Goal: Transaction & Acquisition: Book appointment/travel/reservation

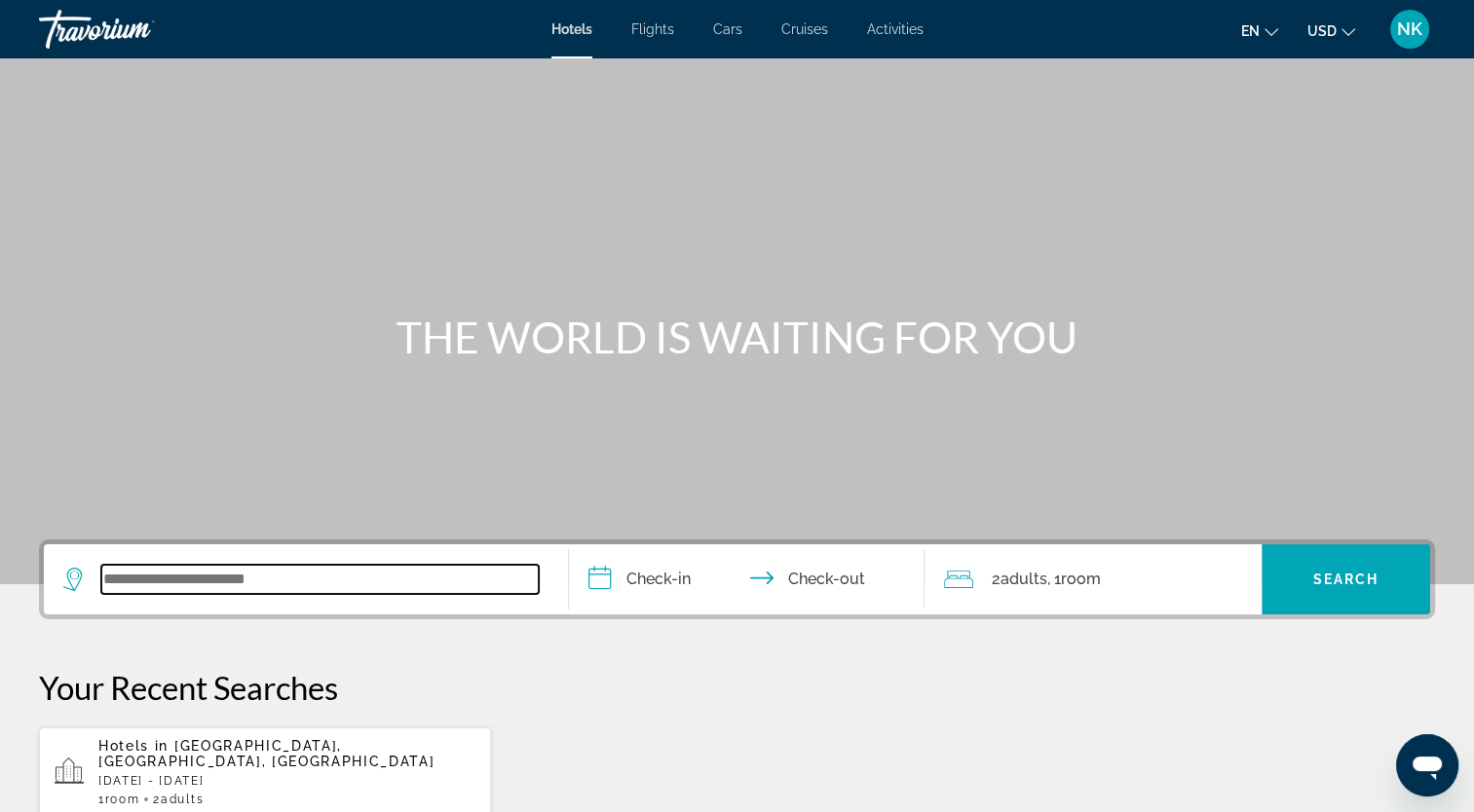
click at [136, 572] on input "Search widget" at bounding box center [320, 579] width 437 height 29
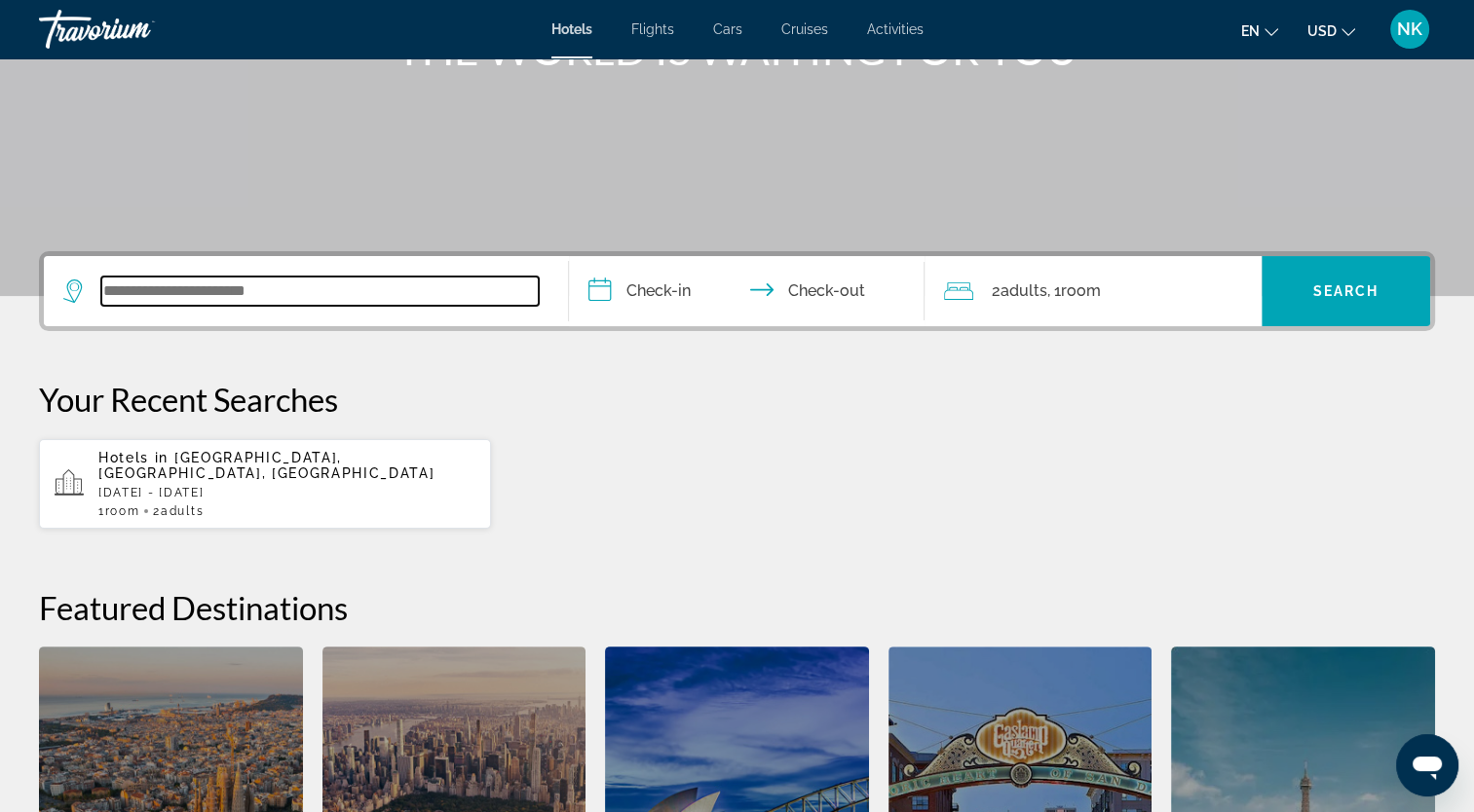
scroll to position [475, 0]
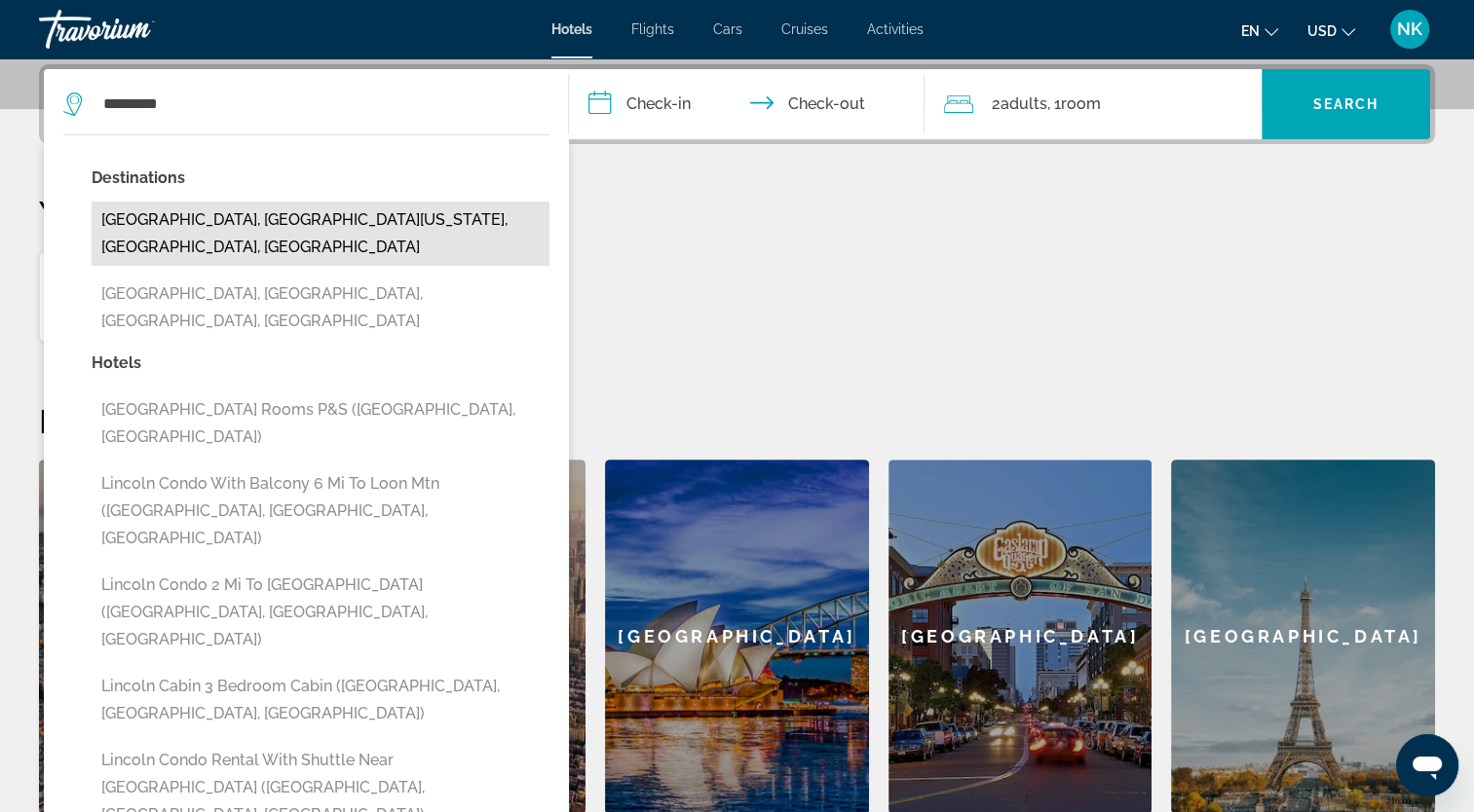
click at [170, 208] on button "Lincoln City, Central Oregon Coast, OR, United States" at bounding box center [321, 234] width 457 height 64
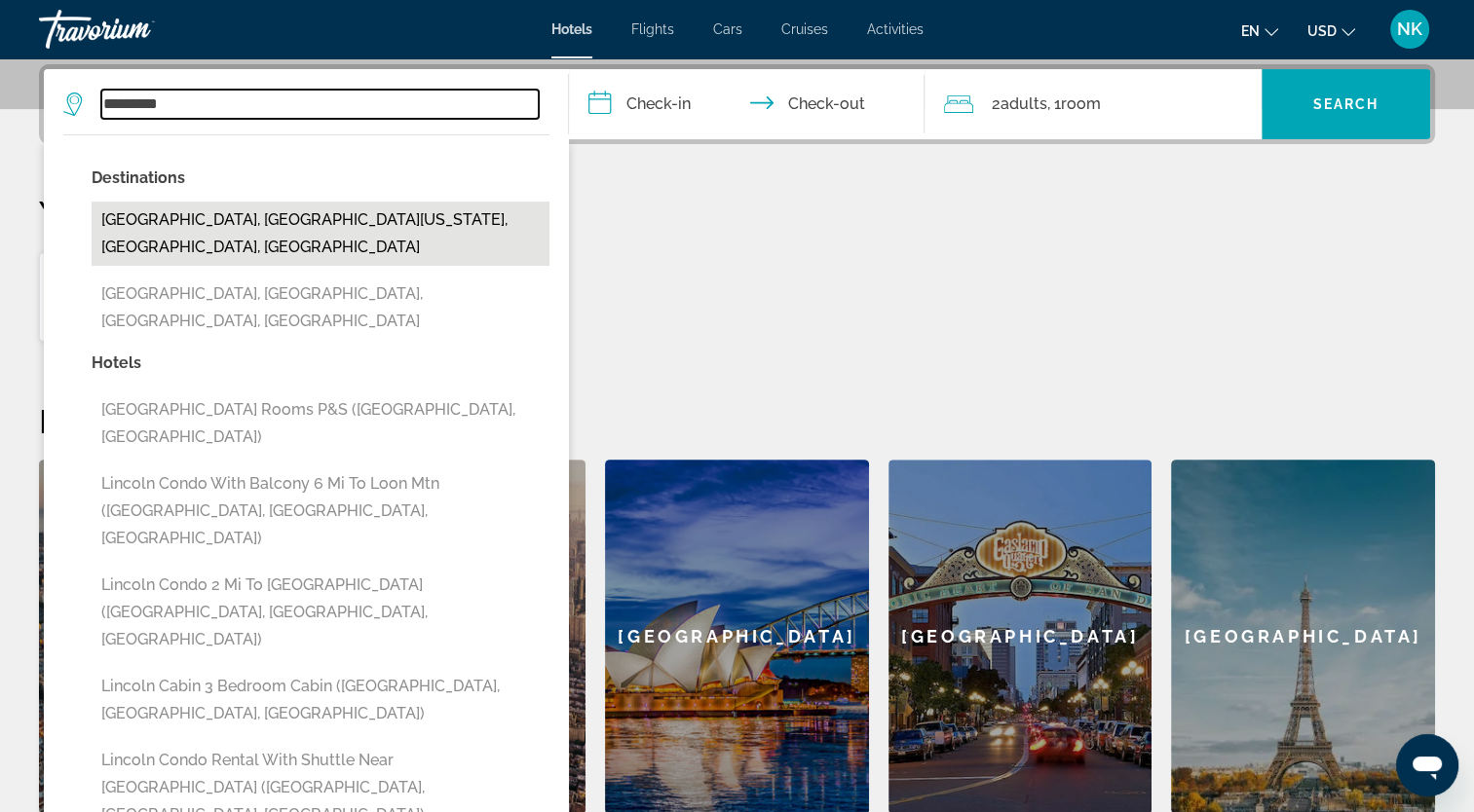
type input "**********"
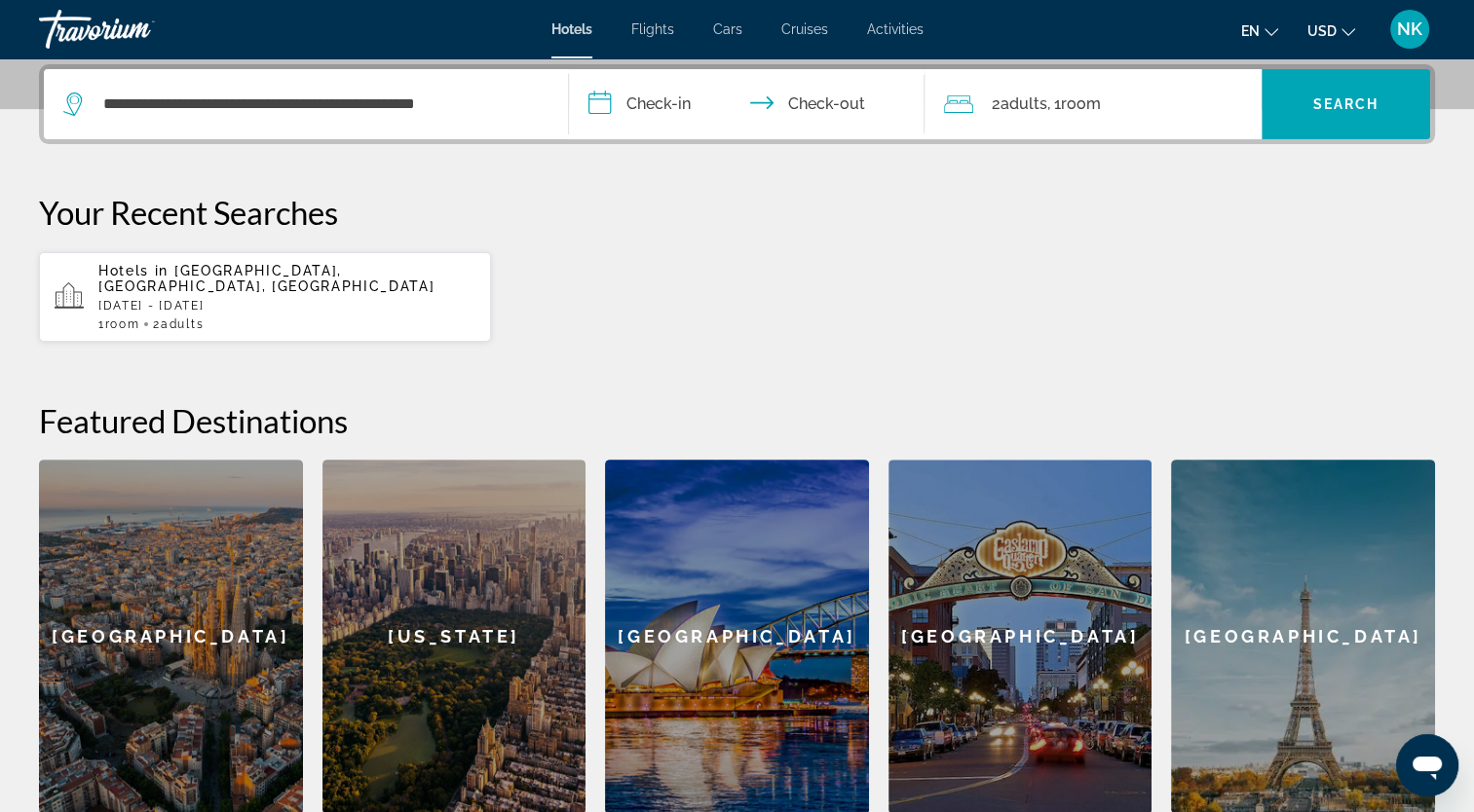
click at [671, 99] on input "**********" at bounding box center [751, 107] width 365 height 76
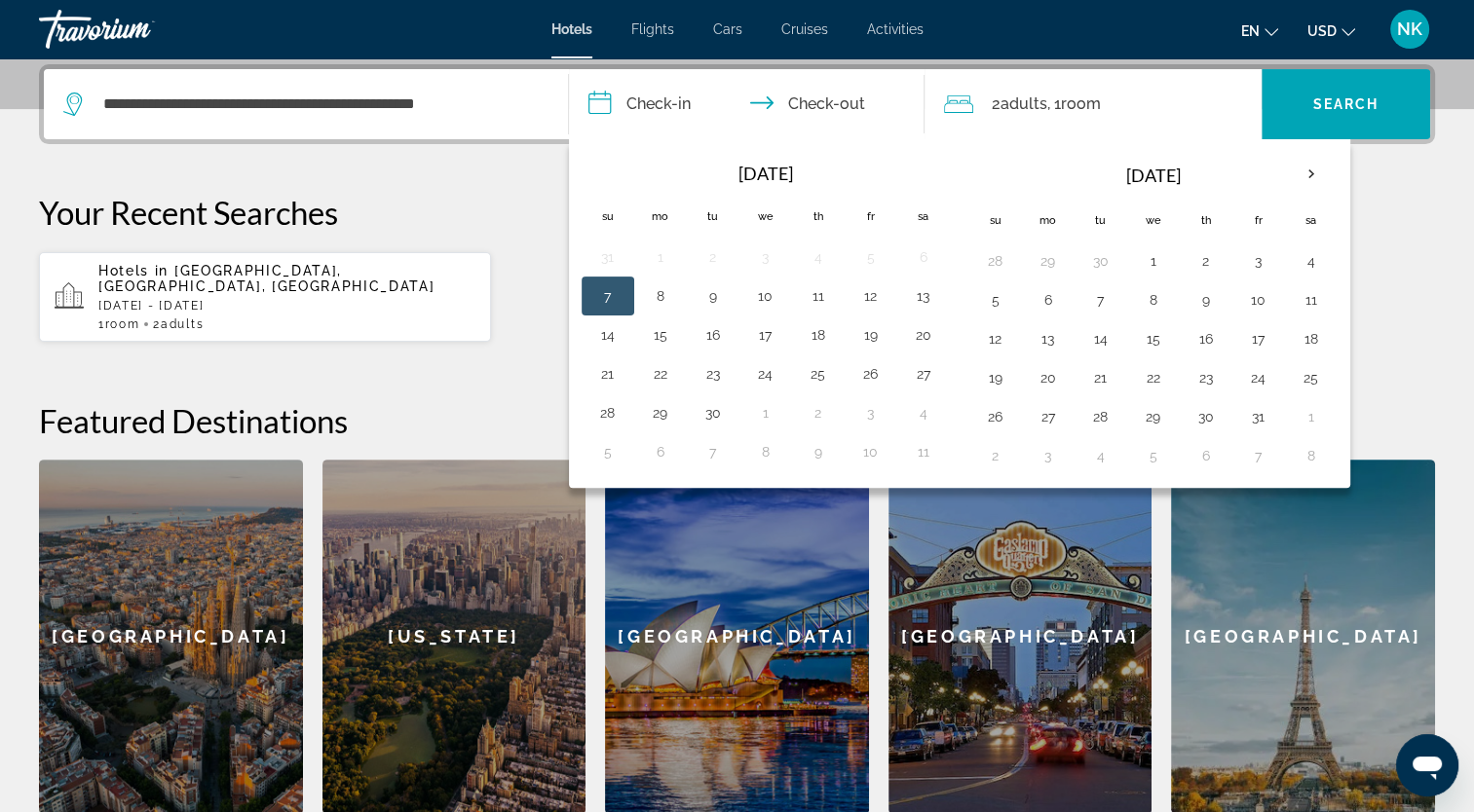
click at [806, 98] on input "**********" at bounding box center [751, 107] width 365 height 76
click at [826, 97] on input "**********" at bounding box center [751, 107] width 365 height 76
click at [661, 295] on button "8" at bounding box center [661, 296] width 31 height 27
click at [631, 104] on input "**********" at bounding box center [751, 107] width 365 height 76
drag, startPoint x: 602, startPoint y: 286, endPoint x: 596, endPoint y: 102, distance: 184.1
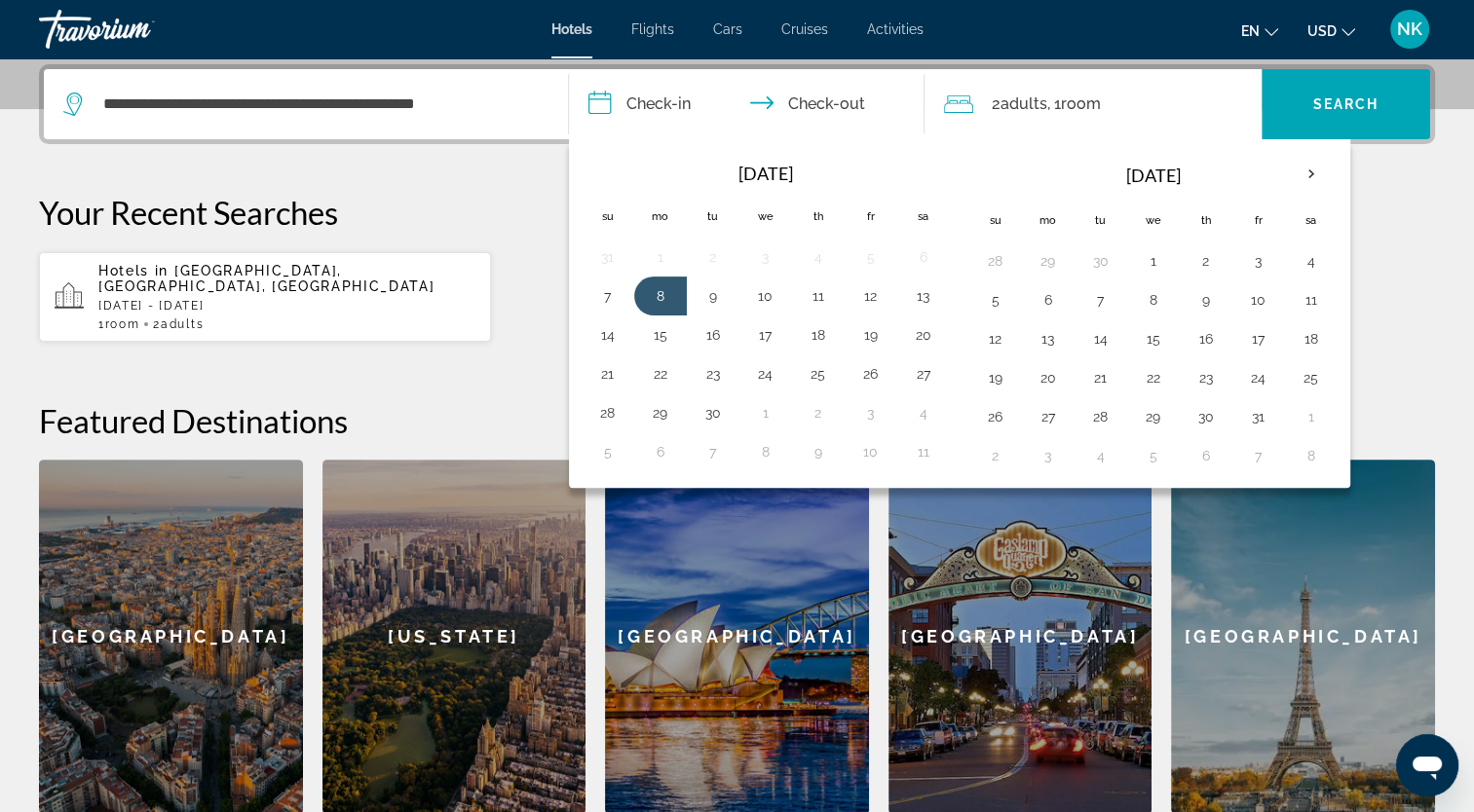
click at [596, 102] on input "**********" at bounding box center [751, 107] width 365 height 76
click at [608, 292] on button "7" at bounding box center [608, 296] width 31 height 27
type input "**********"
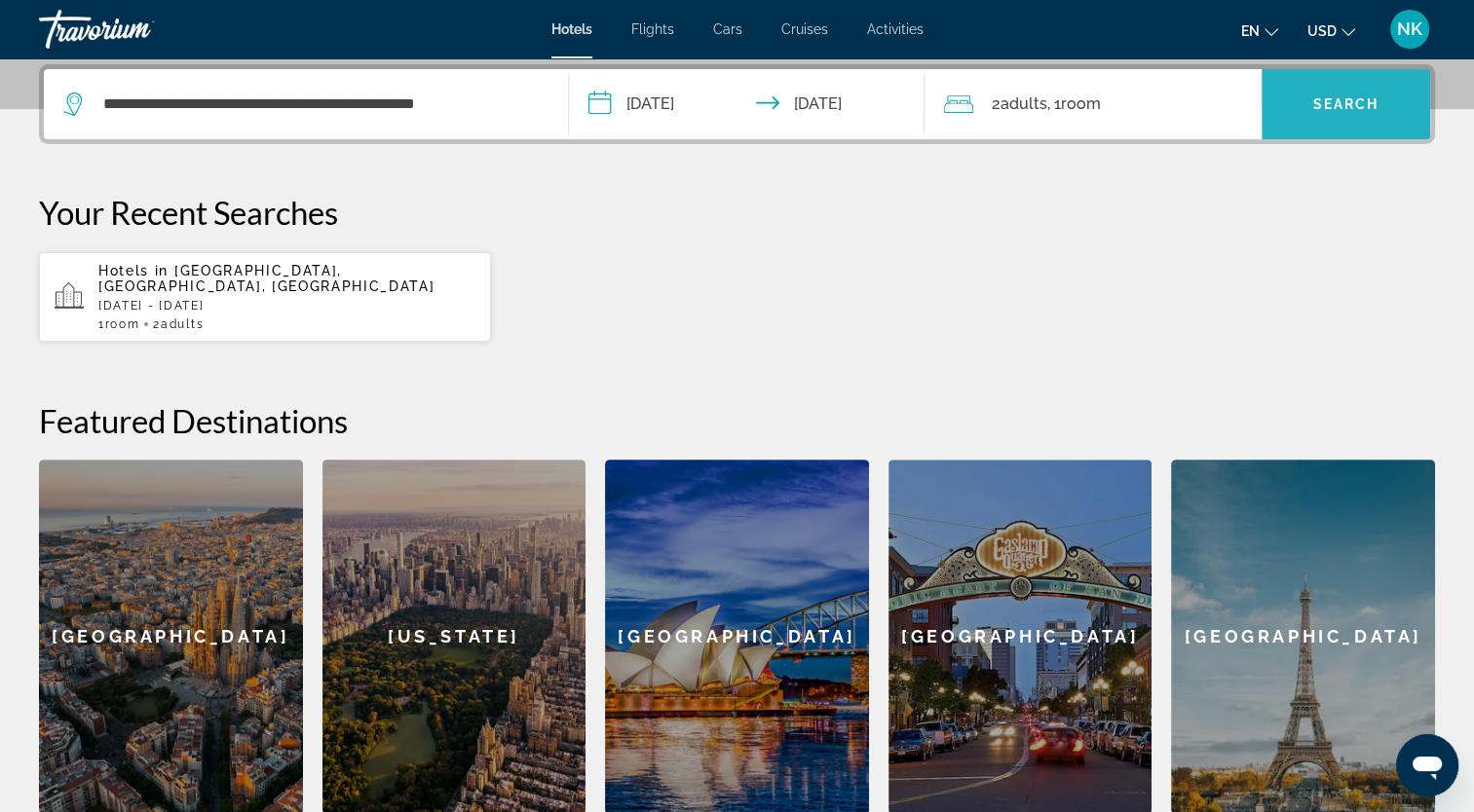
click at [1315, 97] on span "Search" at bounding box center [1346, 105] width 66 height 16
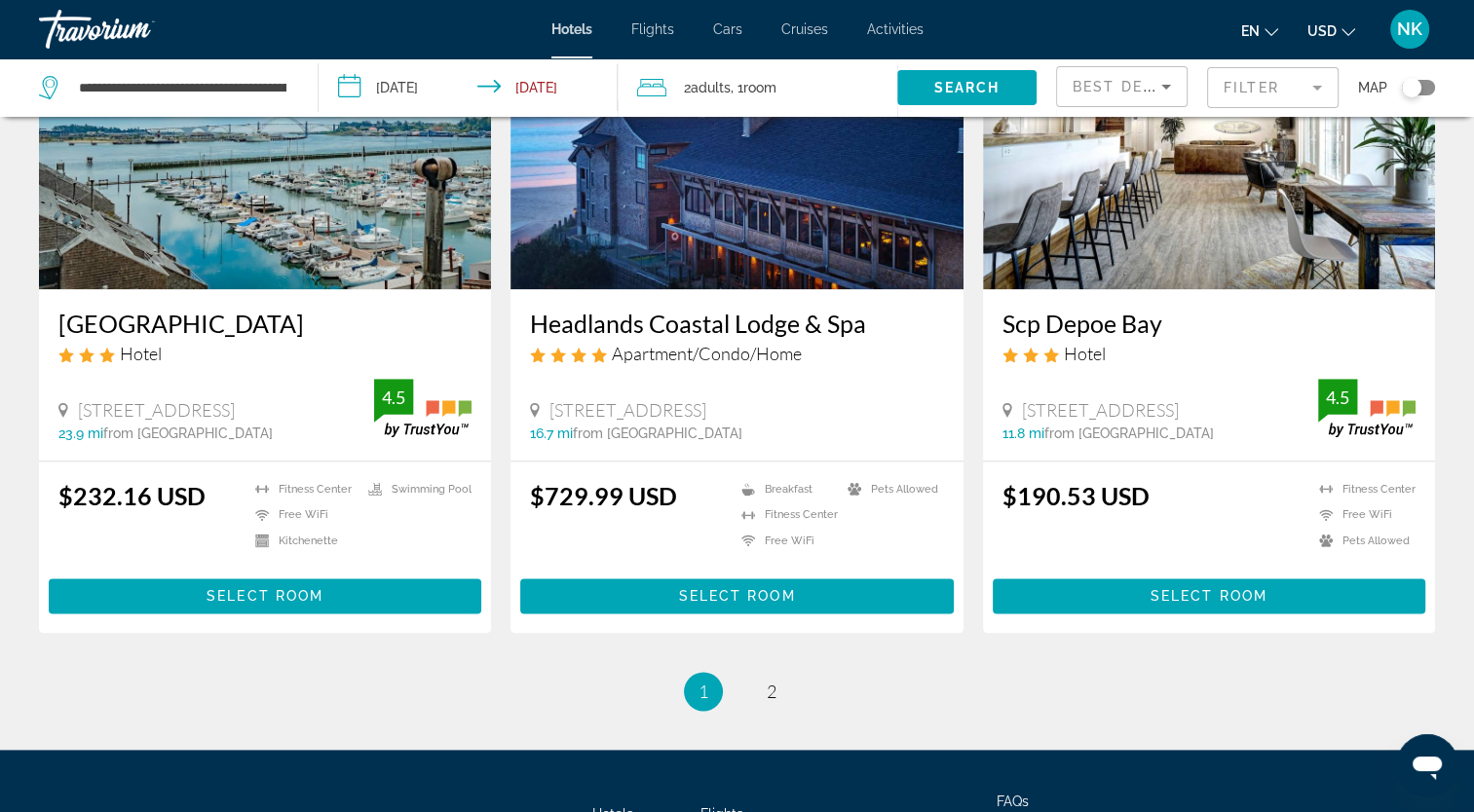
scroll to position [2415, 0]
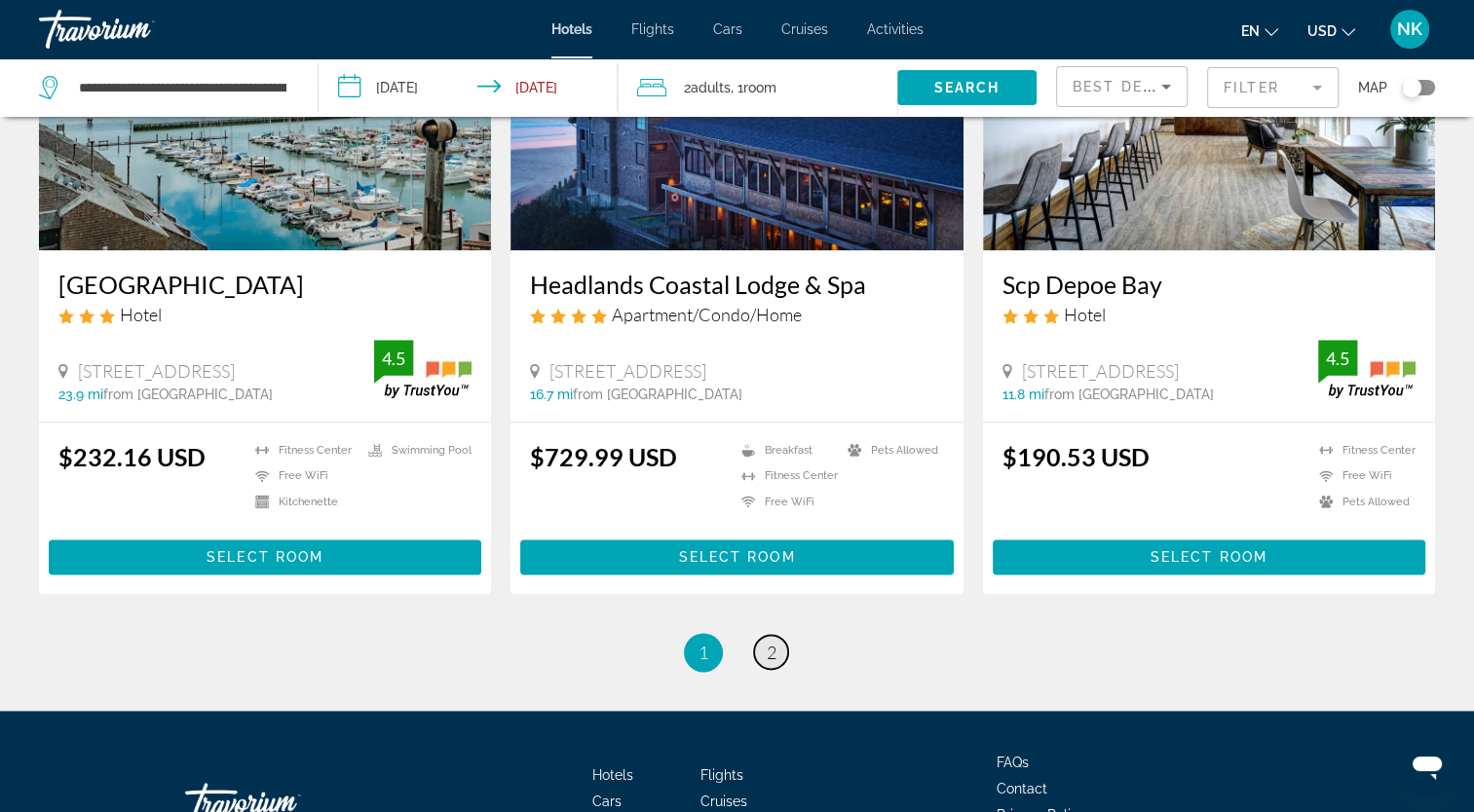
click at [770, 642] on span "2" at bounding box center [771, 653] width 10 height 21
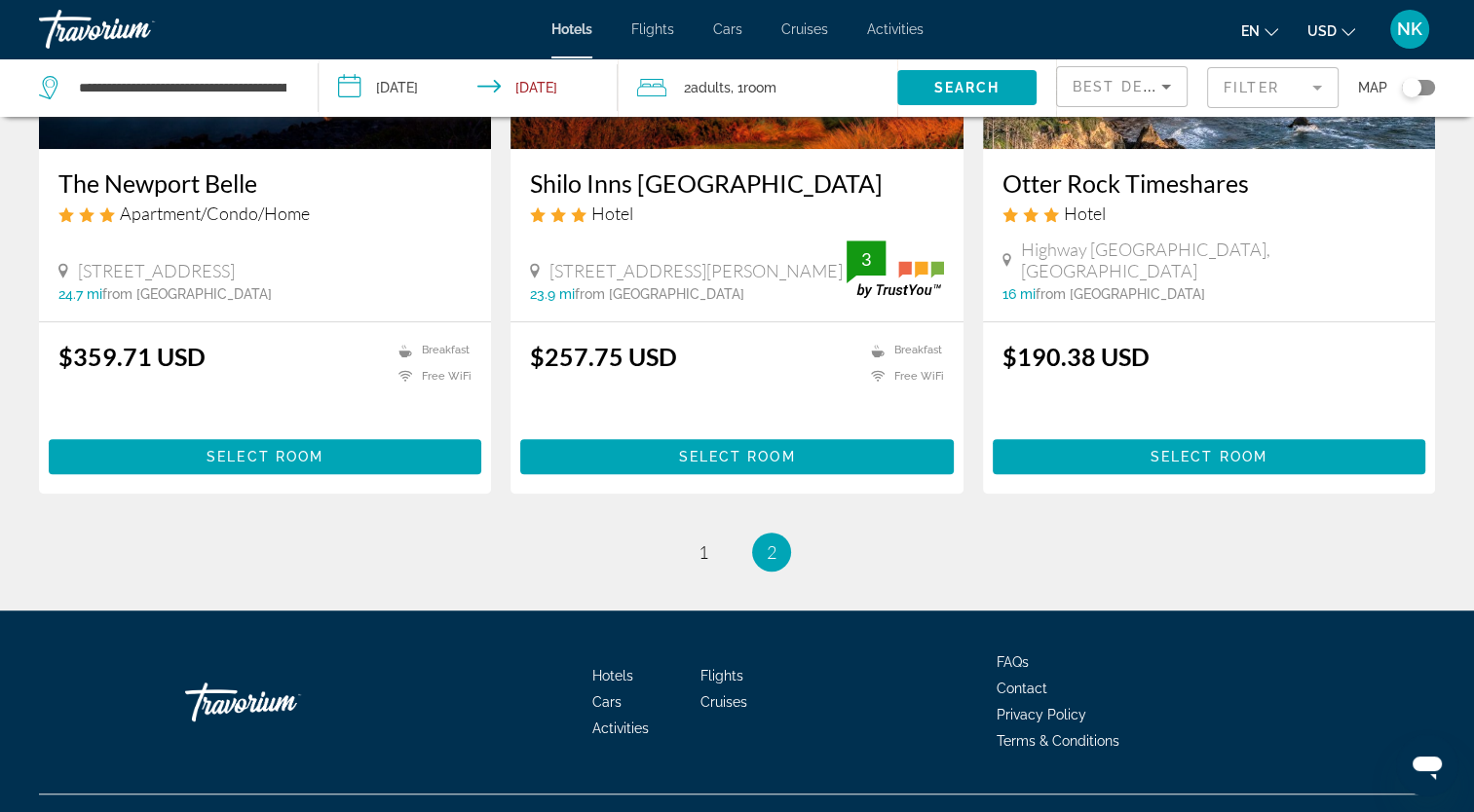
scroll to position [1076, 0]
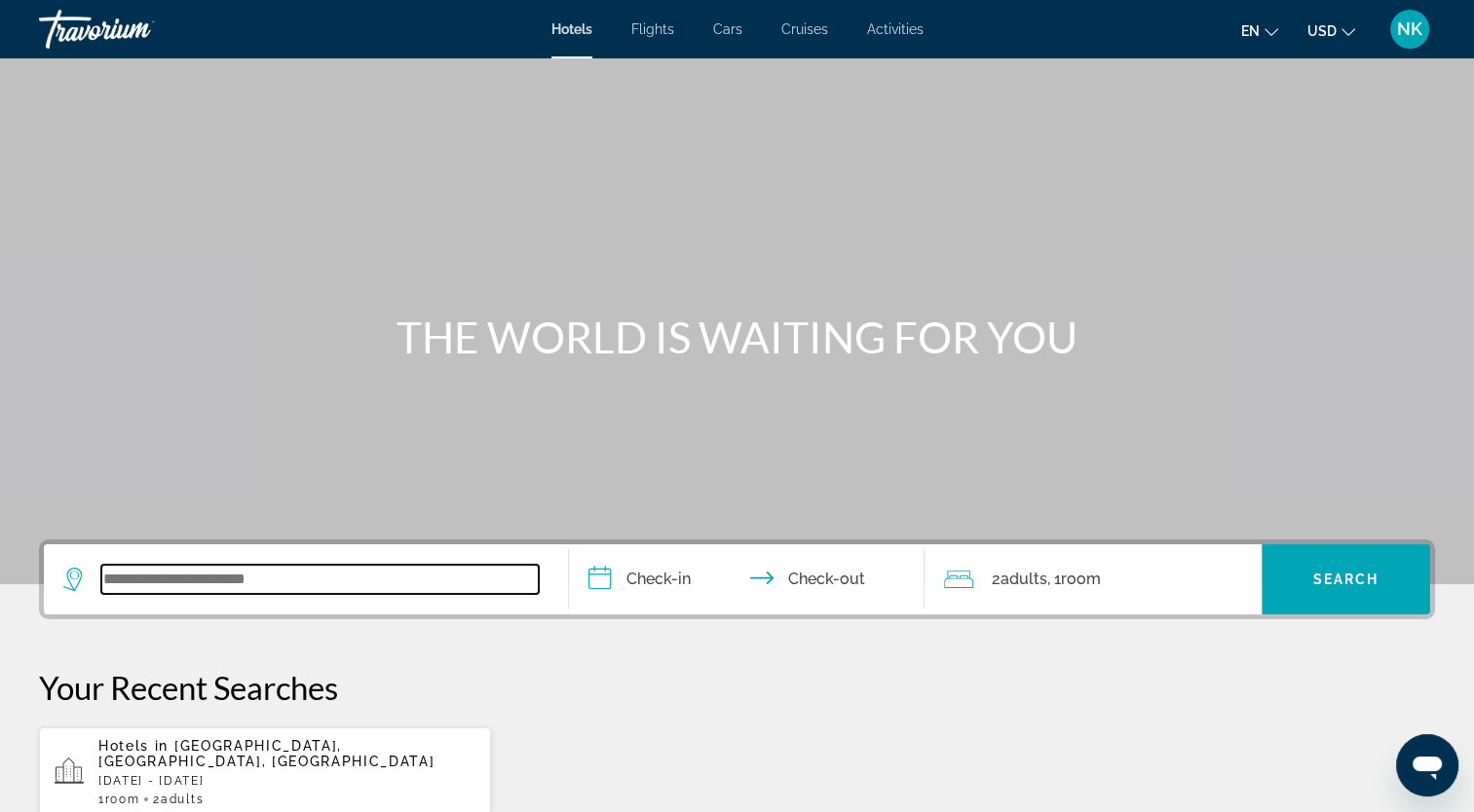
click at [183, 578] on input "Search widget" at bounding box center [320, 579] width 437 height 29
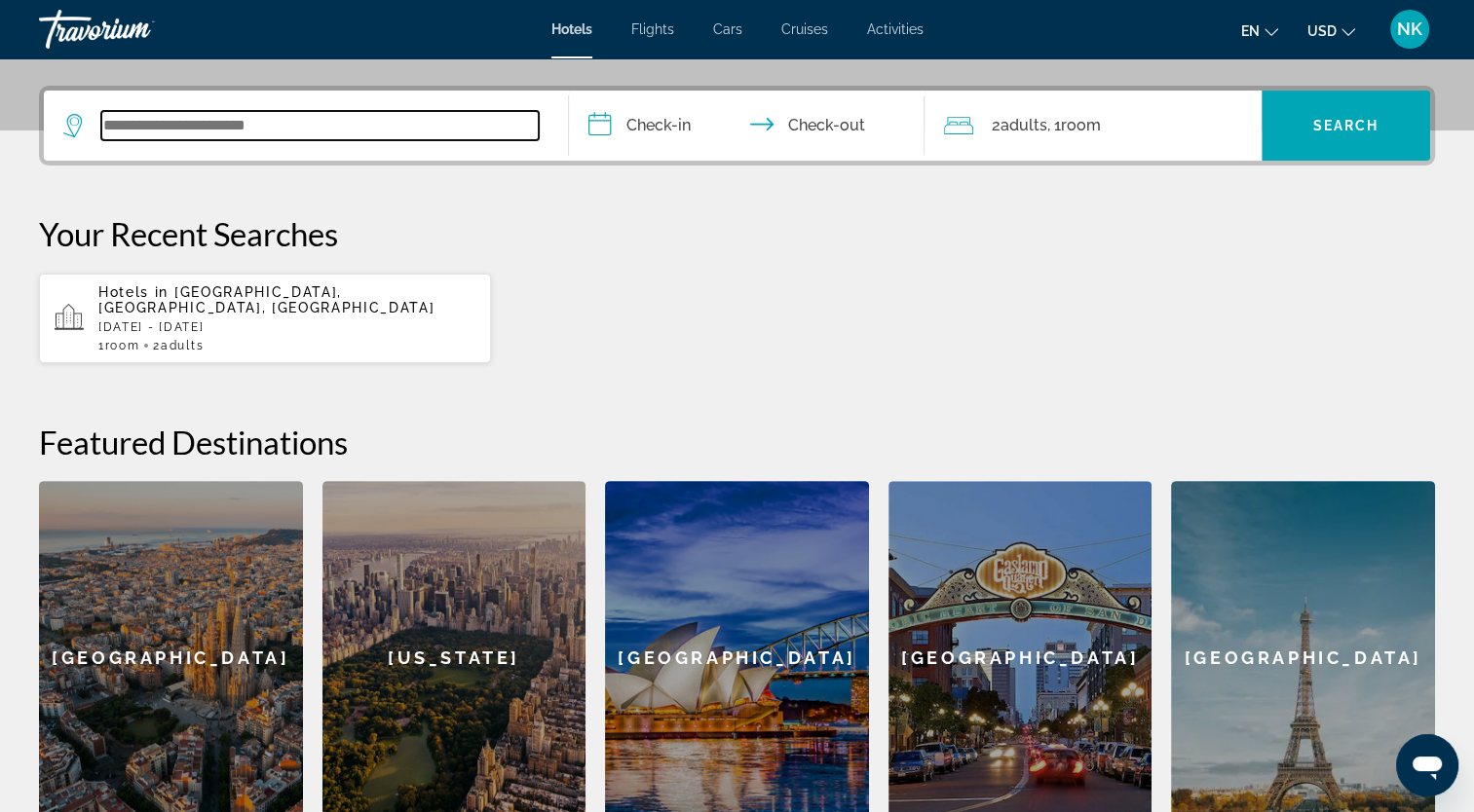
scroll to position [475, 0]
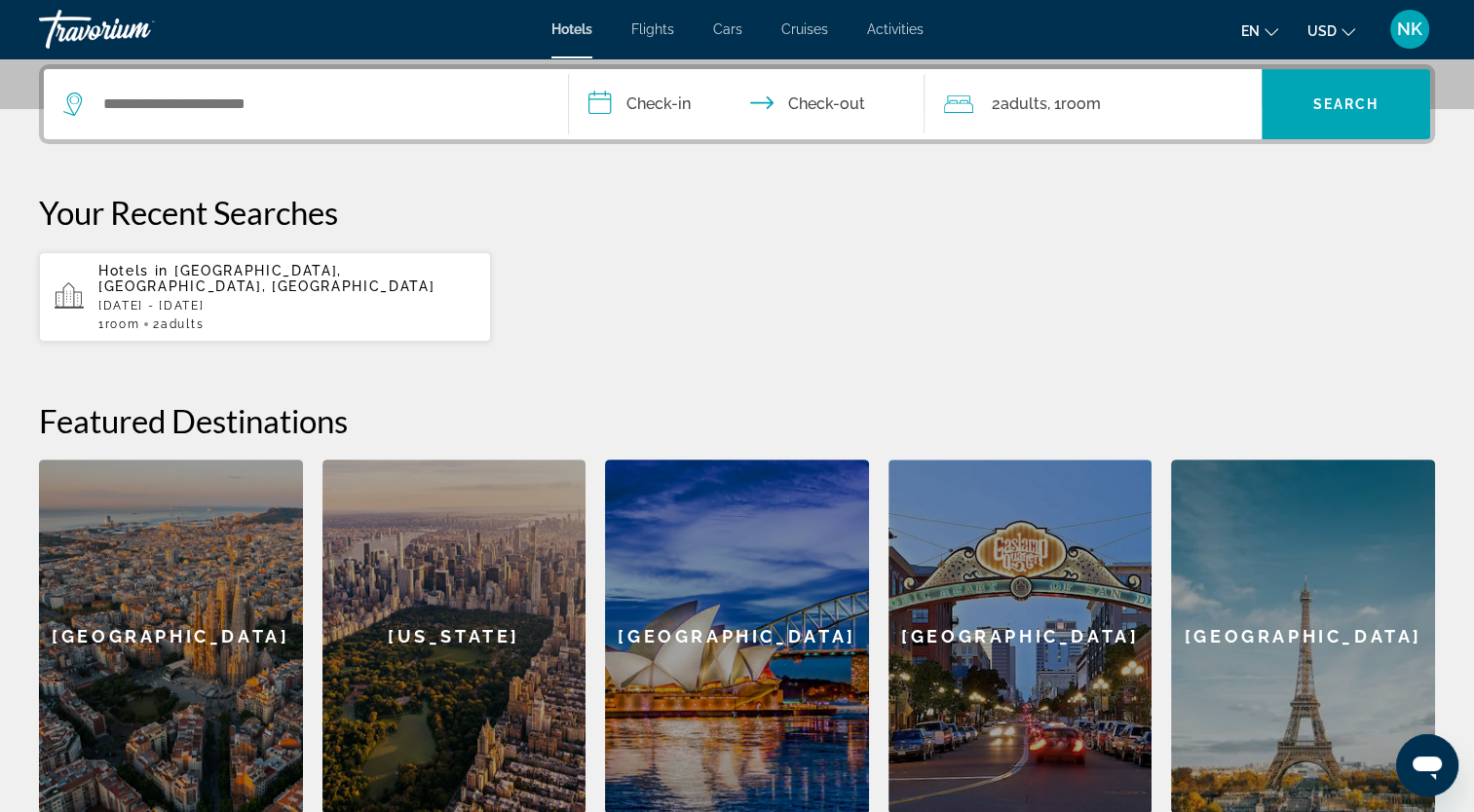
click at [237, 266] on span "[GEOGRAPHIC_DATA], [GEOGRAPHIC_DATA], [GEOGRAPHIC_DATA]" at bounding box center [267, 278] width 336 height 31
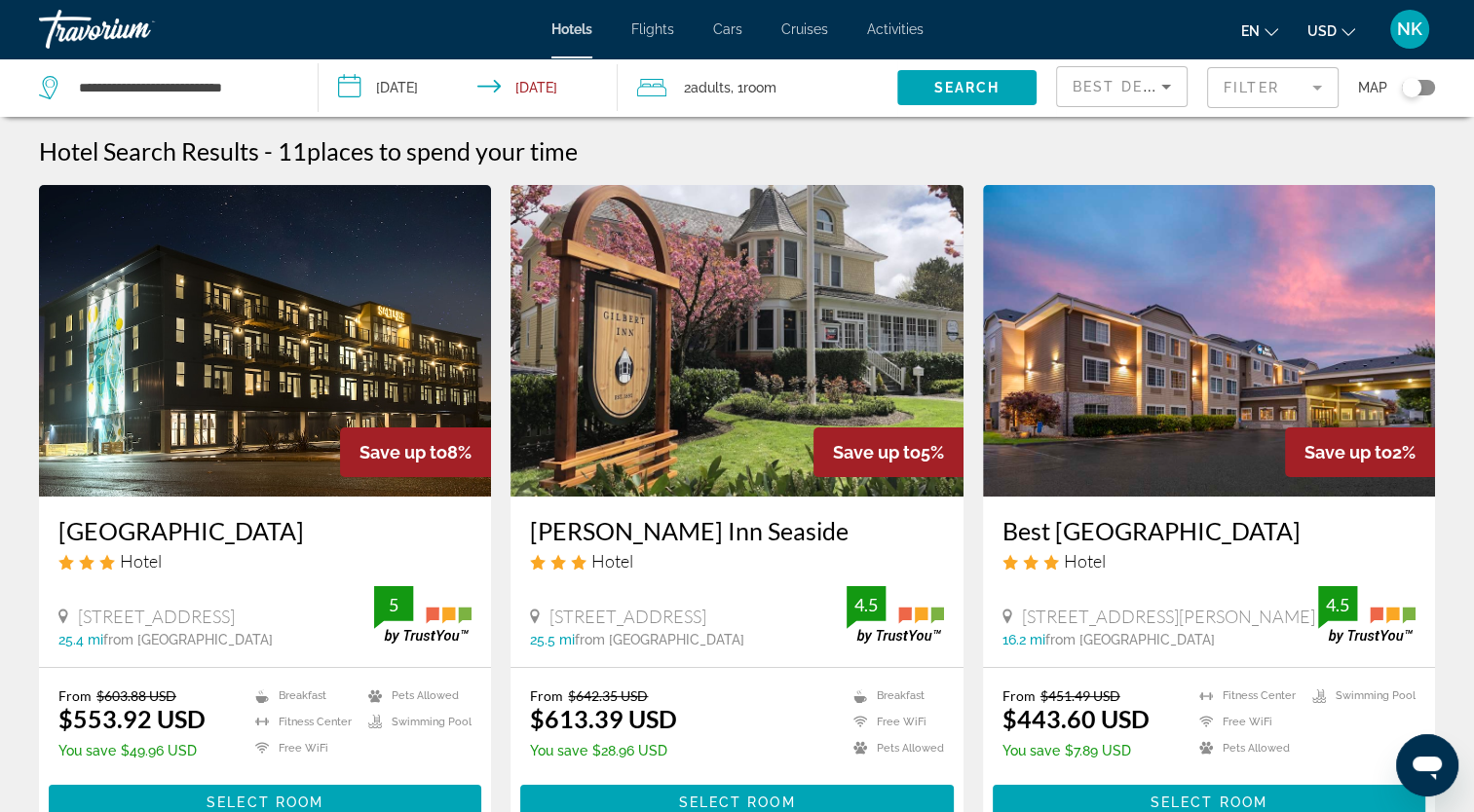
click at [292, 90] on div "**********" at bounding box center [168, 88] width 259 height 59
click at [292, 85] on div "**********" at bounding box center [168, 88] width 259 height 59
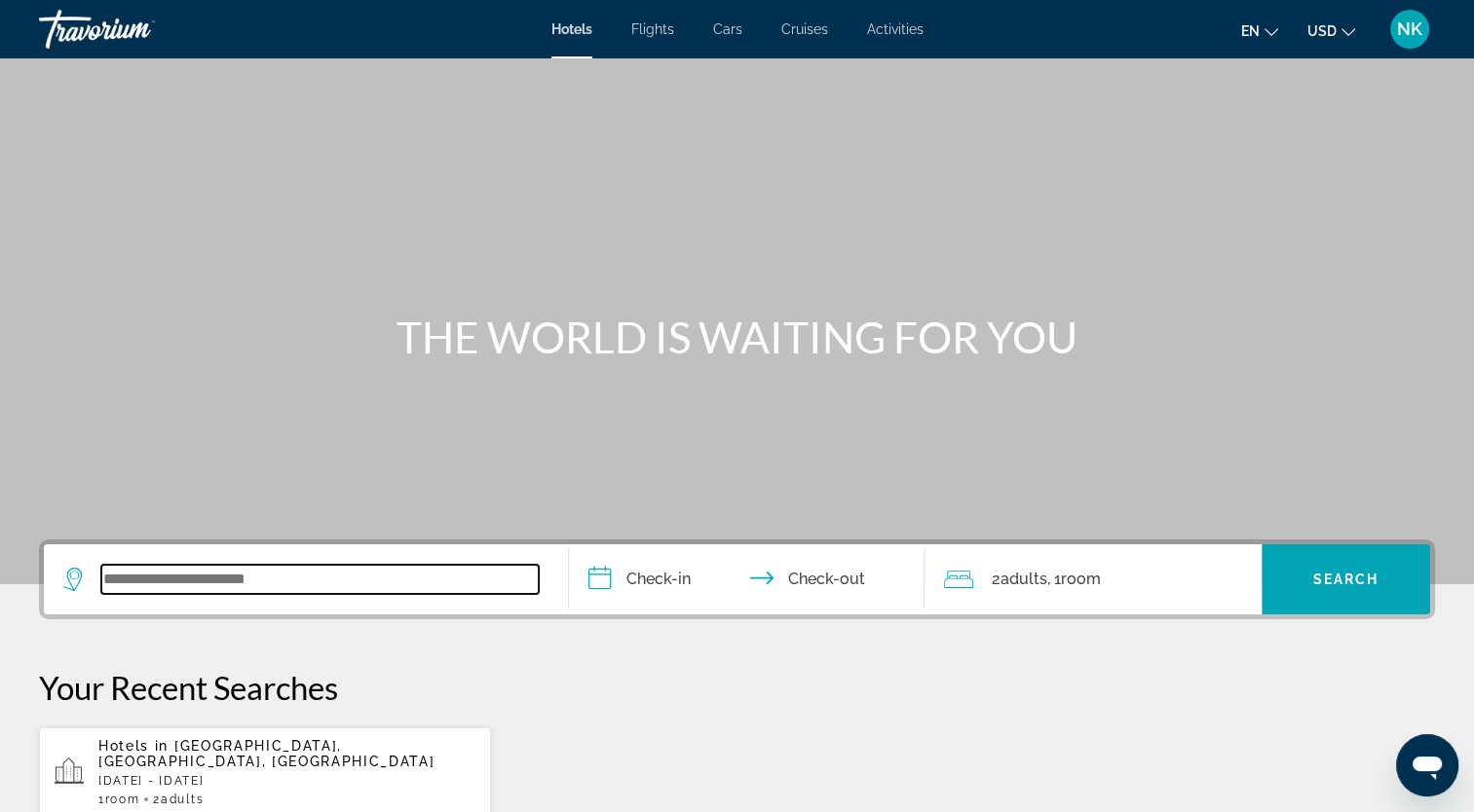
click at [162, 578] on input "Search widget" at bounding box center [320, 579] width 437 height 29
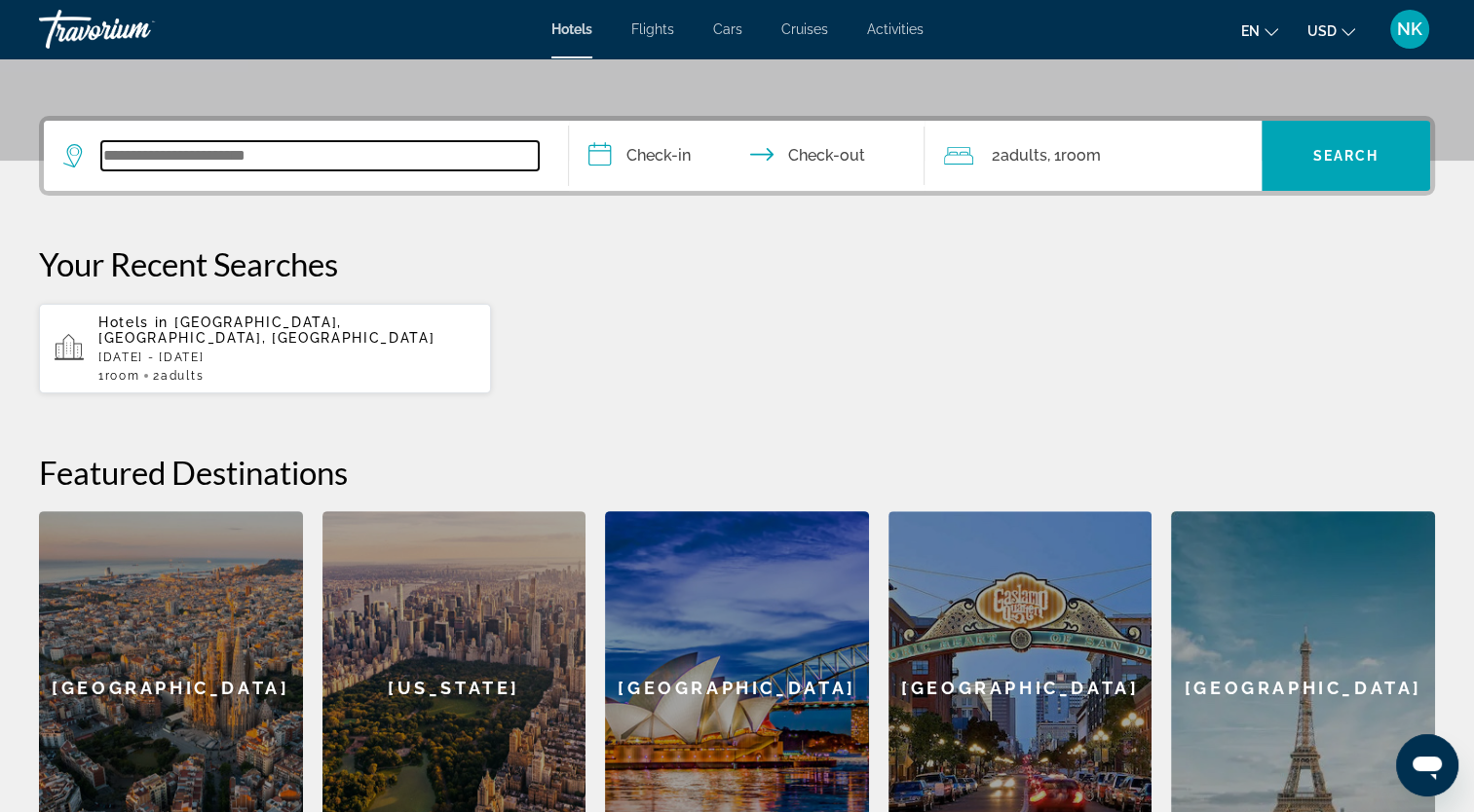
scroll to position [475, 0]
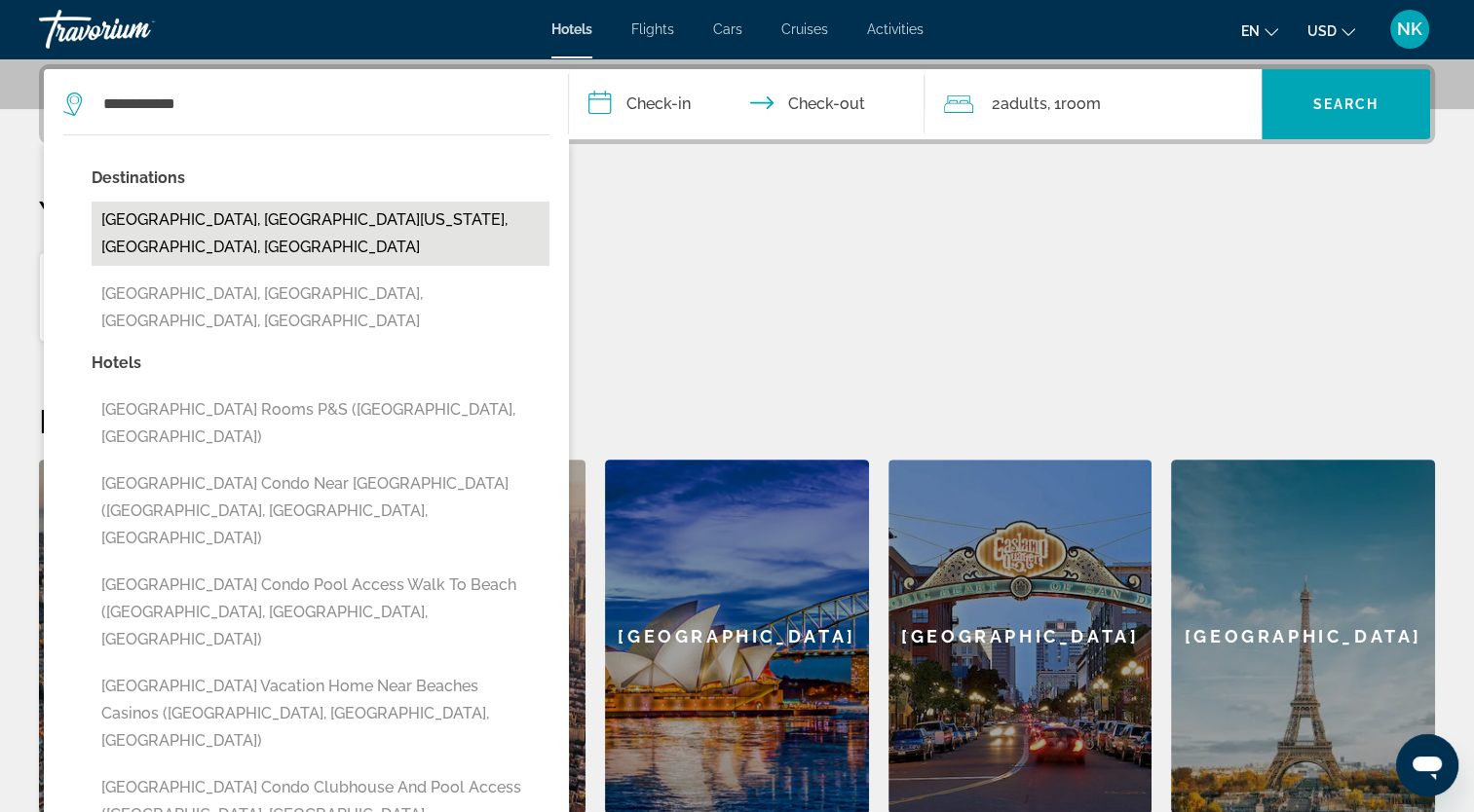
click at [172, 212] on button "[GEOGRAPHIC_DATA], [GEOGRAPHIC_DATA][US_STATE], [GEOGRAPHIC_DATA], [GEOGRAPHIC_…" at bounding box center [321, 234] width 457 height 64
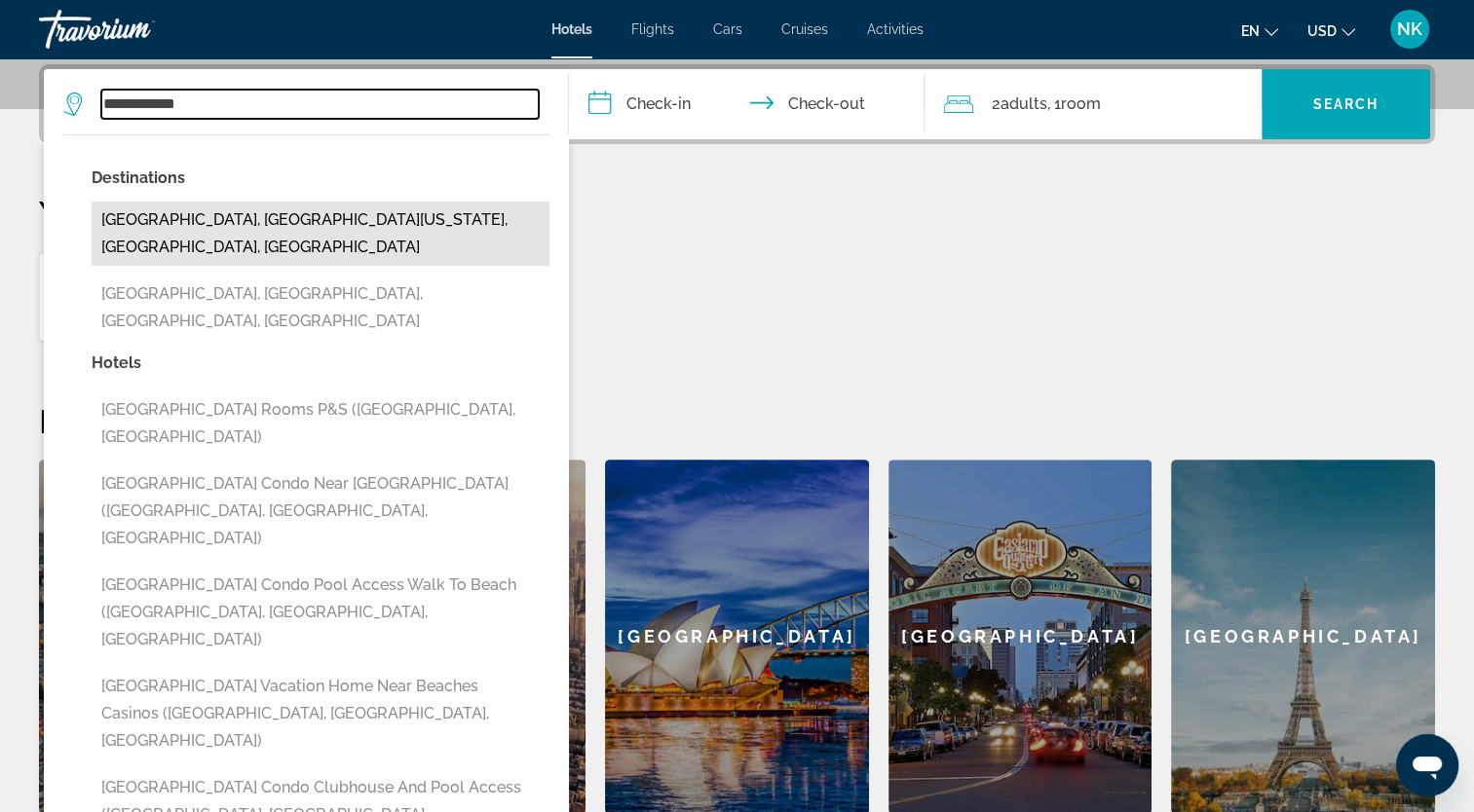
type input "**********"
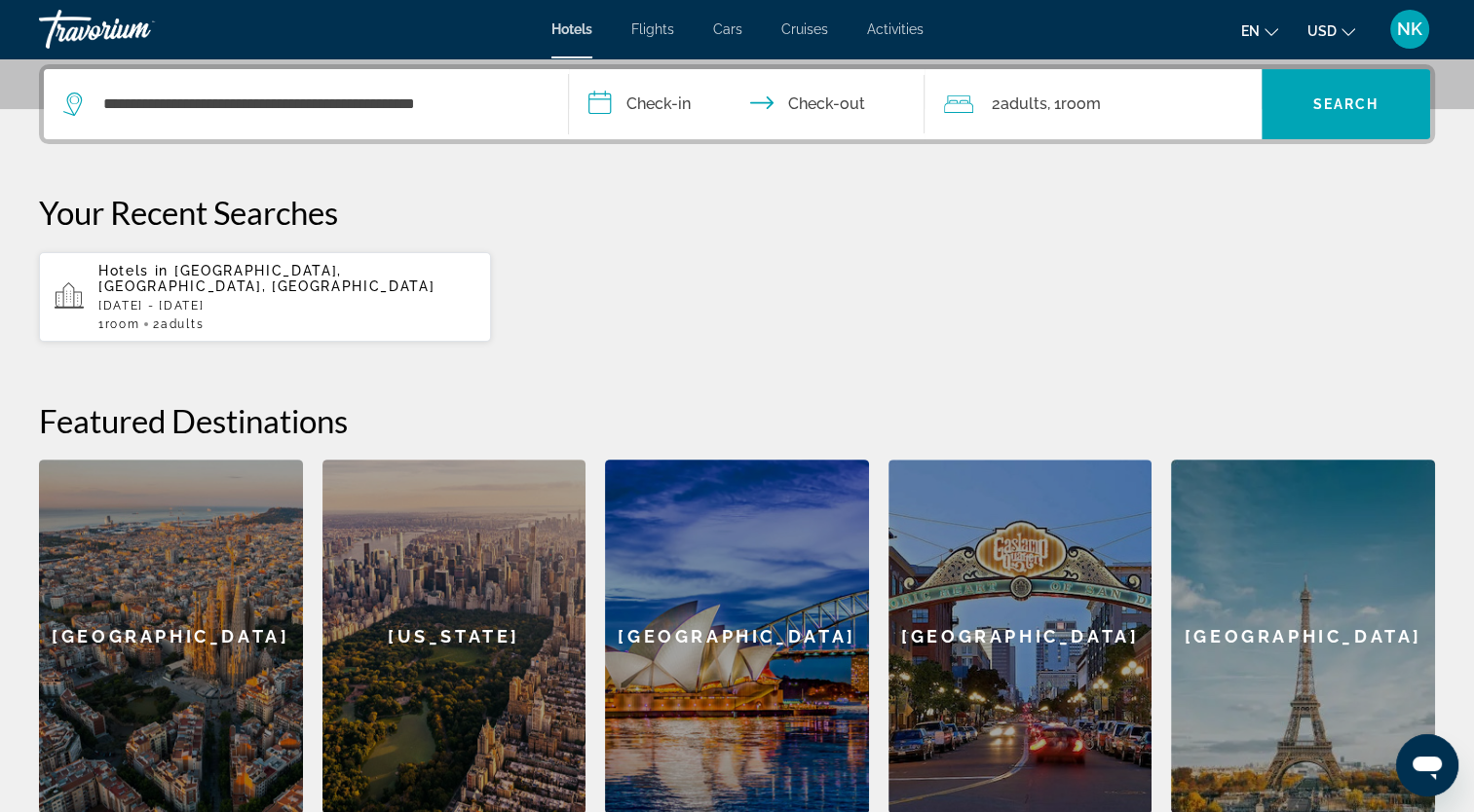
click at [665, 100] on input "**********" at bounding box center [751, 107] width 365 height 76
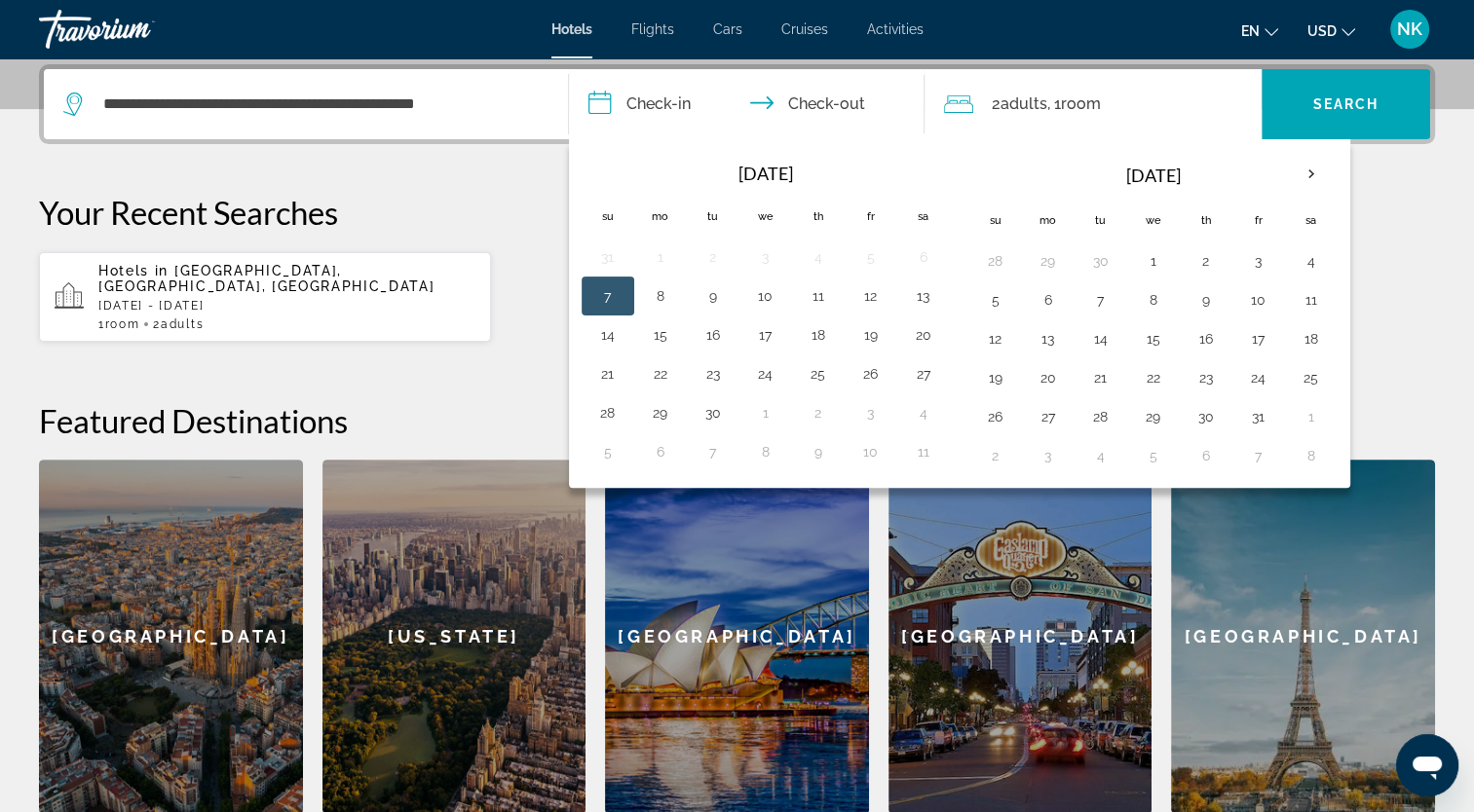
click at [608, 296] on button "7" at bounding box center [608, 296] width 31 height 27
click at [827, 95] on input "**********" at bounding box center [751, 107] width 365 height 76
click at [827, 104] on input "**********" at bounding box center [751, 107] width 365 height 76
click at [826, 104] on input "**********" at bounding box center [751, 107] width 365 height 76
click at [617, 289] on button "7" at bounding box center [608, 296] width 31 height 27
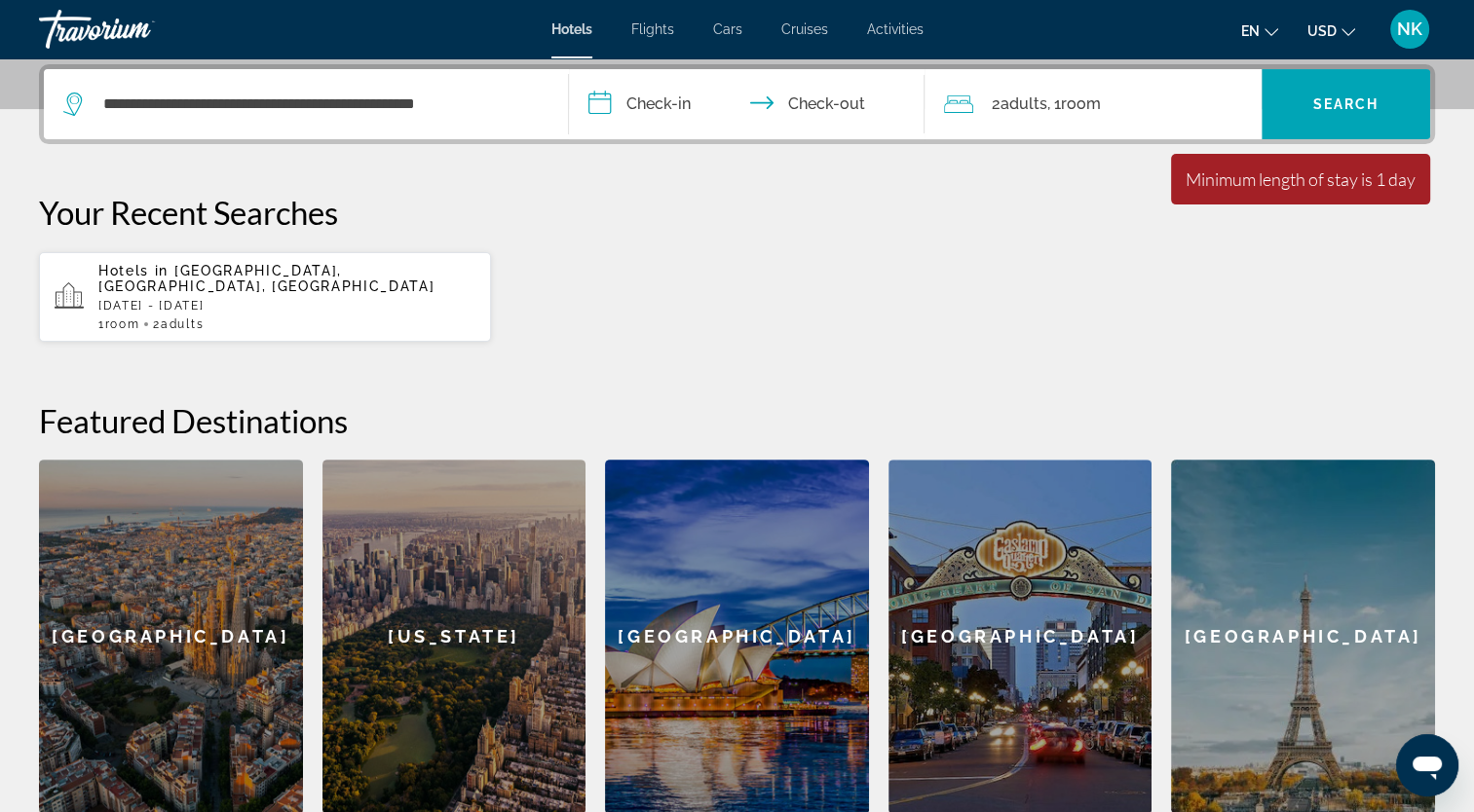
click at [667, 92] on input "**********" at bounding box center [751, 107] width 365 height 76
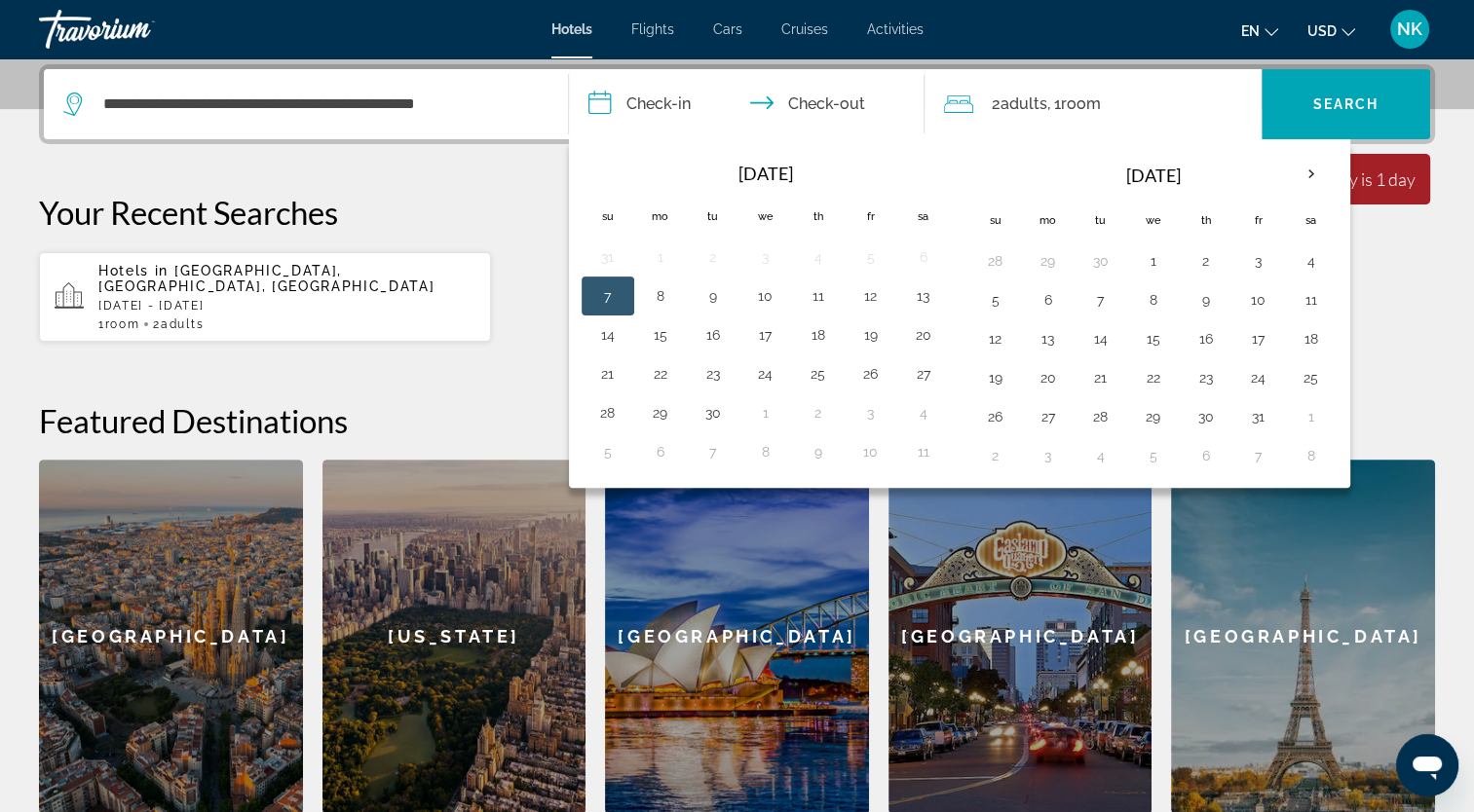
click at [601, 295] on button "7" at bounding box center [608, 296] width 31 height 27
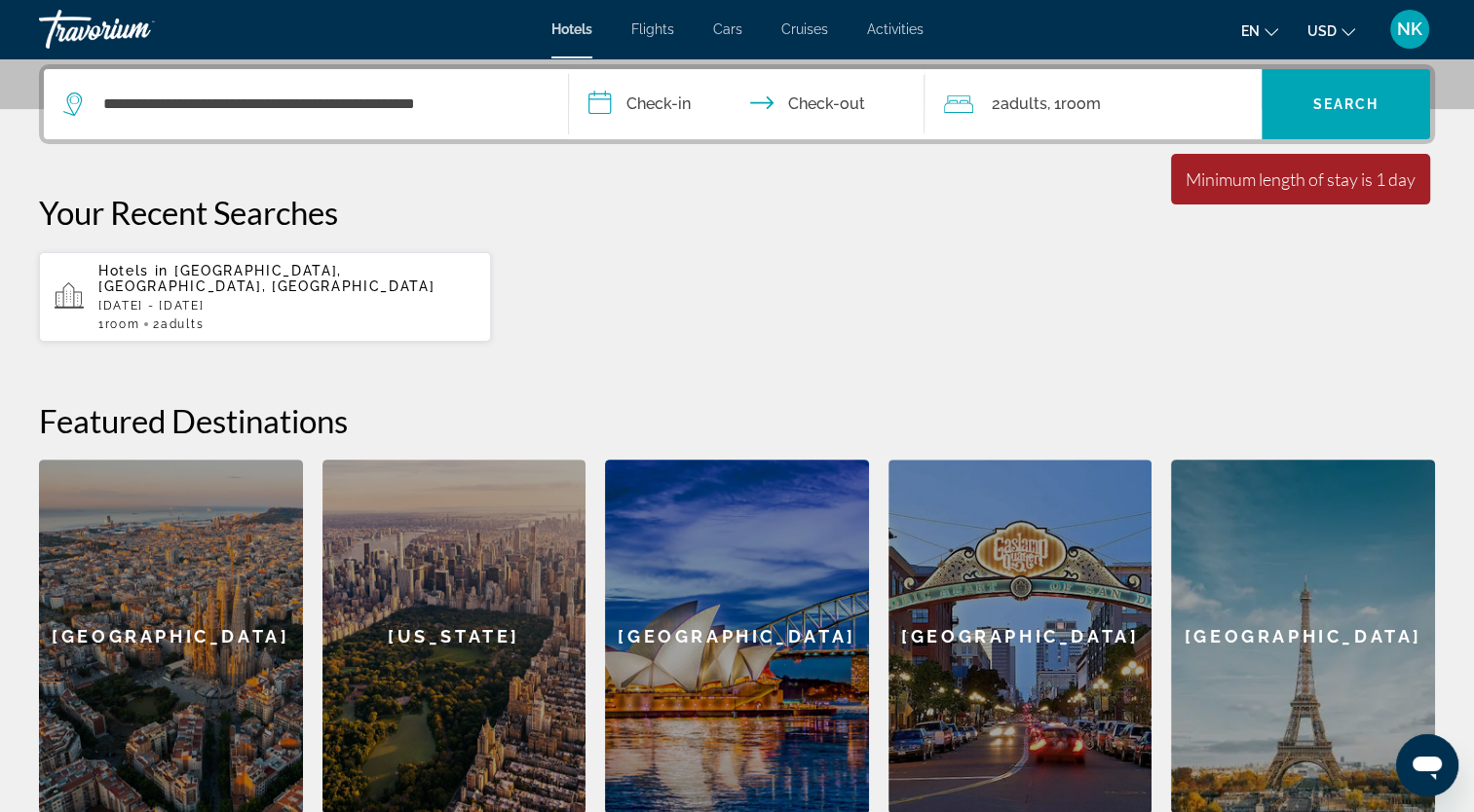
click at [601, 295] on div "Hotels in Long Beach, WA, United States Fri, 26 Sep - Sun, 28 Sep 1 Room rooms …" at bounding box center [737, 297] width 1396 height 92
click at [646, 99] on input "**********" at bounding box center [751, 107] width 365 height 76
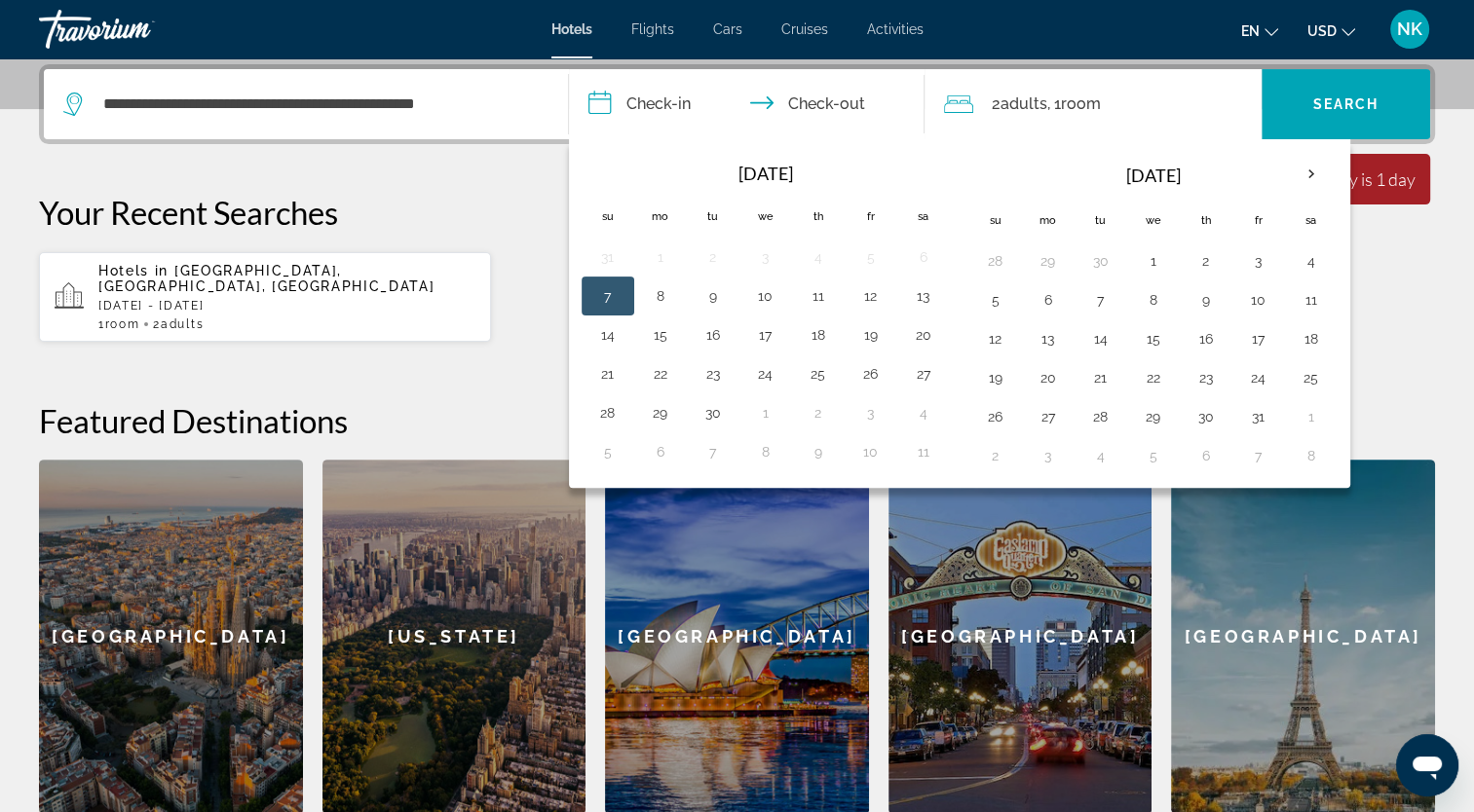
click at [600, 285] on button "7" at bounding box center [608, 296] width 31 height 27
click at [822, 101] on input "**********" at bounding box center [751, 107] width 365 height 76
click at [670, 285] on button "8" at bounding box center [661, 296] width 31 height 27
type input "**********"
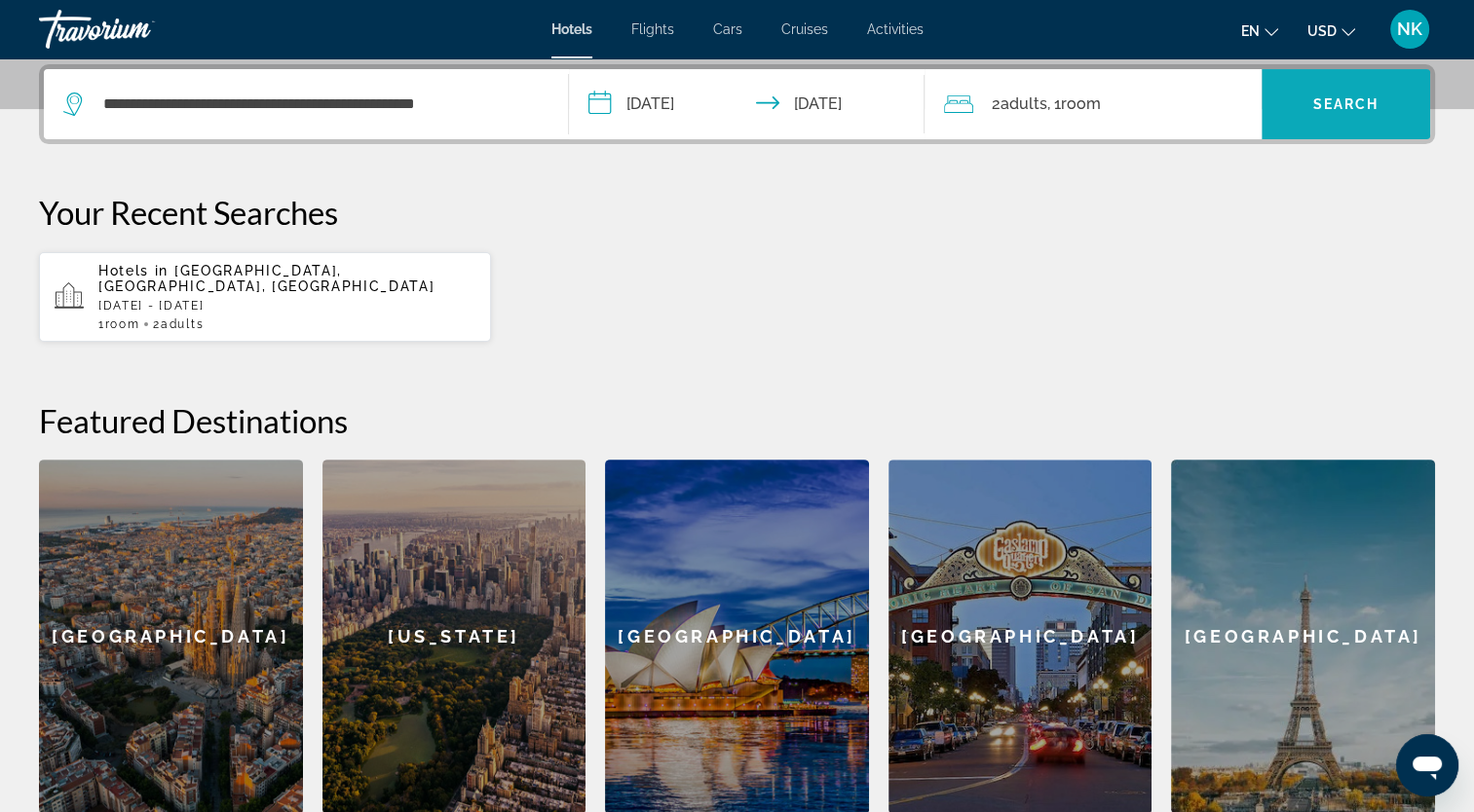
click at [1335, 81] on span "Search widget" at bounding box center [1346, 105] width 168 height 47
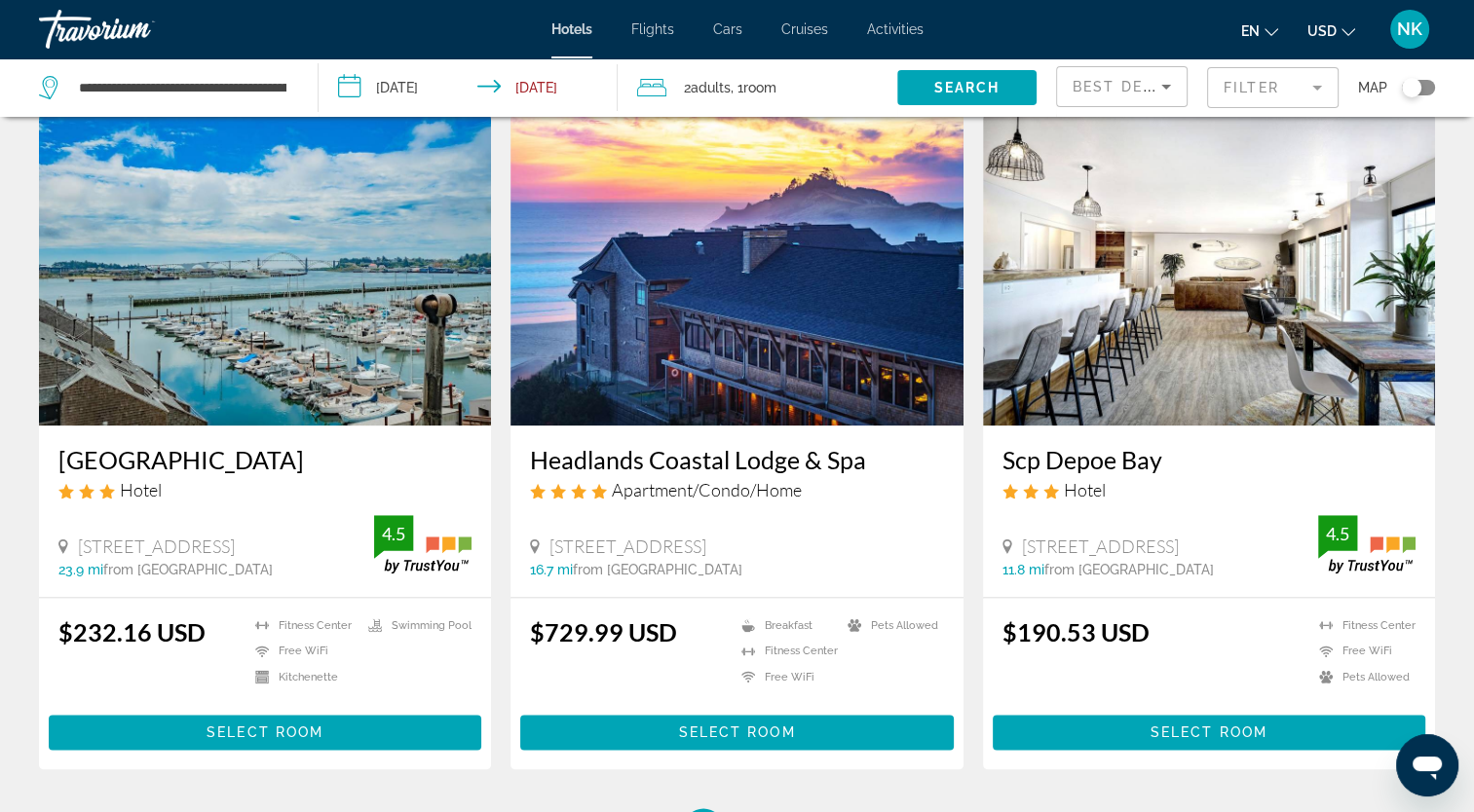
scroll to position [2337, 0]
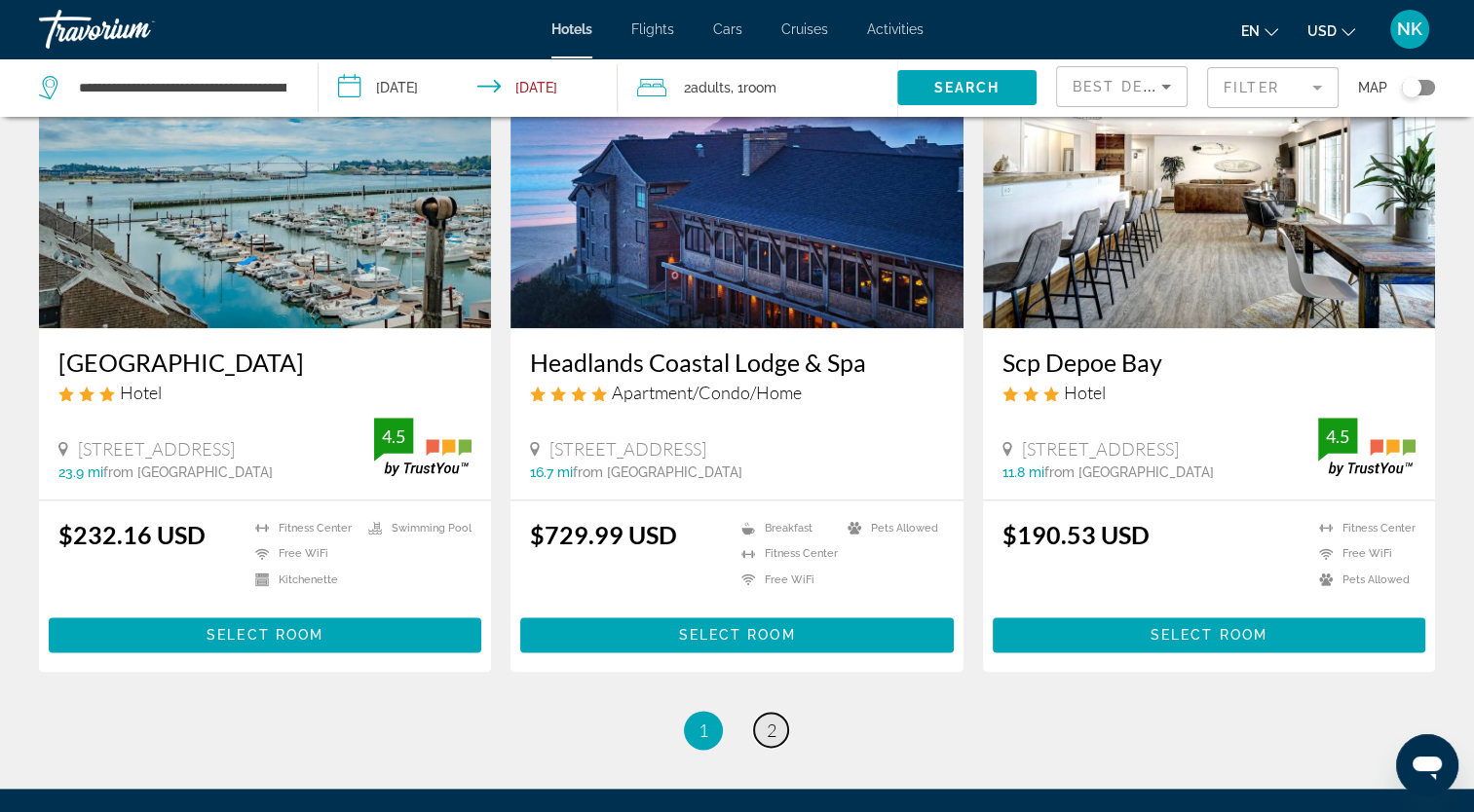
click at [770, 719] on span "2" at bounding box center [771, 730] width 10 height 21
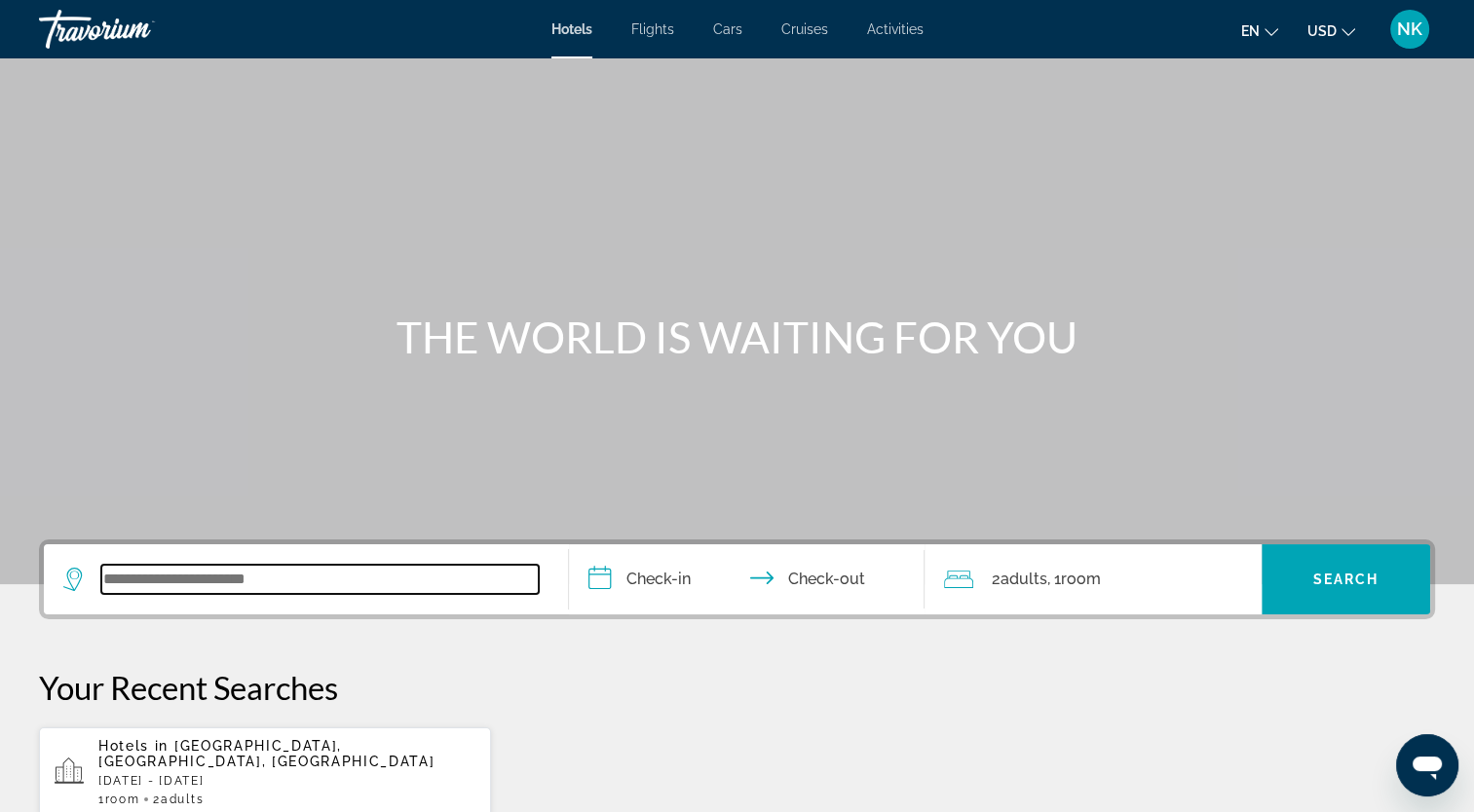
click at [148, 582] on input "Search widget" at bounding box center [320, 579] width 437 height 29
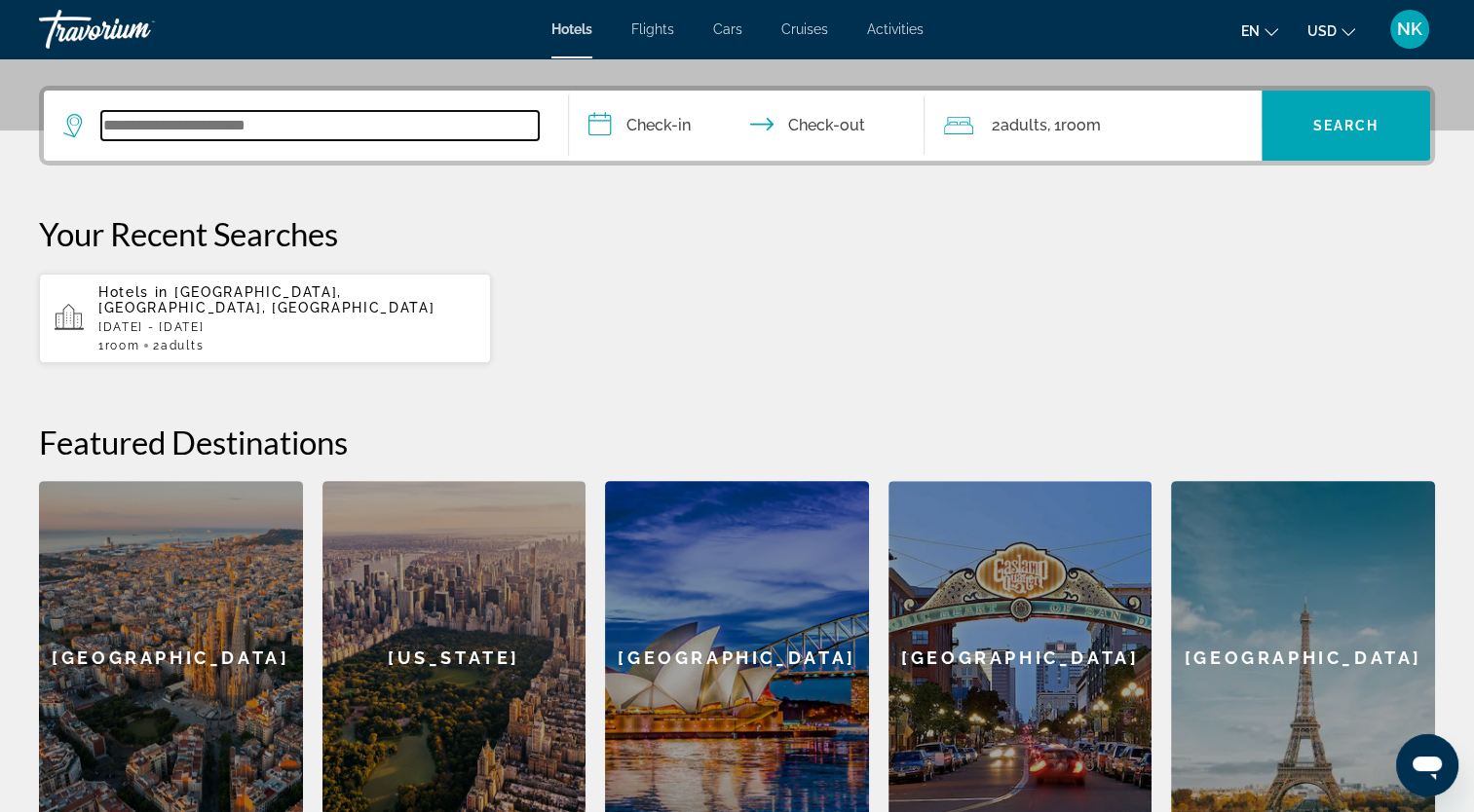
scroll to position [475, 0]
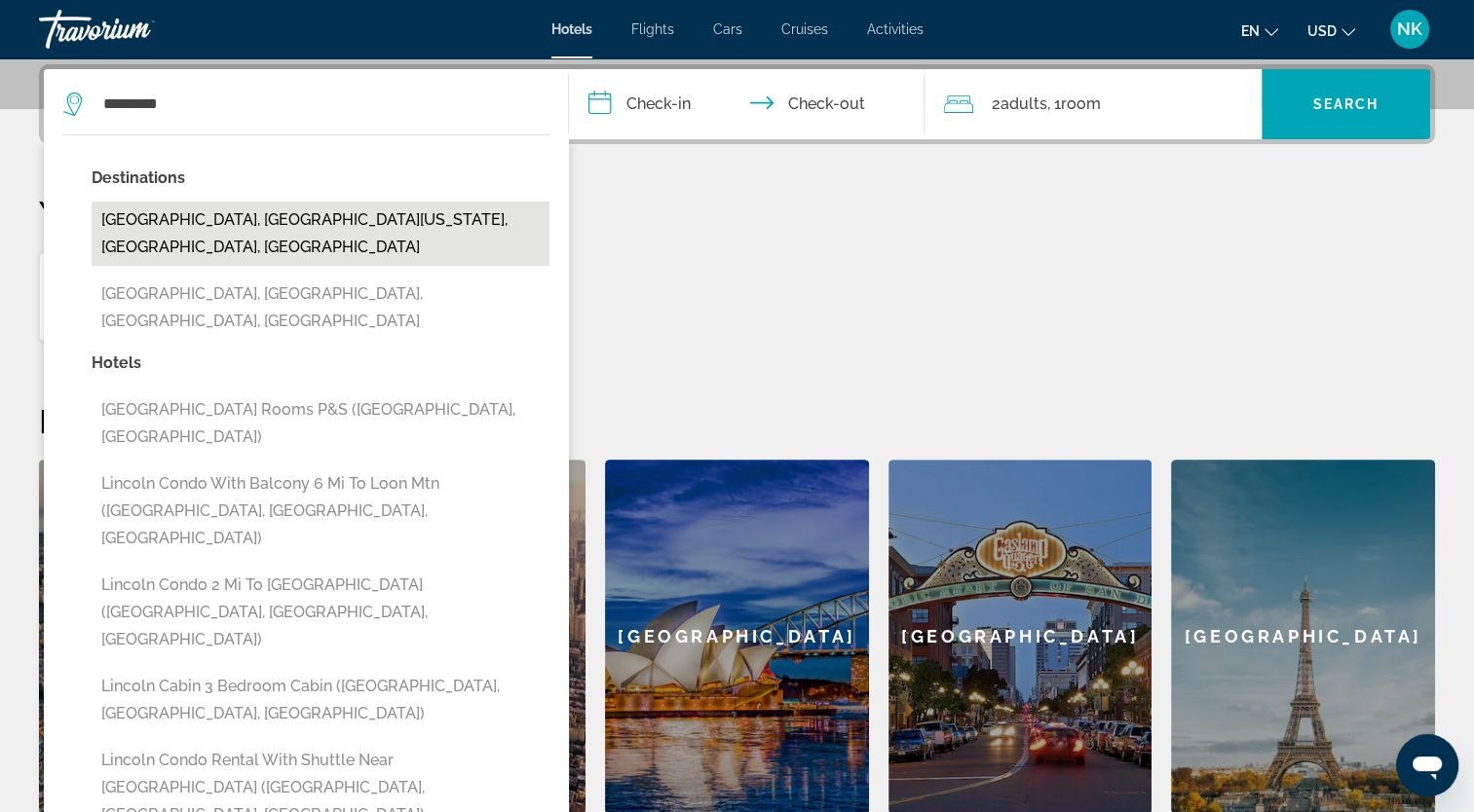
click at [320, 213] on button "Lincoln City, Central Oregon Coast, OR, United States" at bounding box center [321, 234] width 457 height 64
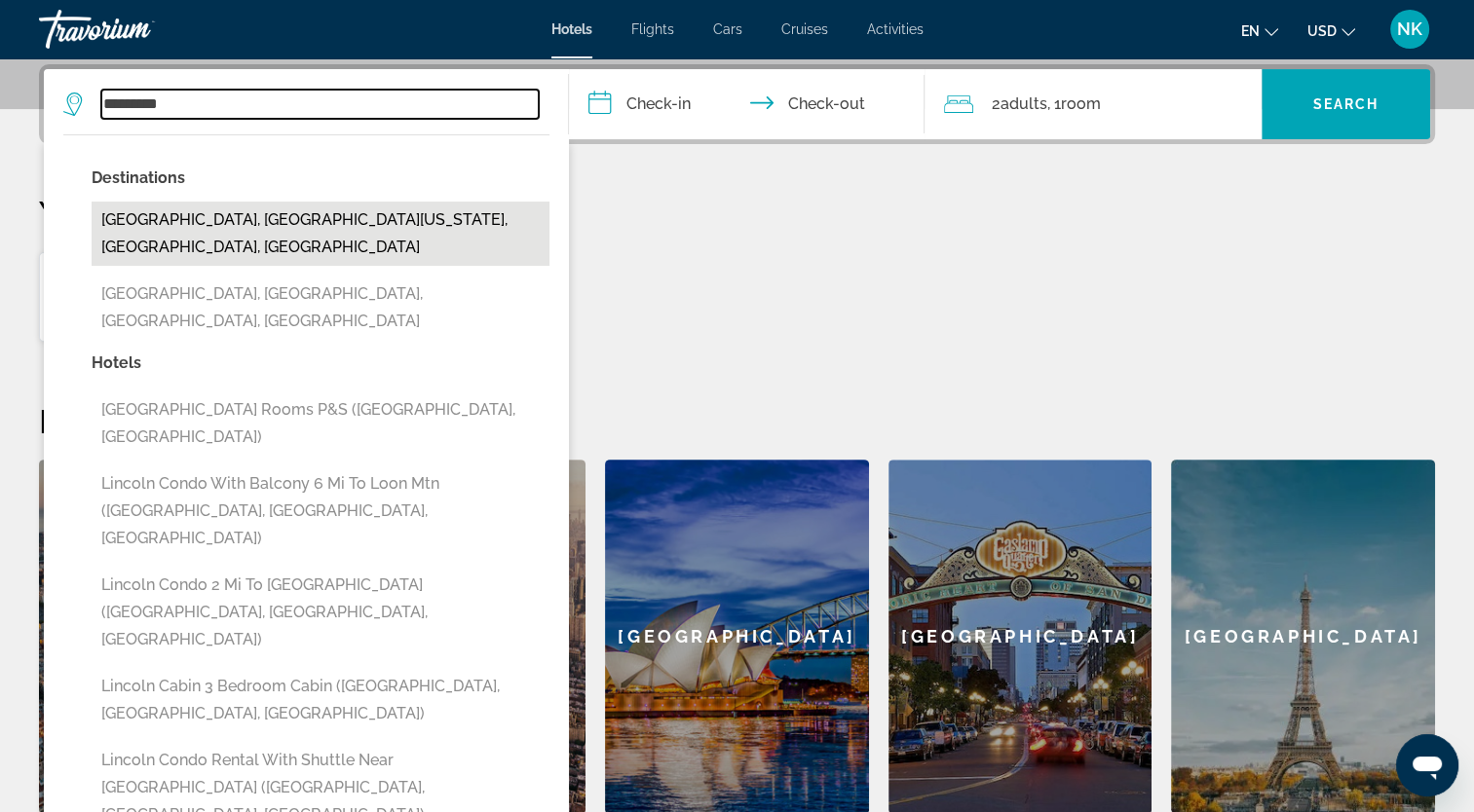
type input "**********"
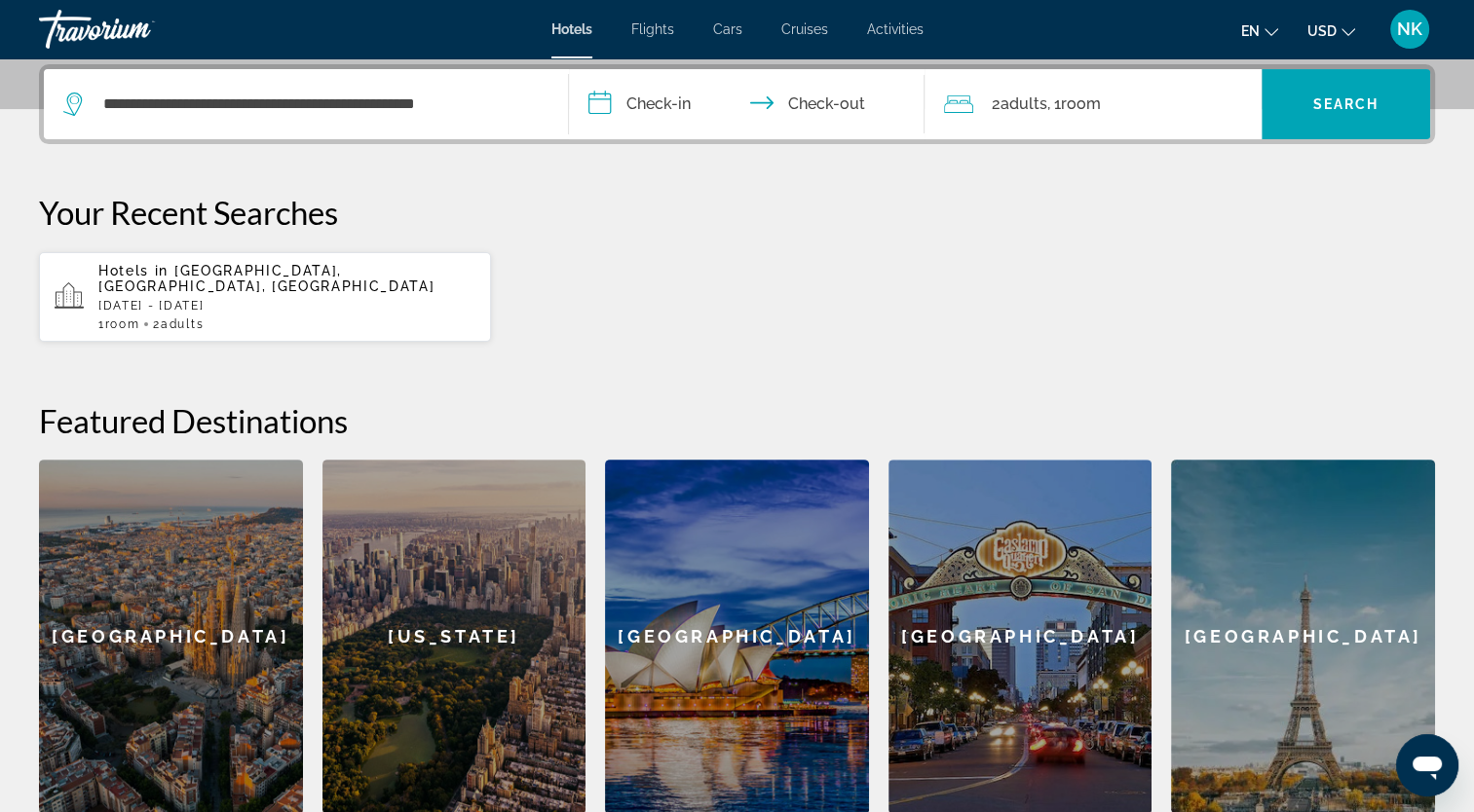
click at [659, 107] on input "**********" at bounding box center [751, 107] width 365 height 76
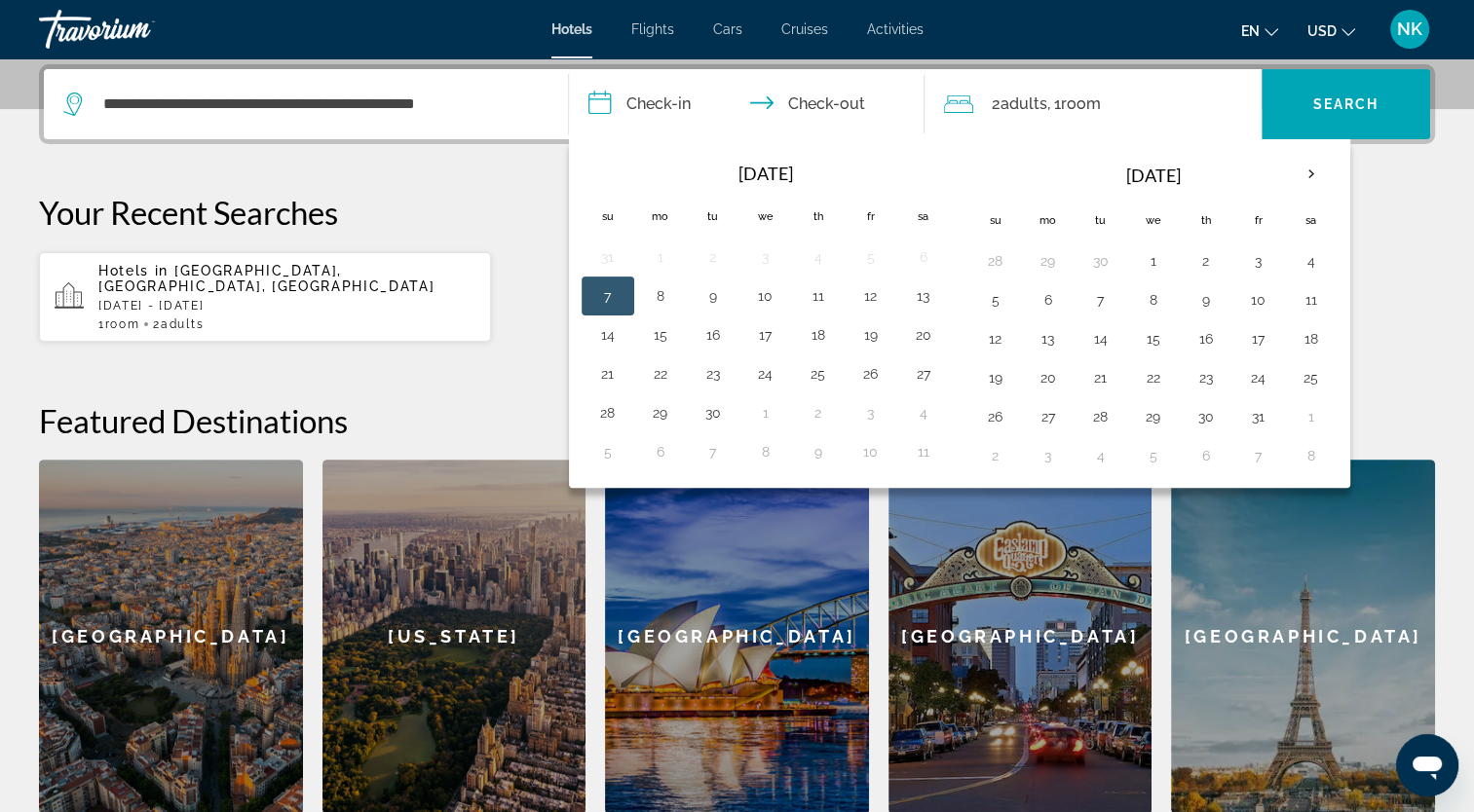
click at [600, 290] on button "7" at bounding box center [608, 296] width 31 height 27
click at [810, 85] on input "**********" at bounding box center [751, 107] width 365 height 76
click at [673, 289] on button "8" at bounding box center [661, 296] width 31 height 27
type input "**********"
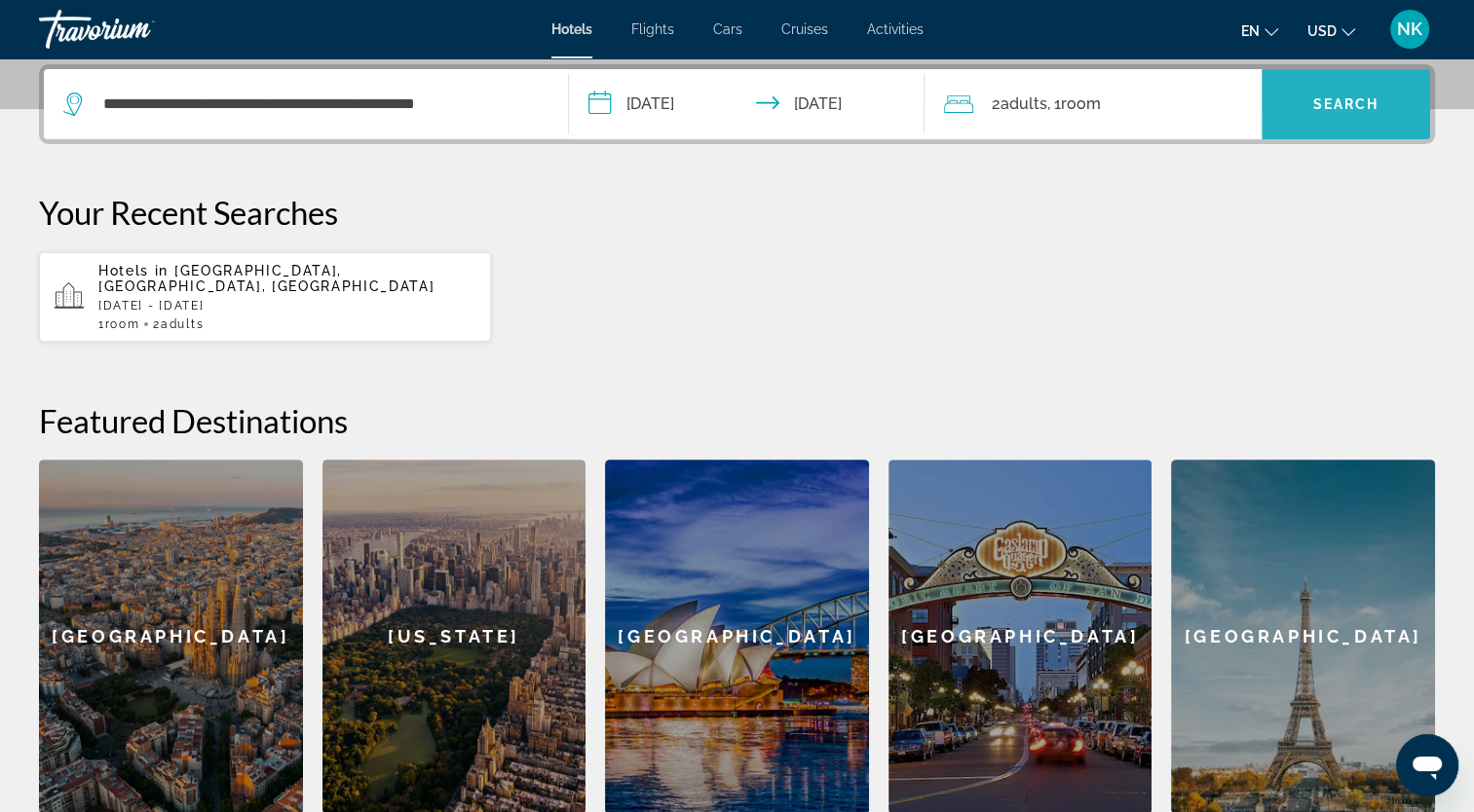
click at [1373, 84] on span "Search widget" at bounding box center [1346, 105] width 168 height 47
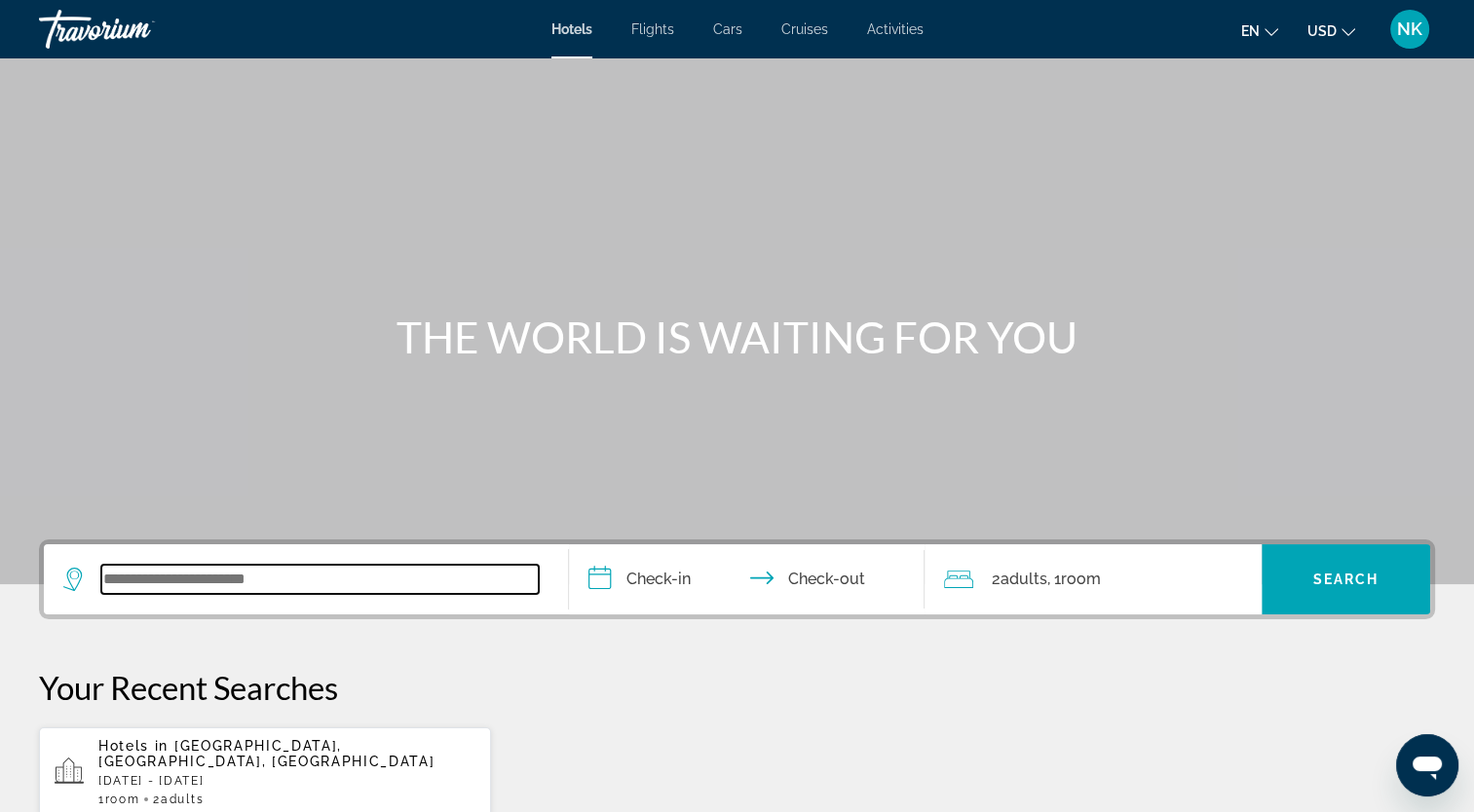
click at [180, 585] on input "Search widget" at bounding box center [320, 579] width 437 height 29
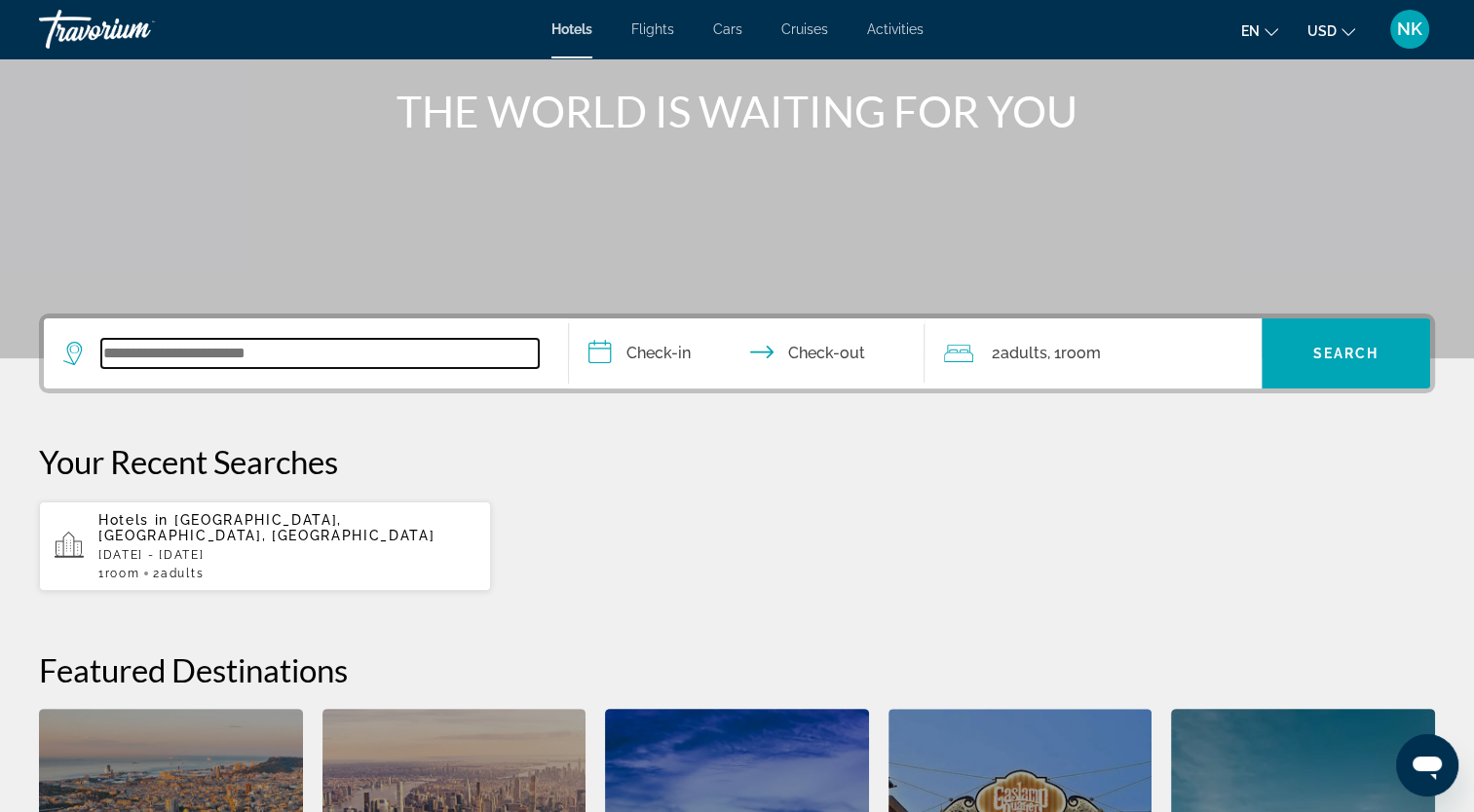
scroll to position [475, 0]
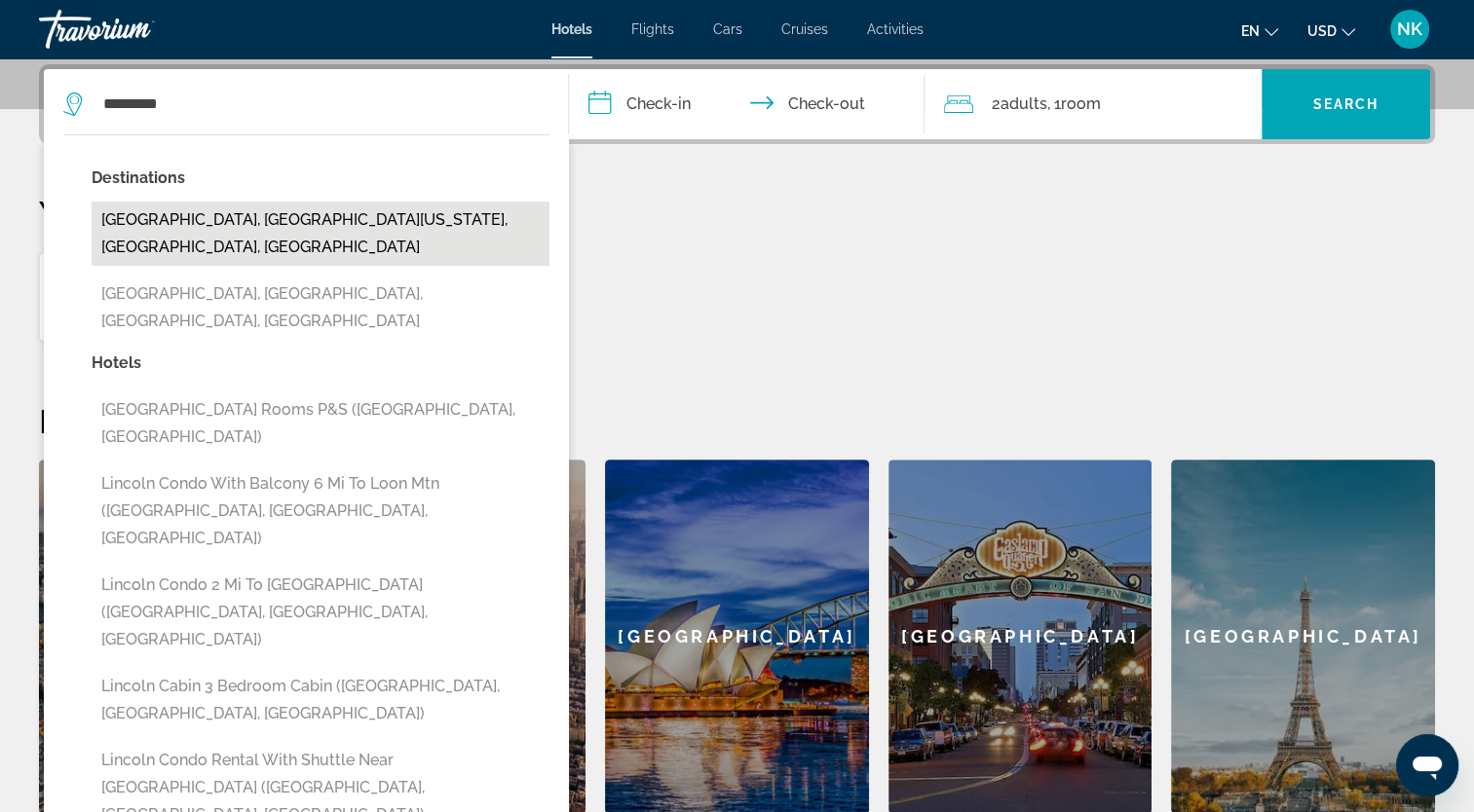
click at [263, 220] on button "[GEOGRAPHIC_DATA], [GEOGRAPHIC_DATA][US_STATE], [GEOGRAPHIC_DATA], [GEOGRAPHIC_…" at bounding box center [321, 234] width 457 height 64
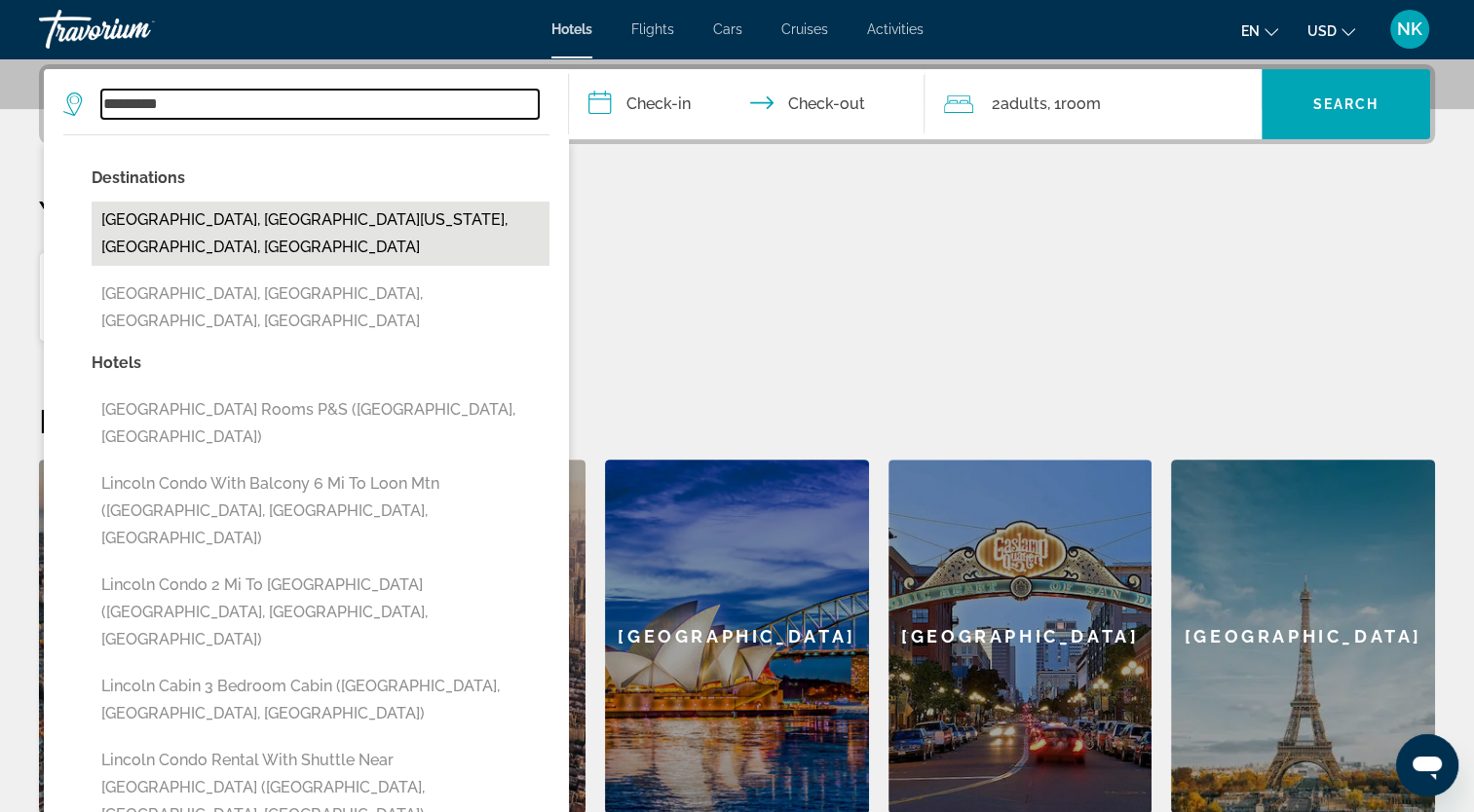
type input "**********"
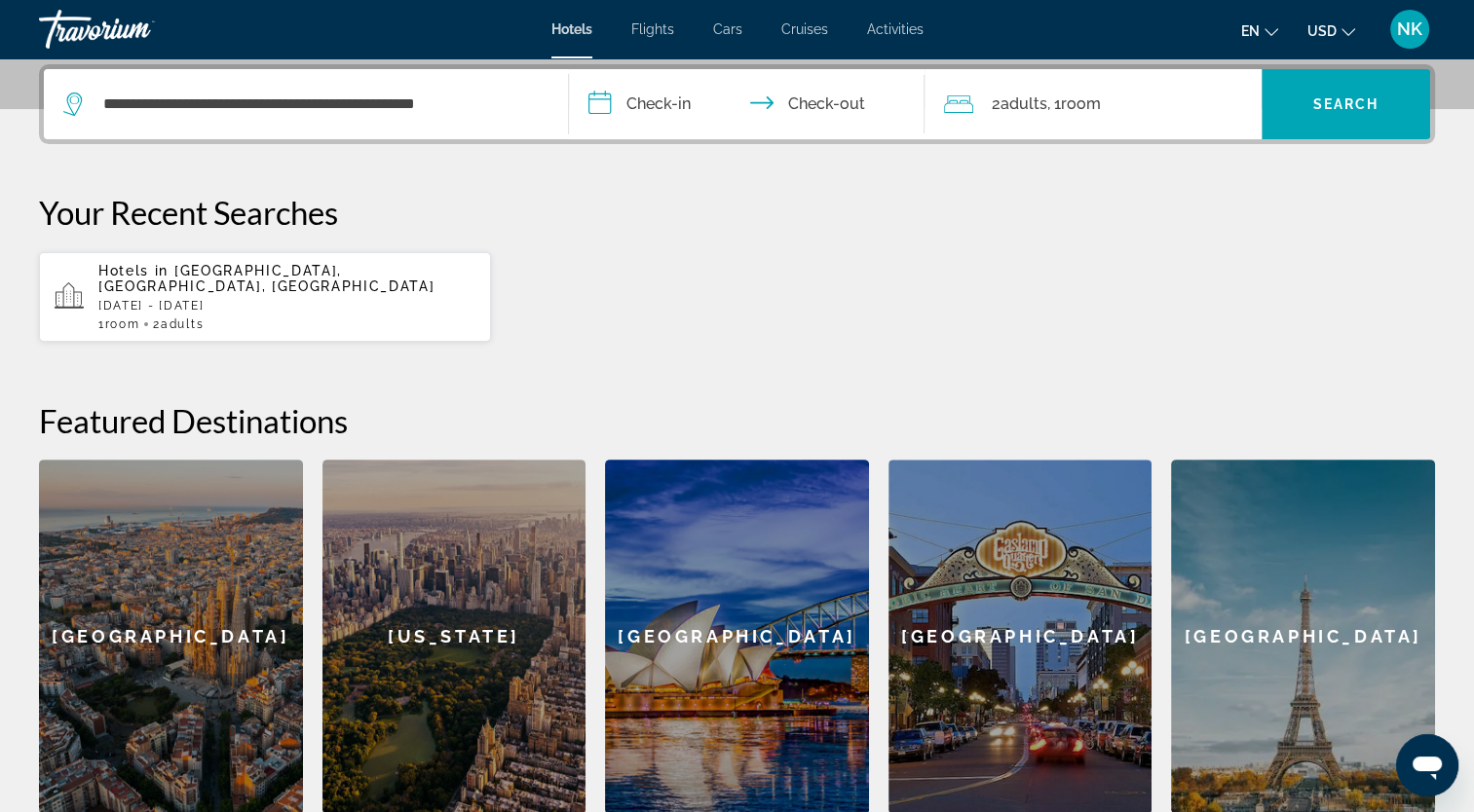
click at [629, 96] on input "**********" at bounding box center [751, 107] width 365 height 76
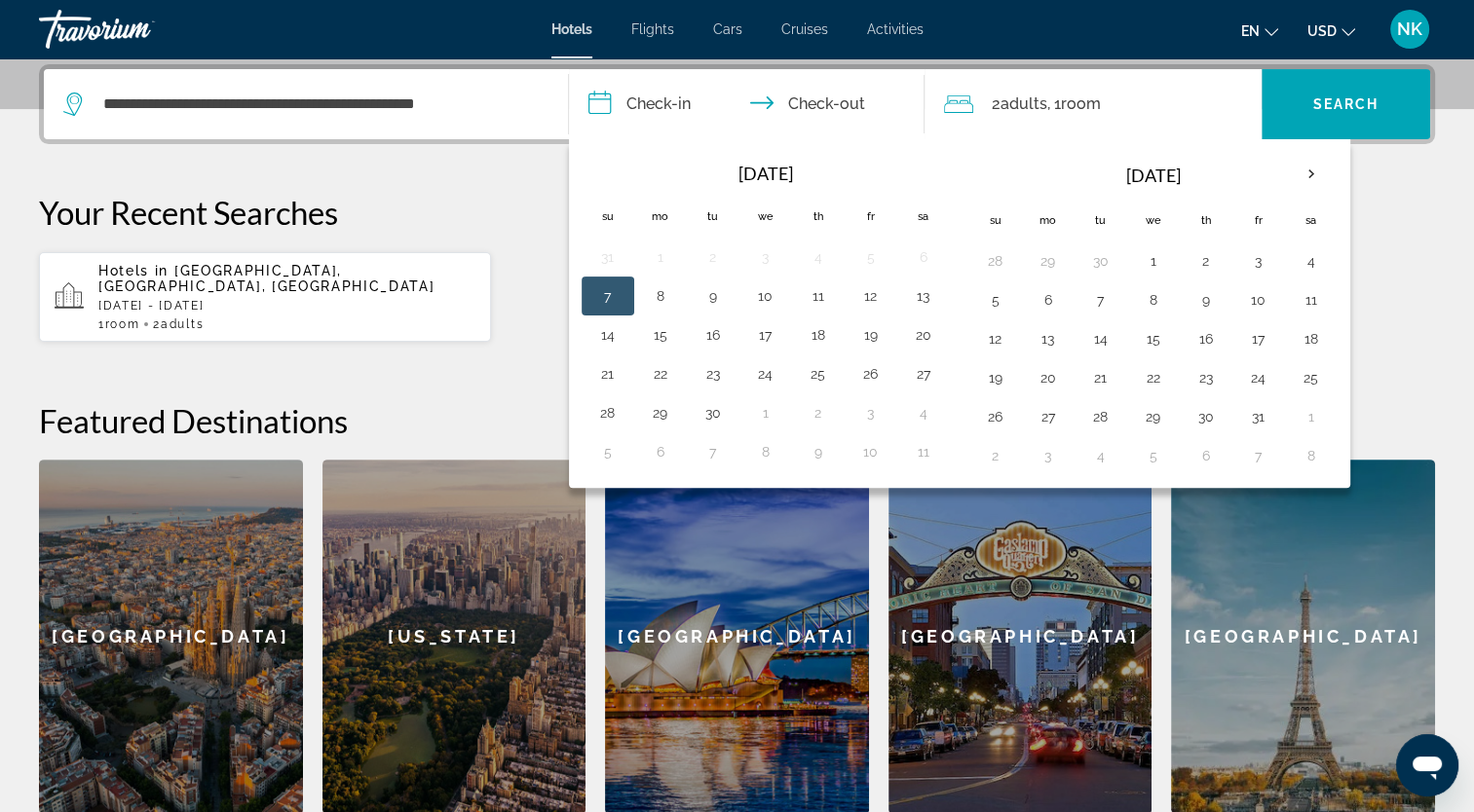
click at [608, 282] on button "7" at bounding box center [608, 296] width 31 height 27
click at [666, 289] on button "8" at bounding box center [661, 296] width 31 height 27
type input "**********"
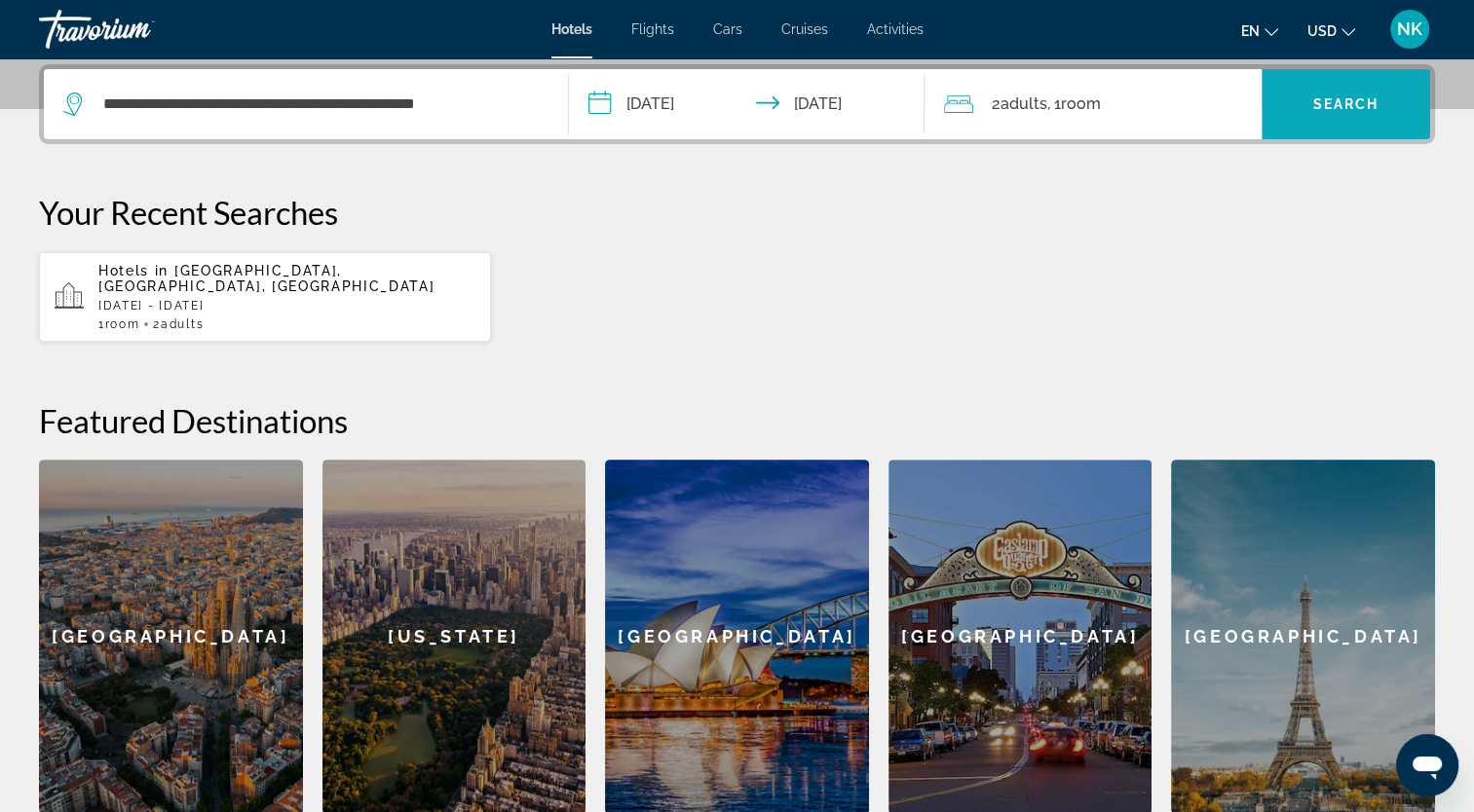
click at [1379, 98] on span "Search widget" at bounding box center [1346, 105] width 168 height 47
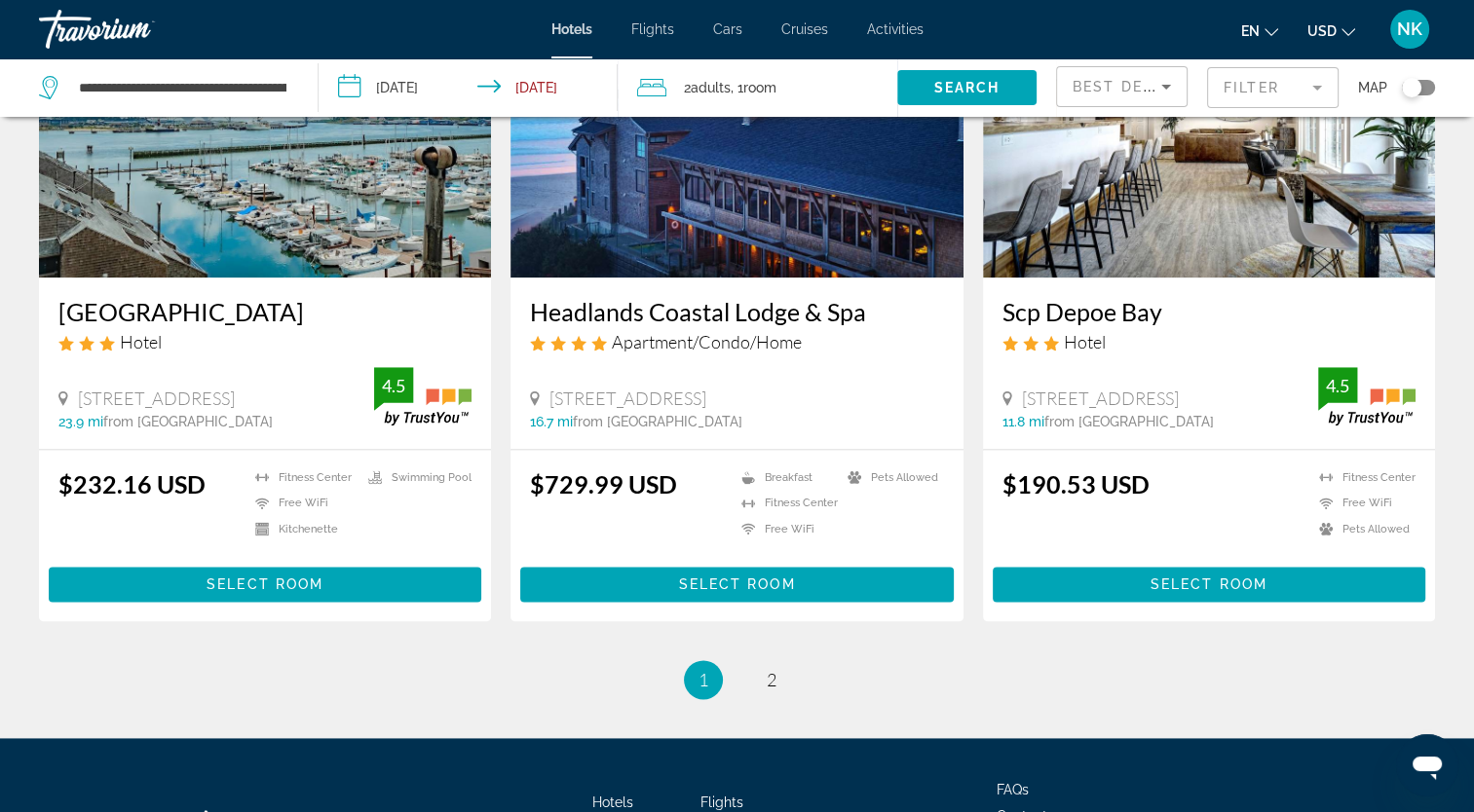
scroll to position [2434, 0]
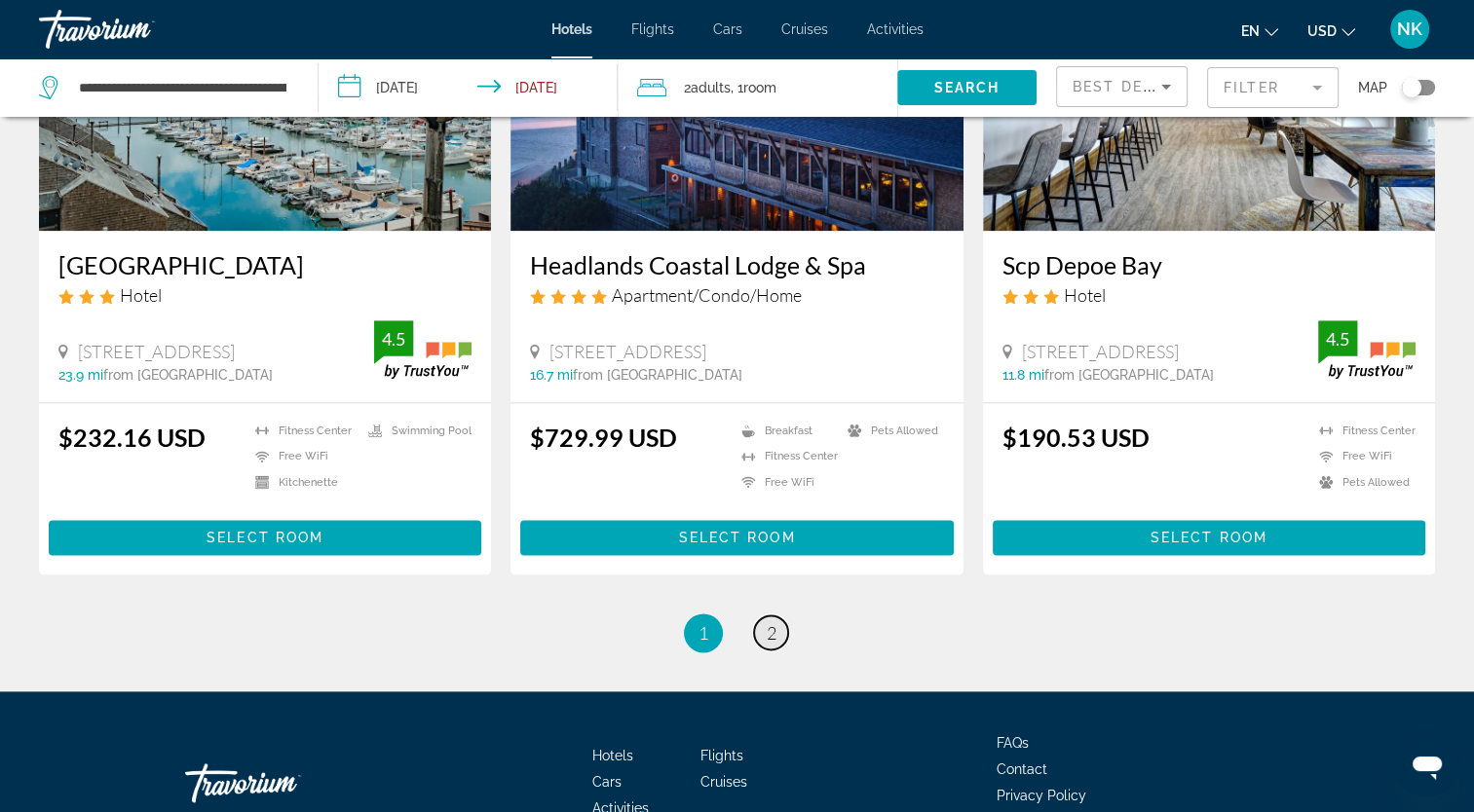
click at [767, 622] on span "2" at bounding box center [771, 633] width 10 height 21
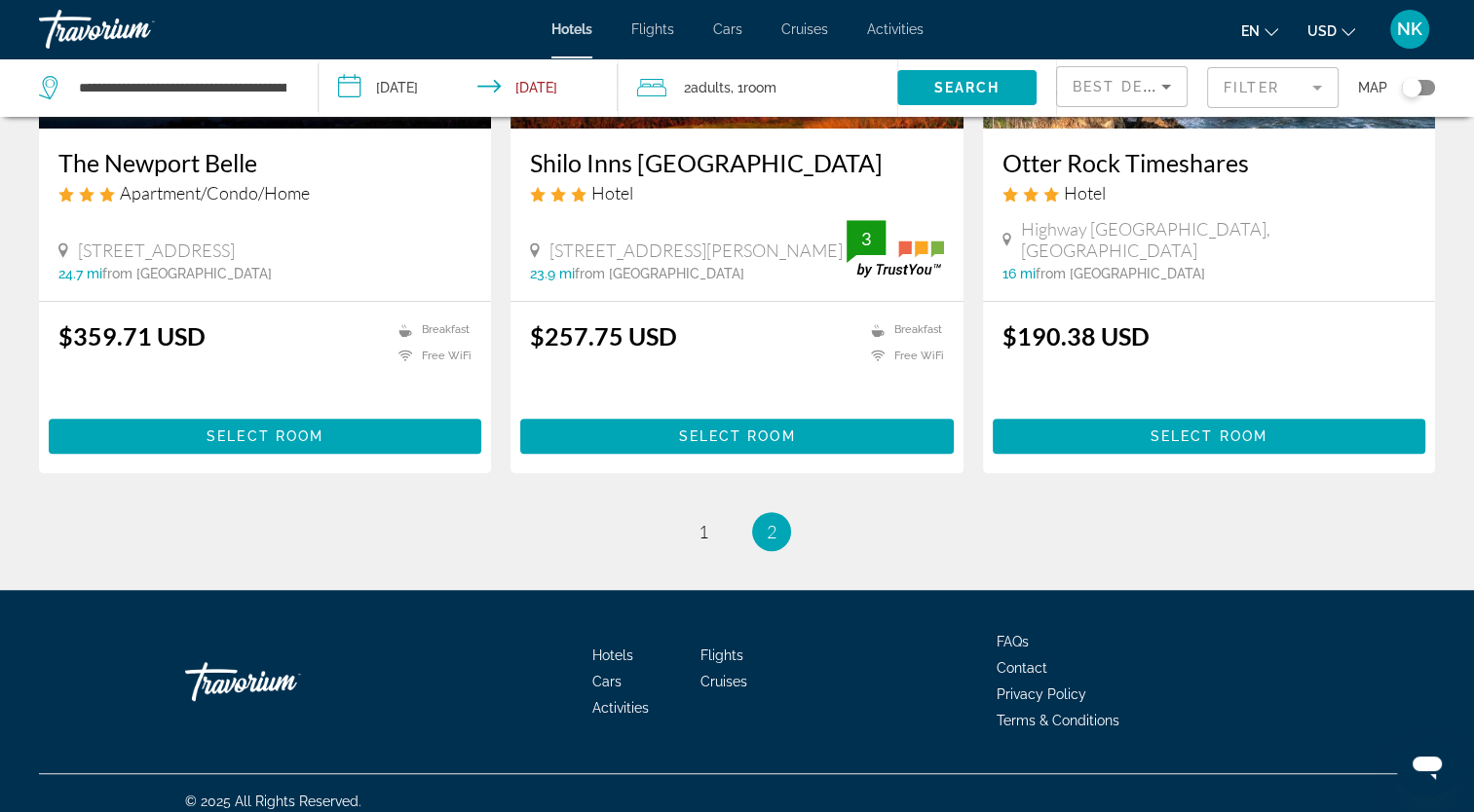
scroll to position [1071, 0]
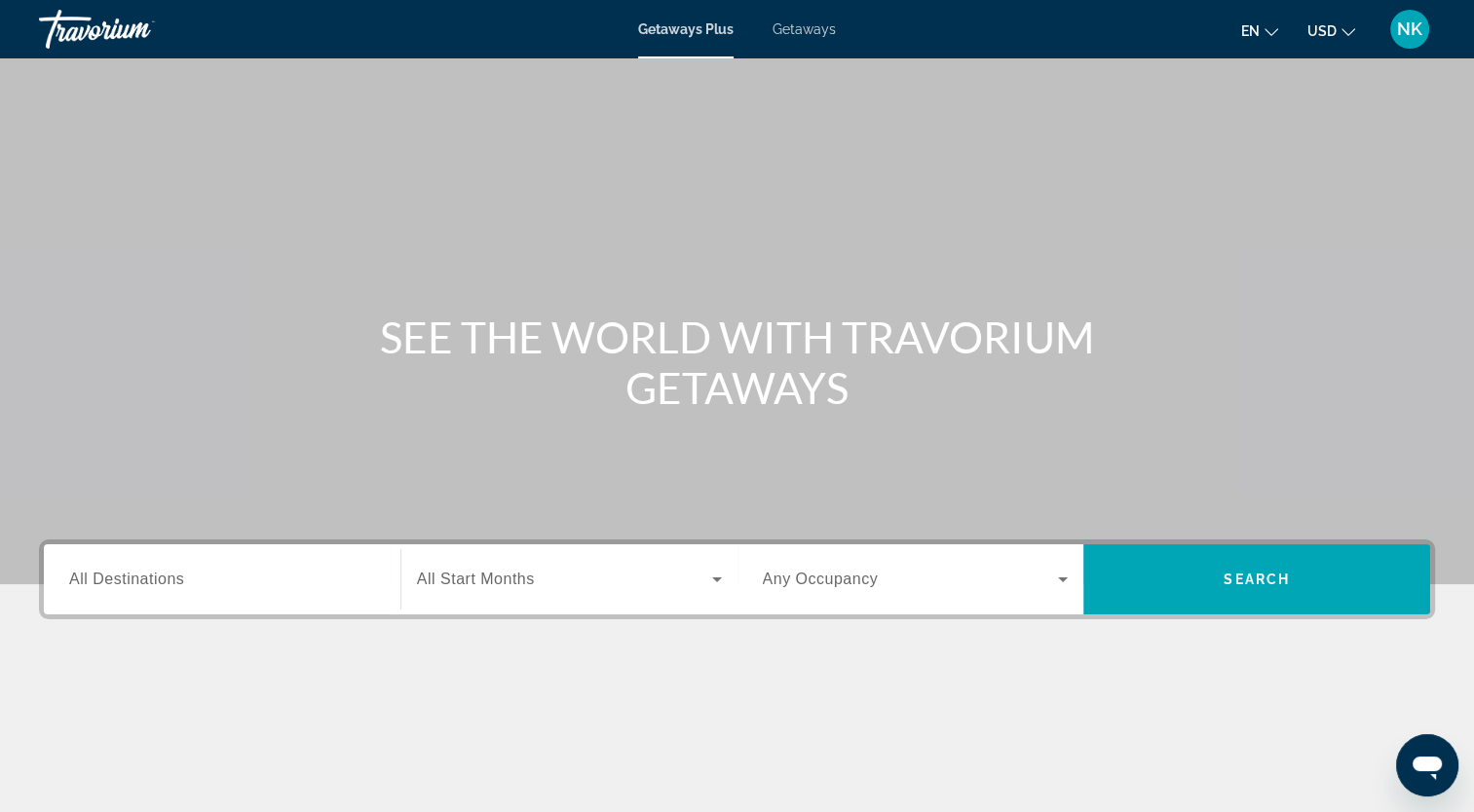
click at [224, 566] on div "Search widget" at bounding box center [222, 579] width 306 height 56
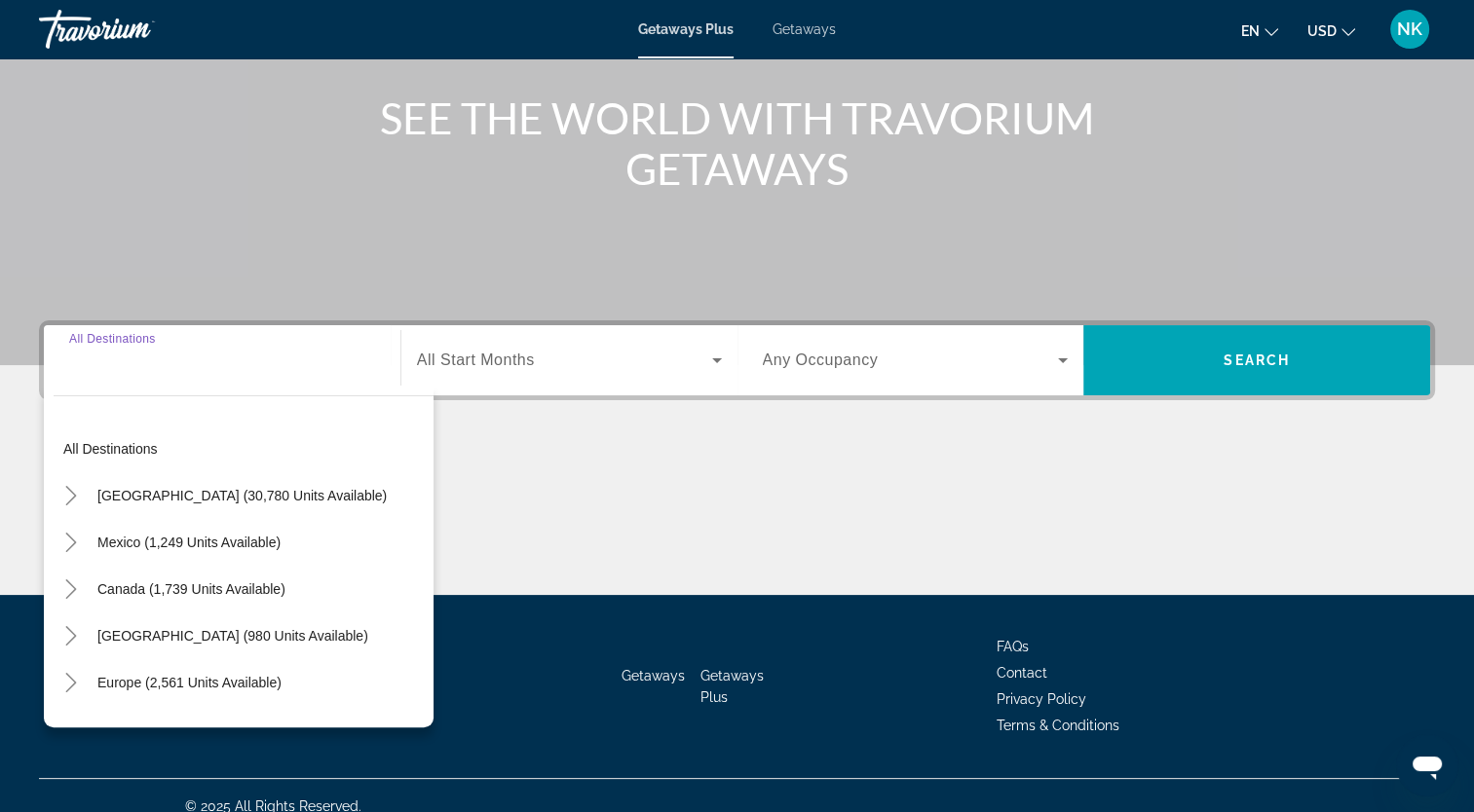
scroll to position [239, 0]
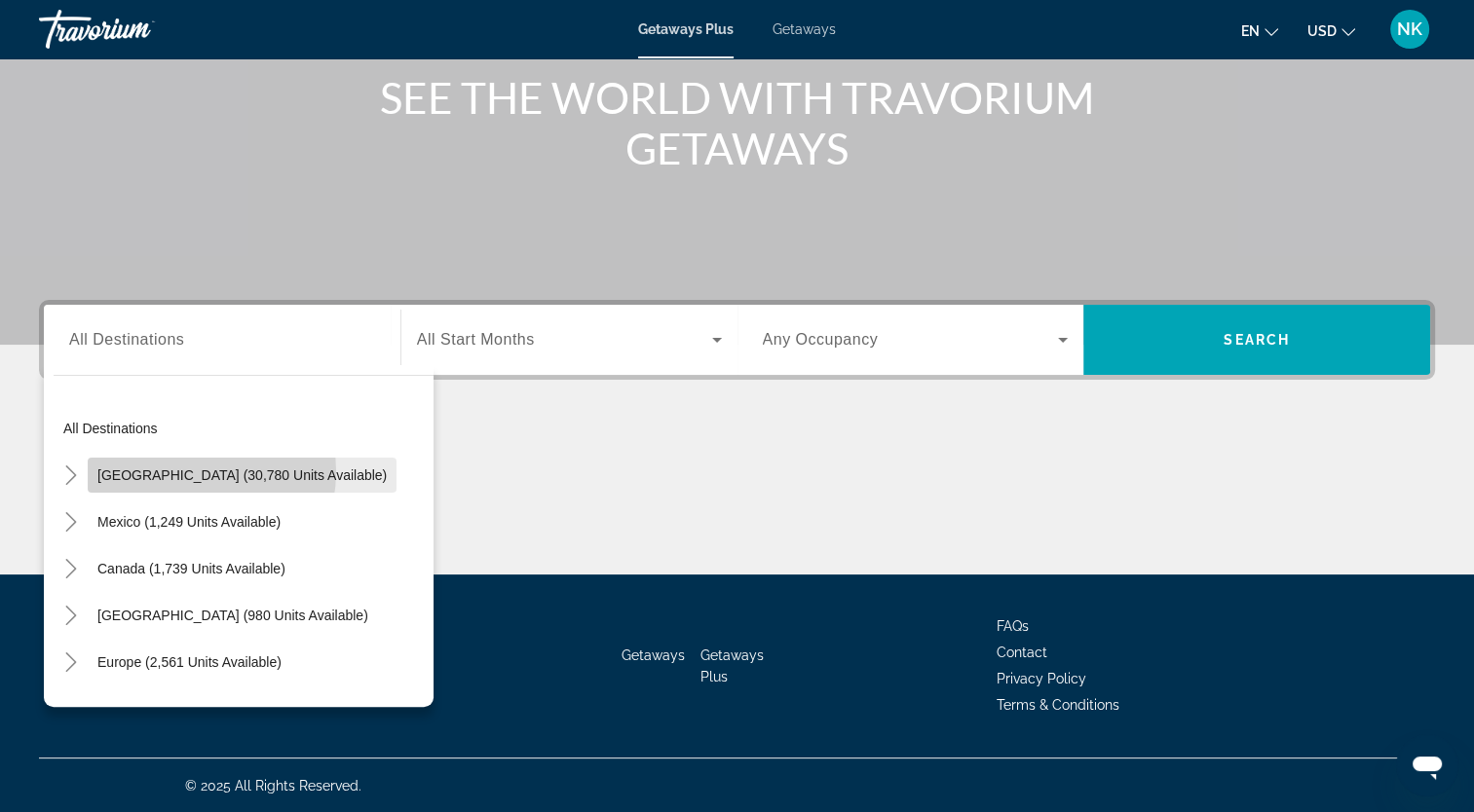
click at [178, 470] on span "United States (30,780 units available)" at bounding box center [242, 475] width 289 height 16
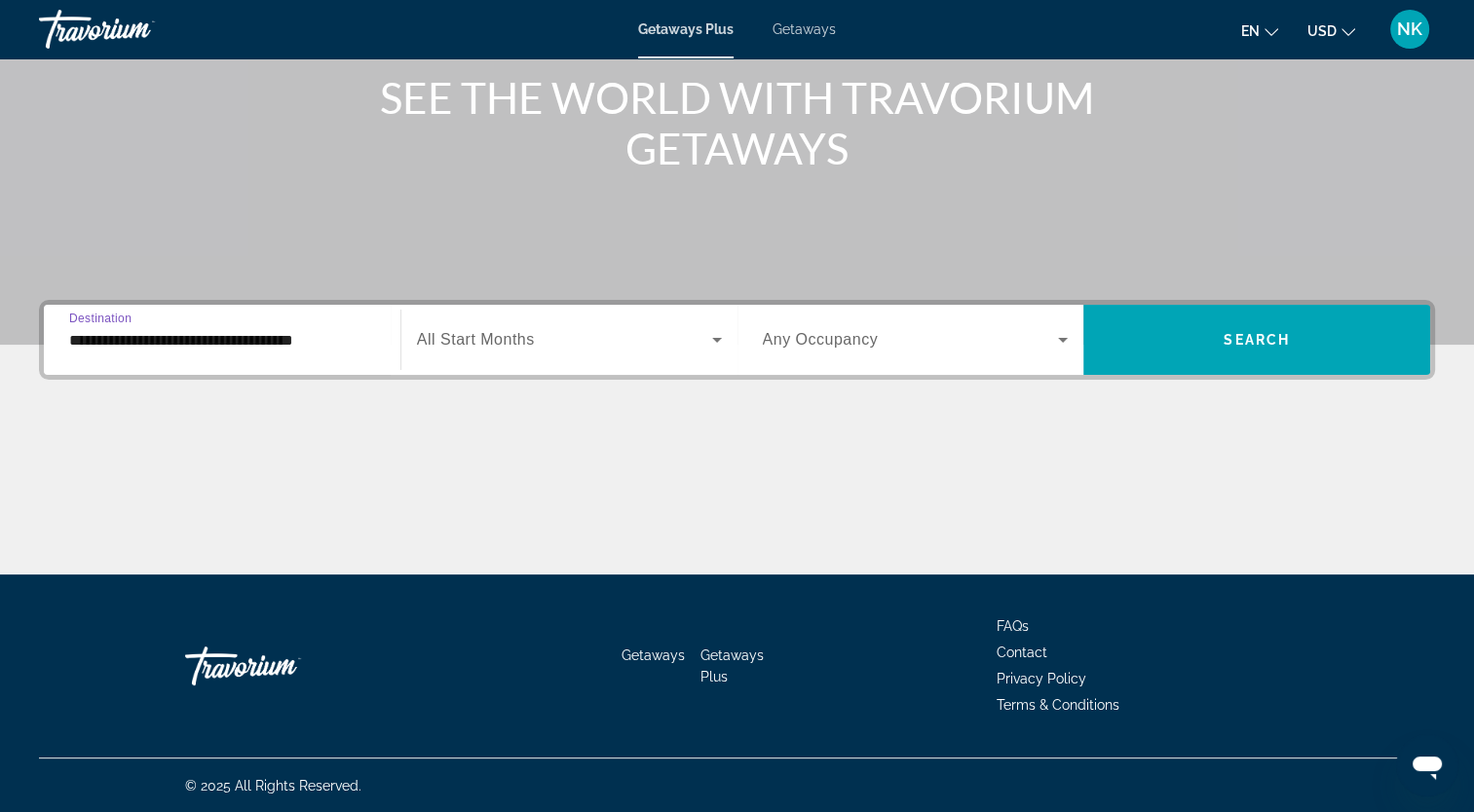
click at [121, 330] on input "**********" at bounding box center [222, 341] width 306 height 23
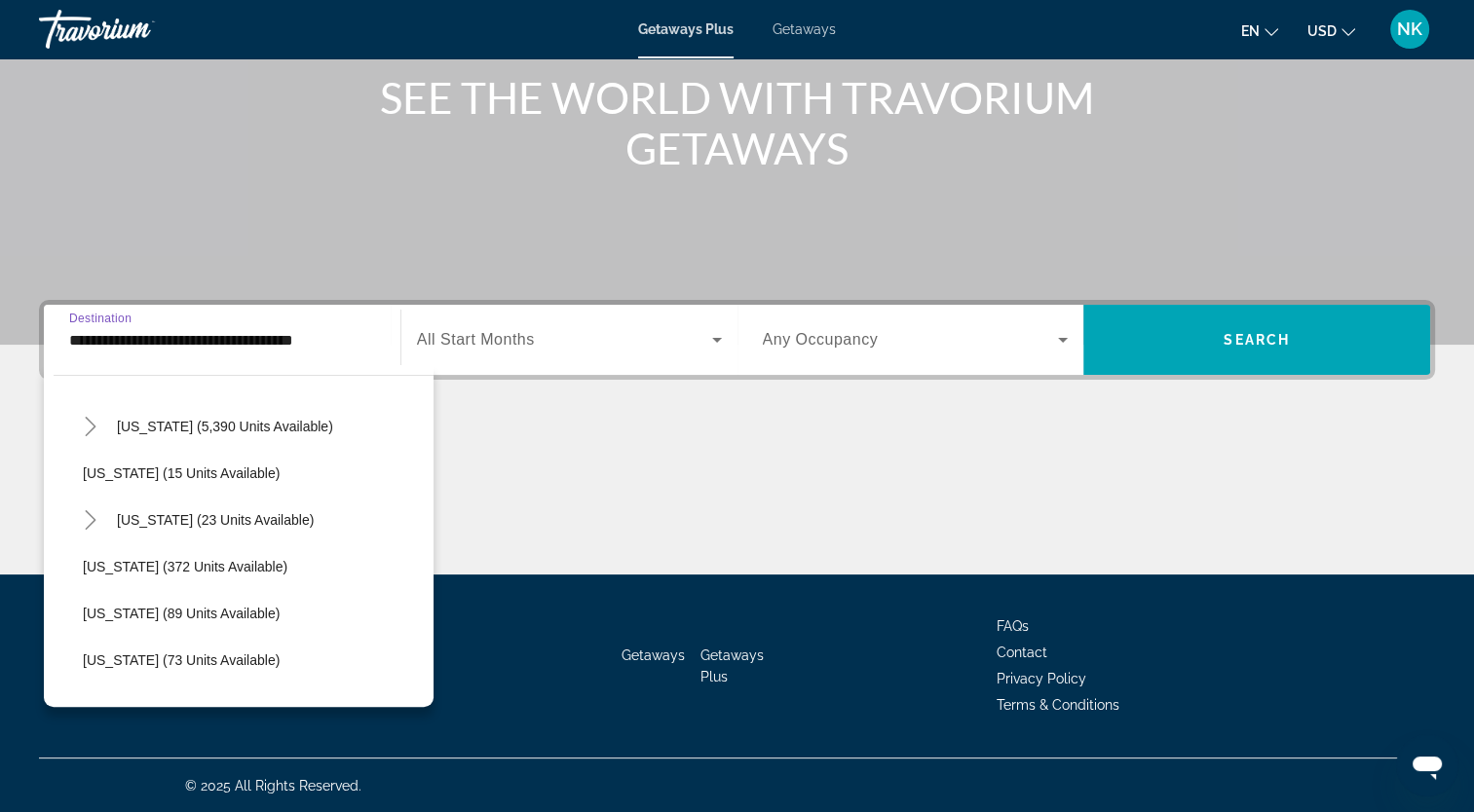
scroll to position [390, 0]
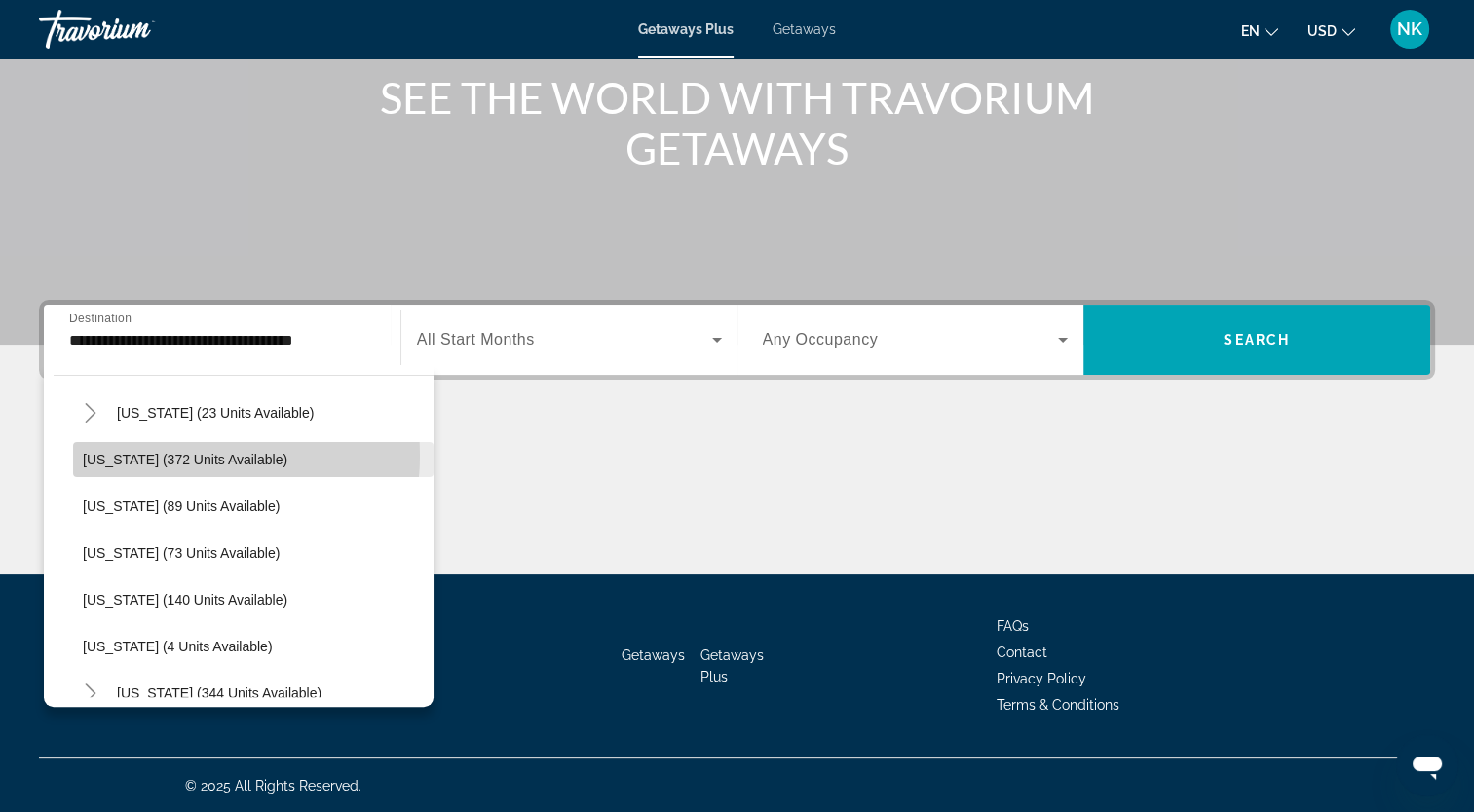
click at [175, 454] on span "Idaho (372 units available)" at bounding box center [185, 459] width 204 height 16
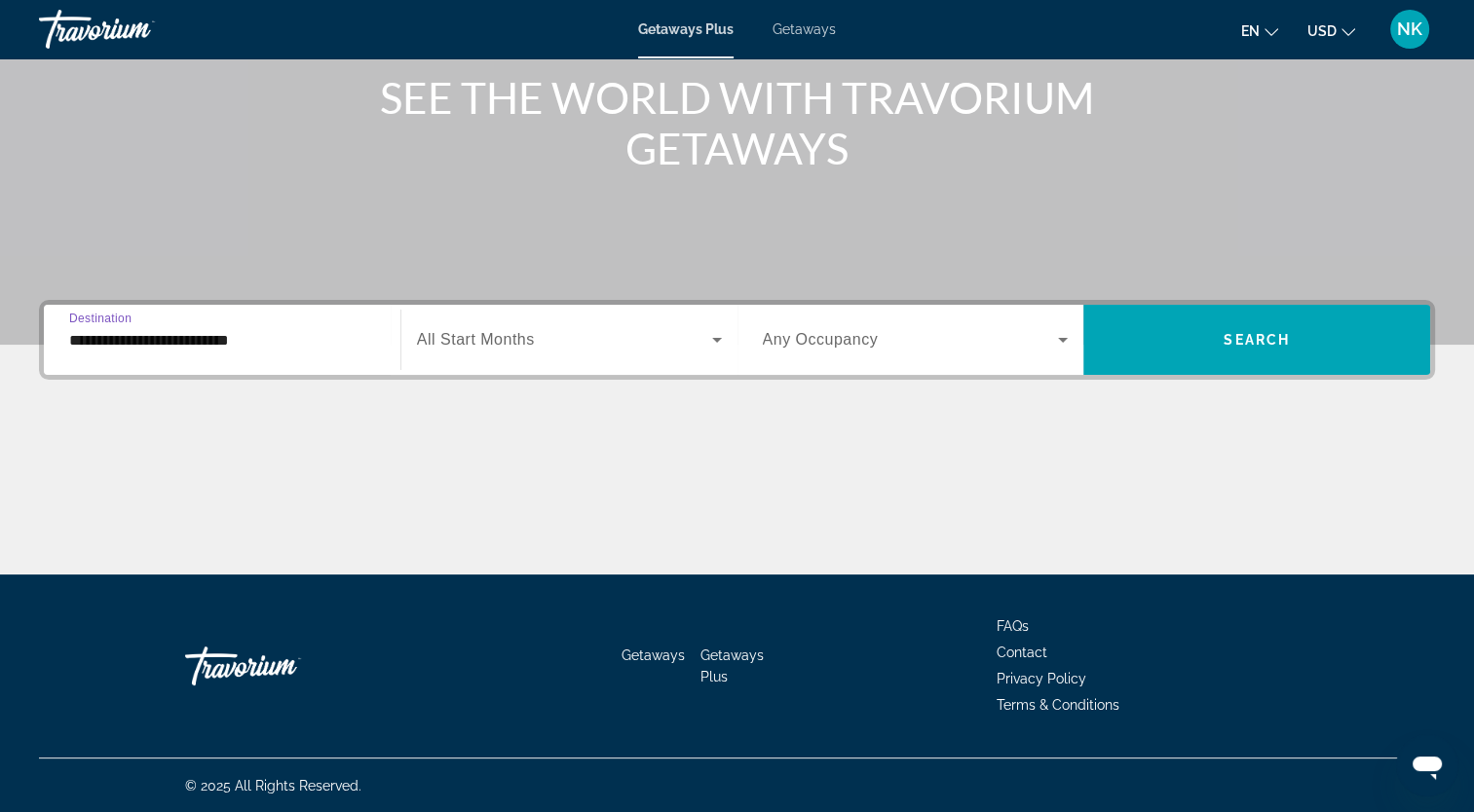
click at [217, 335] on input "**********" at bounding box center [222, 341] width 306 height 23
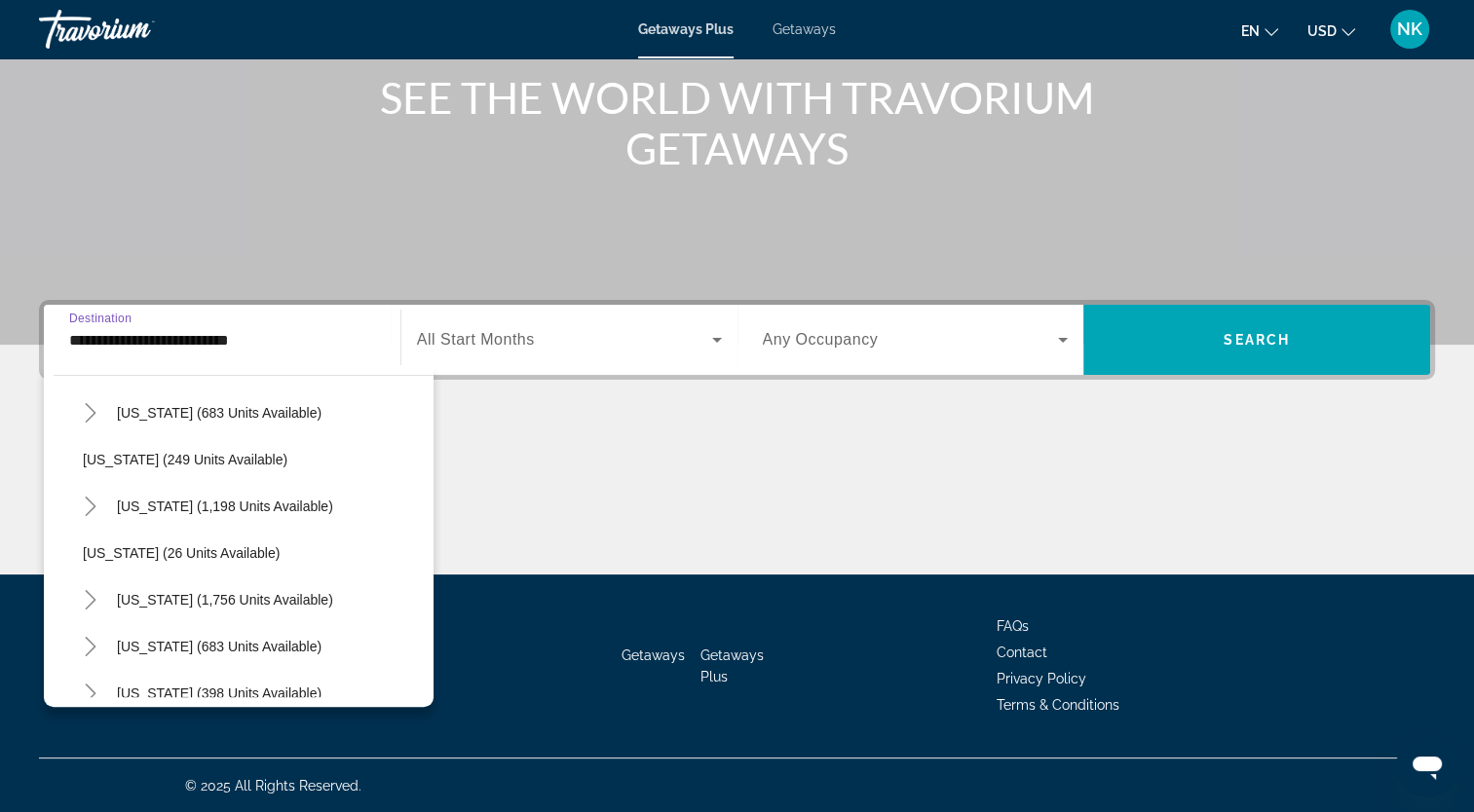
scroll to position [1276, 0]
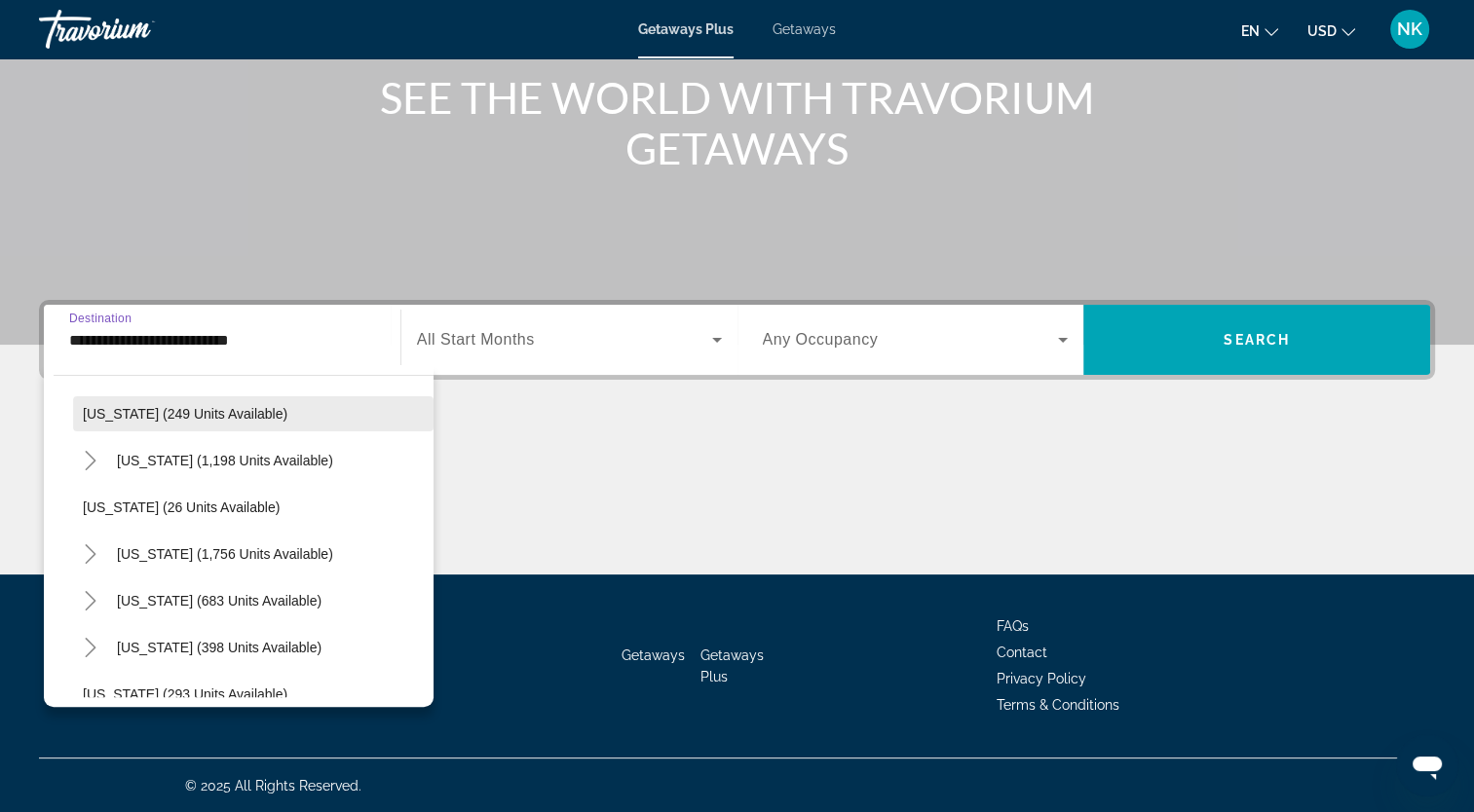
click at [224, 413] on span "Oregon (249 units available)" at bounding box center [185, 414] width 204 height 16
type input "**********"
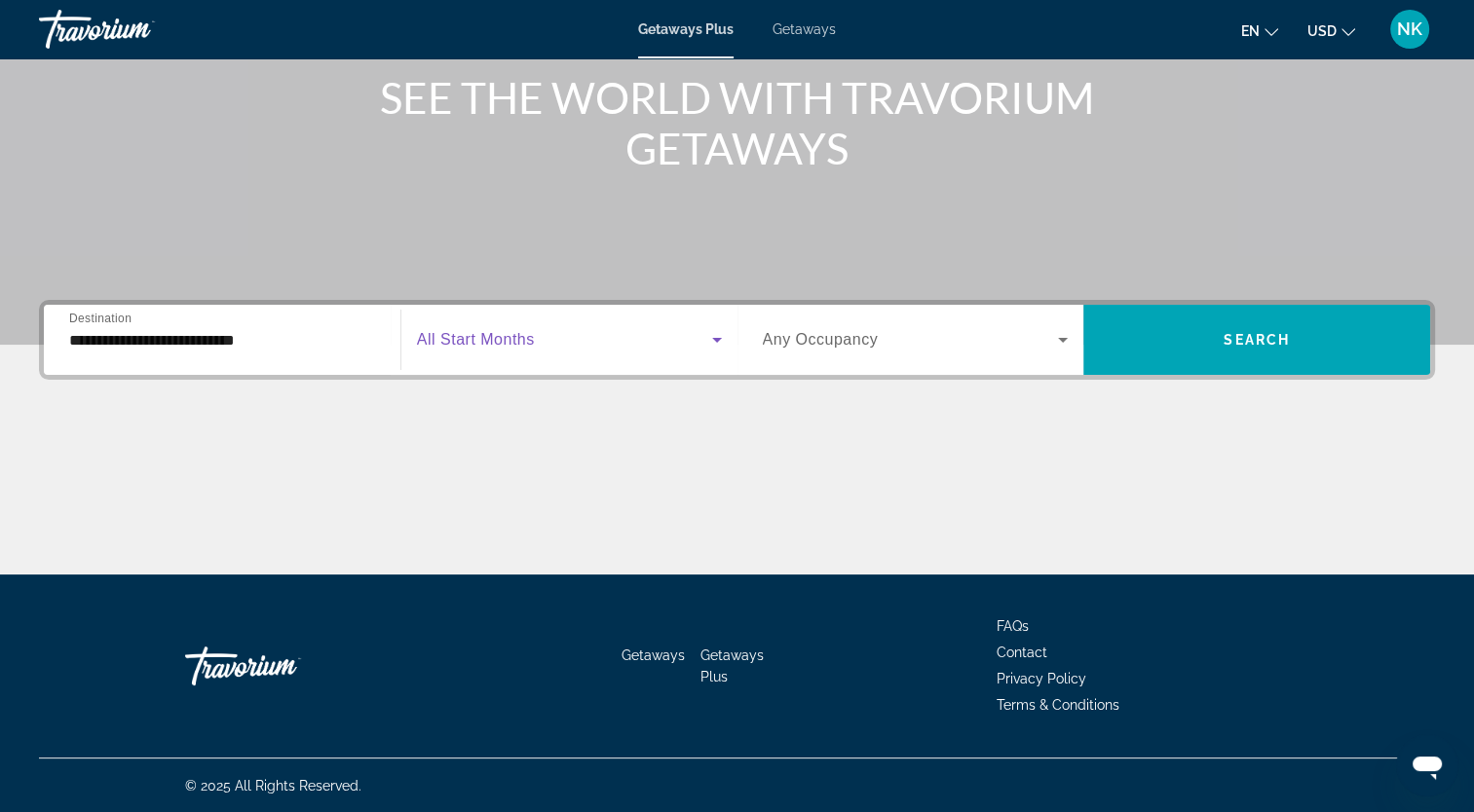
click at [502, 350] on span "Search widget" at bounding box center [565, 340] width 295 height 23
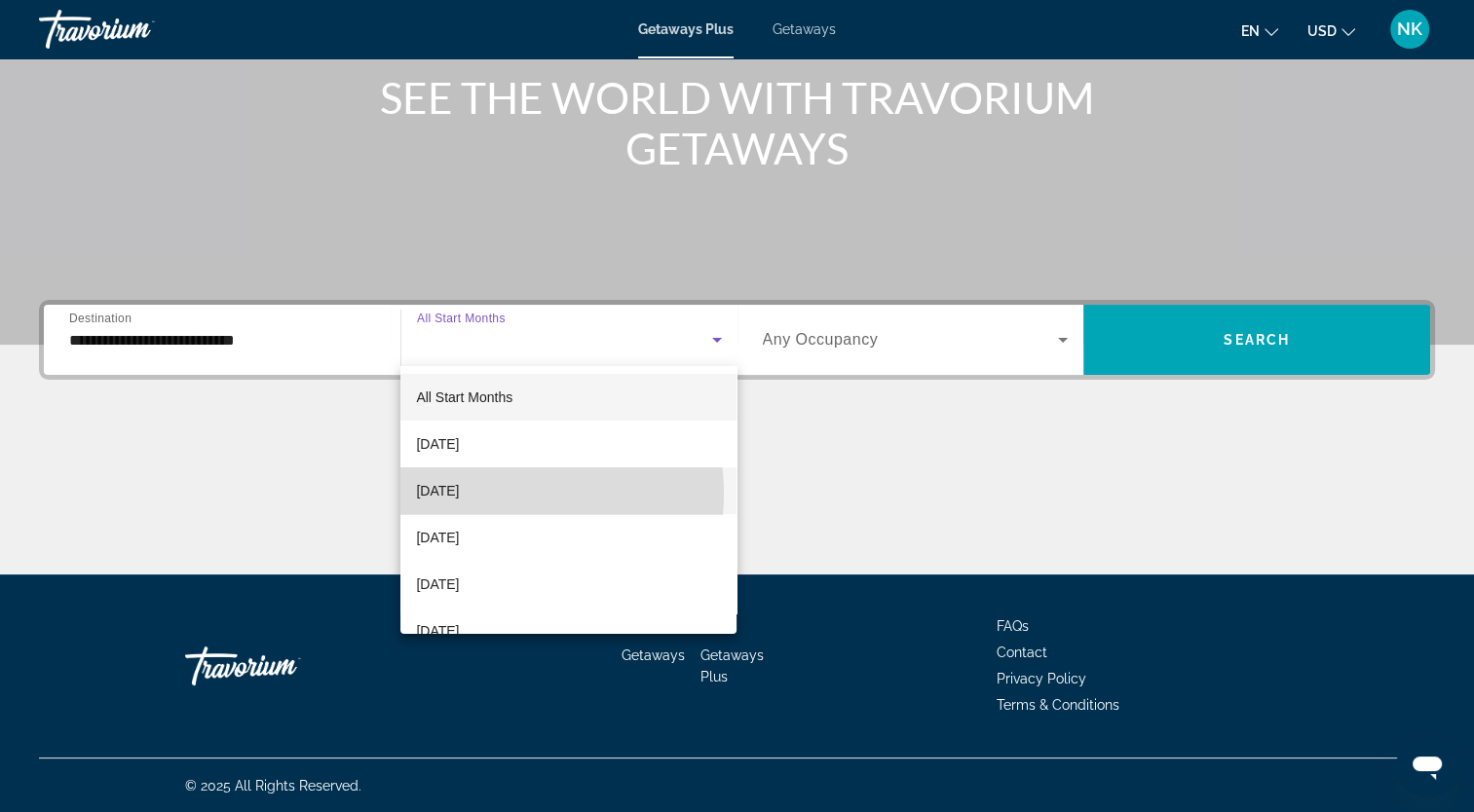
click at [504, 493] on mat-option "[DATE]" at bounding box center [569, 491] width 336 height 47
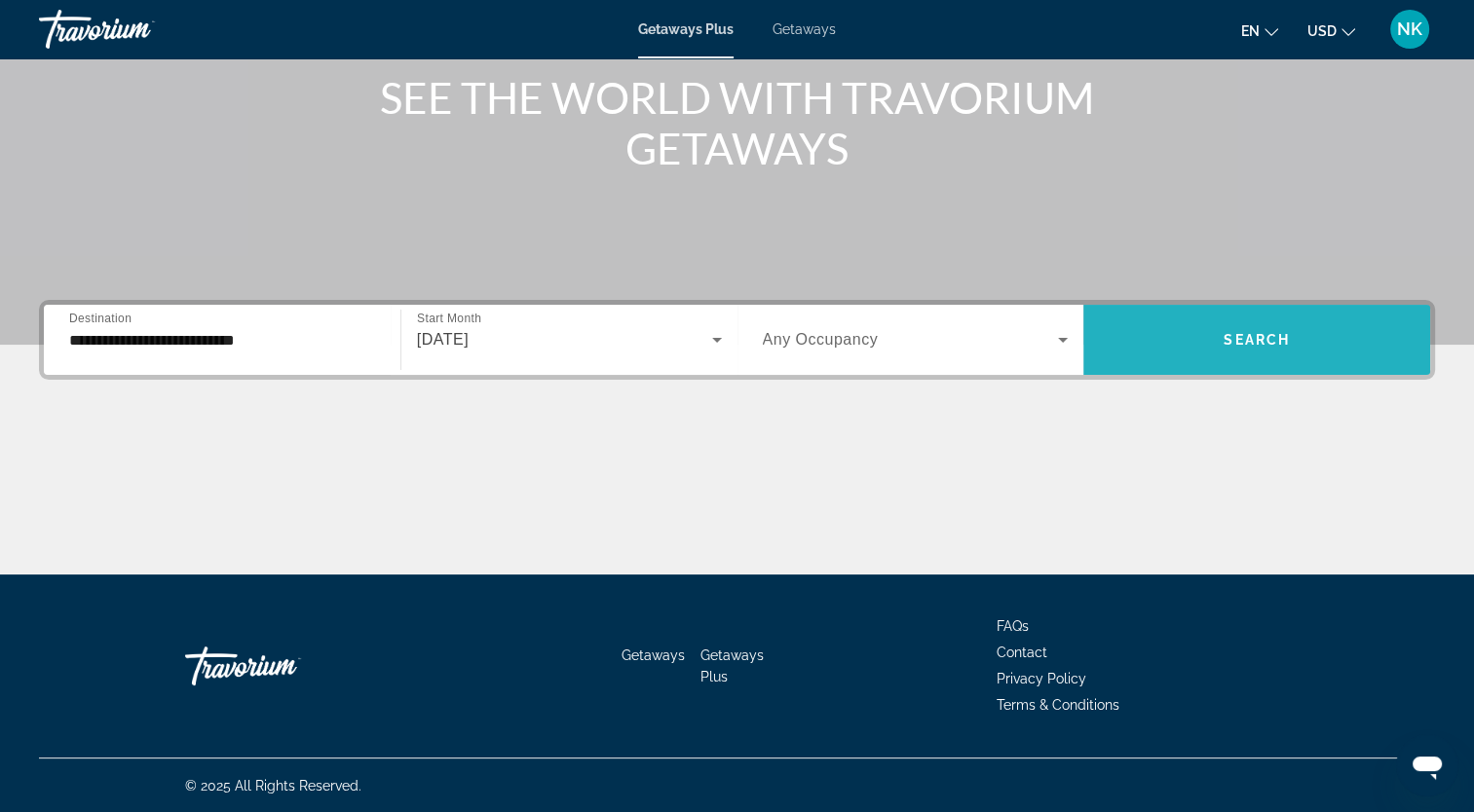
click at [1238, 332] on span "Search" at bounding box center [1257, 340] width 66 height 16
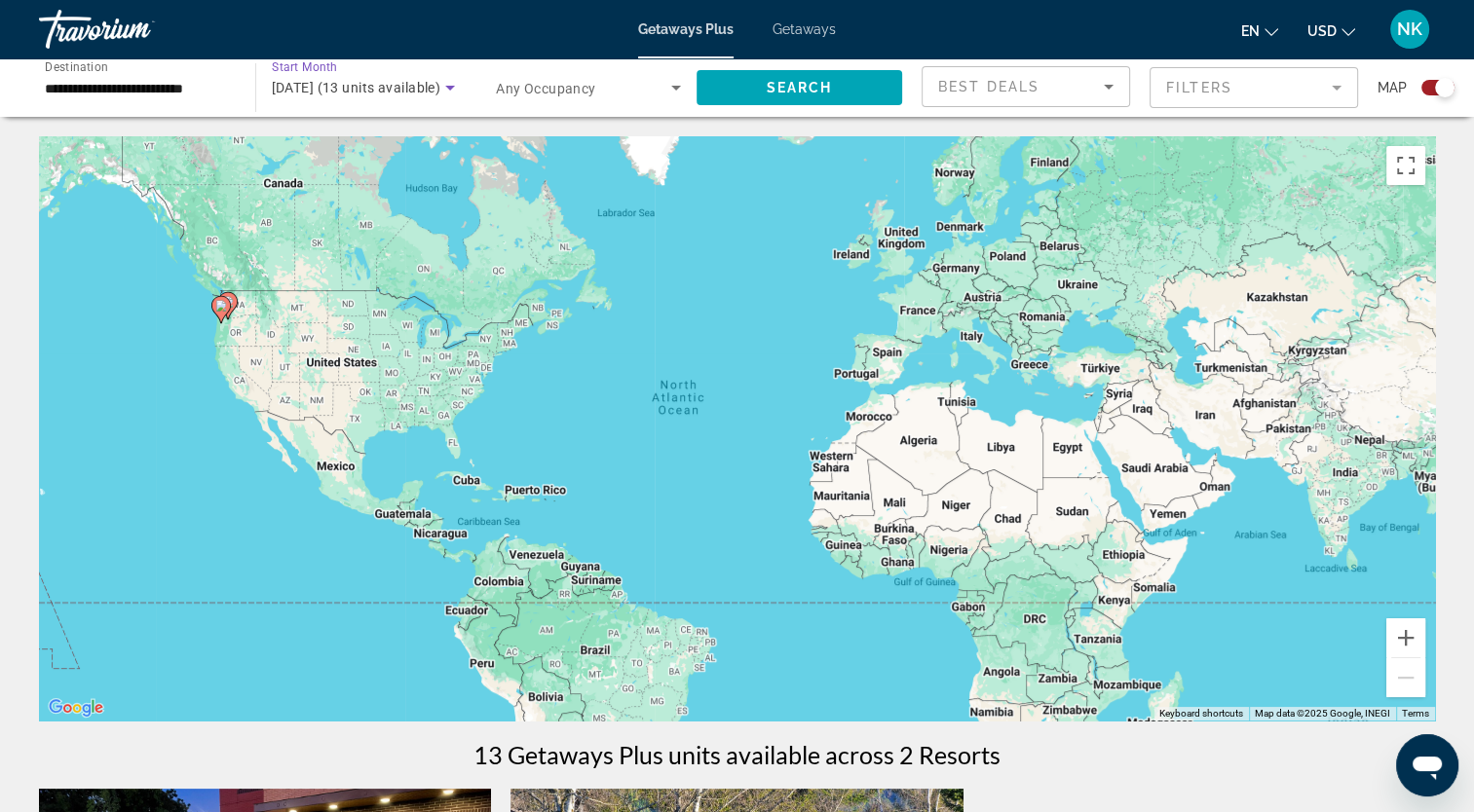
click at [452, 82] on icon "Search widget" at bounding box center [450, 88] width 23 height 23
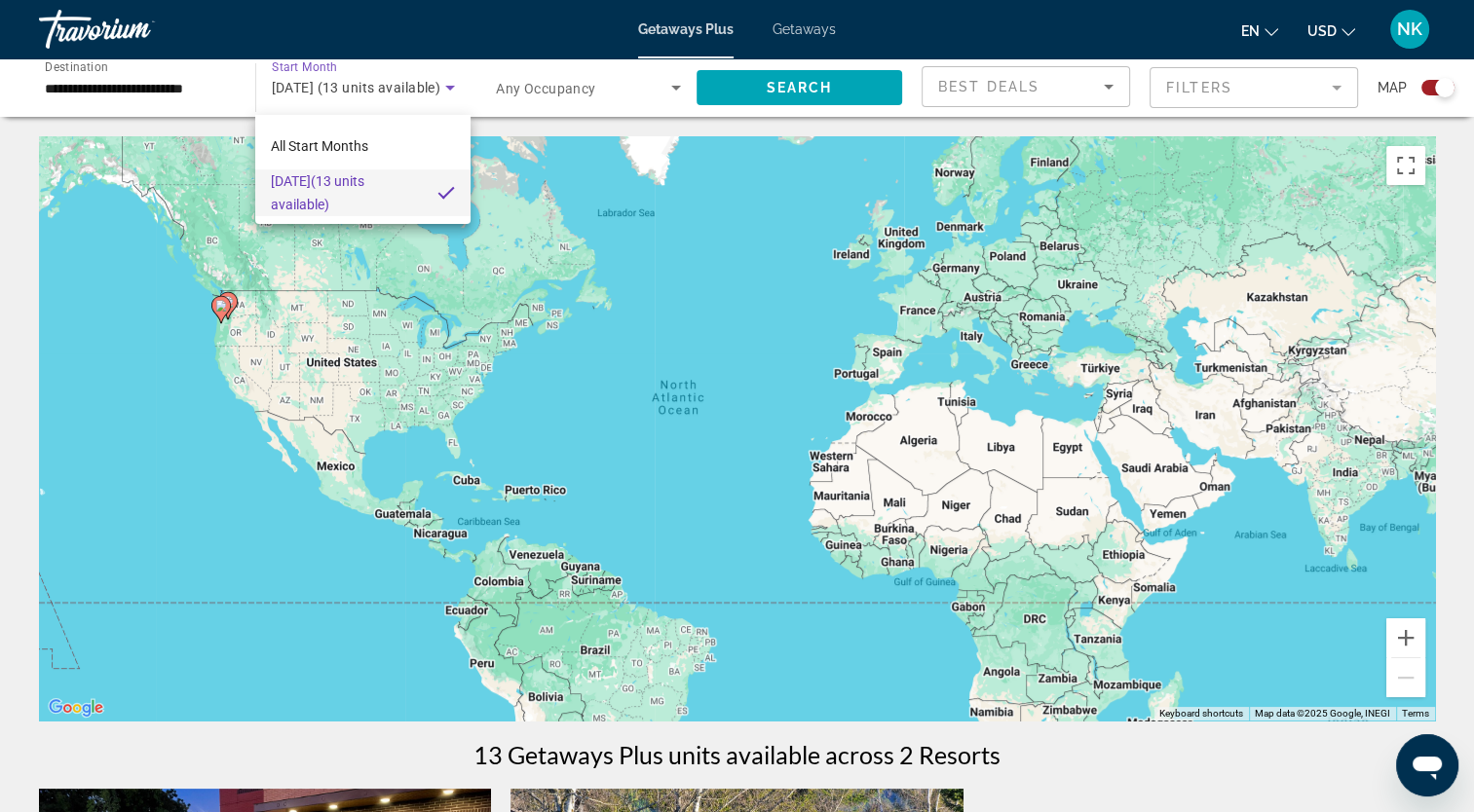
click at [539, 216] on div at bounding box center [737, 406] width 1474 height 812
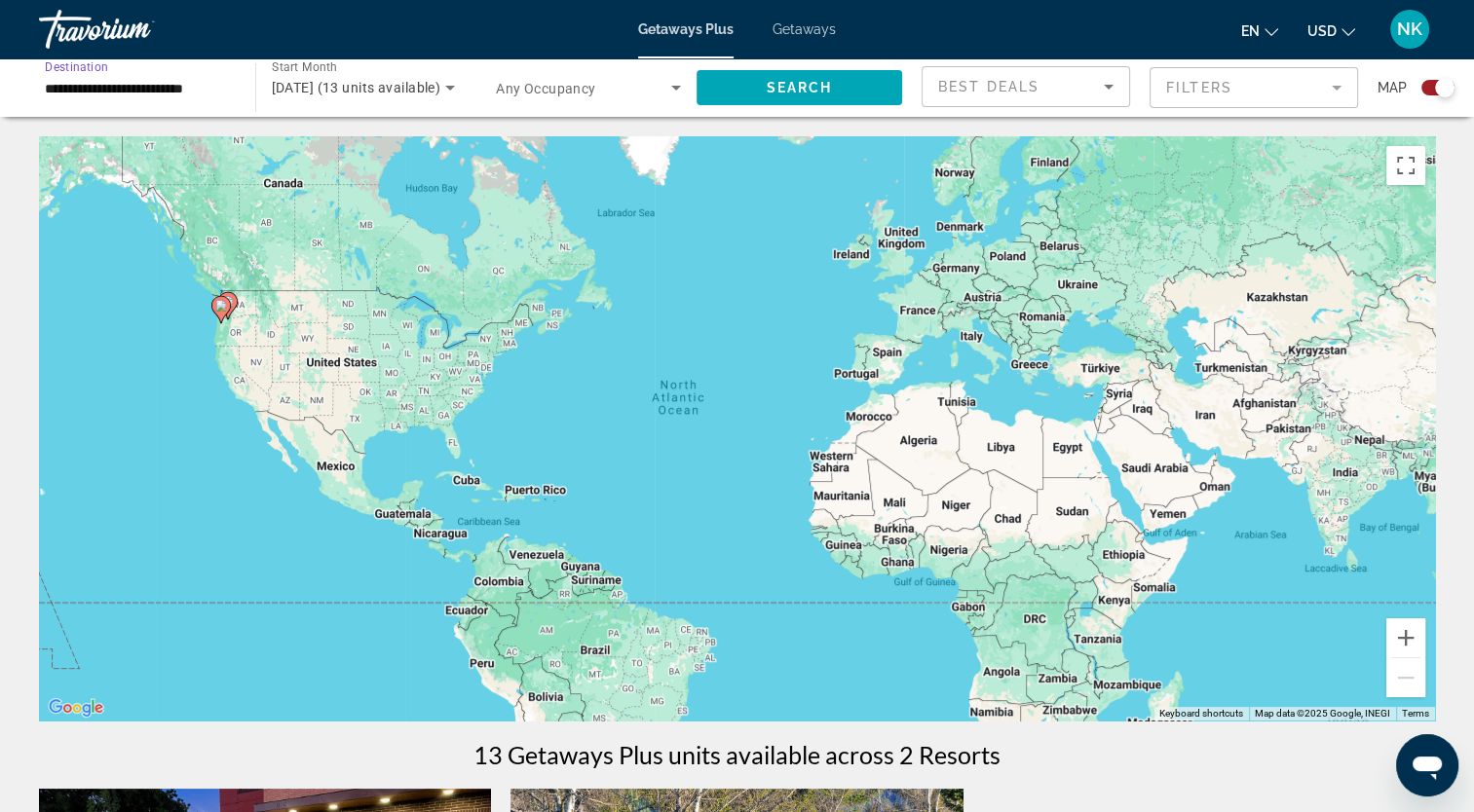
click at [203, 84] on input "**********" at bounding box center [137, 89] width 185 height 23
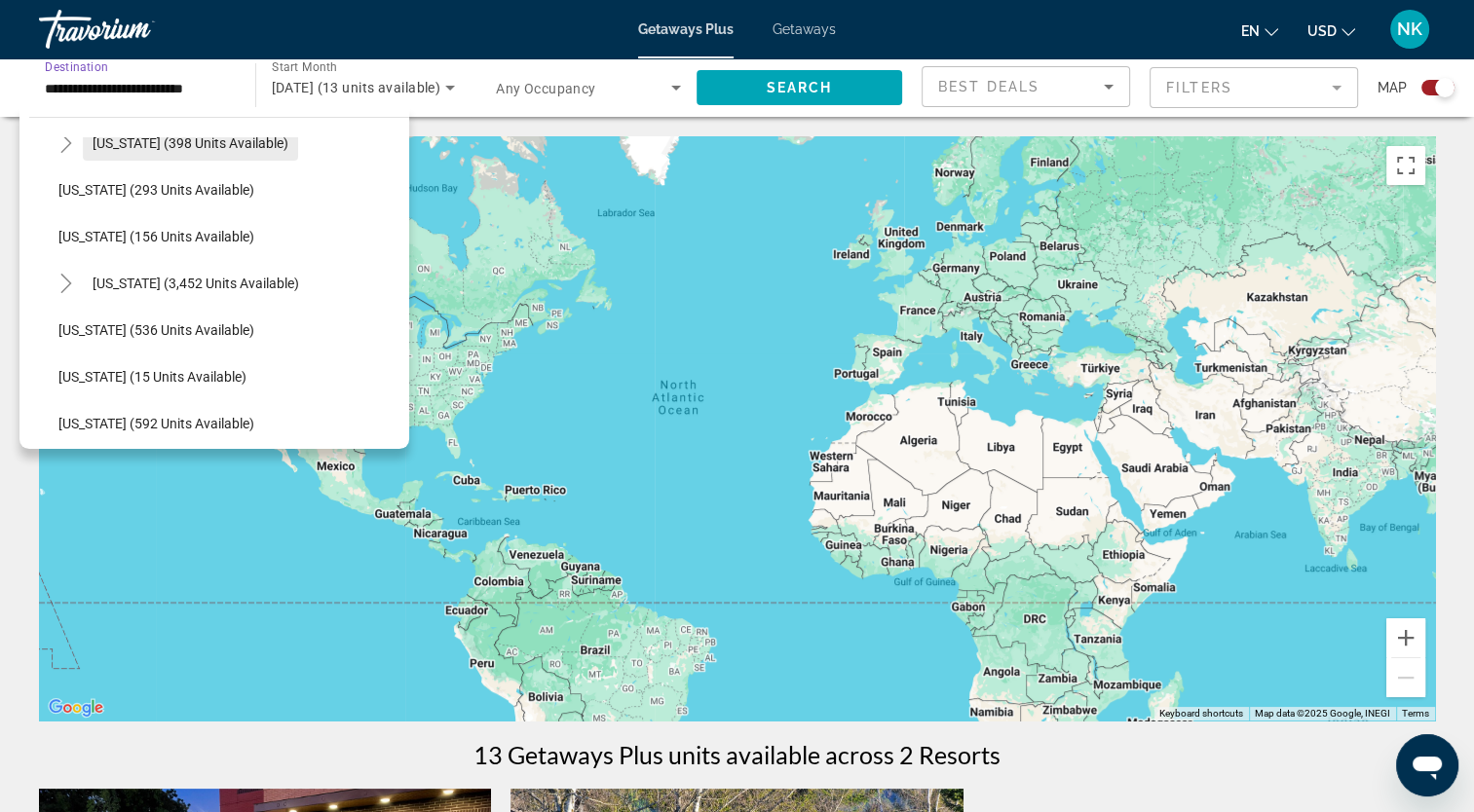
scroll to position [1534, 0]
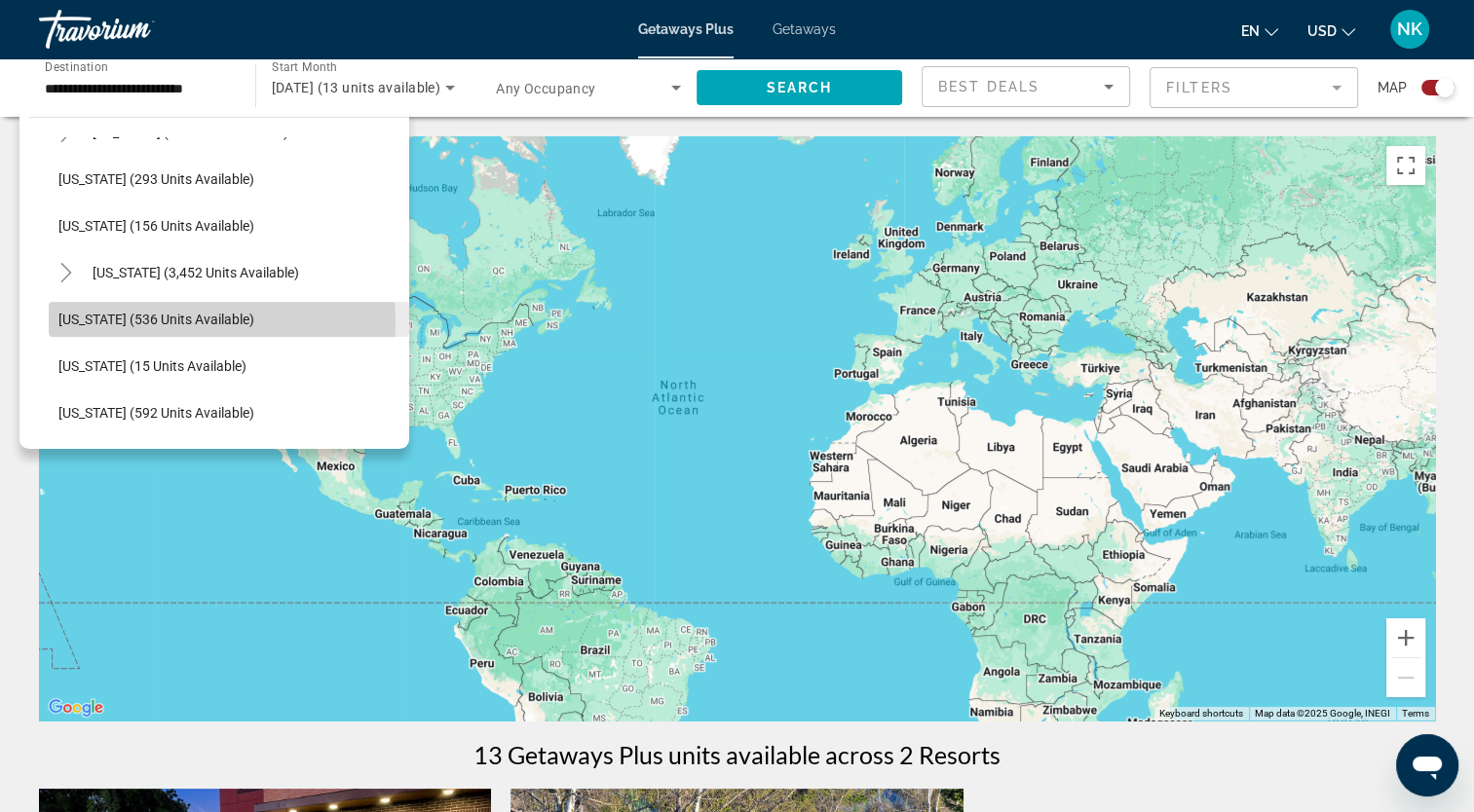
click at [176, 322] on span "Washington (536 units available)" at bounding box center [156, 320] width 195 height 16
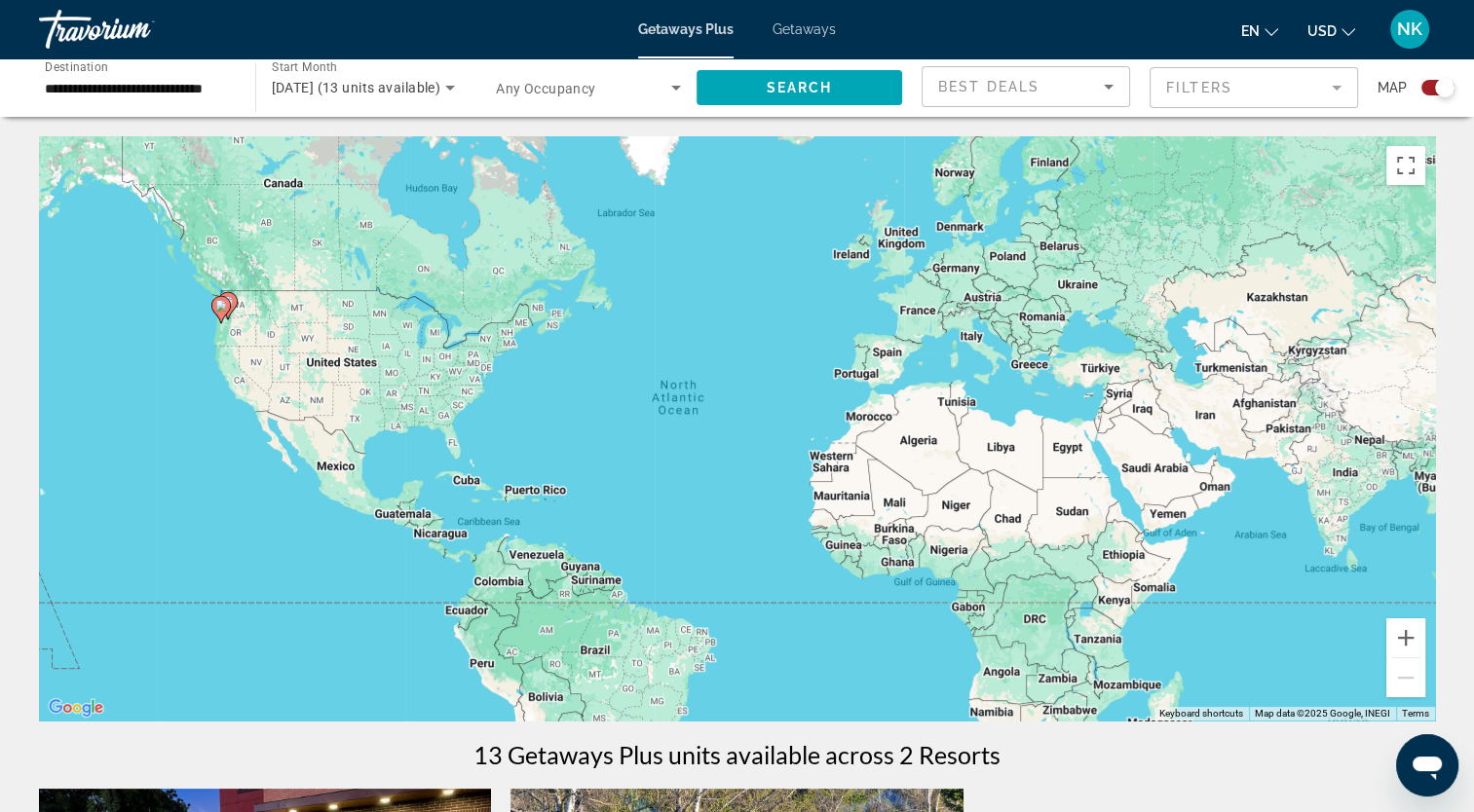
click at [1286, 83] on mat-form-field "Filters" at bounding box center [1253, 88] width 208 height 41
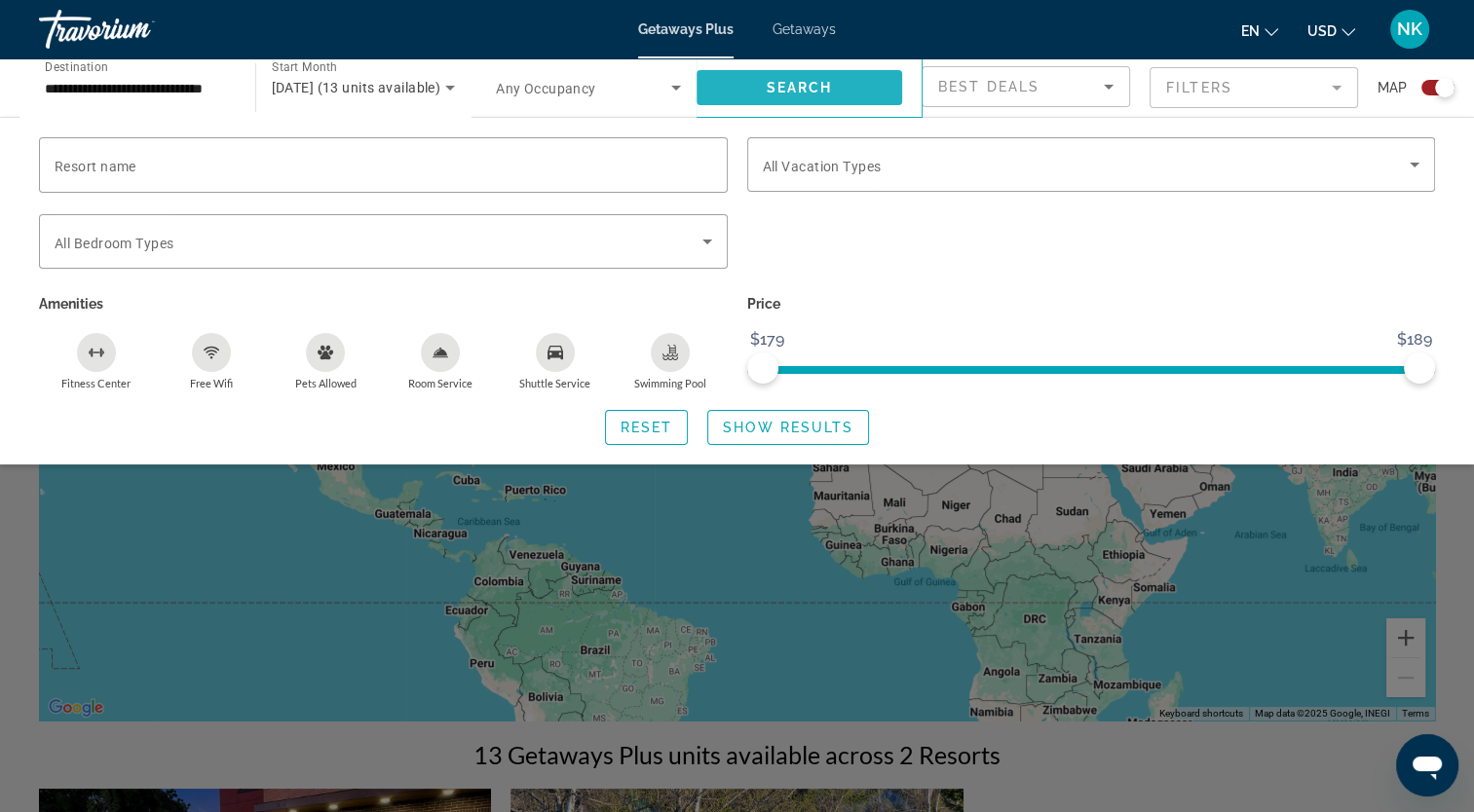
click at [806, 77] on span "Search widget" at bounding box center [800, 88] width 206 height 47
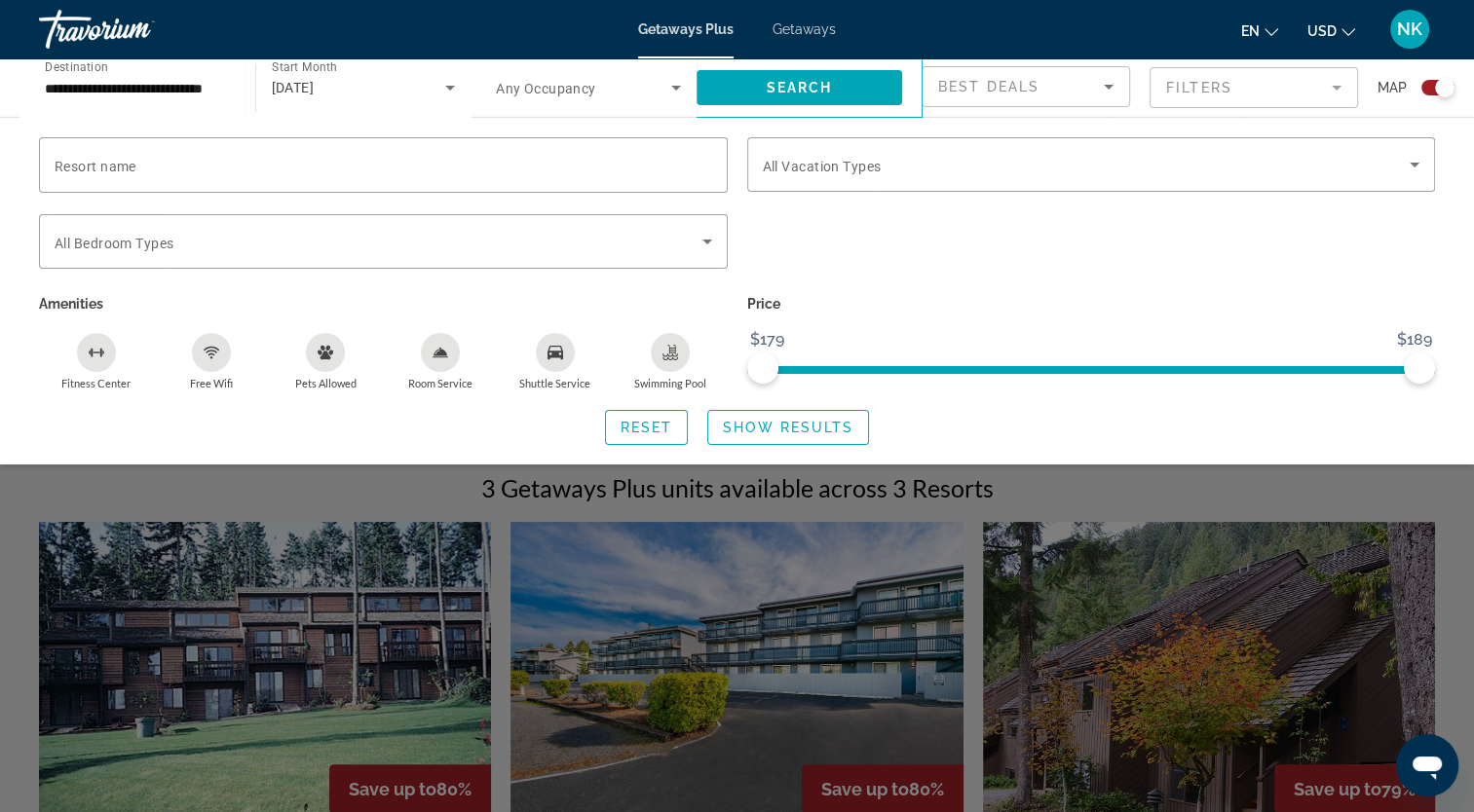
scroll to position [292, 0]
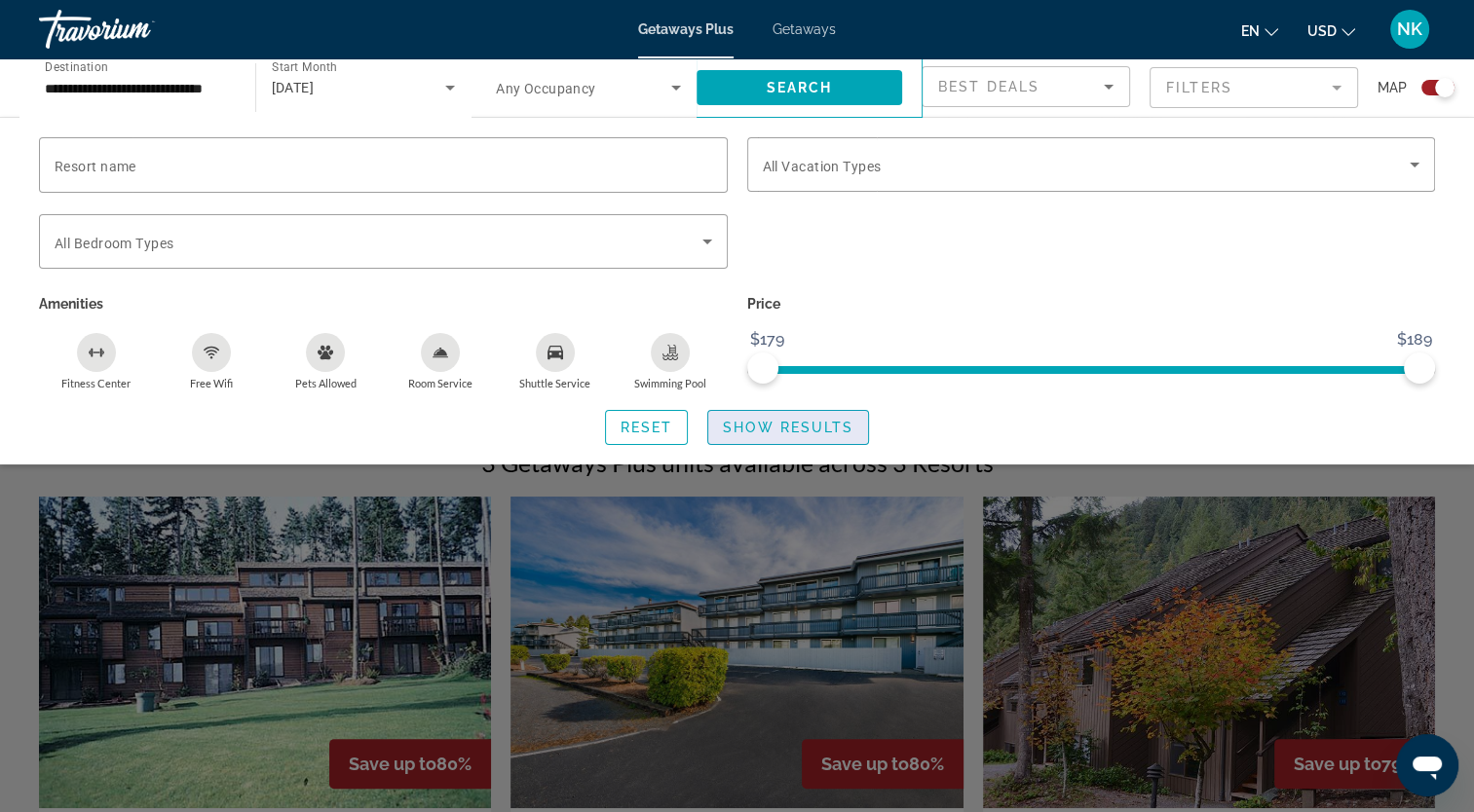
click at [743, 427] on span "Show Results" at bounding box center [788, 428] width 131 height 16
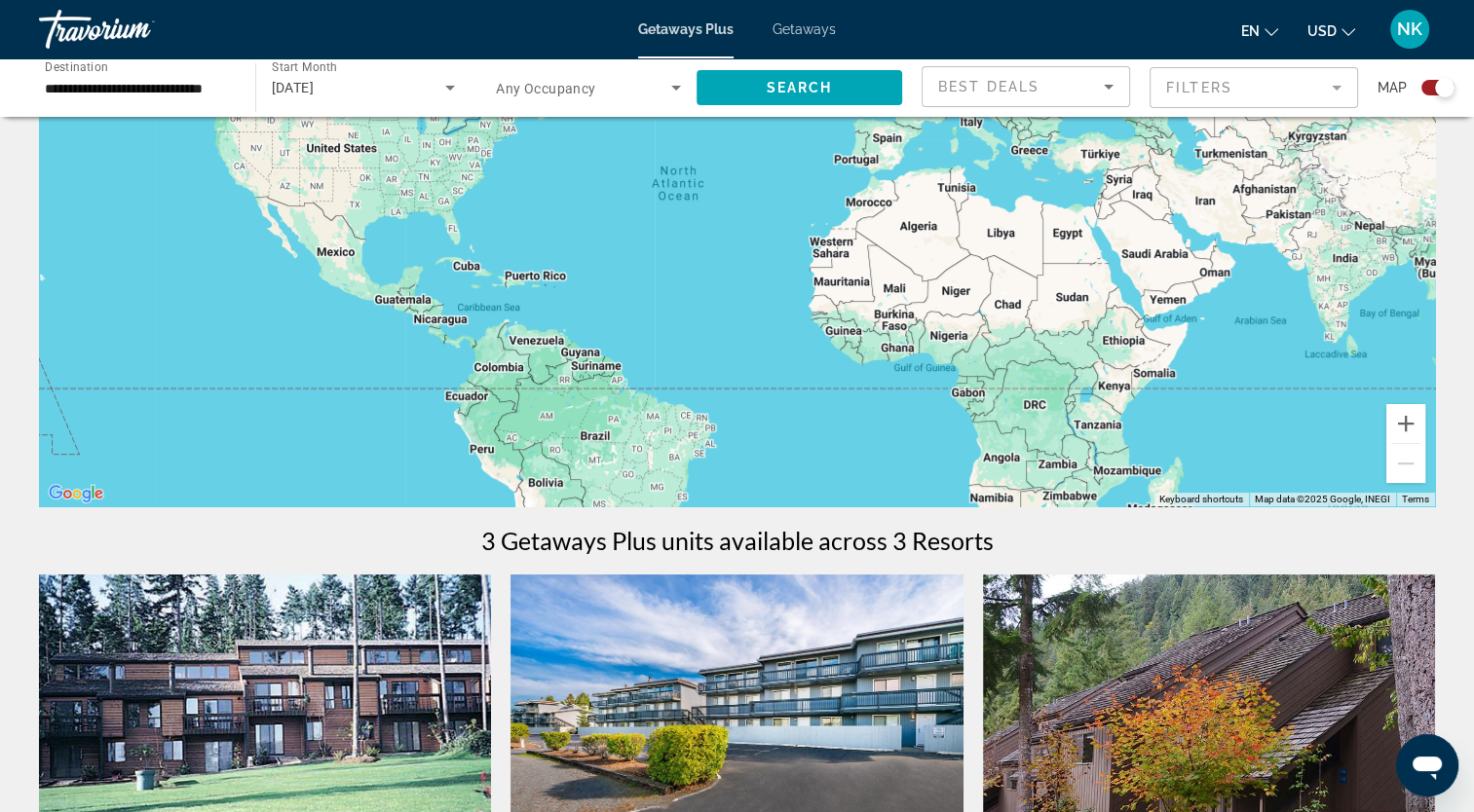
scroll to position [194, 0]
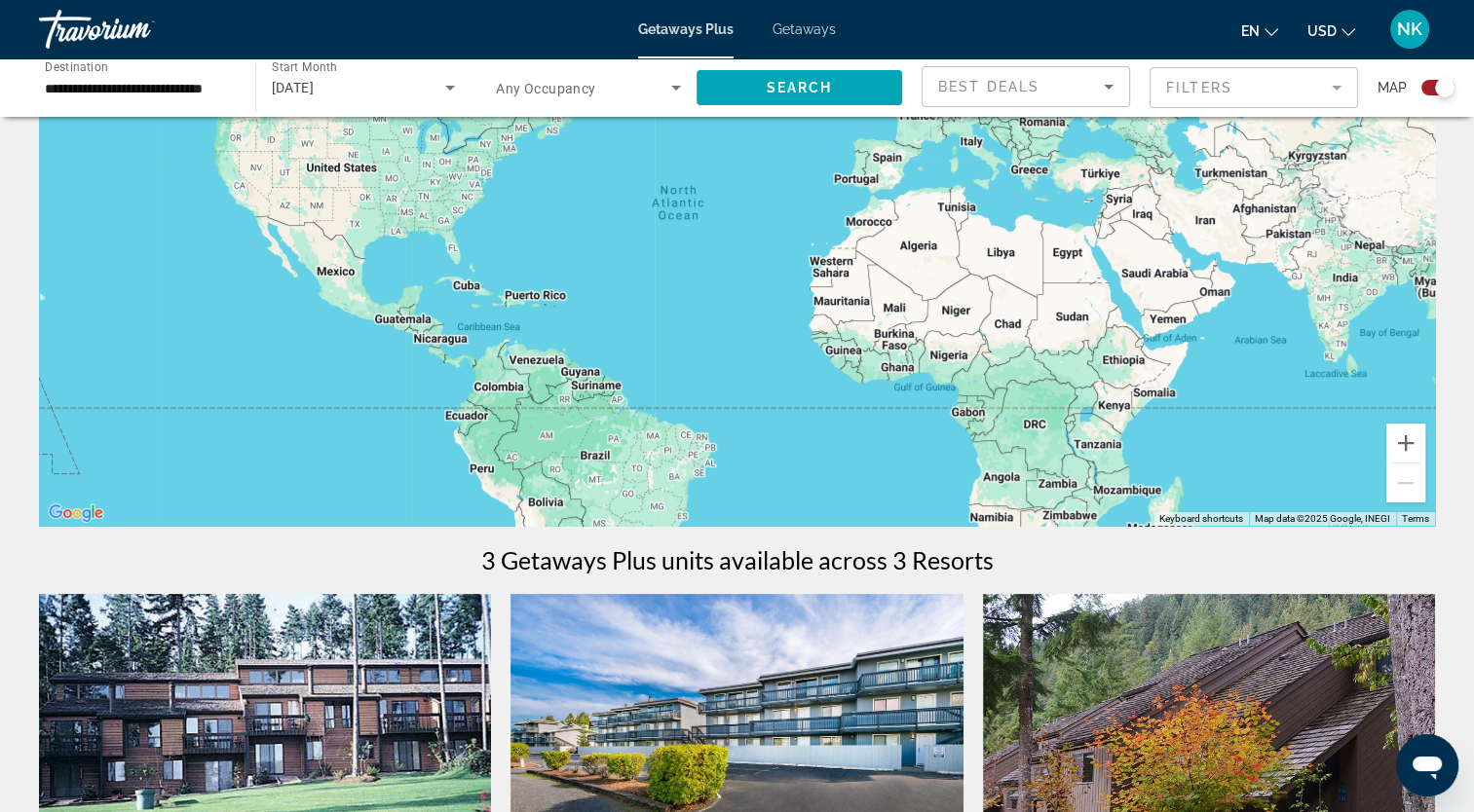
click at [230, 90] on div "**********" at bounding box center [137, 88] width 216 height 56
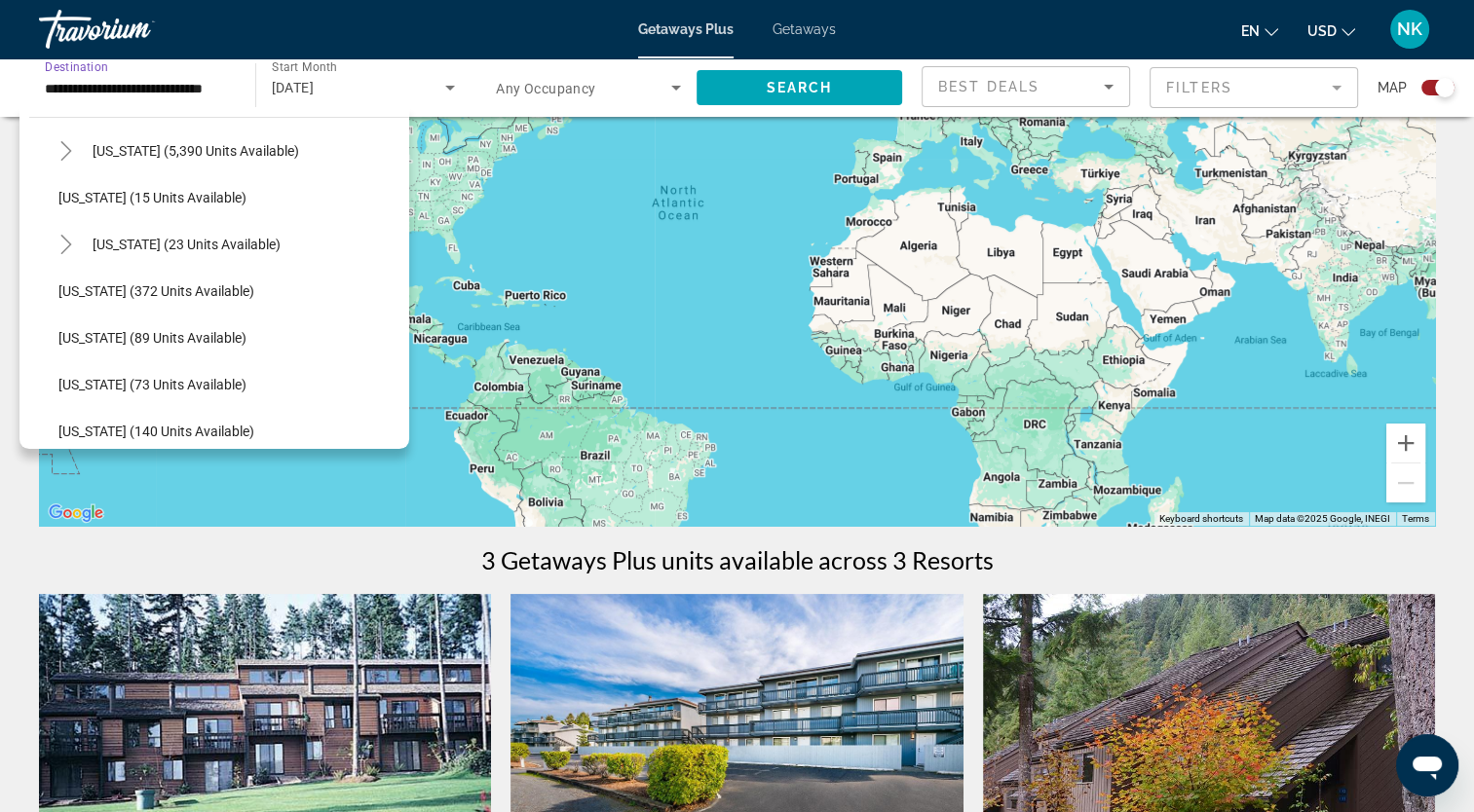
scroll to position [299, 0]
click at [200, 285] on span "Idaho (372 units available)" at bounding box center [156, 292] width 195 height 16
type input "**********"
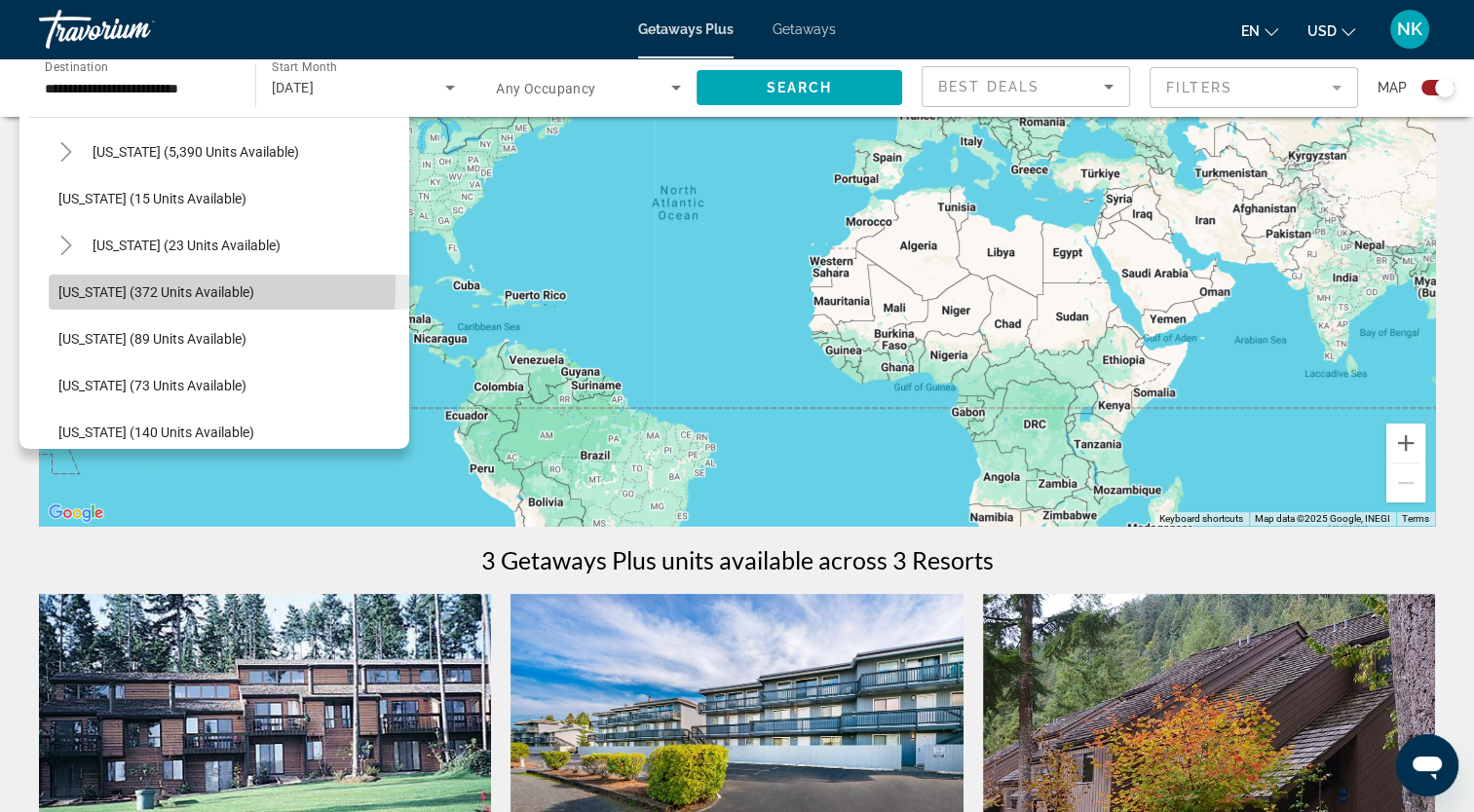
scroll to position [0, 0]
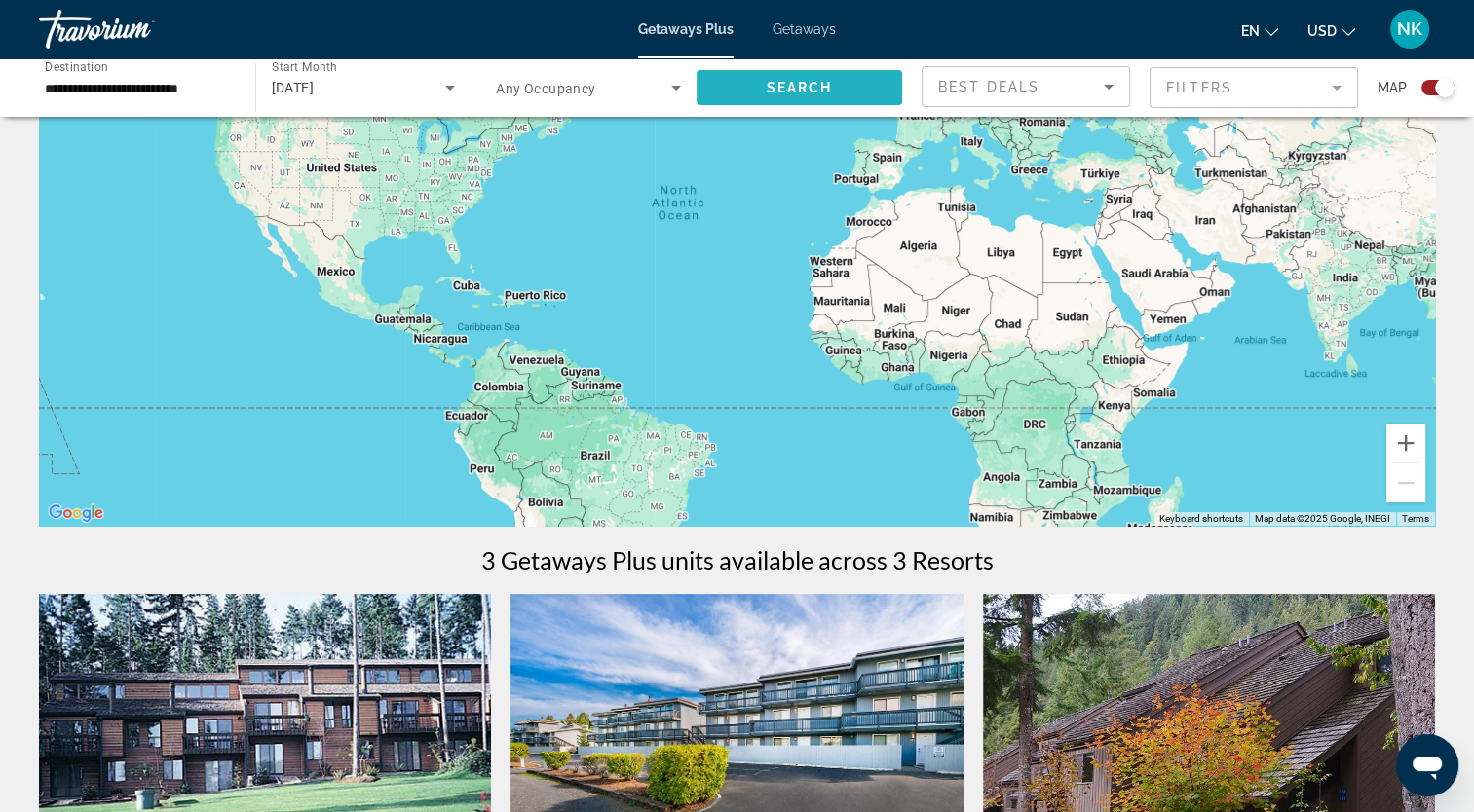
click at [855, 96] on span "Search widget" at bounding box center [800, 88] width 206 height 47
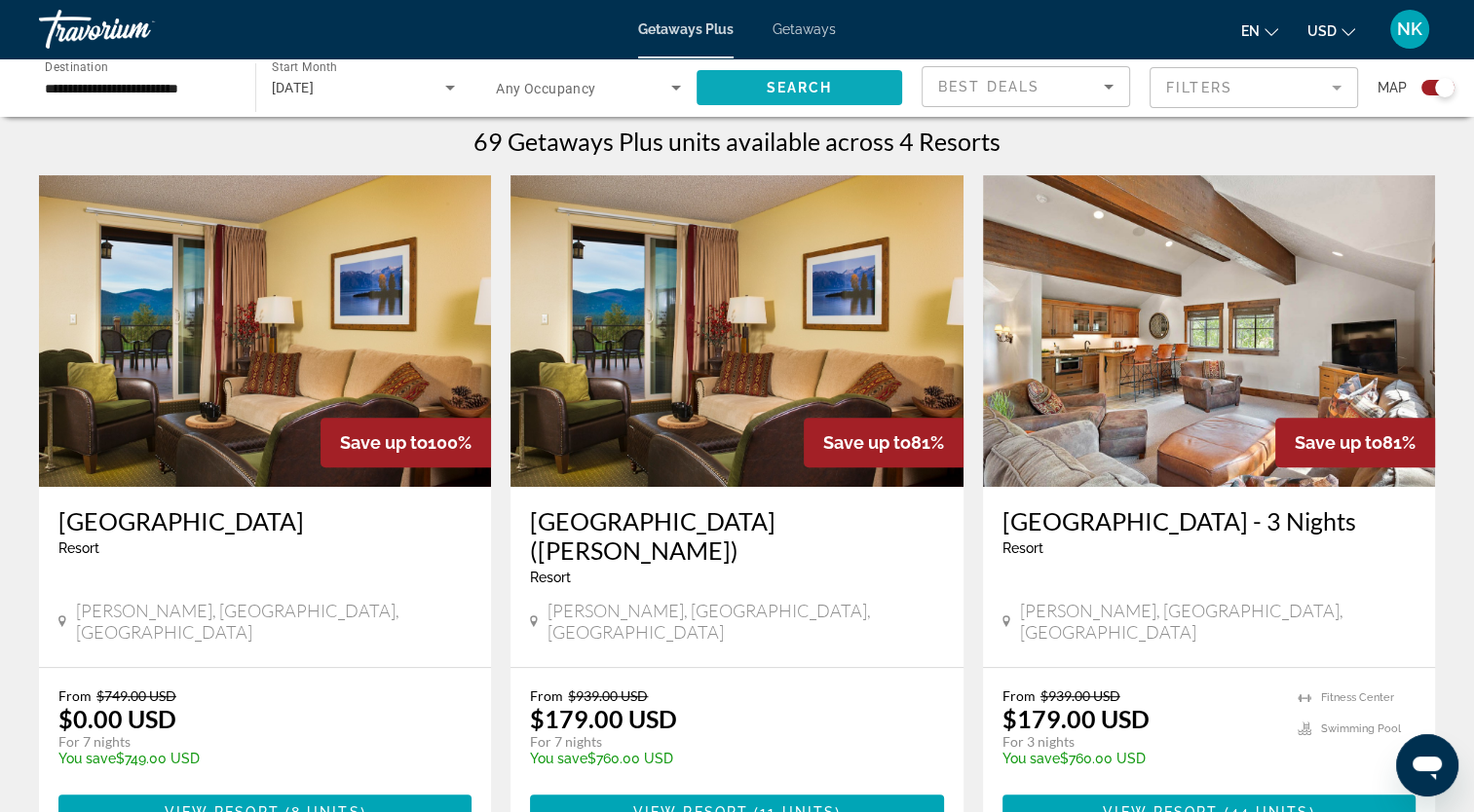
scroll to position [584, 0]
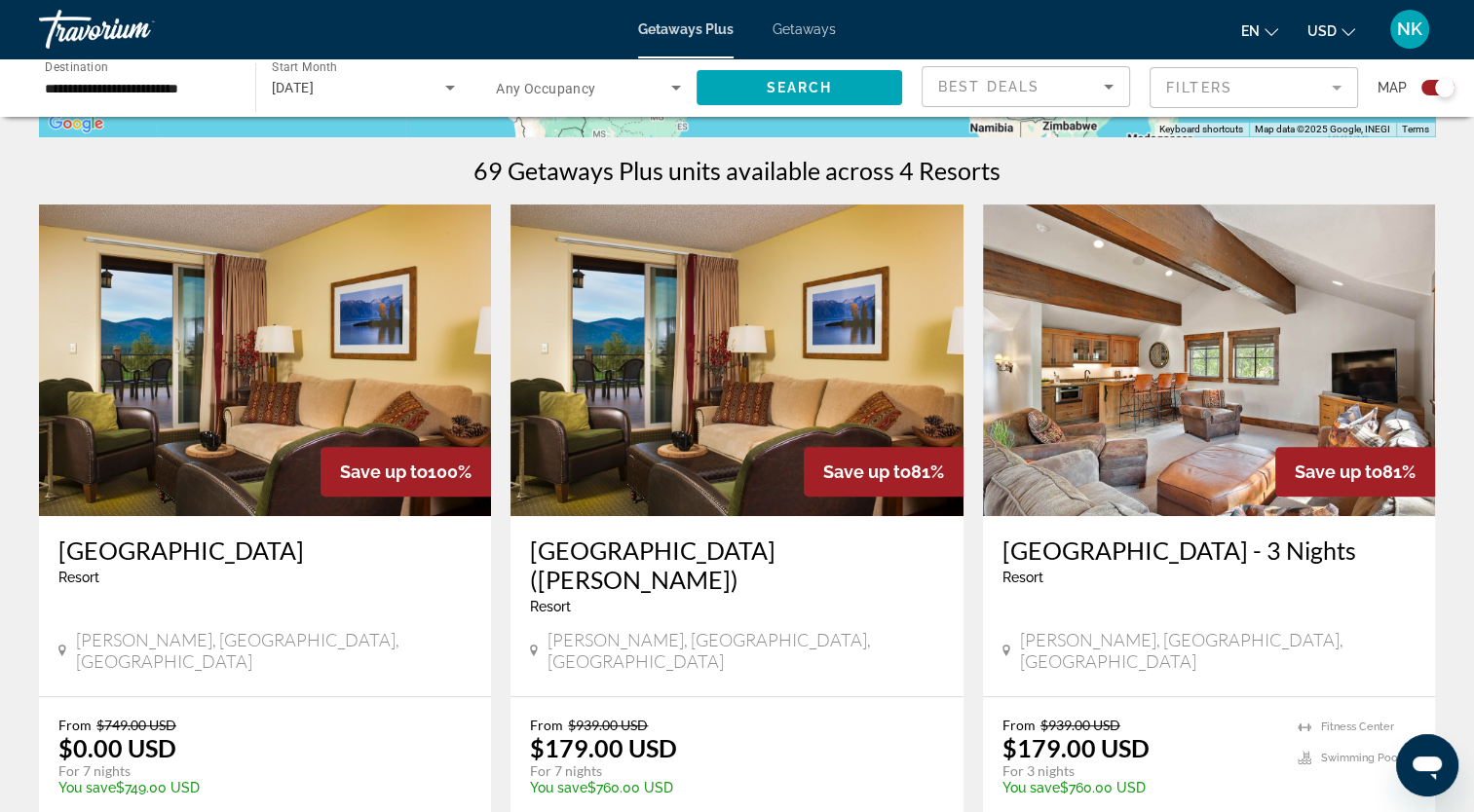
click at [251, 330] on img "Main content" at bounding box center [265, 360] width 452 height 312
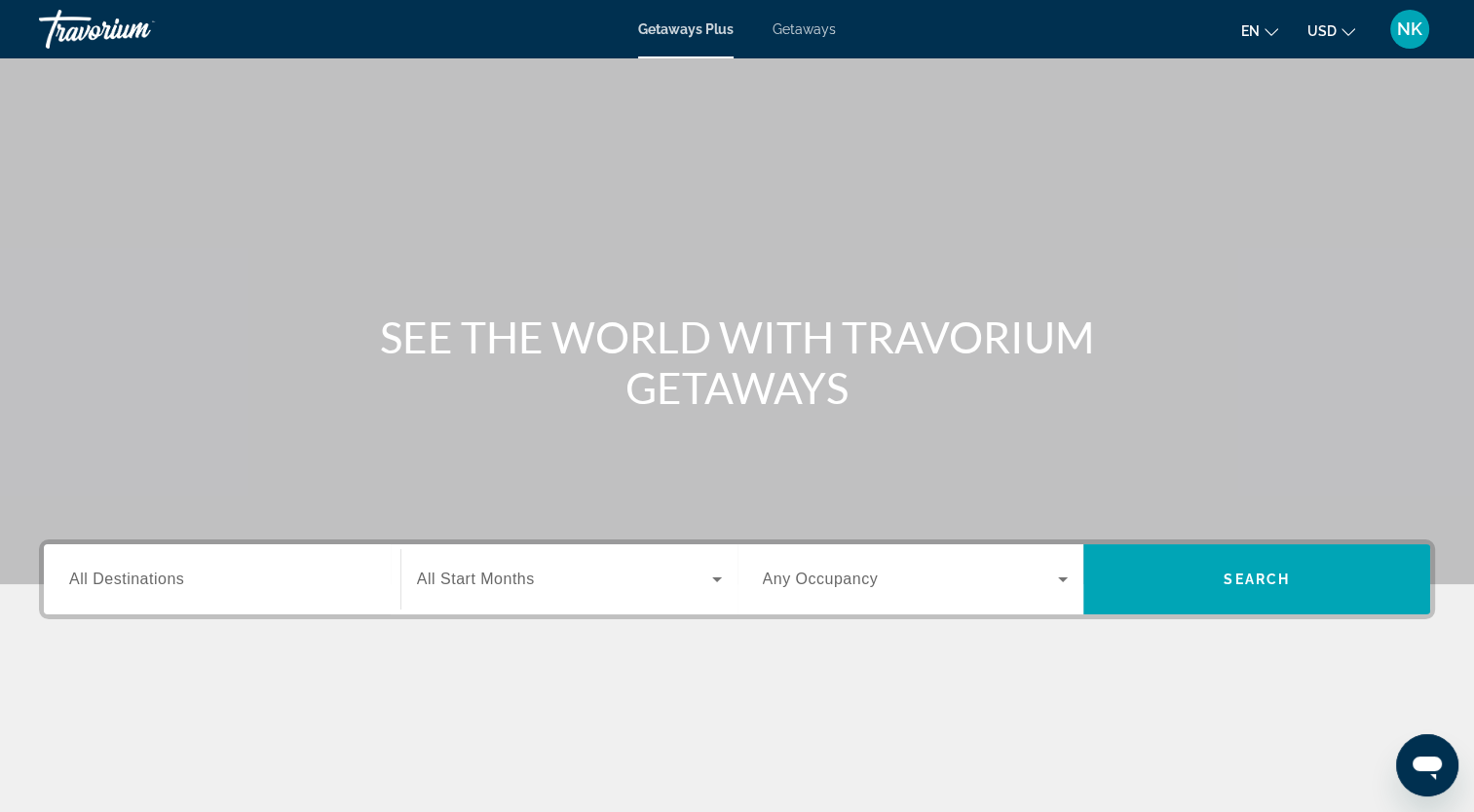
click at [813, 30] on span "Getaways" at bounding box center [803, 29] width 64 height 16
click at [169, 585] on span "All Destinations" at bounding box center [127, 578] width 115 height 17
click at [169, 585] on input "Destination All Destinations" at bounding box center [222, 580] width 306 height 23
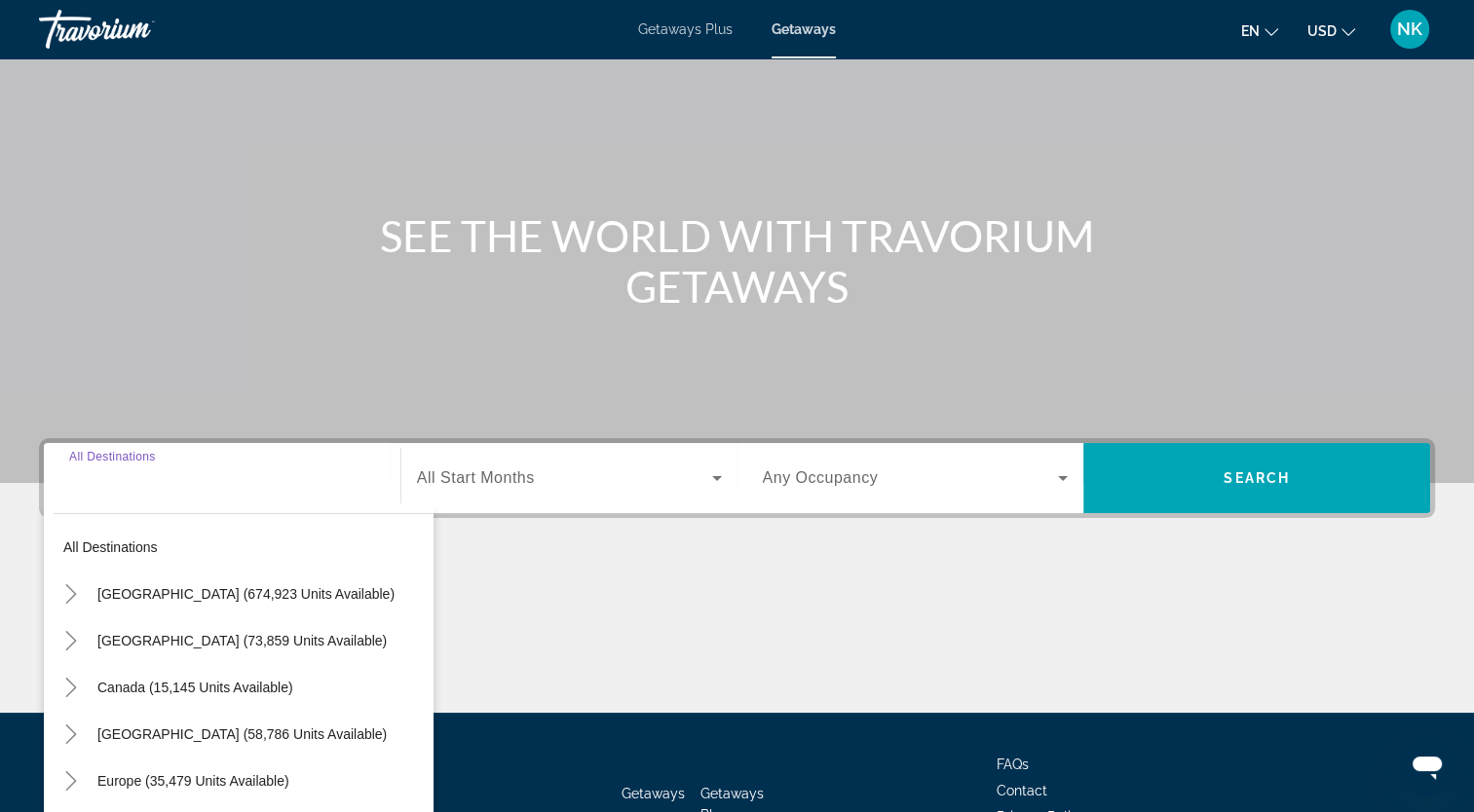
scroll to position [239, 0]
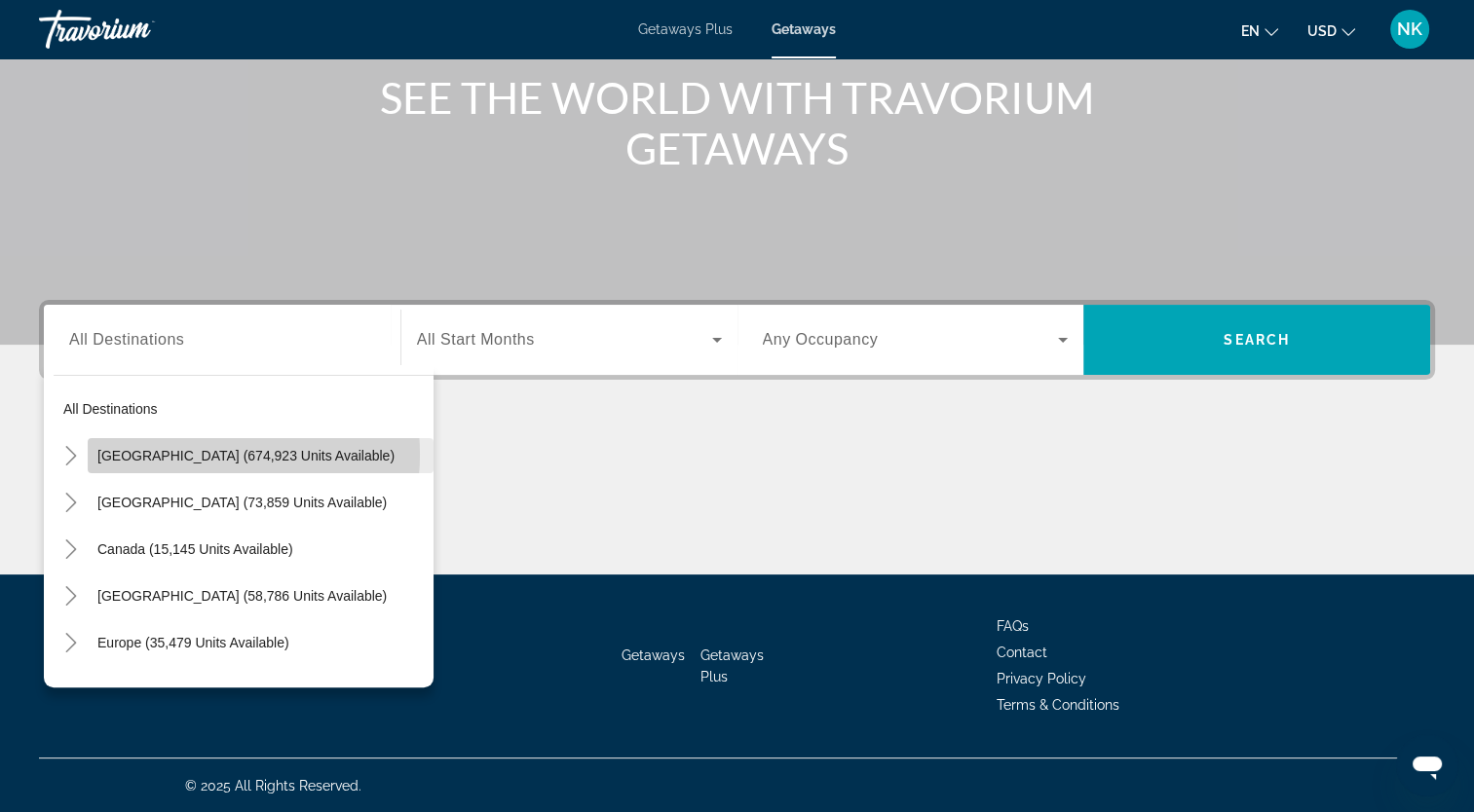
click at [192, 453] on span "[GEOGRAPHIC_DATA] (674,923 units available)" at bounding box center [246, 455] width 297 height 16
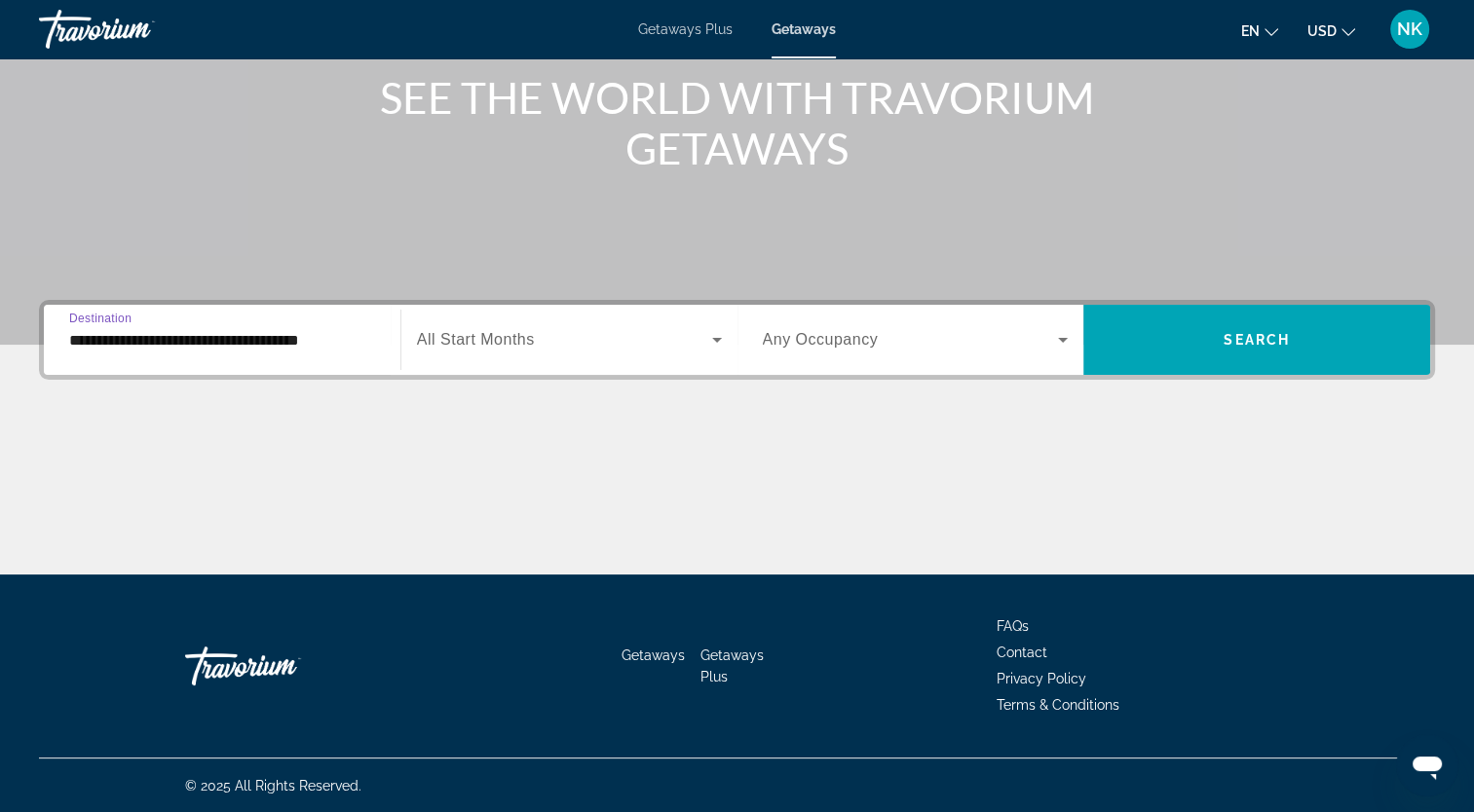
click at [294, 336] on input "**********" at bounding box center [222, 341] width 306 height 23
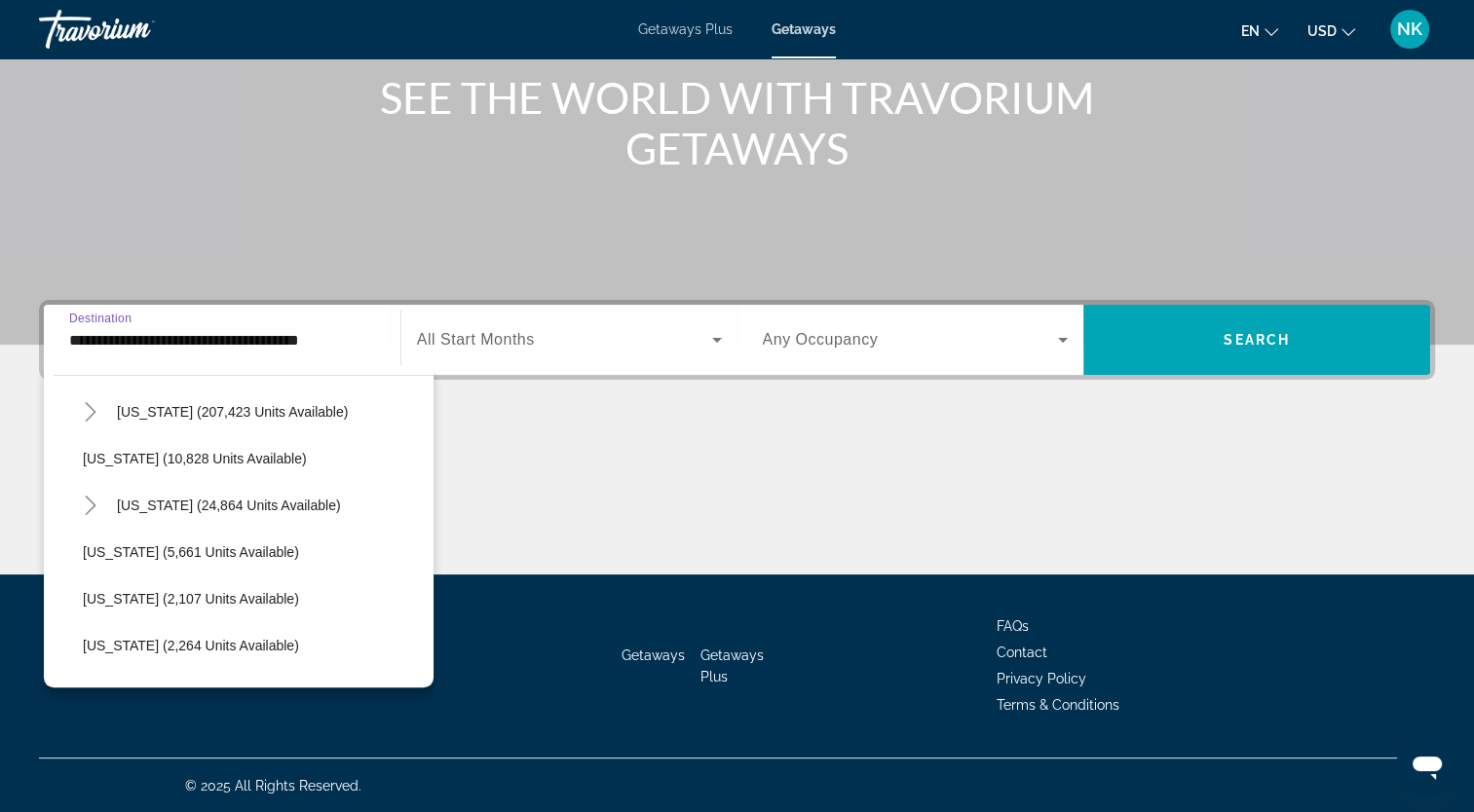
scroll to position [390, 0]
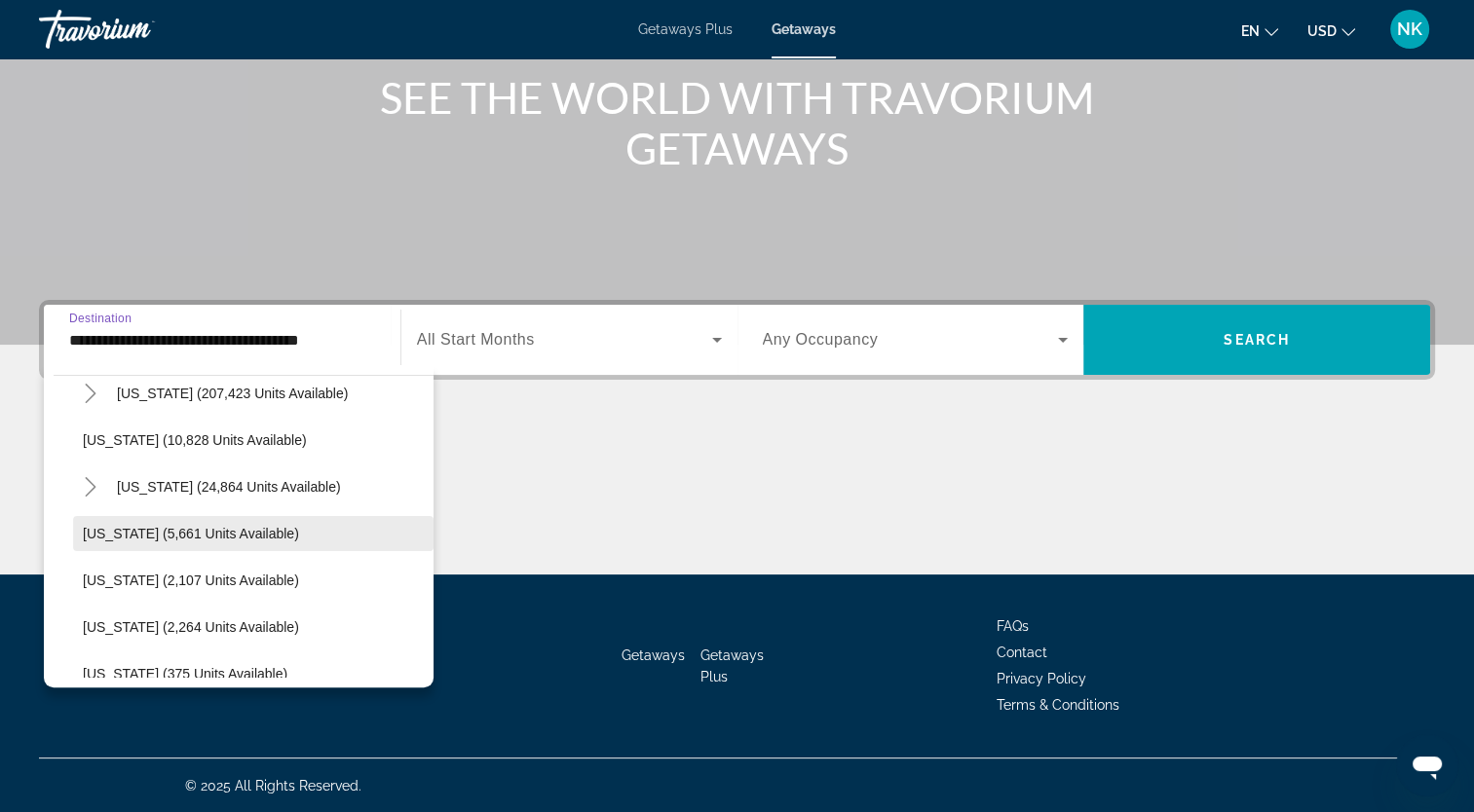
click at [206, 535] on span "[US_STATE] (5,661 units available)" at bounding box center [191, 534] width 216 height 16
type input "**********"
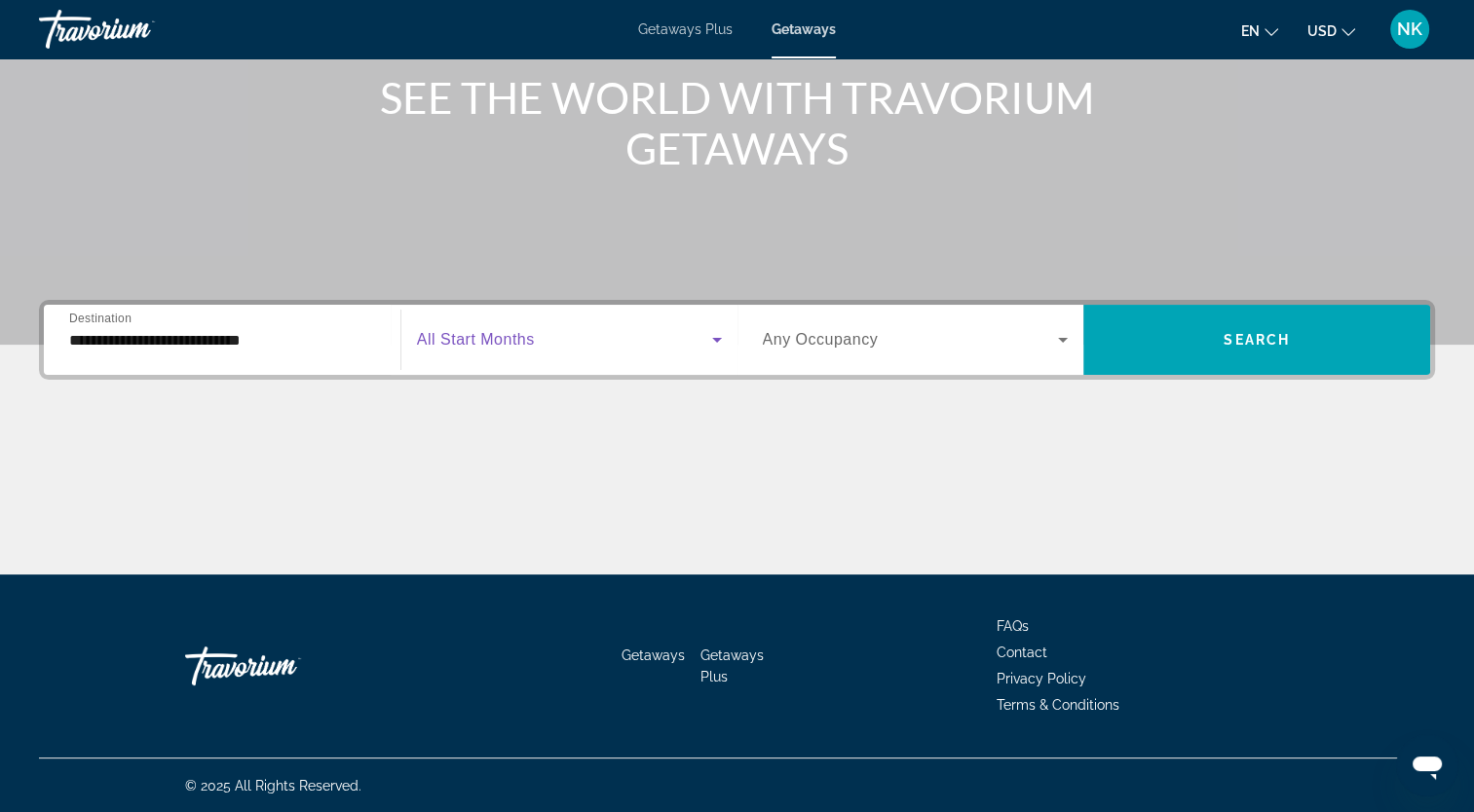
click at [520, 350] on span "Search widget" at bounding box center [565, 340] width 295 height 23
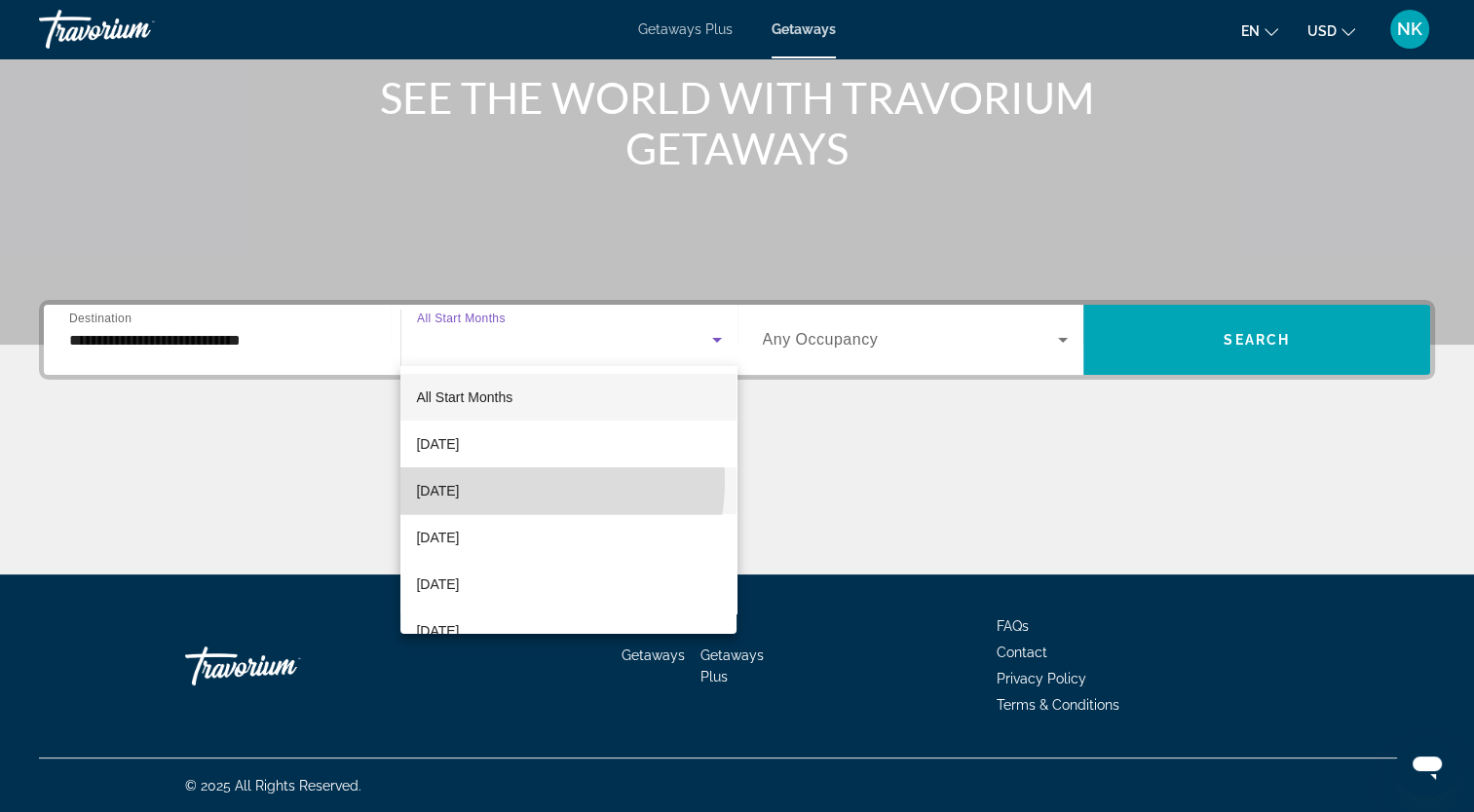
click at [508, 481] on mat-option "[DATE]" at bounding box center [569, 491] width 336 height 47
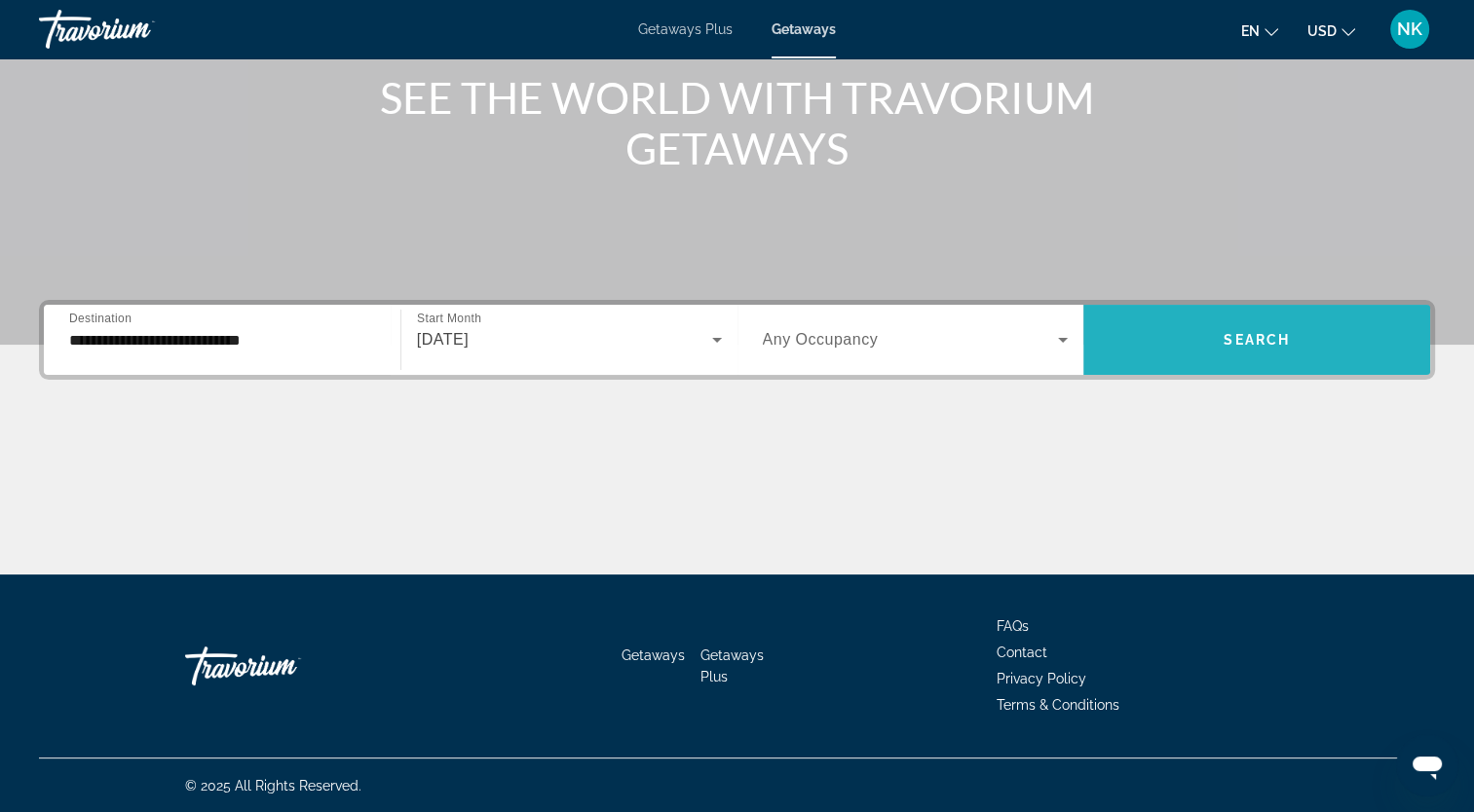
click at [1221, 335] on span "Search widget" at bounding box center [1256, 340] width 347 height 47
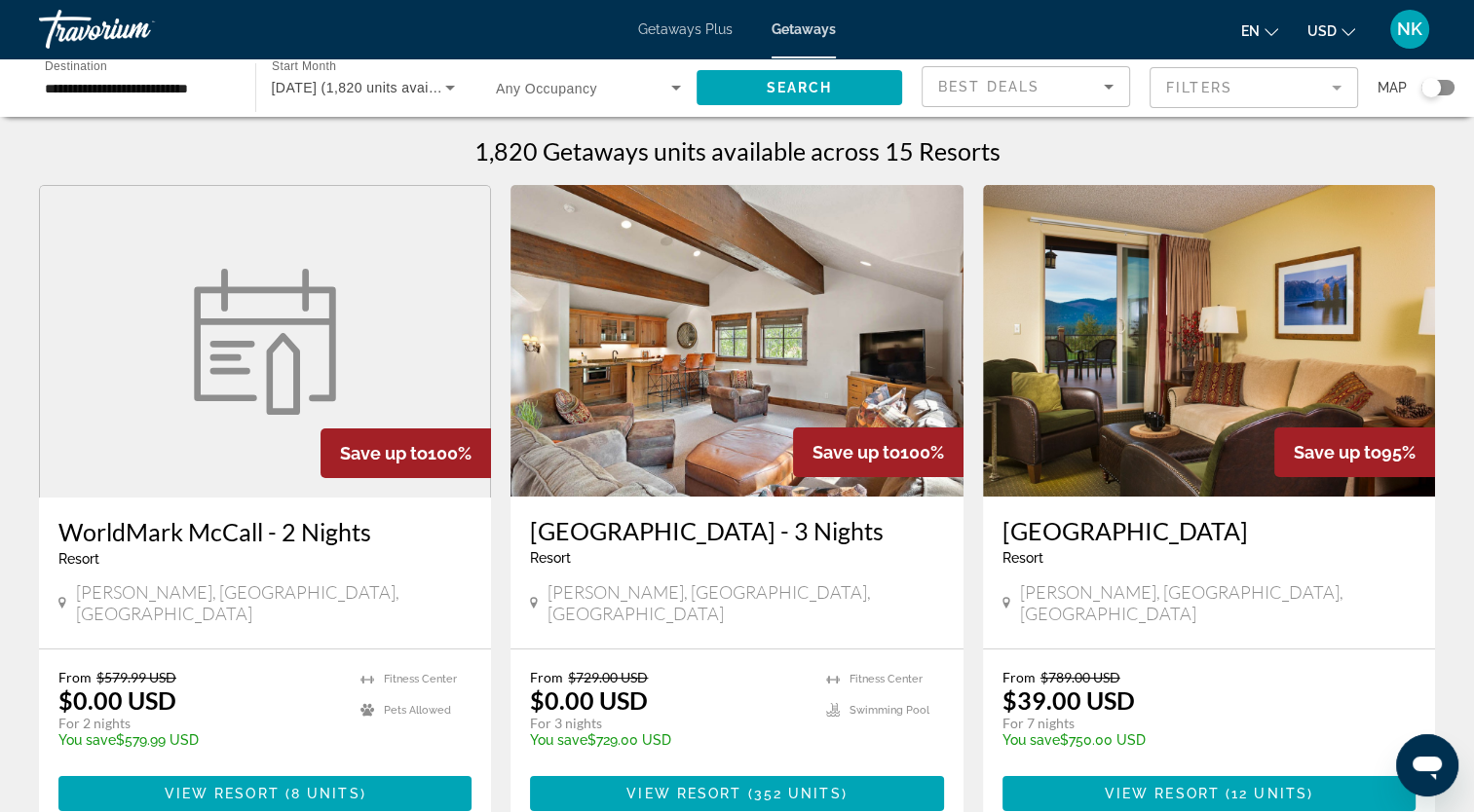
click at [709, 436] on img "Main content" at bounding box center [736, 340] width 452 height 312
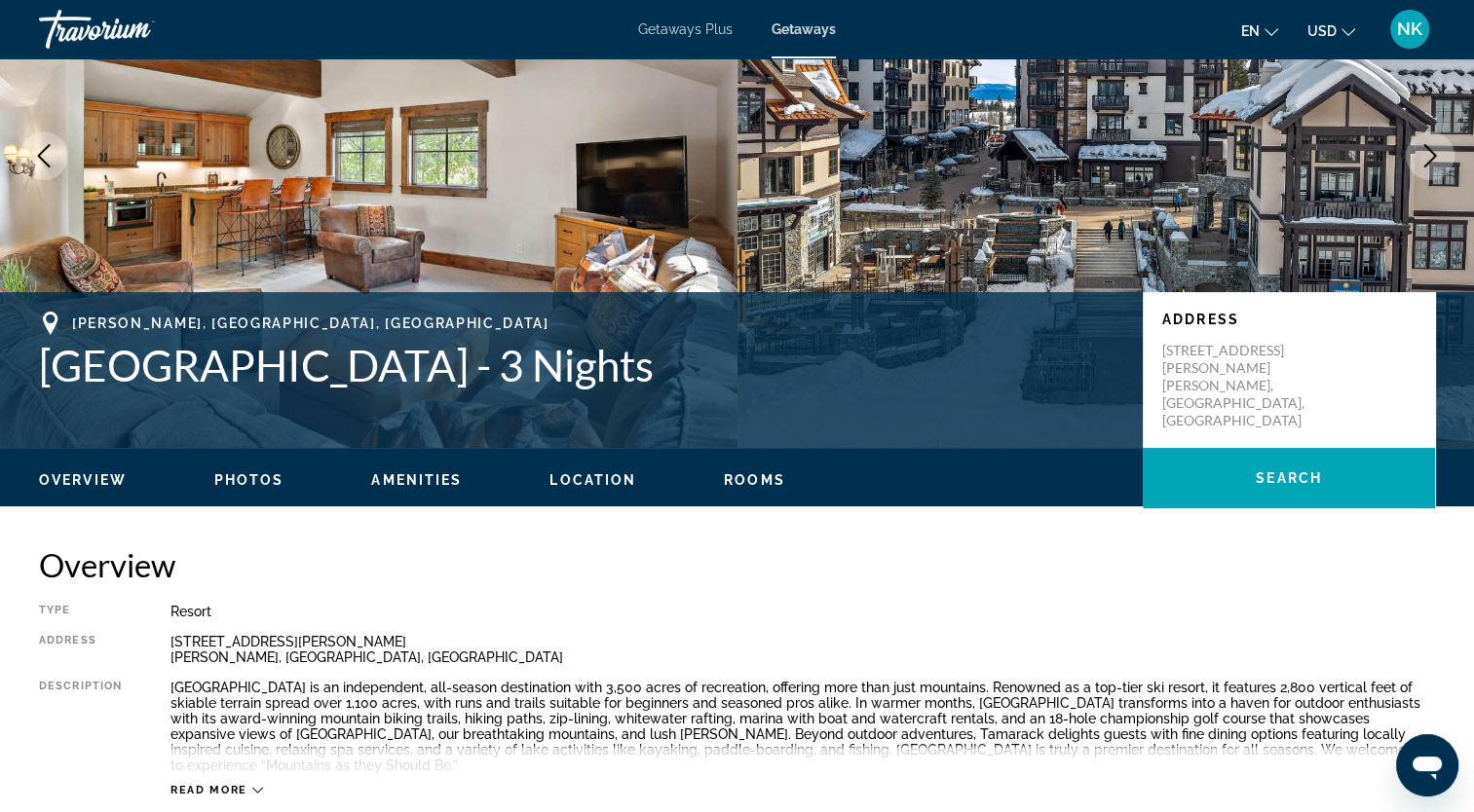
scroll to position [292, 0]
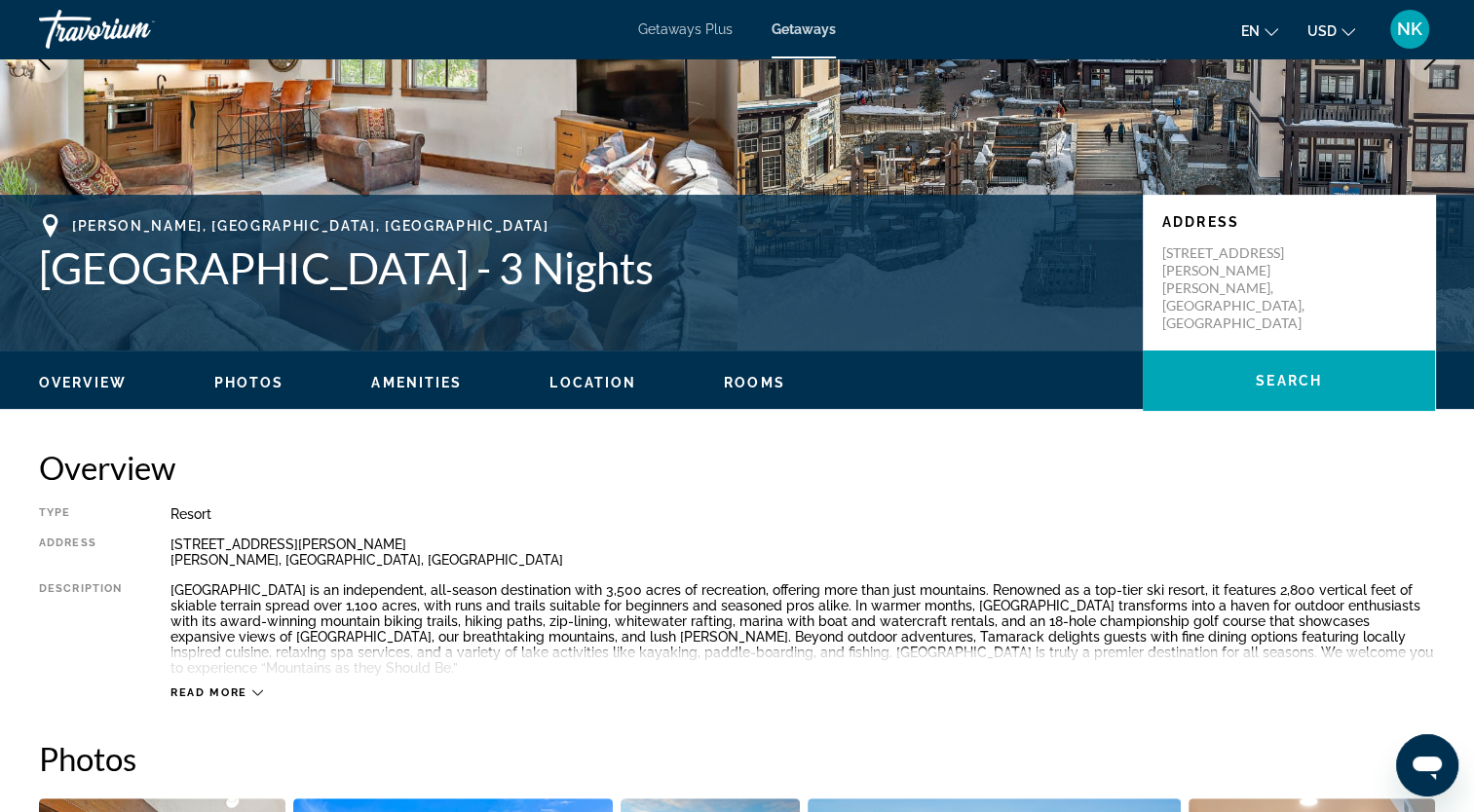
click at [584, 374] on button "Location" at bounding box center [592, 383] width 87 height 18
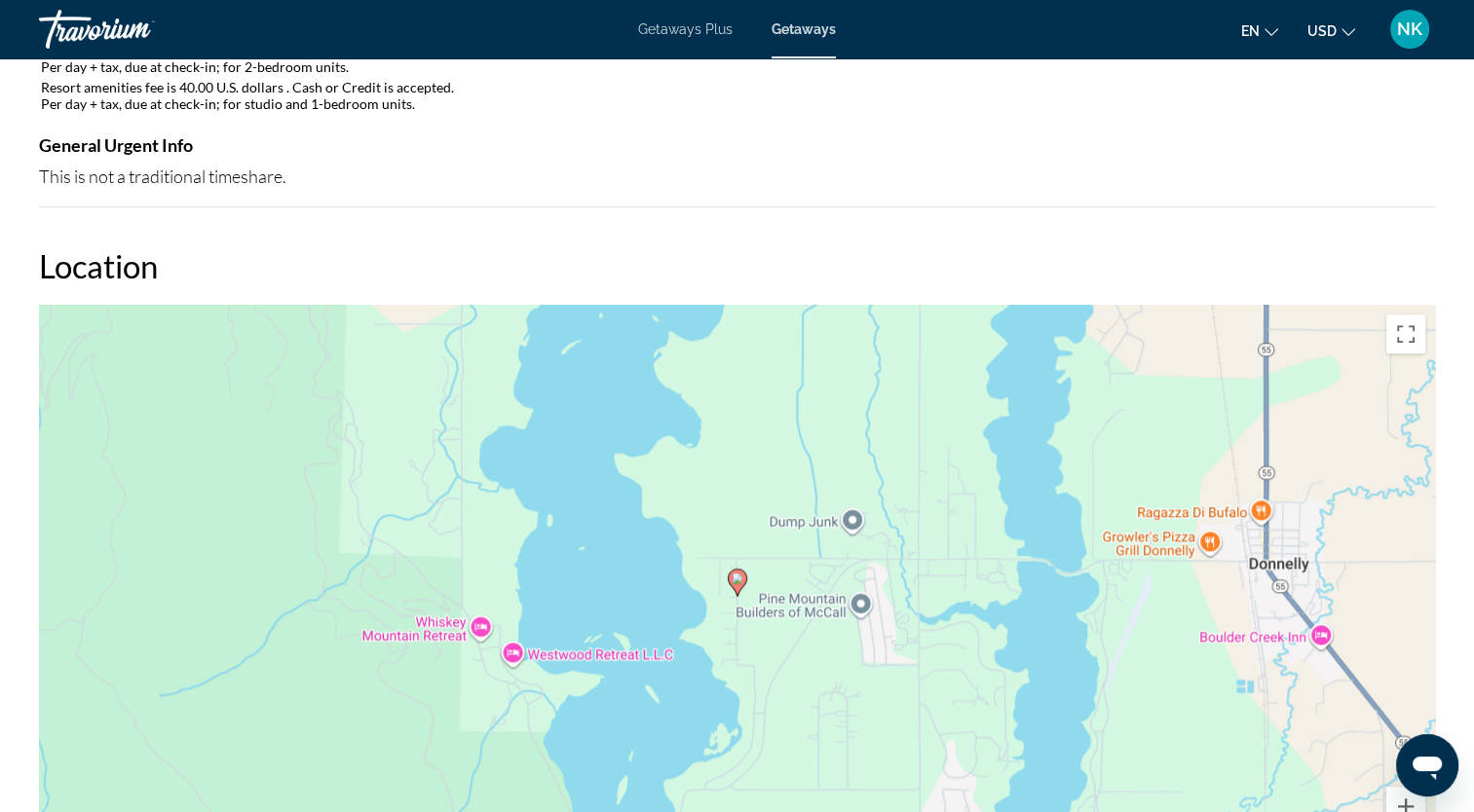
scroll to position [2243, 0]
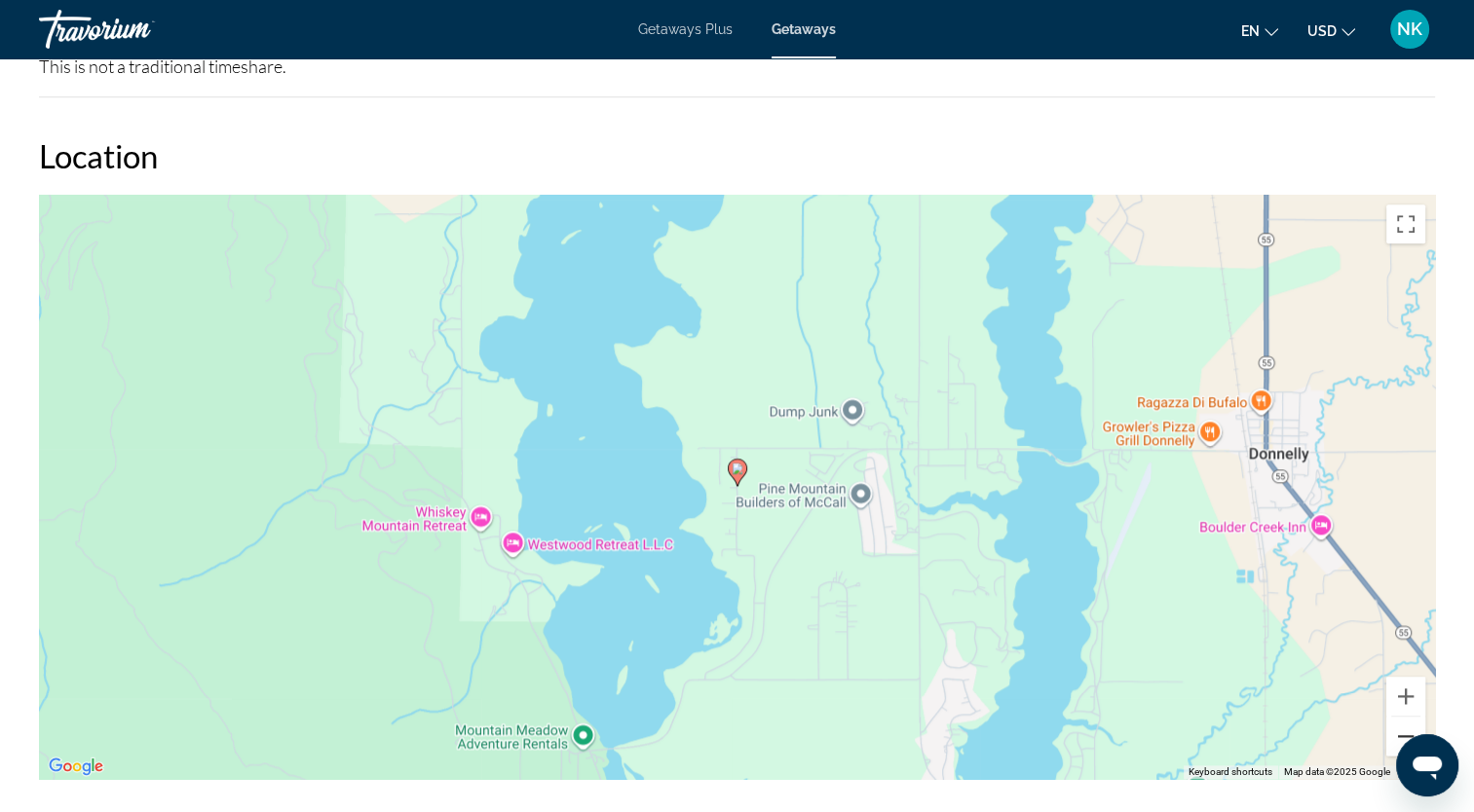
click at [1398, 720] on button "Zoom out" at bounding box center [1406, 736] width 39 height 39
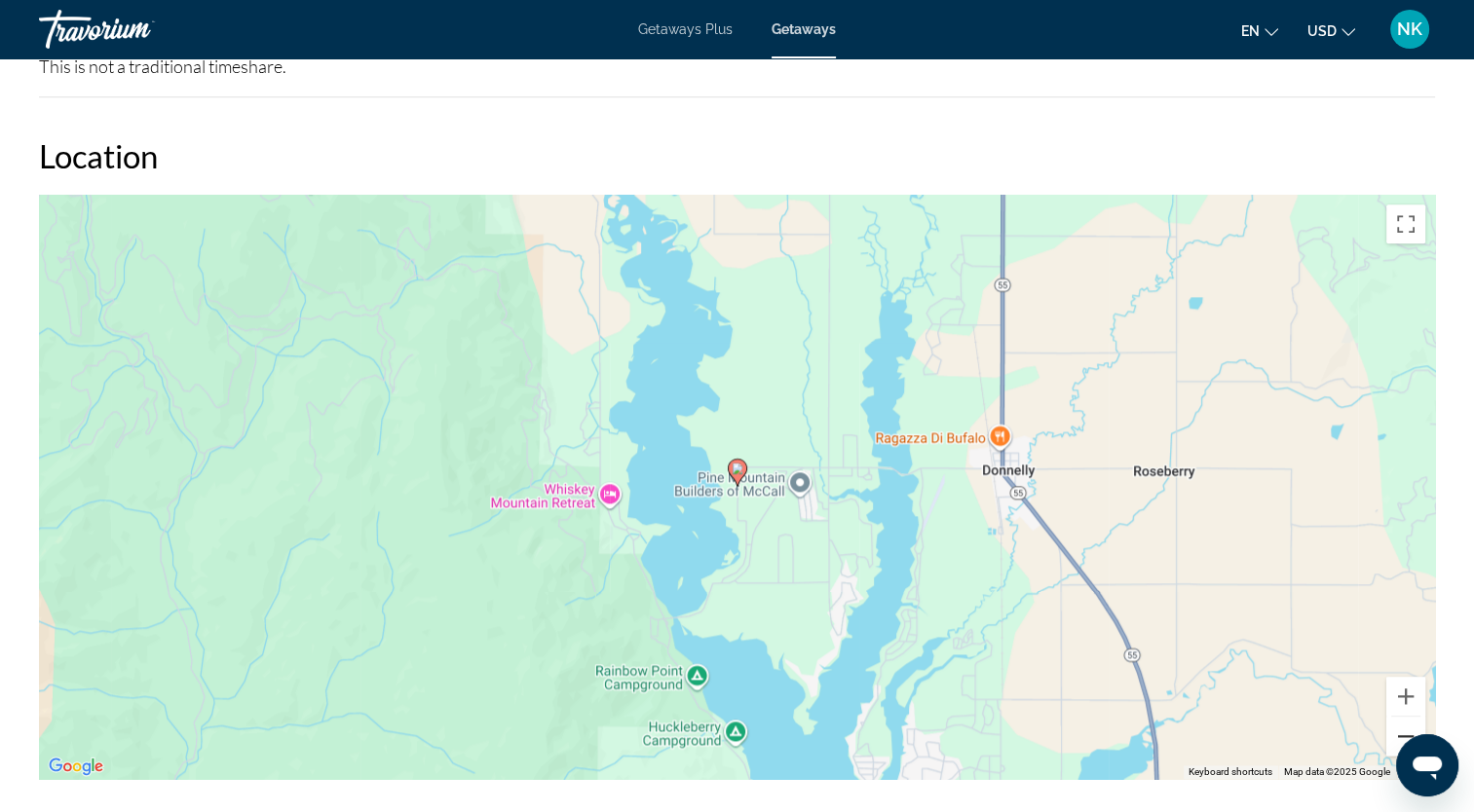
click at [1398, 720] on button "Zoom out" at bounding box center [1406, 736] width 39 height 39
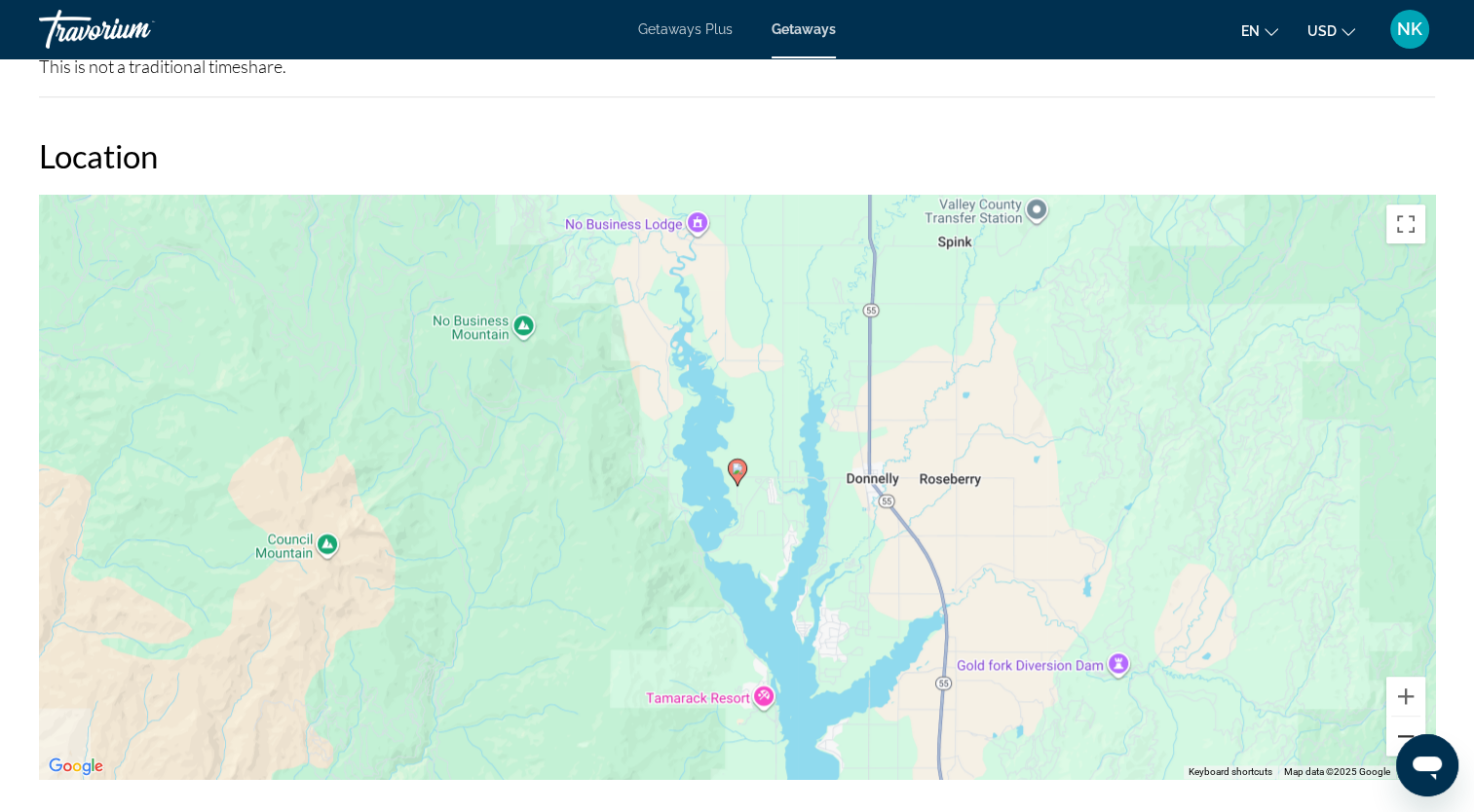
click at [1398, 720] on button "Zoom out" at bounding box center [1406, 736] width 39 height 39
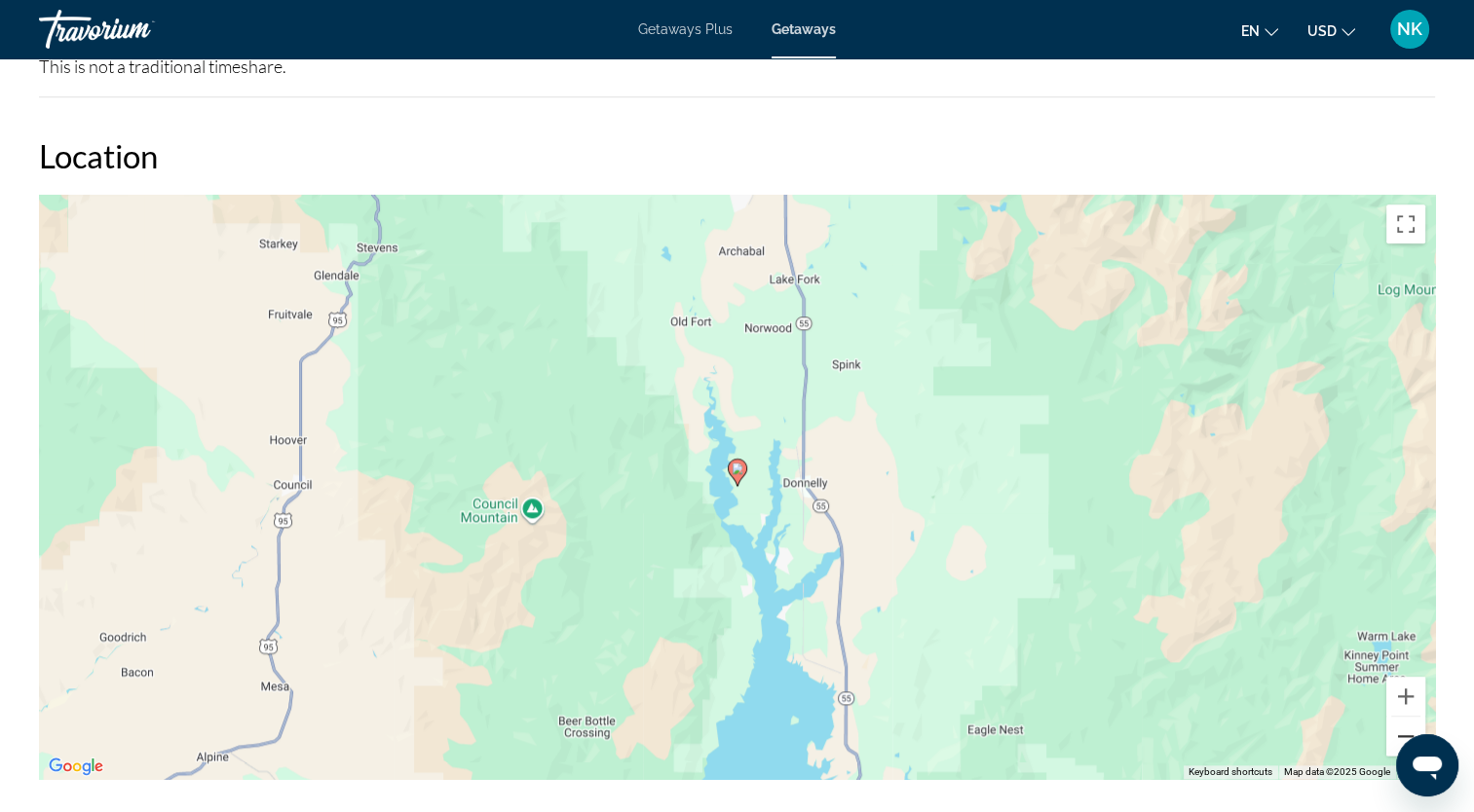
click at [1398, 720] on button "Zoom out" at bounding box center [1406, 736] width 39 height 39
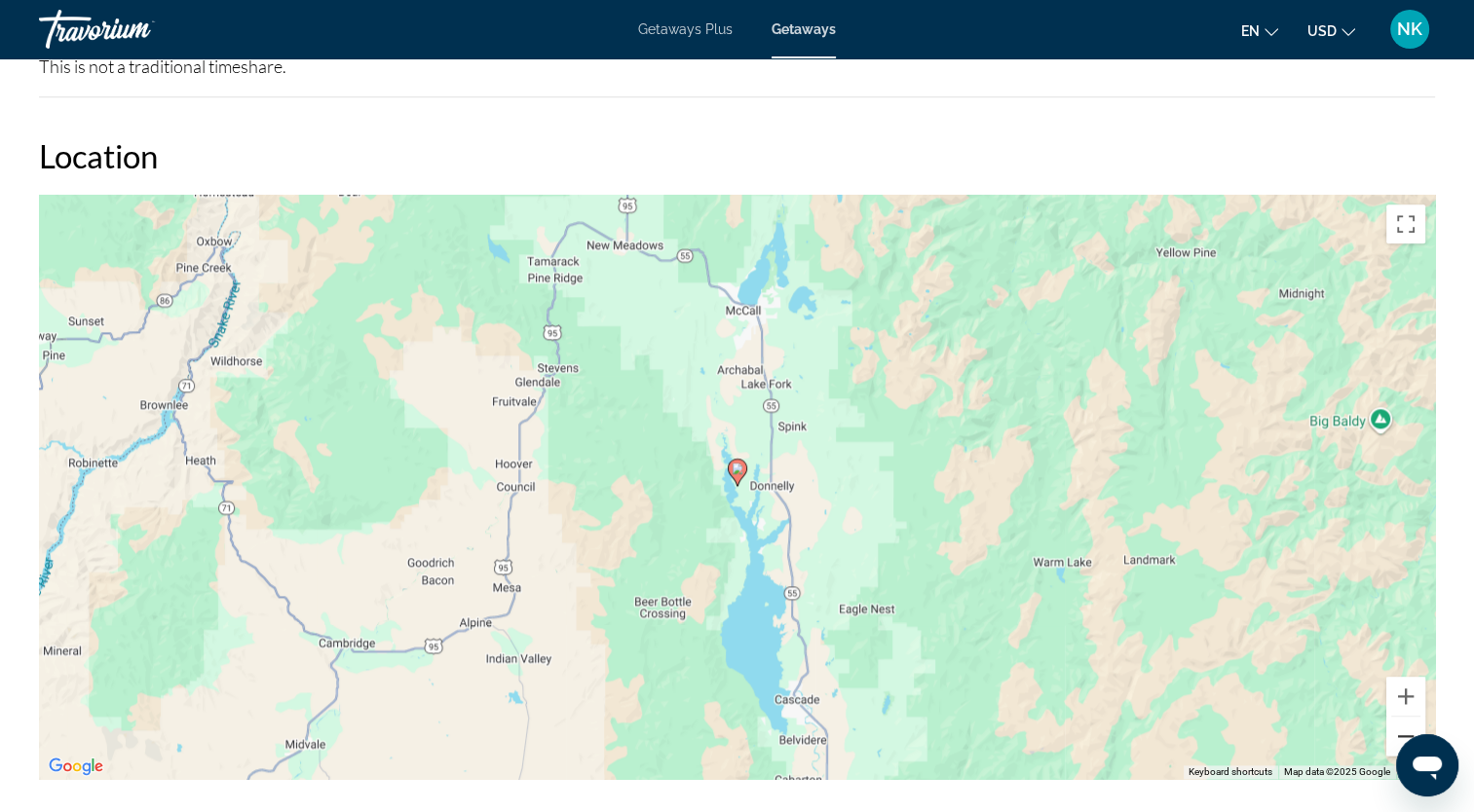
click at [1398, 720] on button "Zoom out" at bounding box center [1406, 736] width 39 height 39
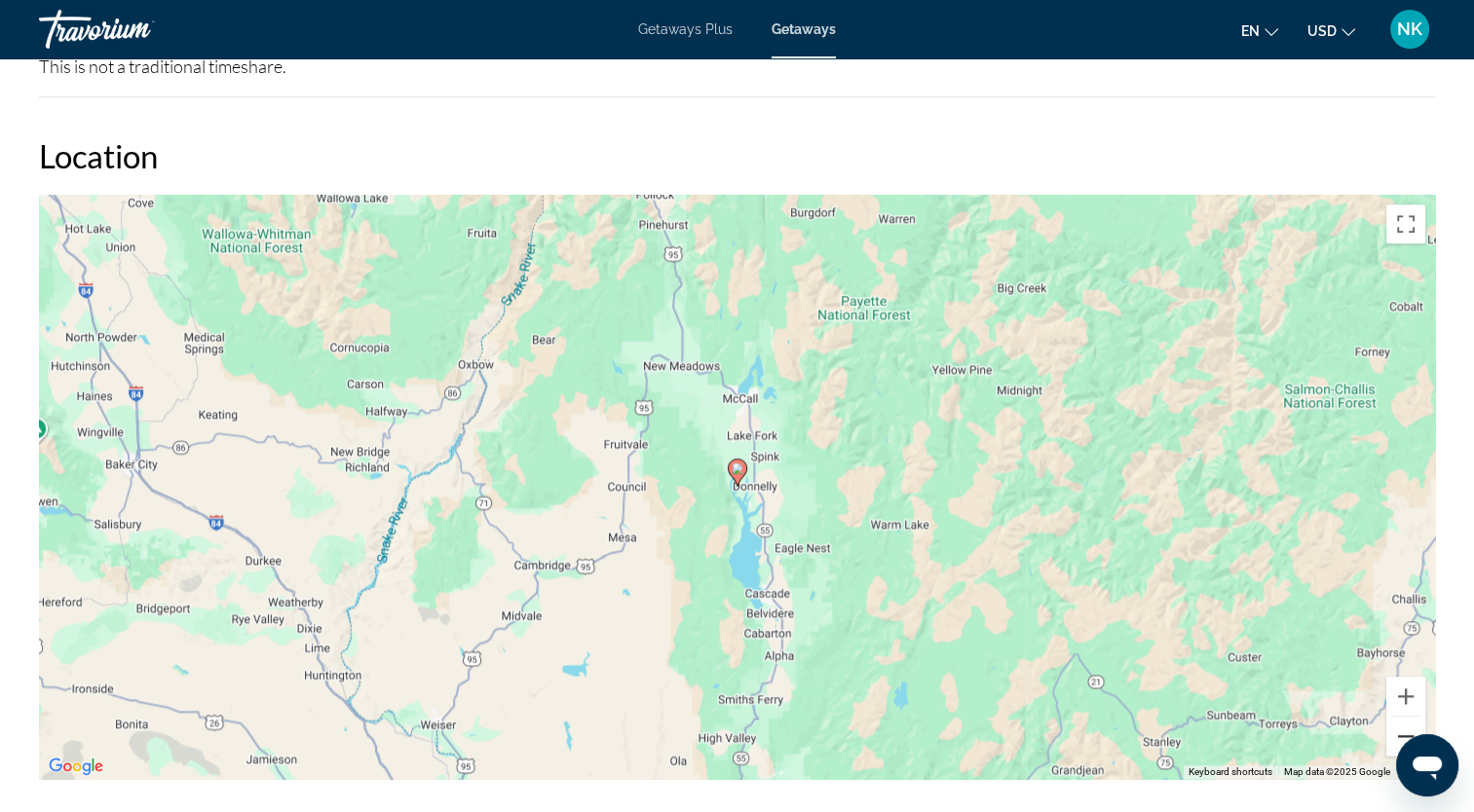
click at [1398, 720] on button "Zoom out" at bounding box center [1406, 736] width 39 height 39
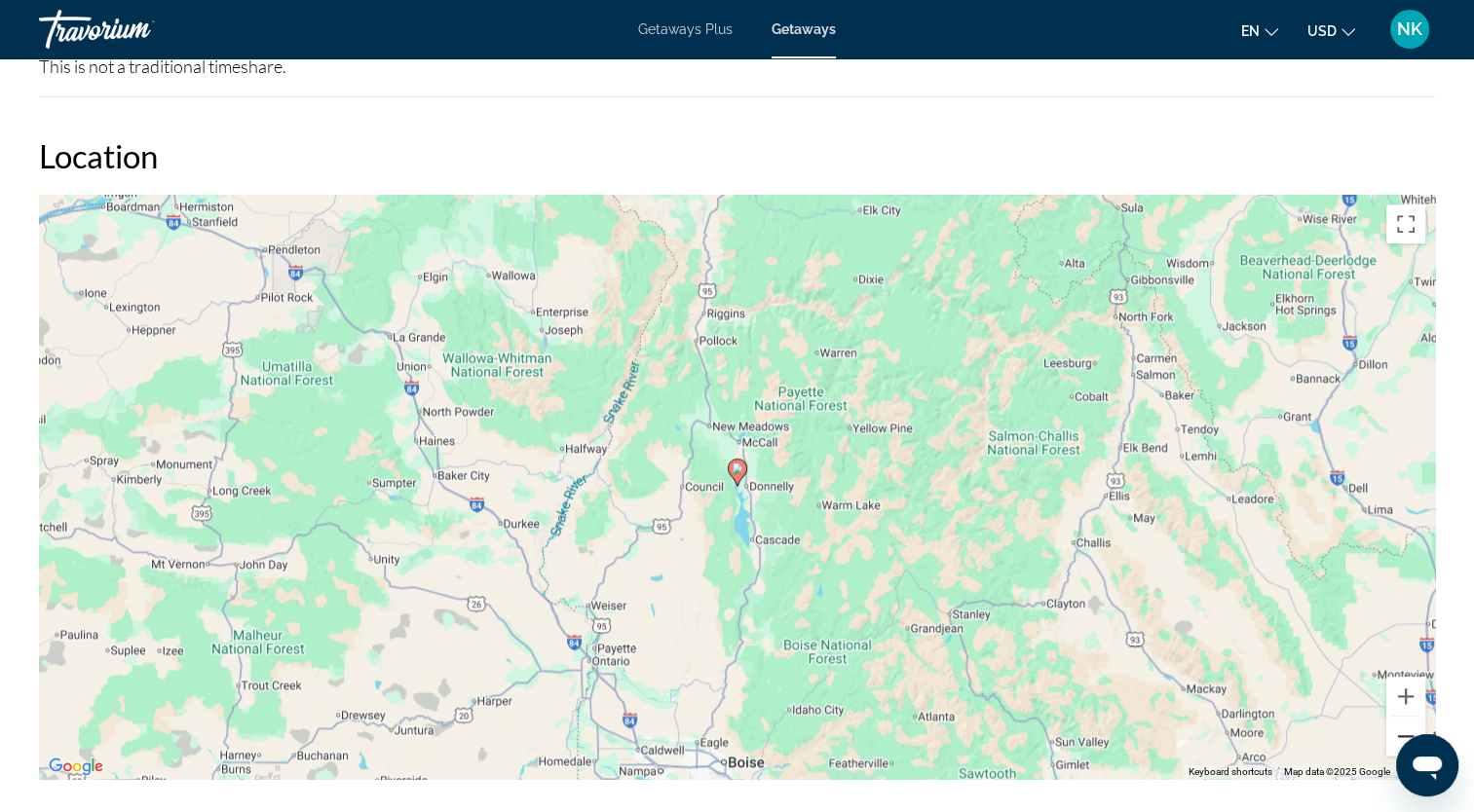
click at [1396, 720] on button "Zoom out" at bounding box center [1406, 736] width 39 height 39
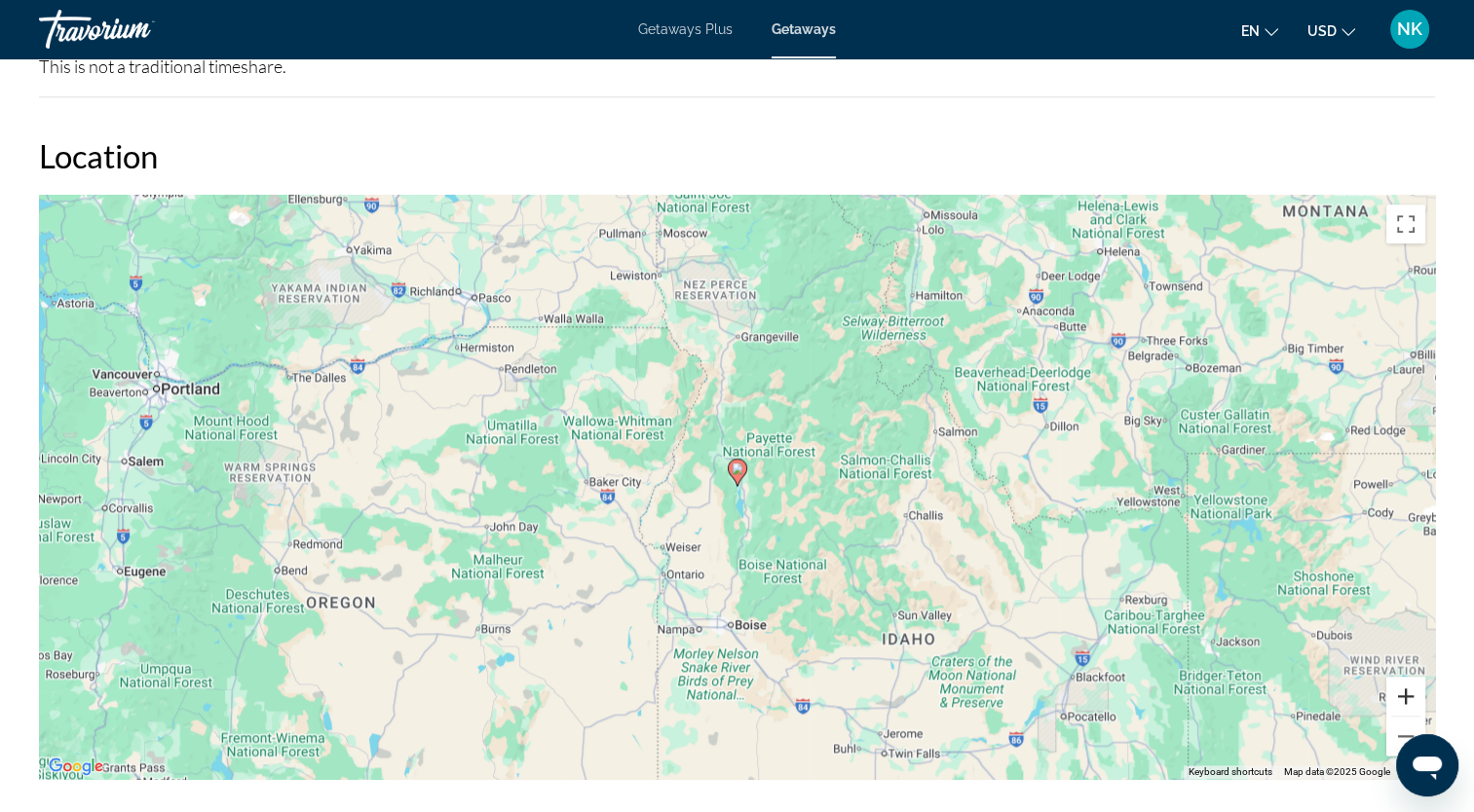
click at [1392, 677] on button "Zoom in" at bounding box center [1406, 697] width 39 height 39
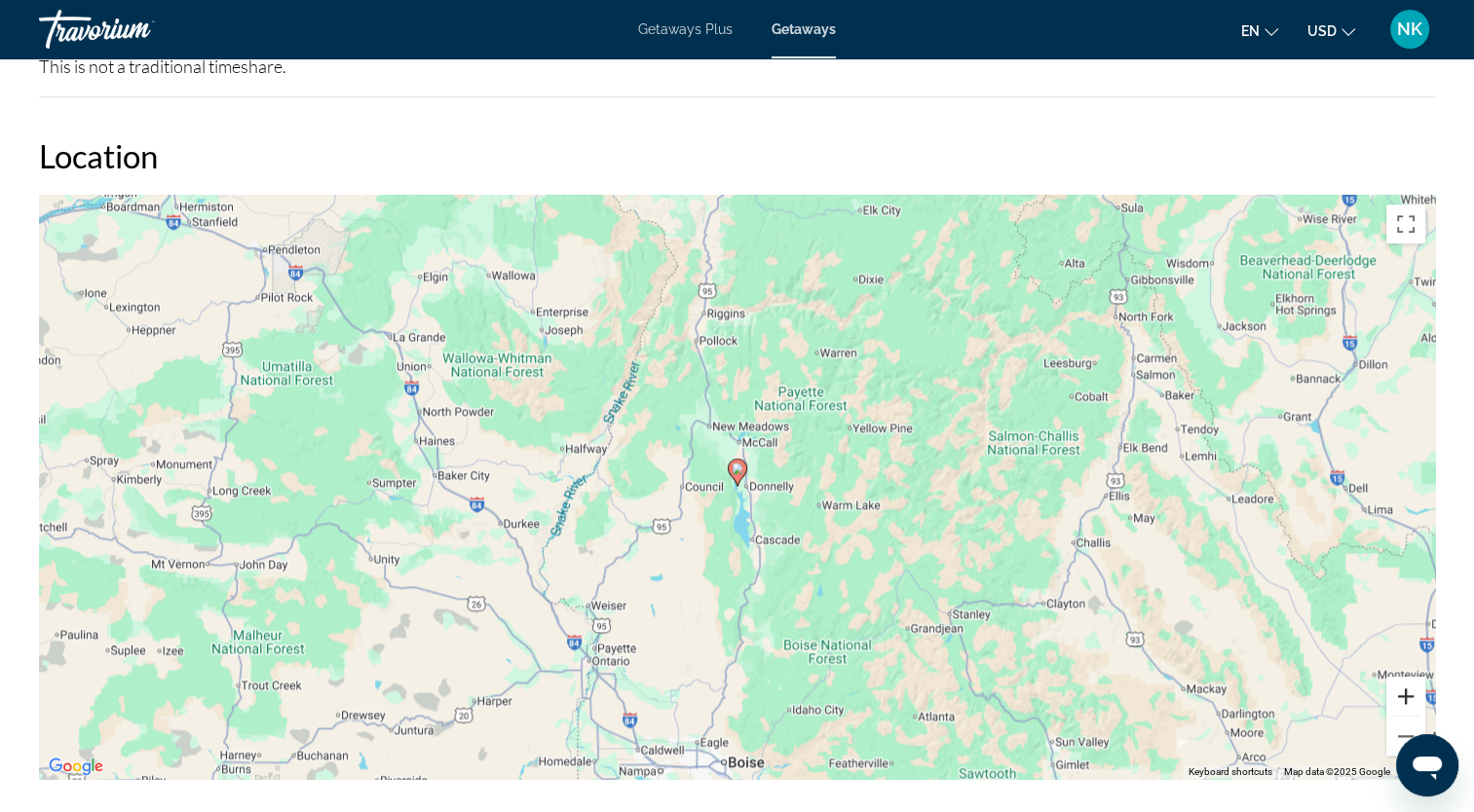
click at [1392, 677] on button "Zoom in" at bounding box center [1406, 697] width 39 height 39
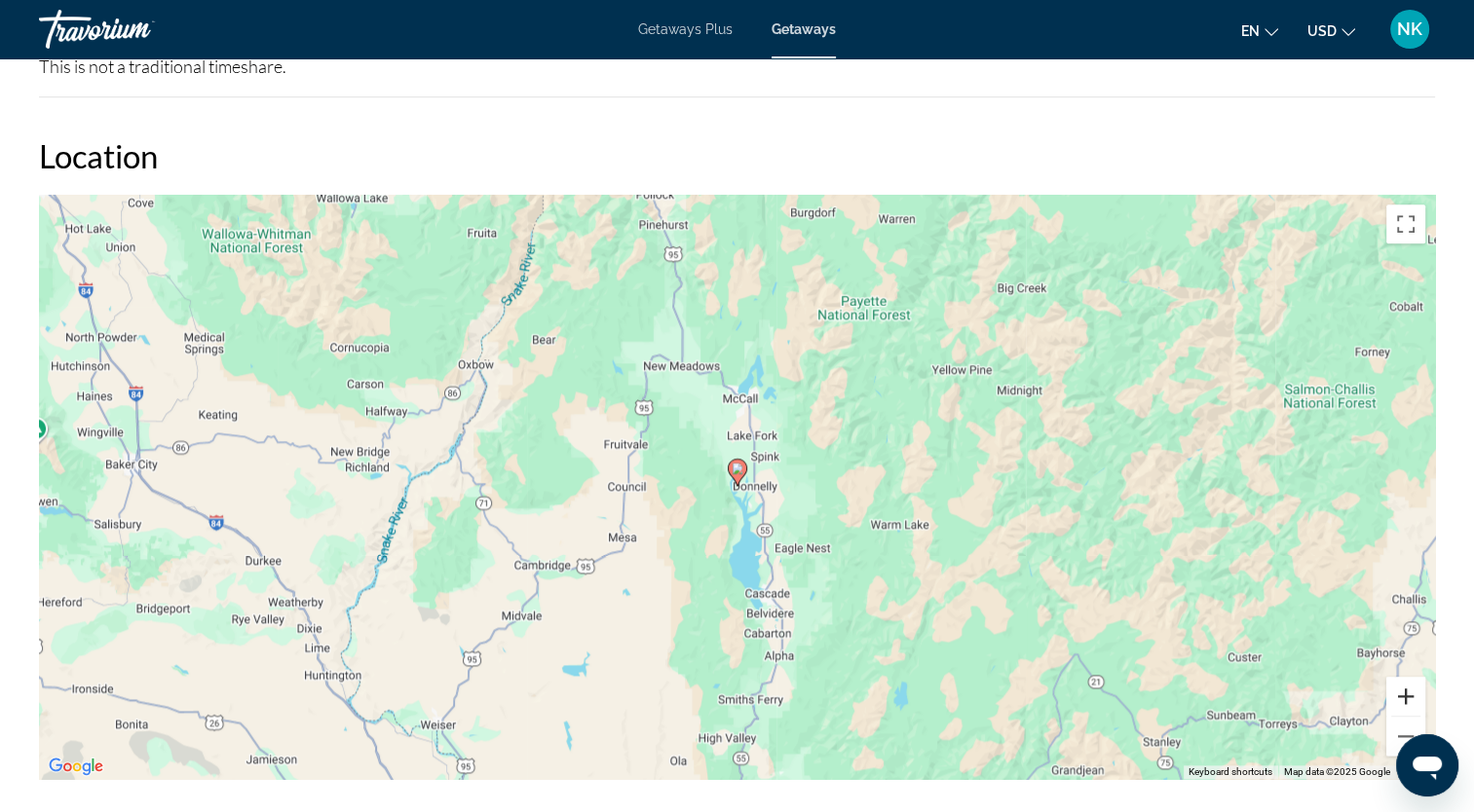
click at [1392, 677] on button "Zoom in" at bounding box center [1406, 697] width 39 height 39
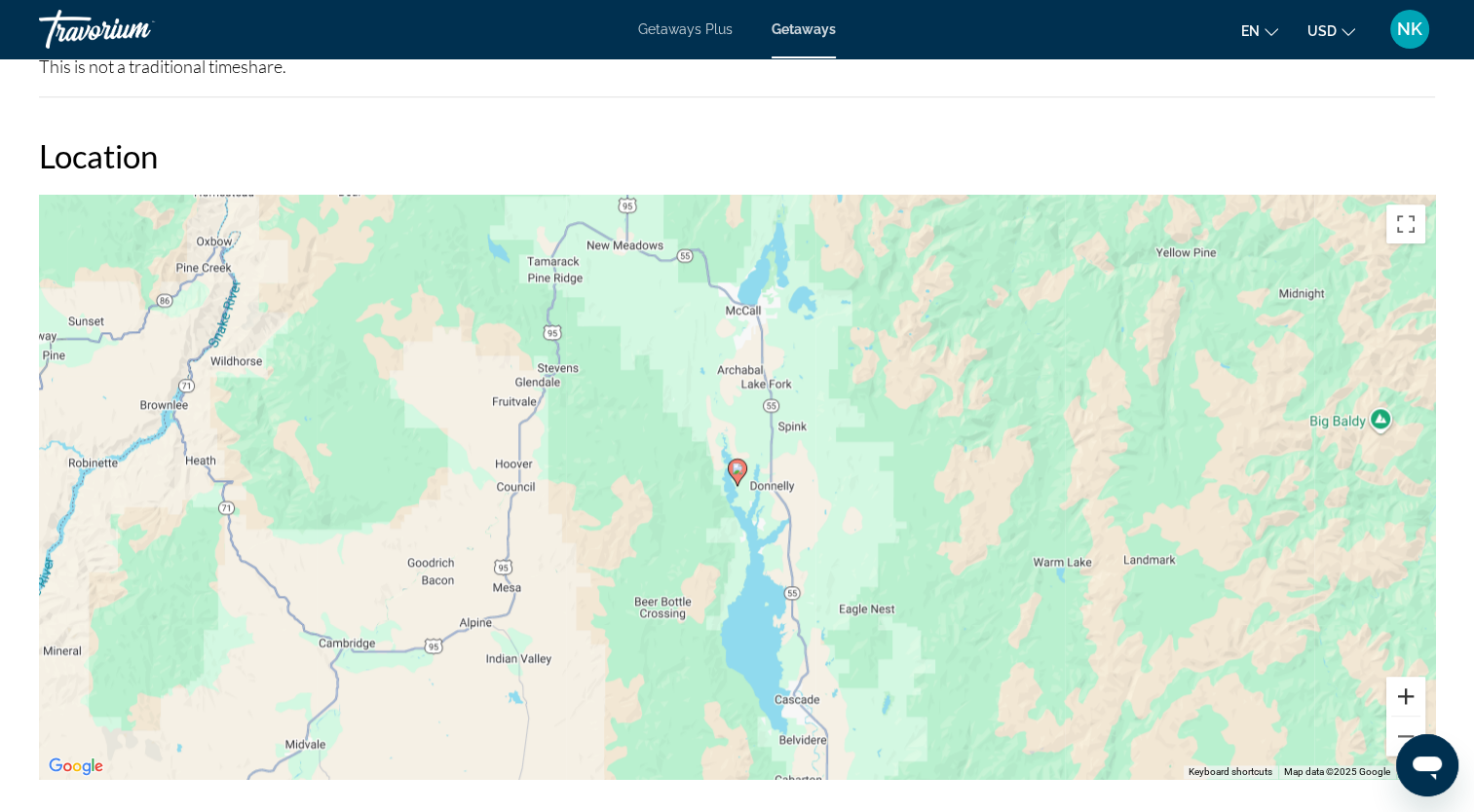
click at [1392, 677] on button "Zoom in" at bounding box center [1406, 697] width 39 height 39
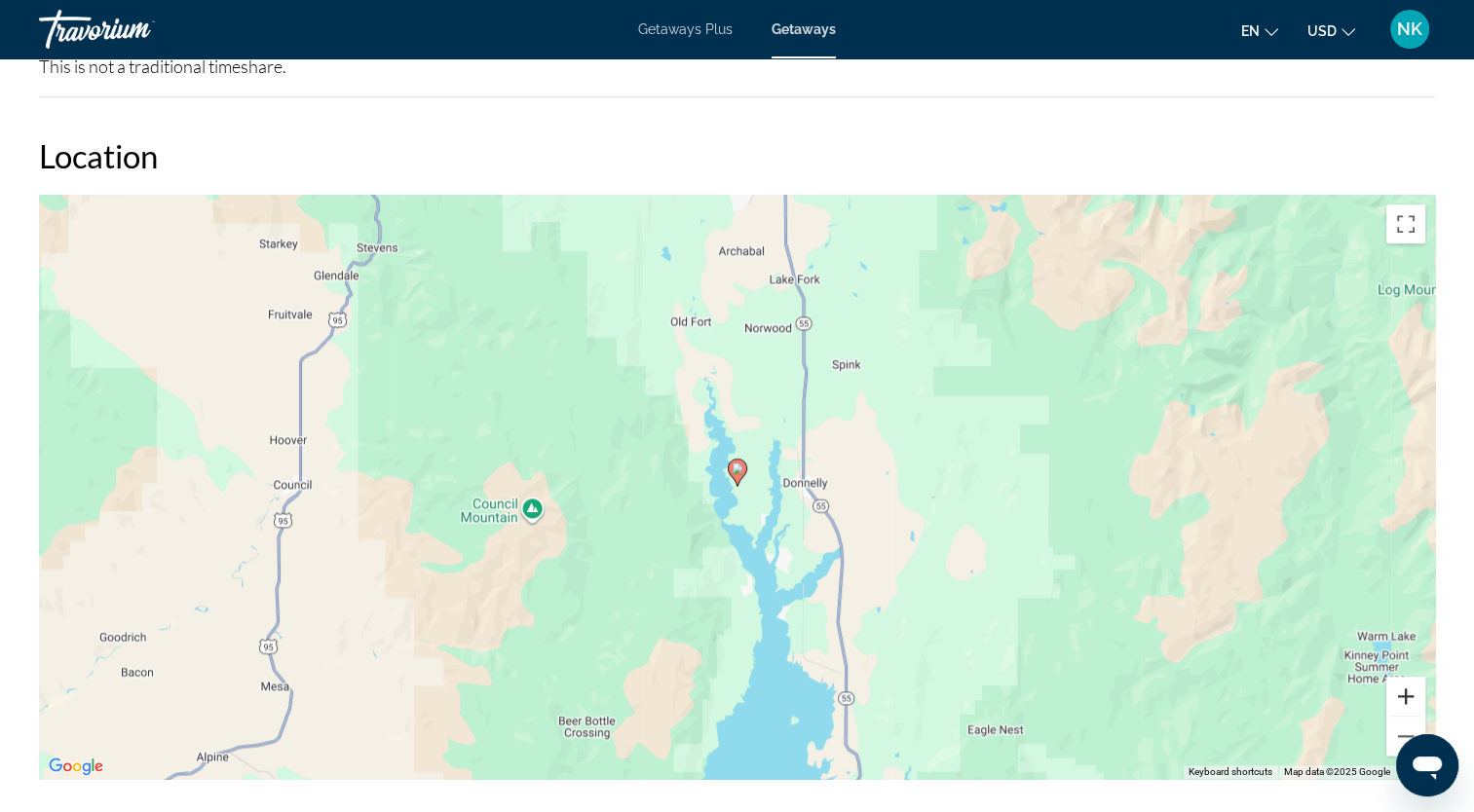
click at [1392, 677] on button "Zoom in" at bounding box center [1406, 697] width 39 height 39
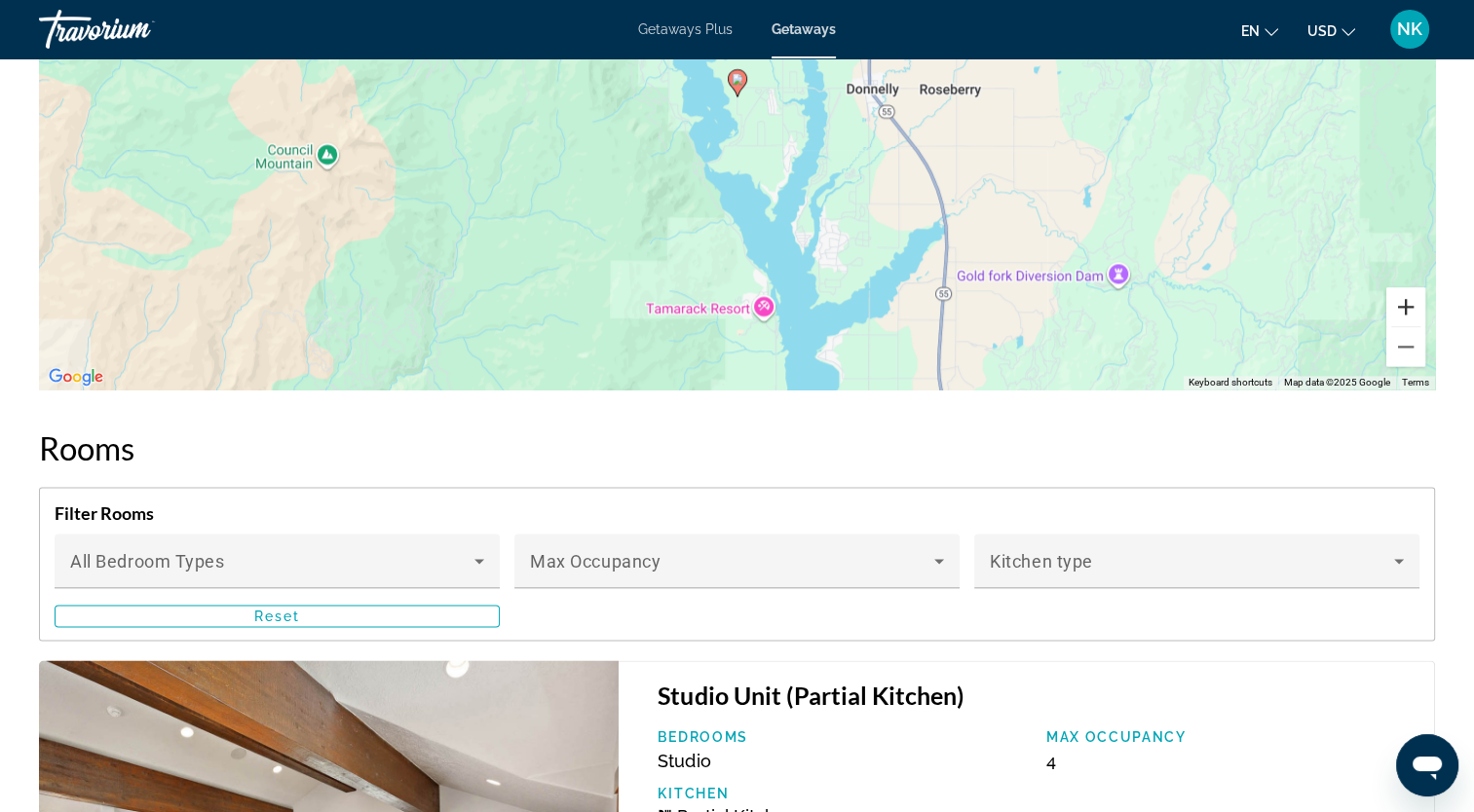
scroll to position [2145, 0]
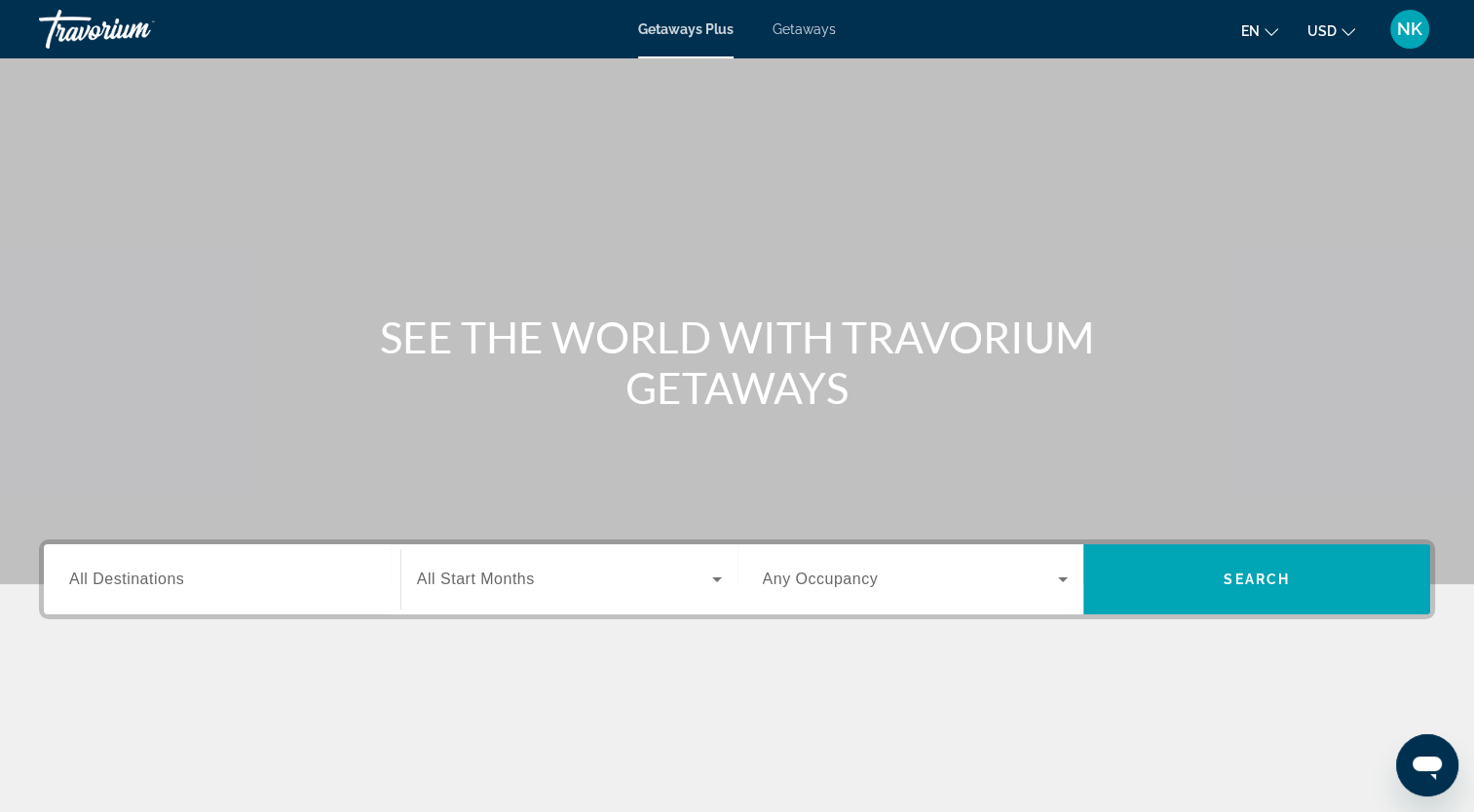
click at [807, 23] on span "Getaways" at bounding box center [803, 29] width 64 height 16
click at [145, 584] on span "All Destinations" at bounding box center [127, 578] width 115 height 17
click at [145, 584] on input "Destination All Destinations" at bounding box center [222, 580] width 306 height 23
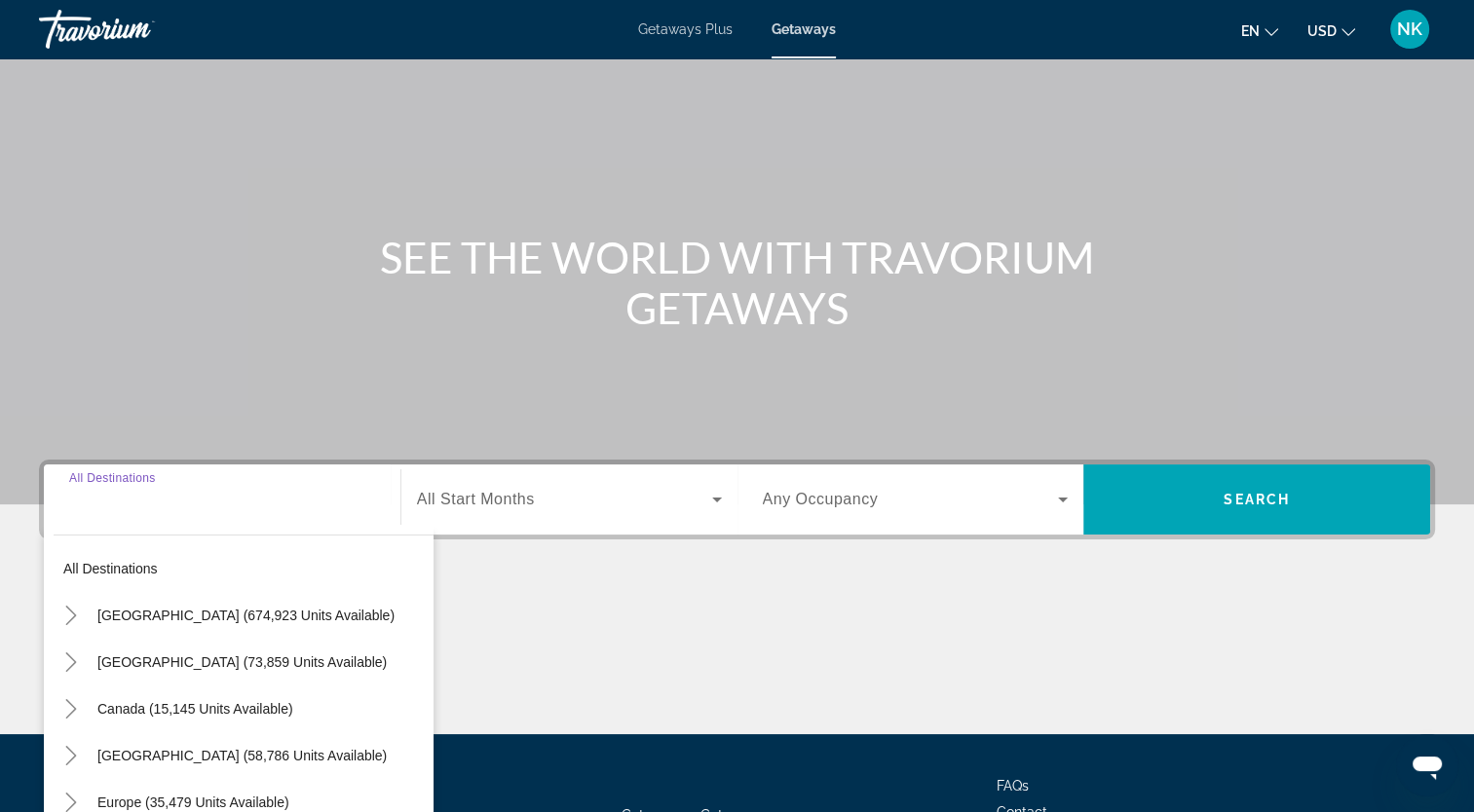
scroll to position [239, 0]
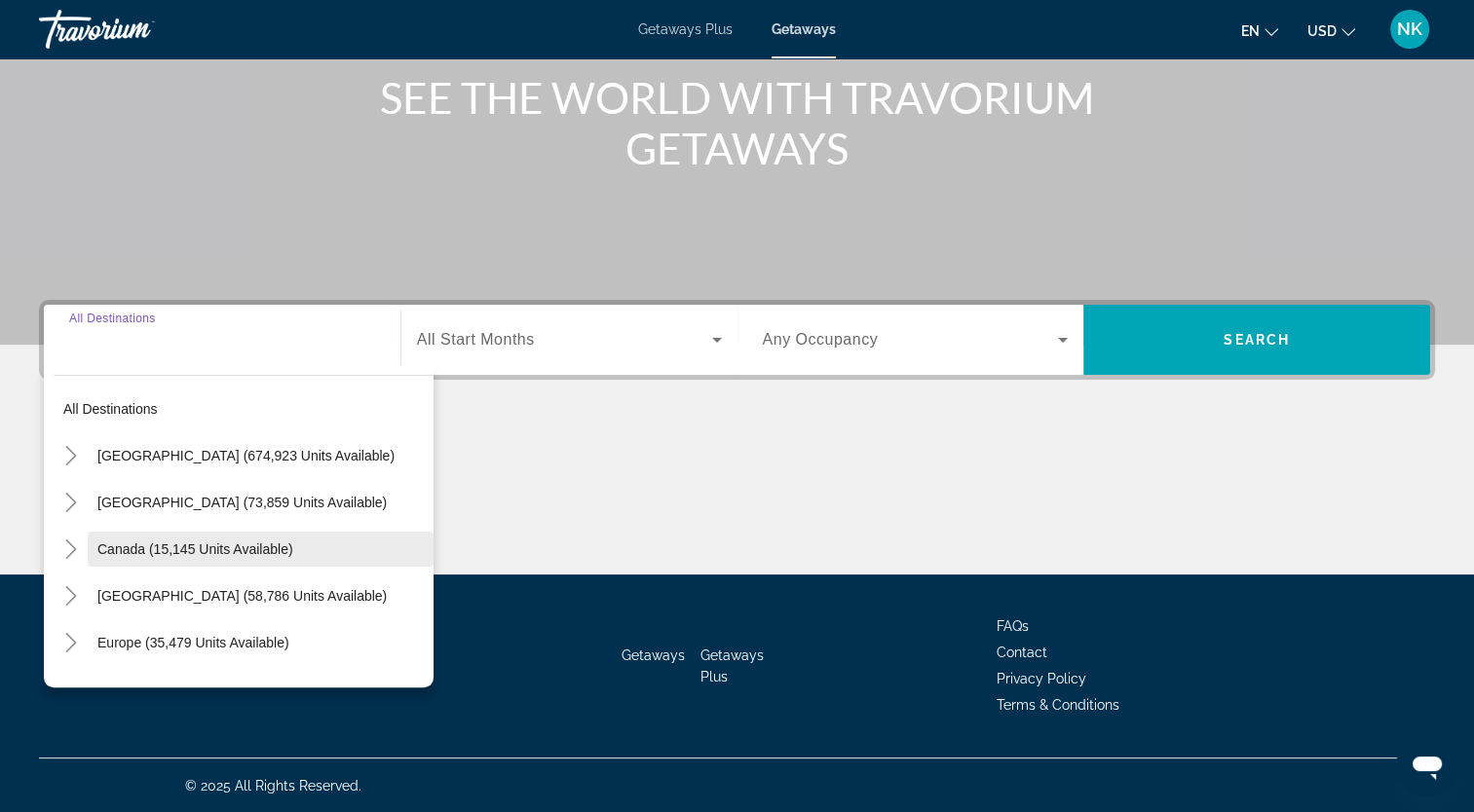
click at [195, 544] on span "Canada (15,145 units available)" at bounding box center [195, 549] width 195 height 16
type input "**********"
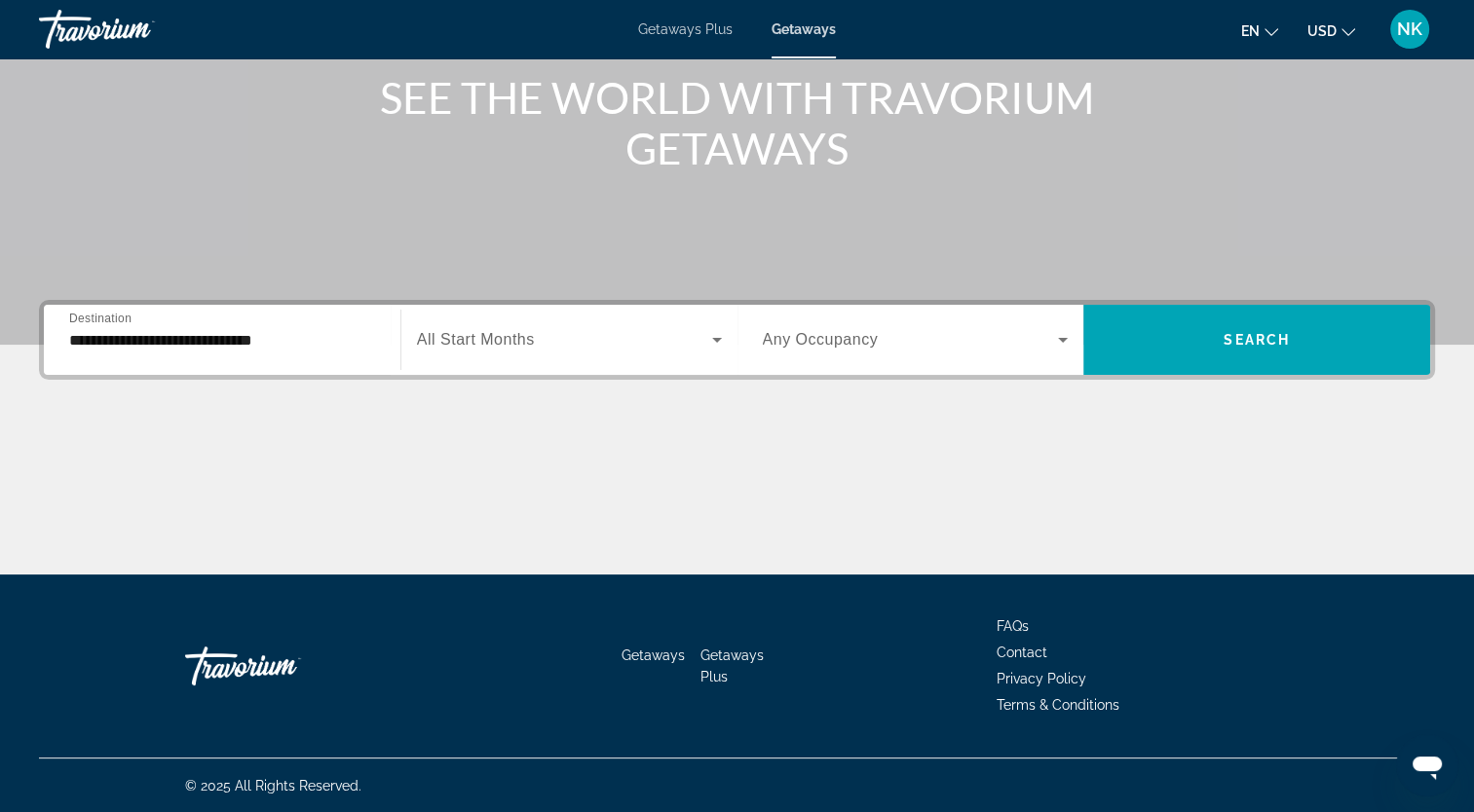
click at [485, 337] on span "All Start Months" at bounding box center [476, 339] width 118 height 17
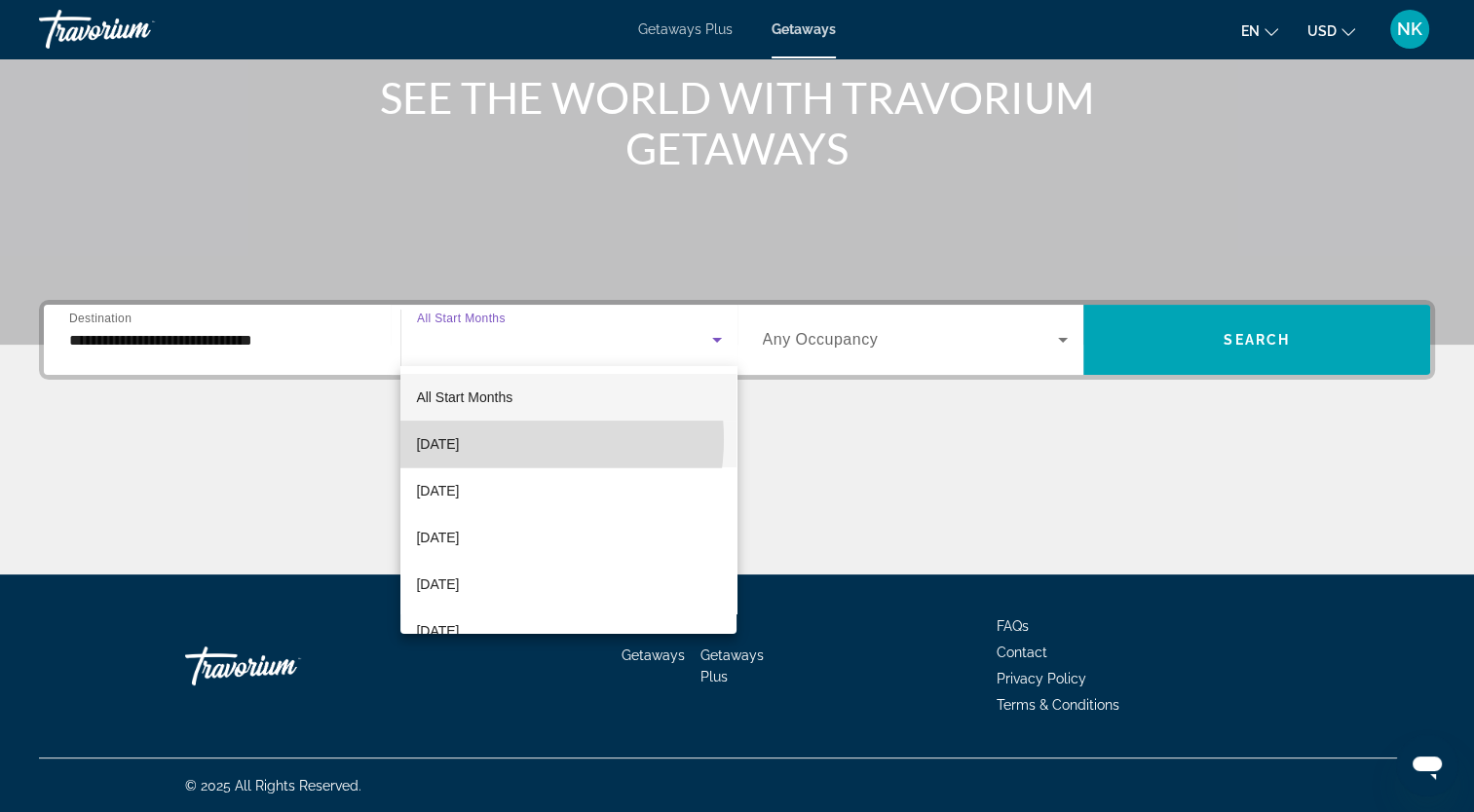
click at [458, 439] on span "[DATE]" at bounding box center [438, 444] width 43 height 23
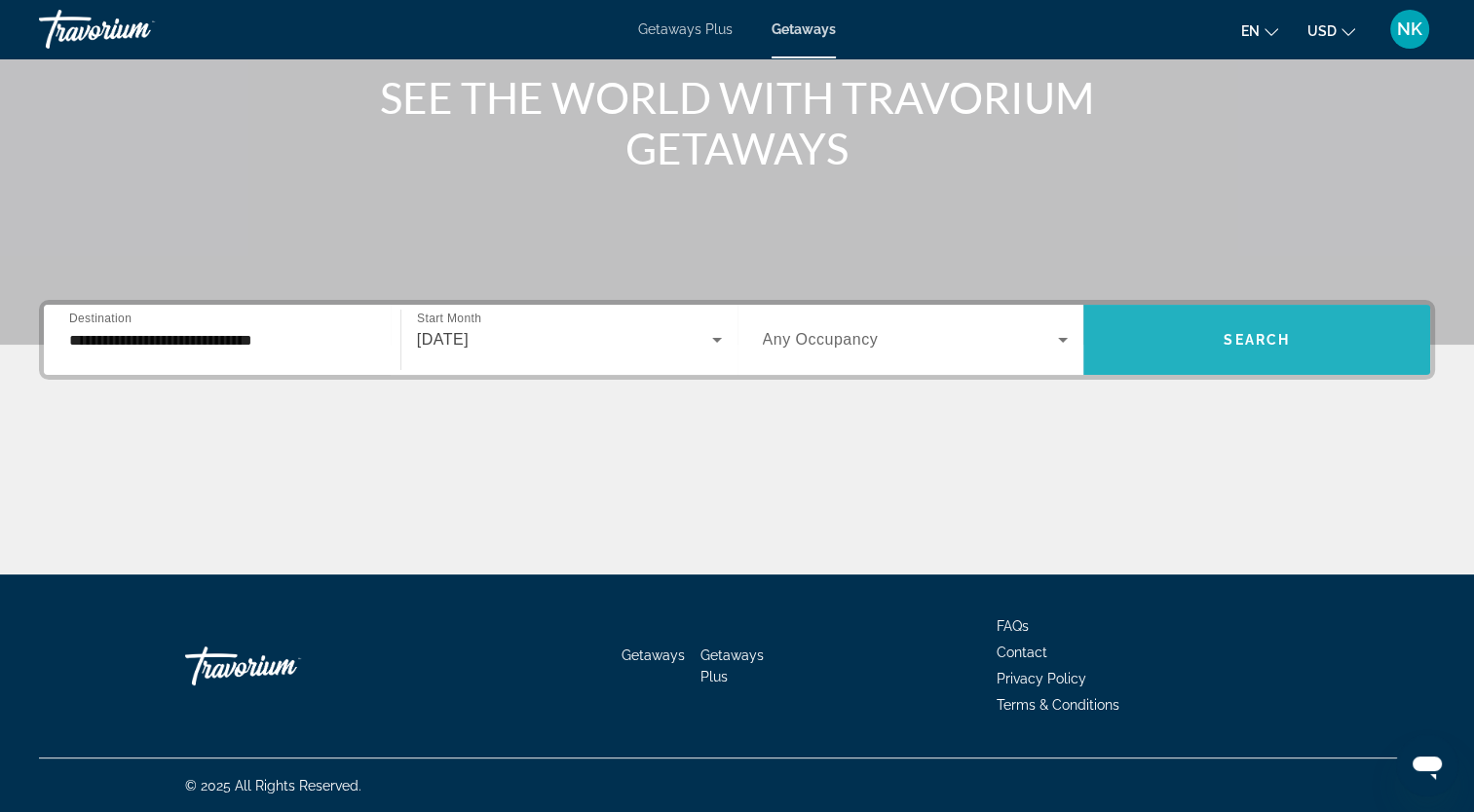
click at [1286, 340] on span "Search" at bounding box center [1257, 340] width 66 height 16
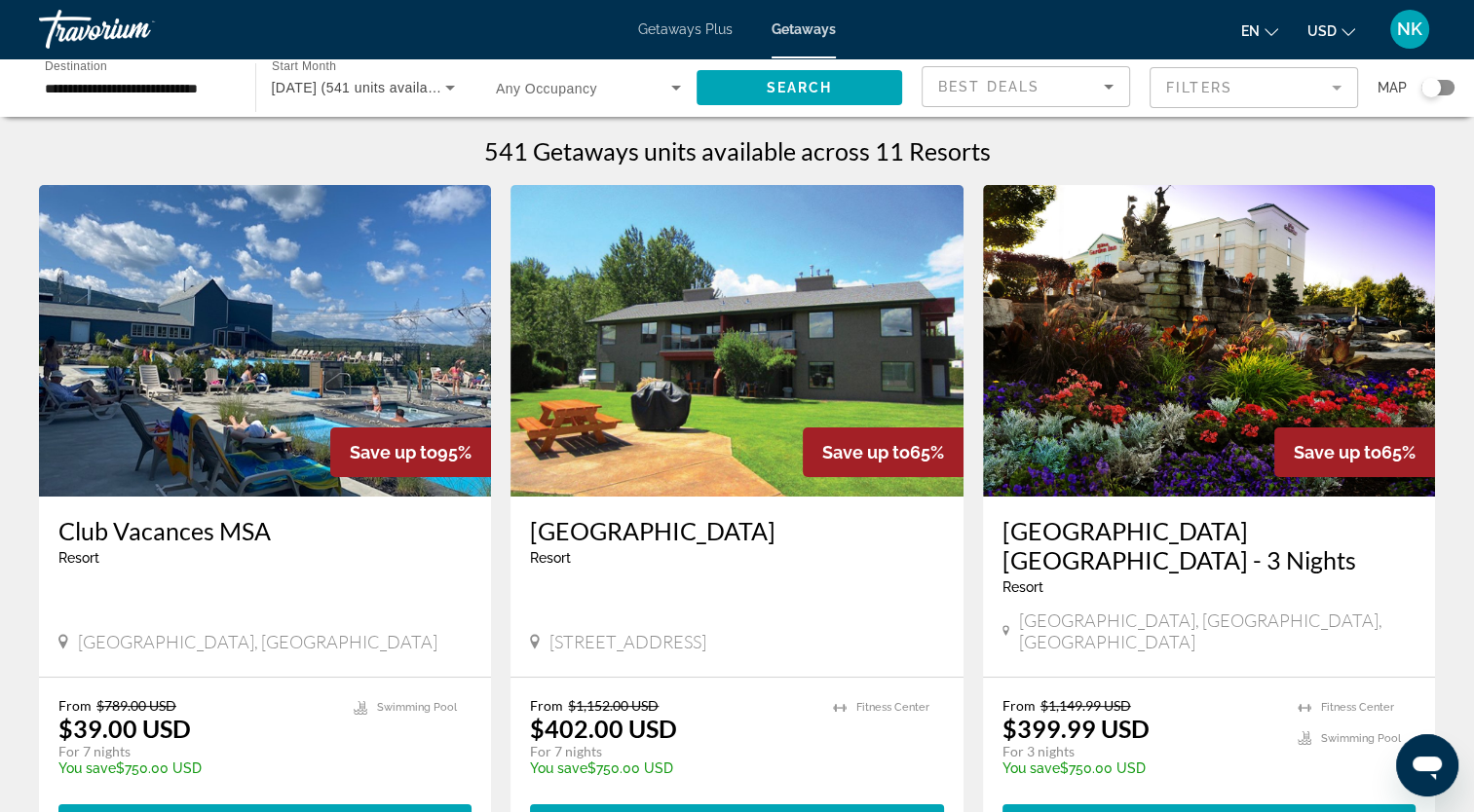
click at [292, 415] on img "Main content" at bounding box center [265, 340] width 452 height 312
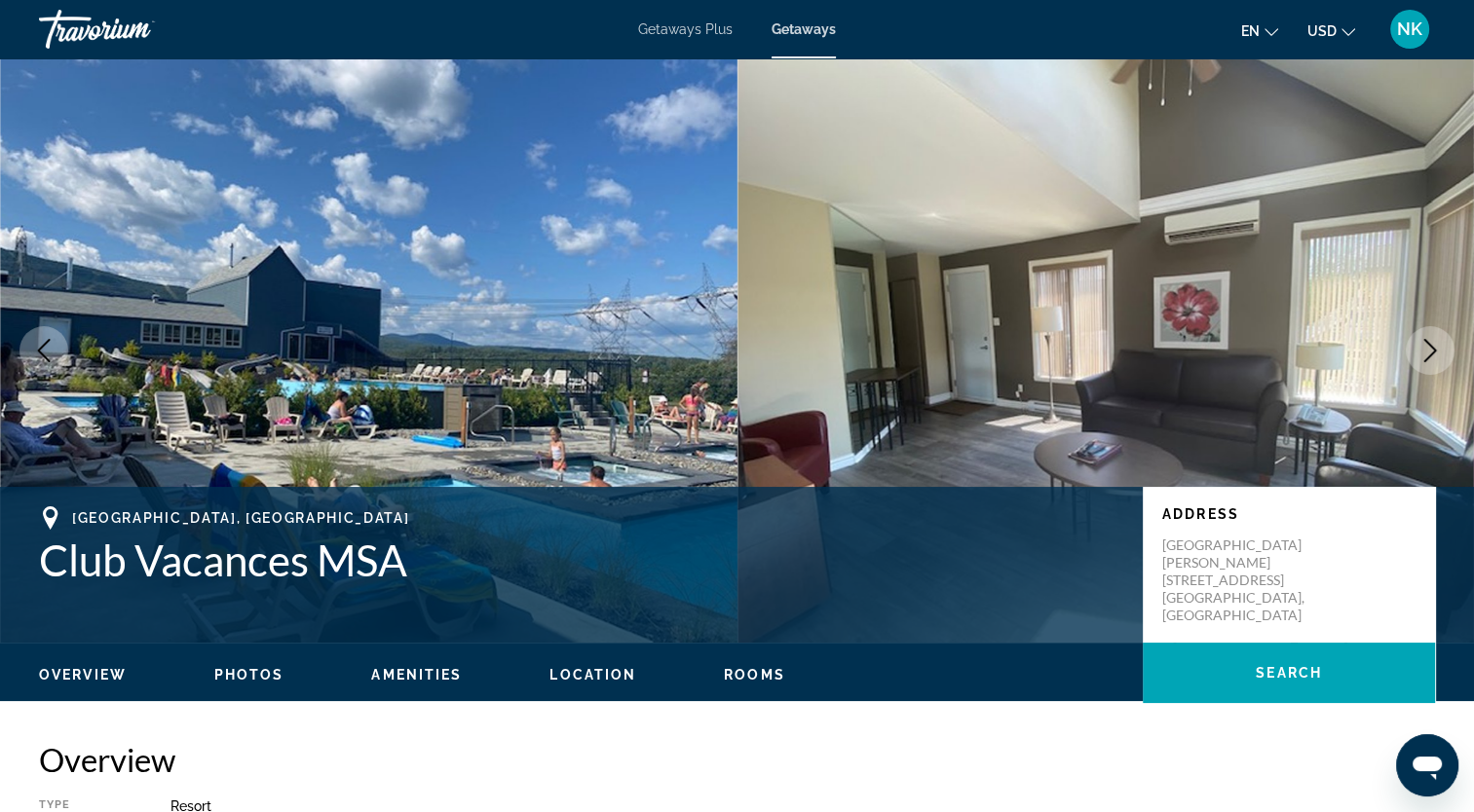
click at [586, 674] on span "Location" at bounding box center [592, 675] width 87 height 16
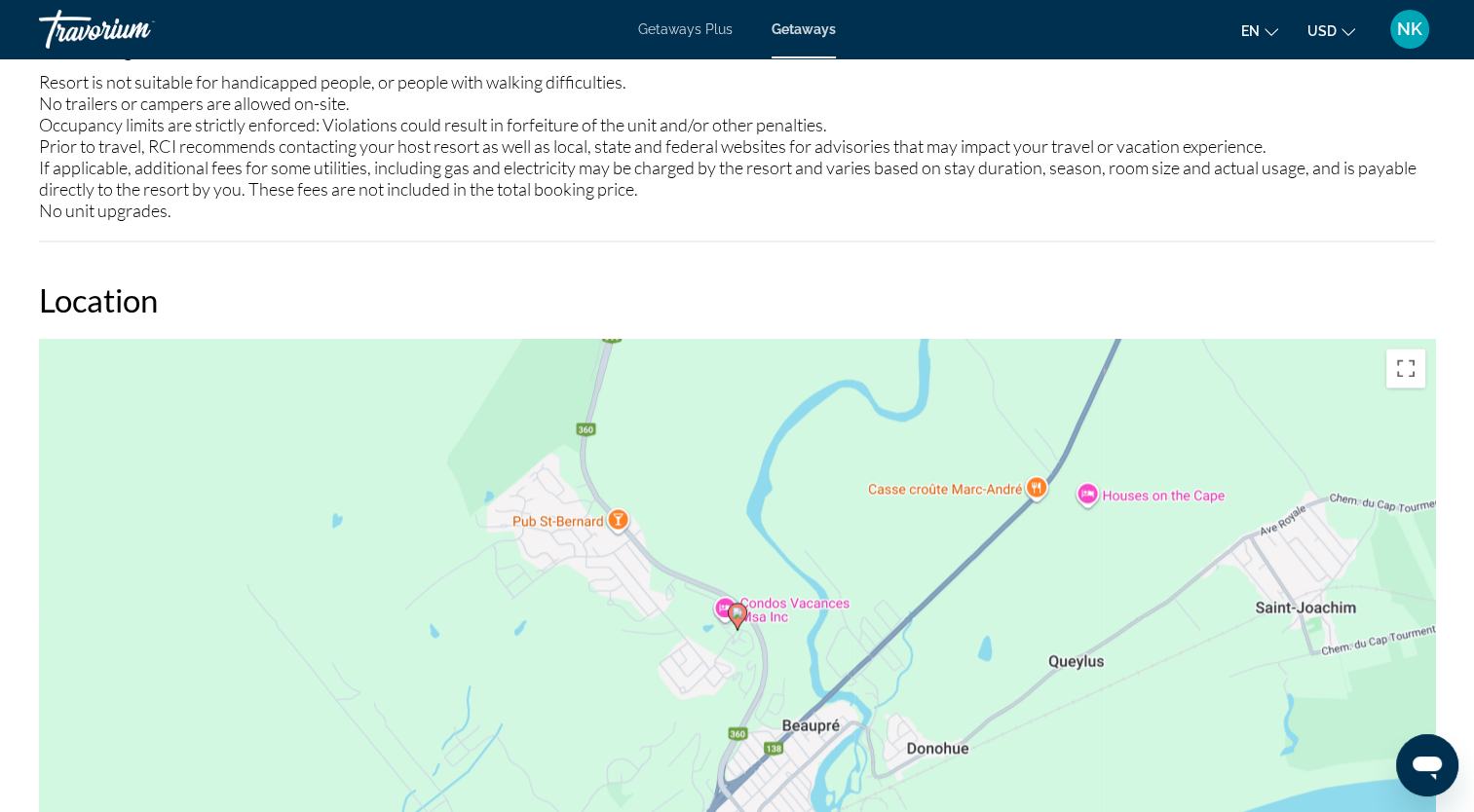
scroll to position [2802, 0]
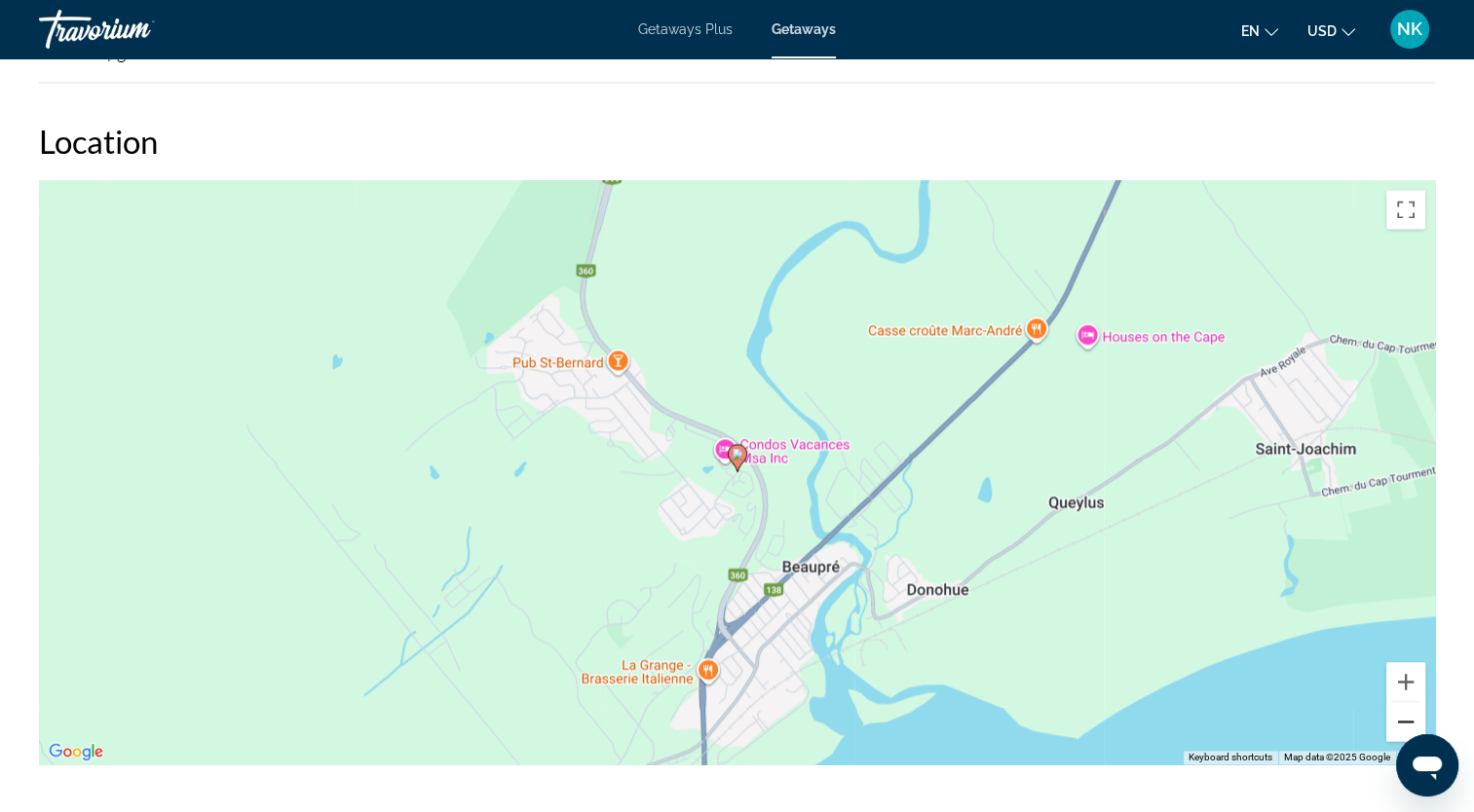
click at [1404, 714] on button "Zoom out" at bounding box center [1406, 721] width 39 height 39
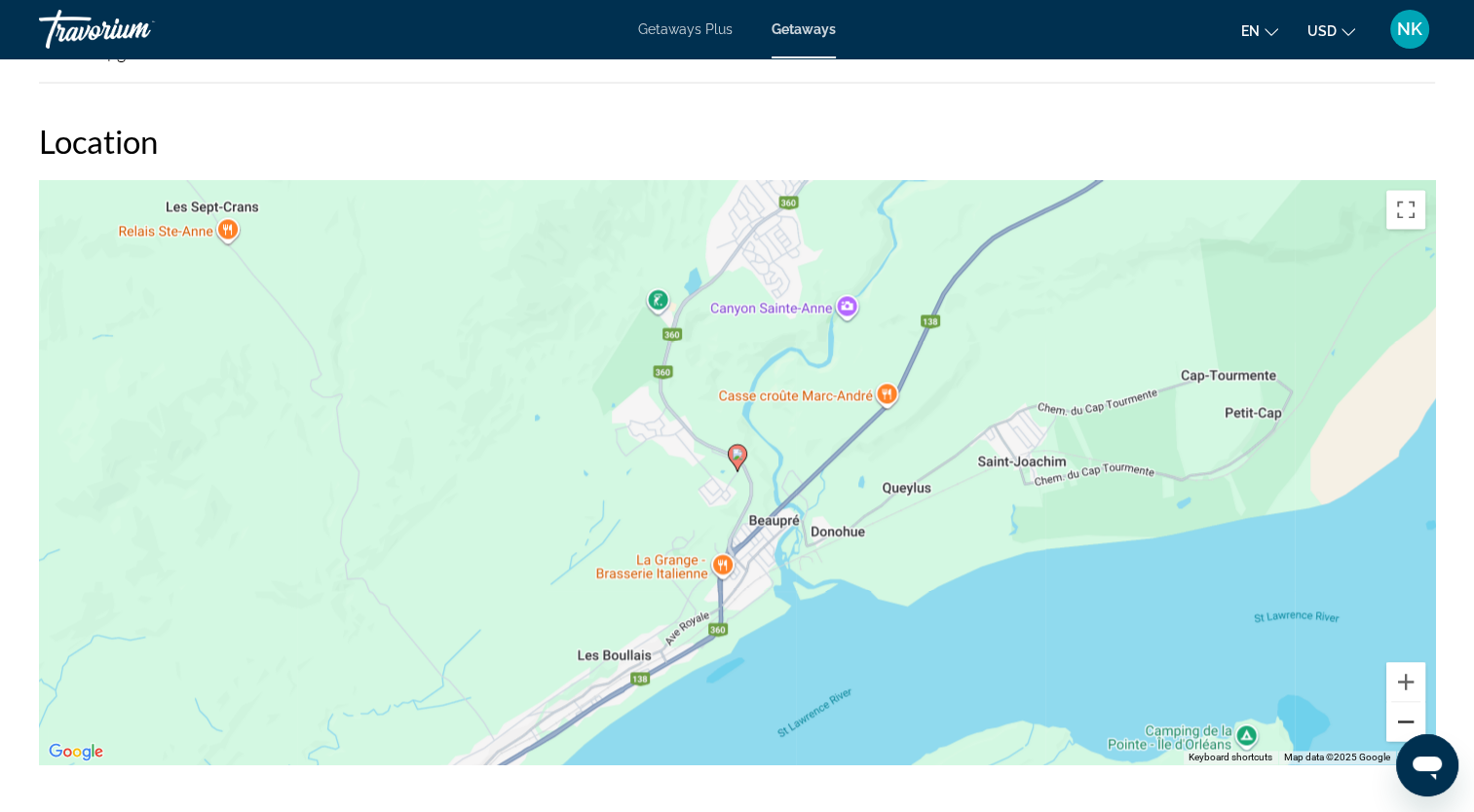
click at [1404, 714] on button "Zoom out" at bounding box center [1406, 721] width 39 height 39
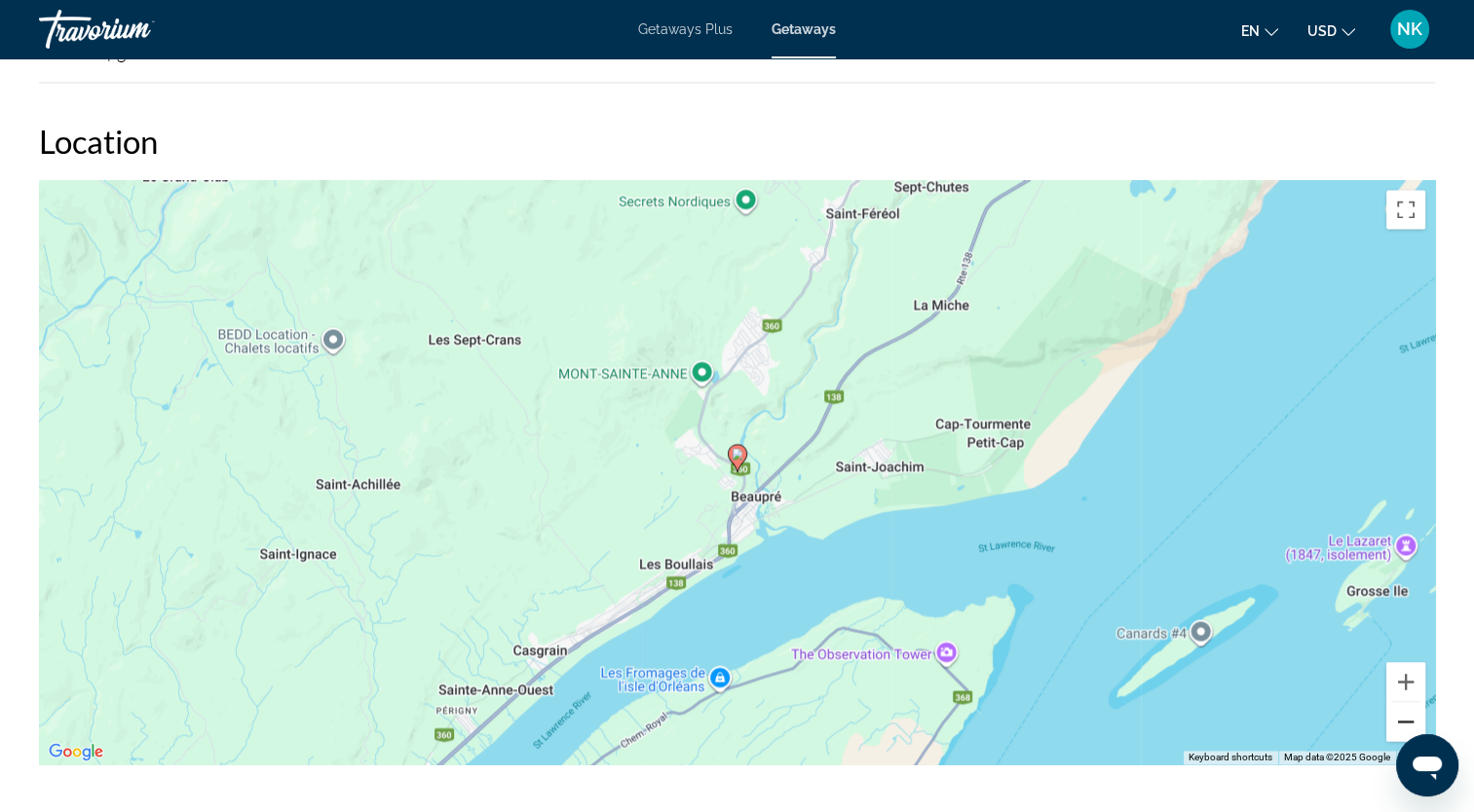
click at [1404, 714] on button "Zoom out" at bounding box center [1406, 721] width 39 height 39
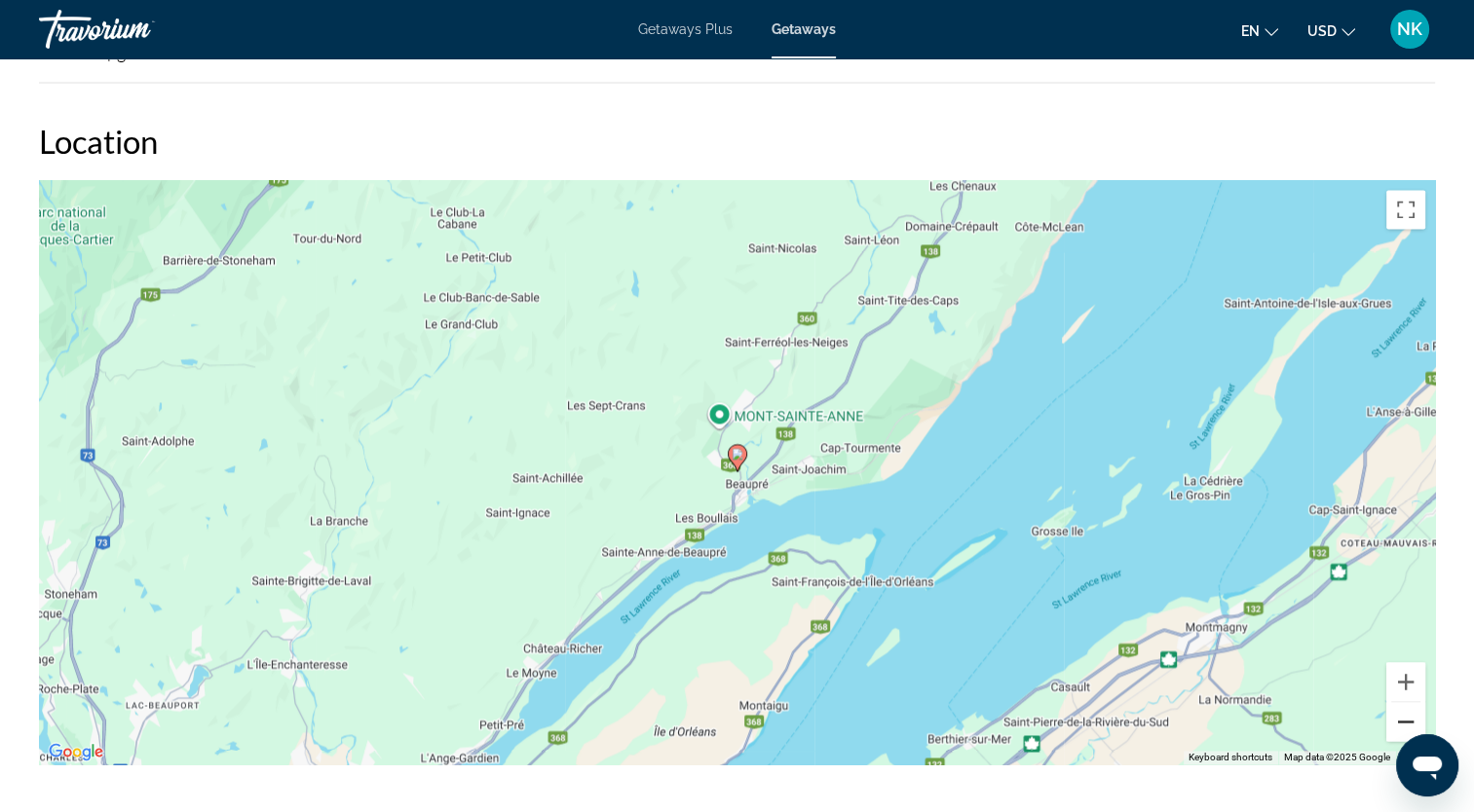
click at [1404, 714] on button "Zoom out" at bounding box center [1406, 721] width 39 height 39
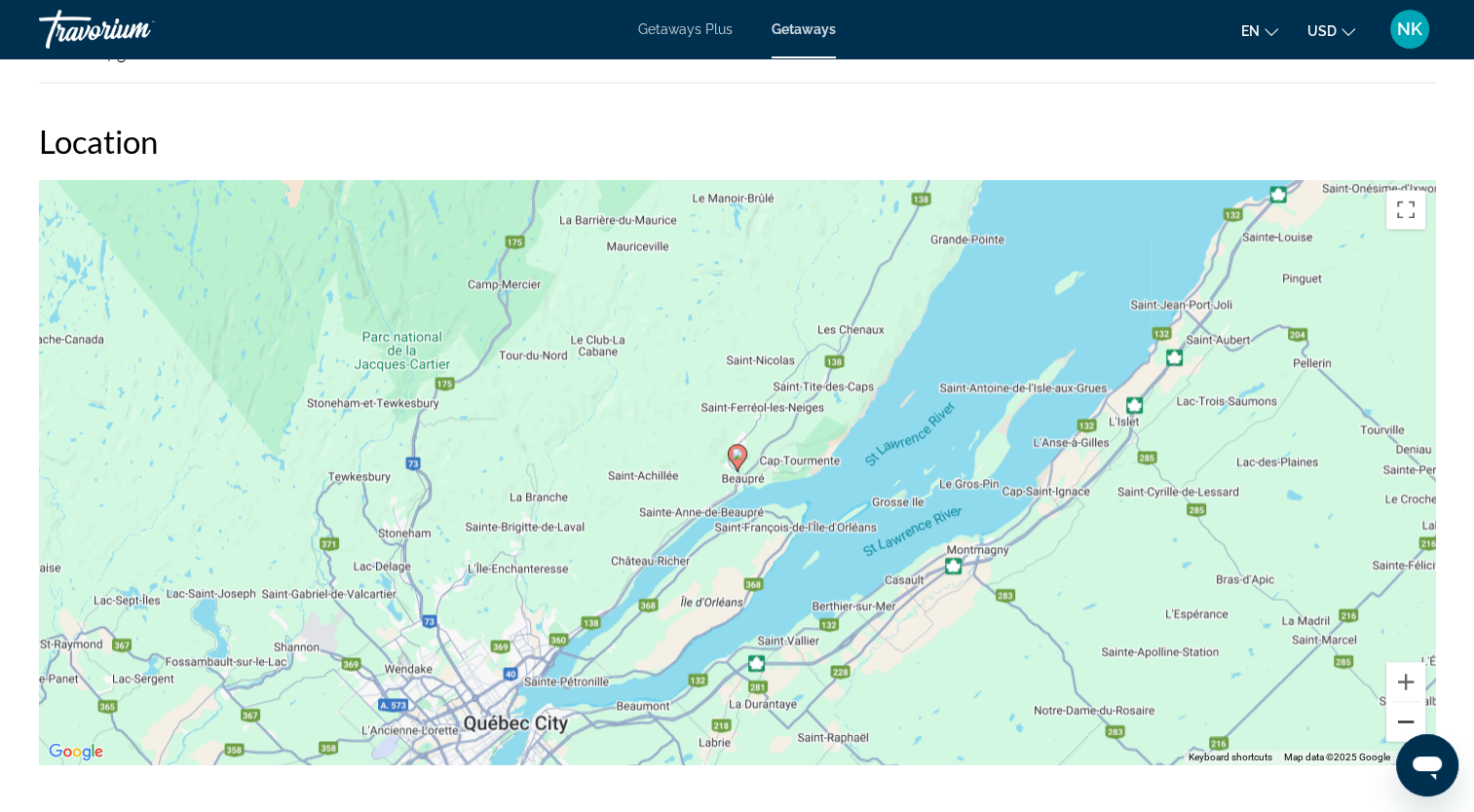
click at [1404, 714] on button "Zoom out" at bounding box center [1406, 721] width 39 height 39
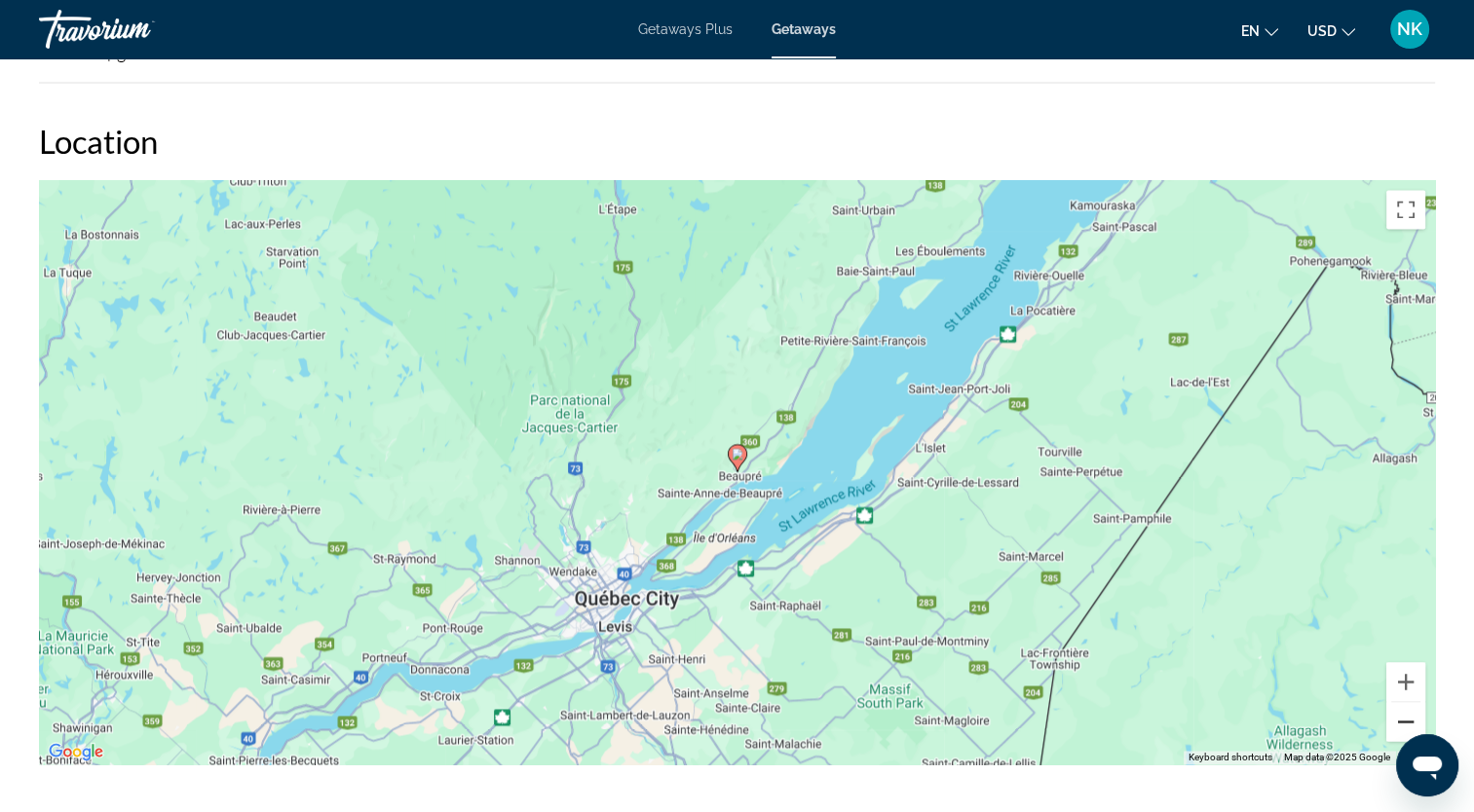
click at [1404, 714] on button "Zoom out" at bounding box center [1406, 721] width 39 height 39
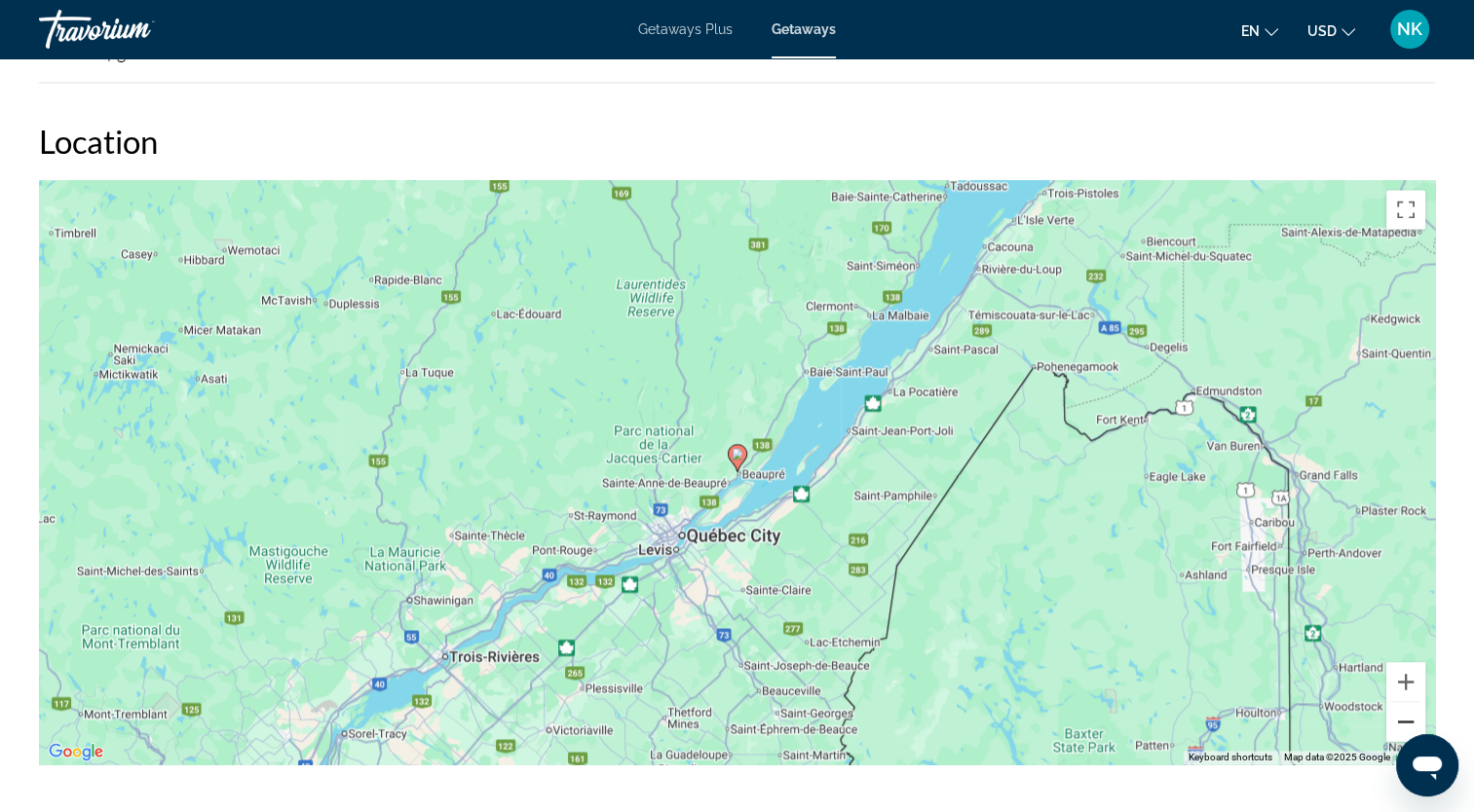
click at [1404, 714] on button "Zoom out" at bounding box center [1406, 721] width 39 height 39
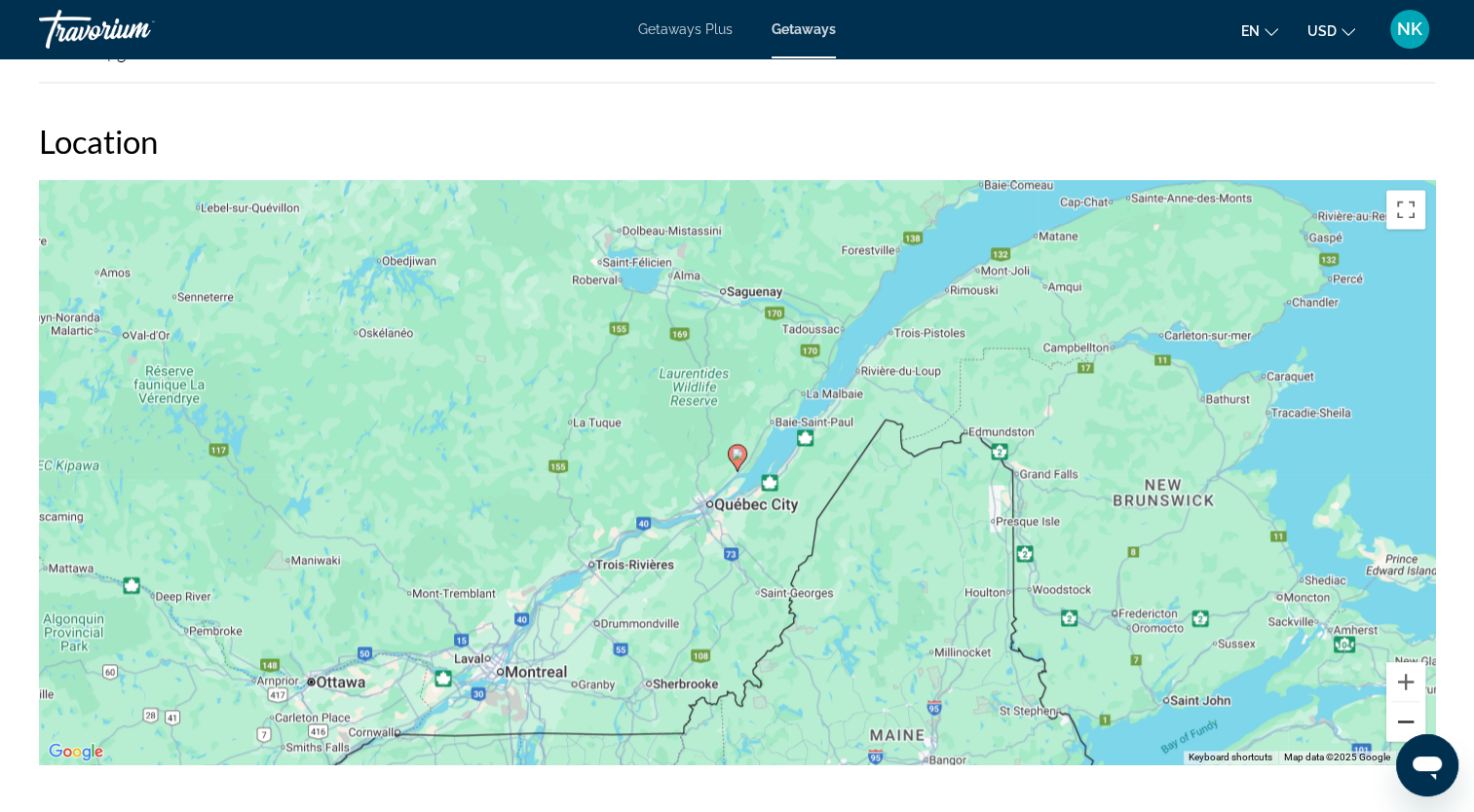
click at [1404, 714] on button "Zoom out" at bounding box center [1406, 721] width 39 height 39
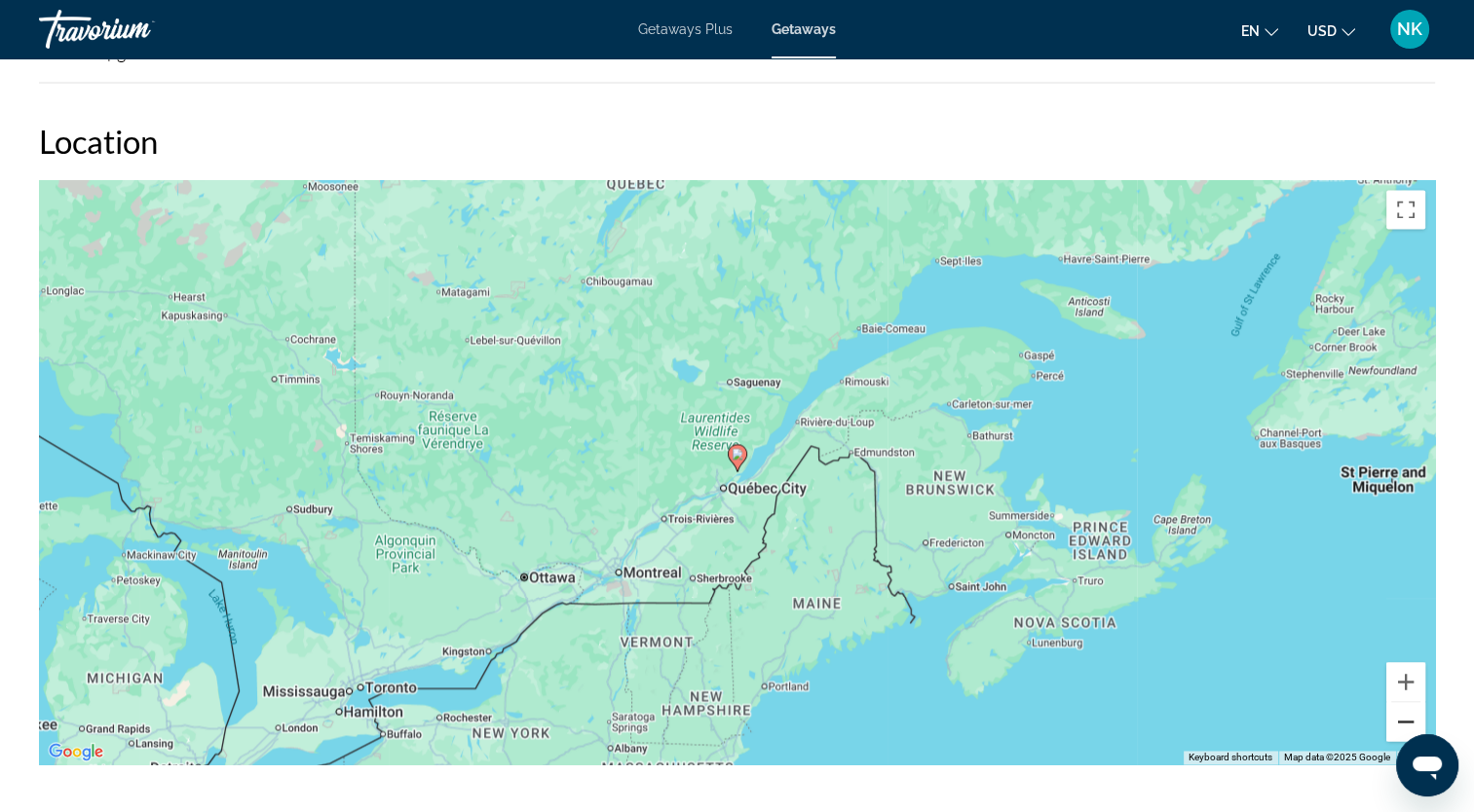
click at [1404, 714] on button "Zoom out" at bounding box center [1406, 721] width 39 height 39
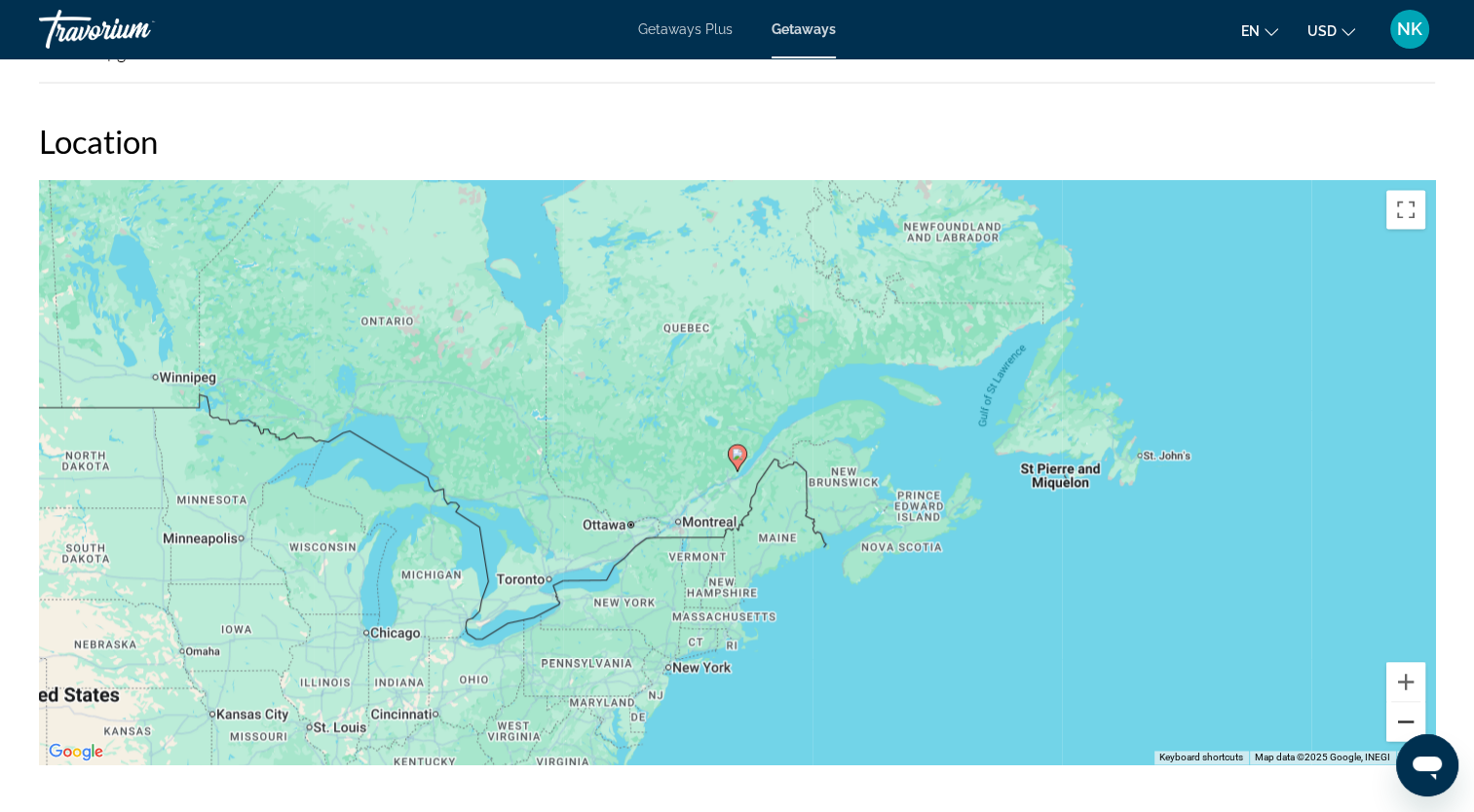
click at [1404, 714] on button "Zoom out" at bounding box center [1406, 721] width 39 height 39
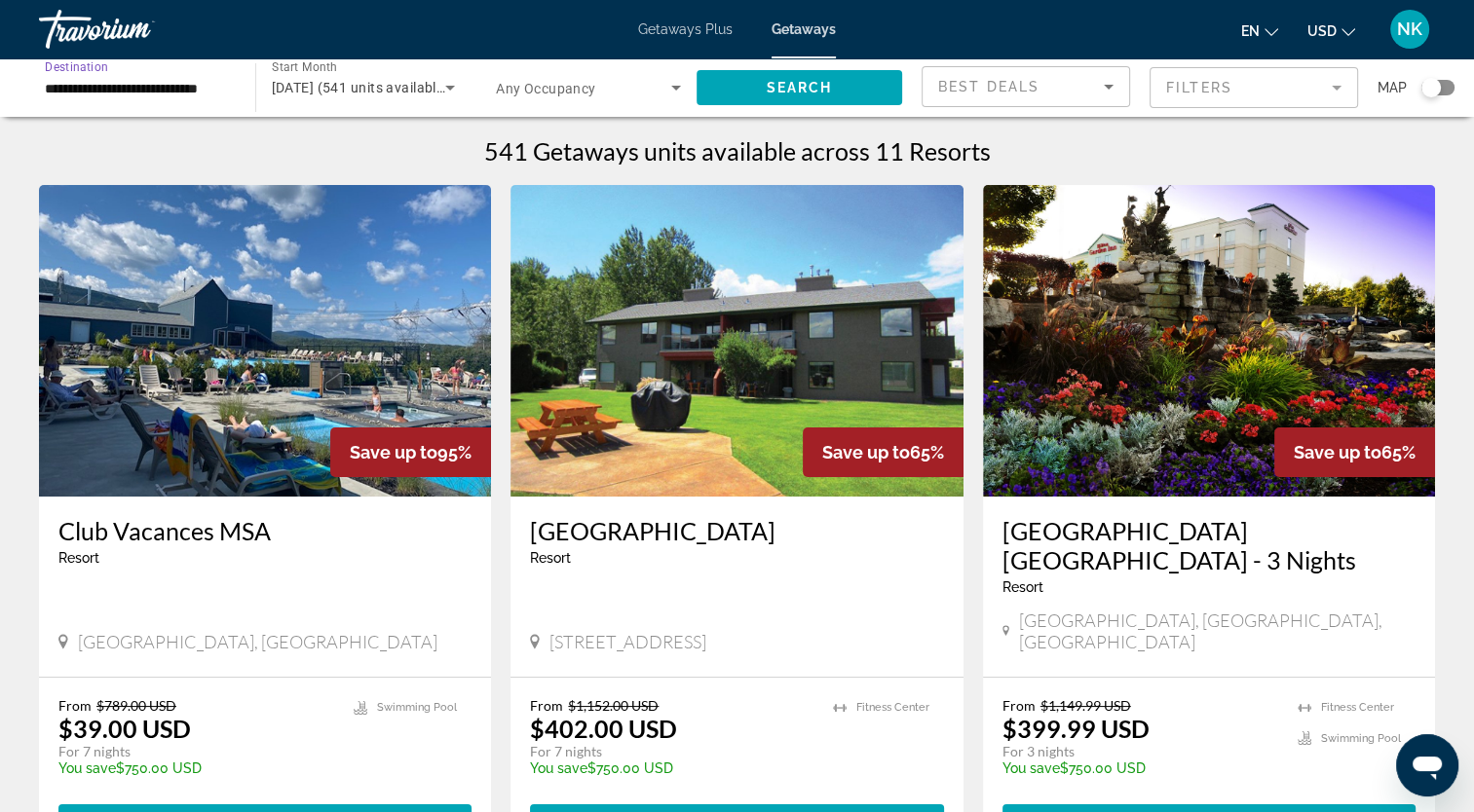
click at [187, 77] on input "**********" at bounding box center [137, 89] width 185 height 23
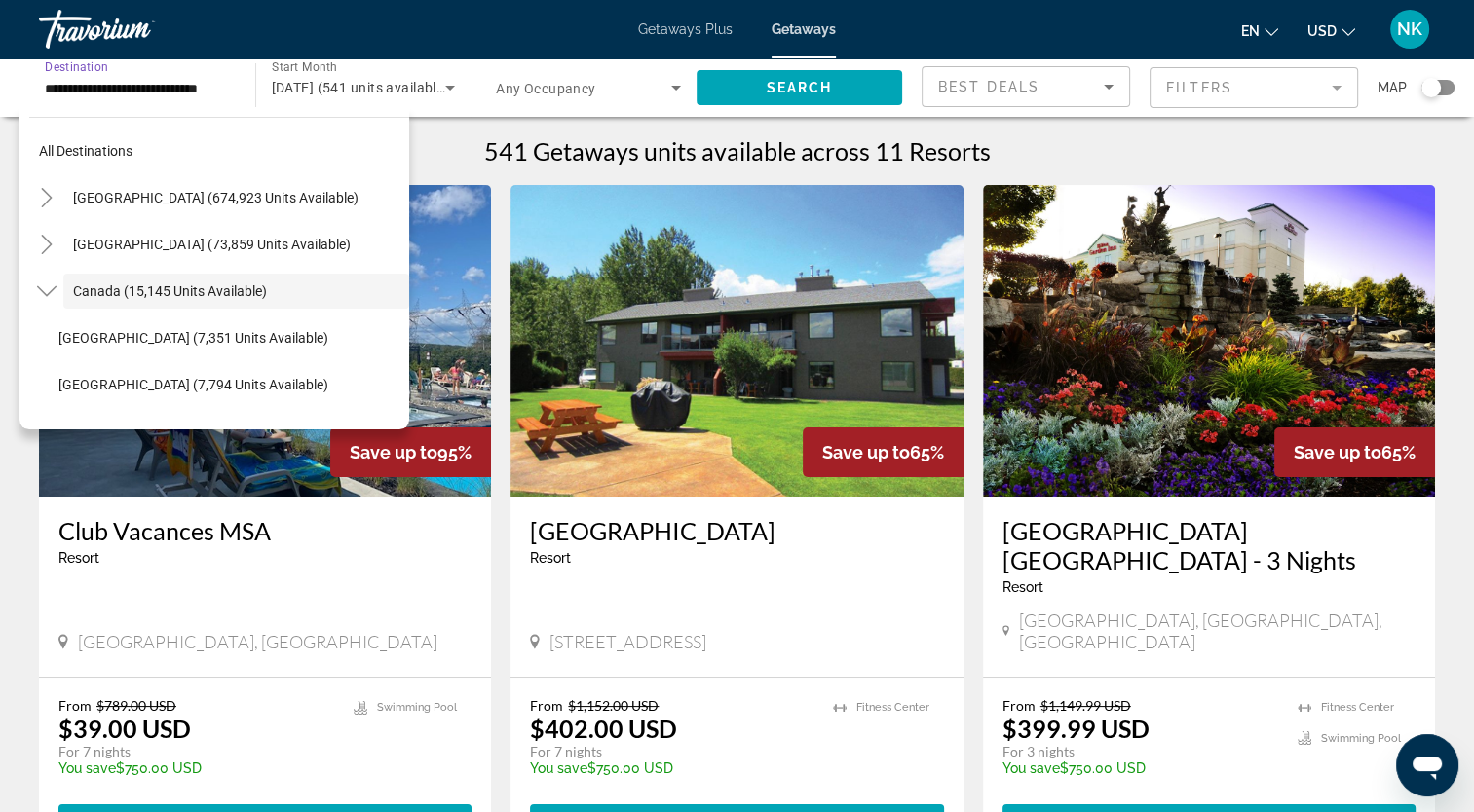
scroll to position [22, 0]
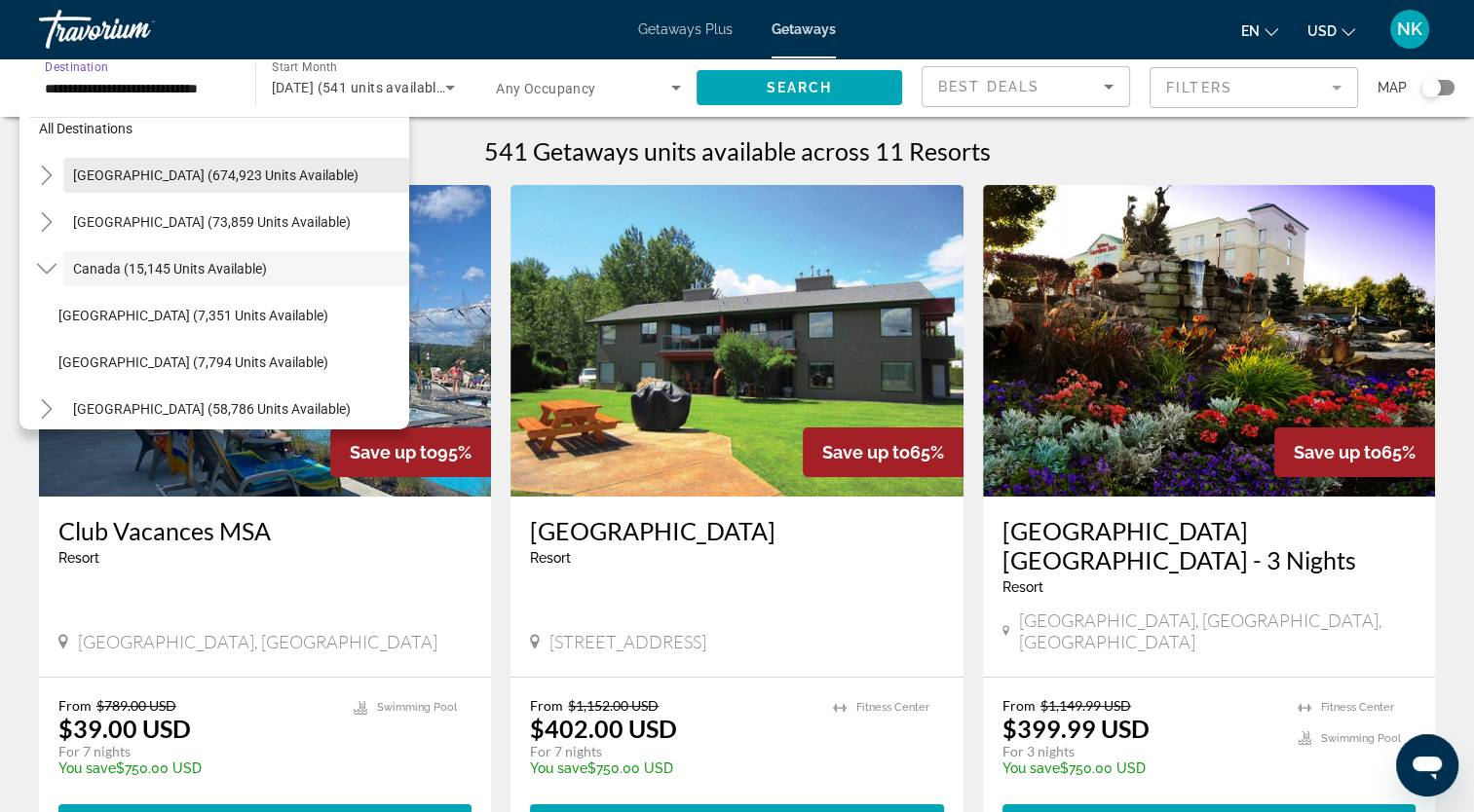
click at [156, 163] on span "Search widget" at bounding box center [237, 175] width 346 height 47
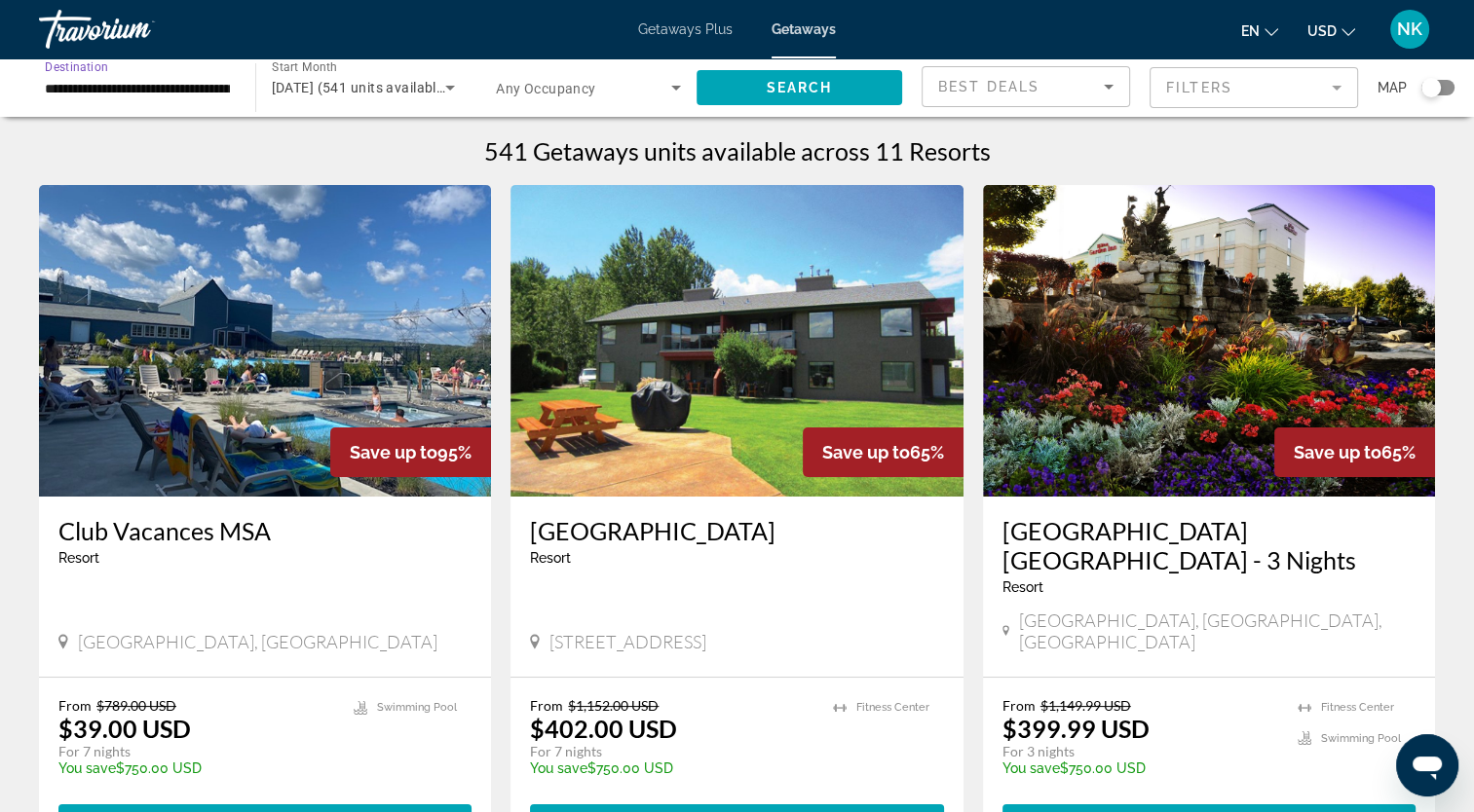
click at [133, 87] on input "**********" at bounding box center [137, 89] width 185 height 23
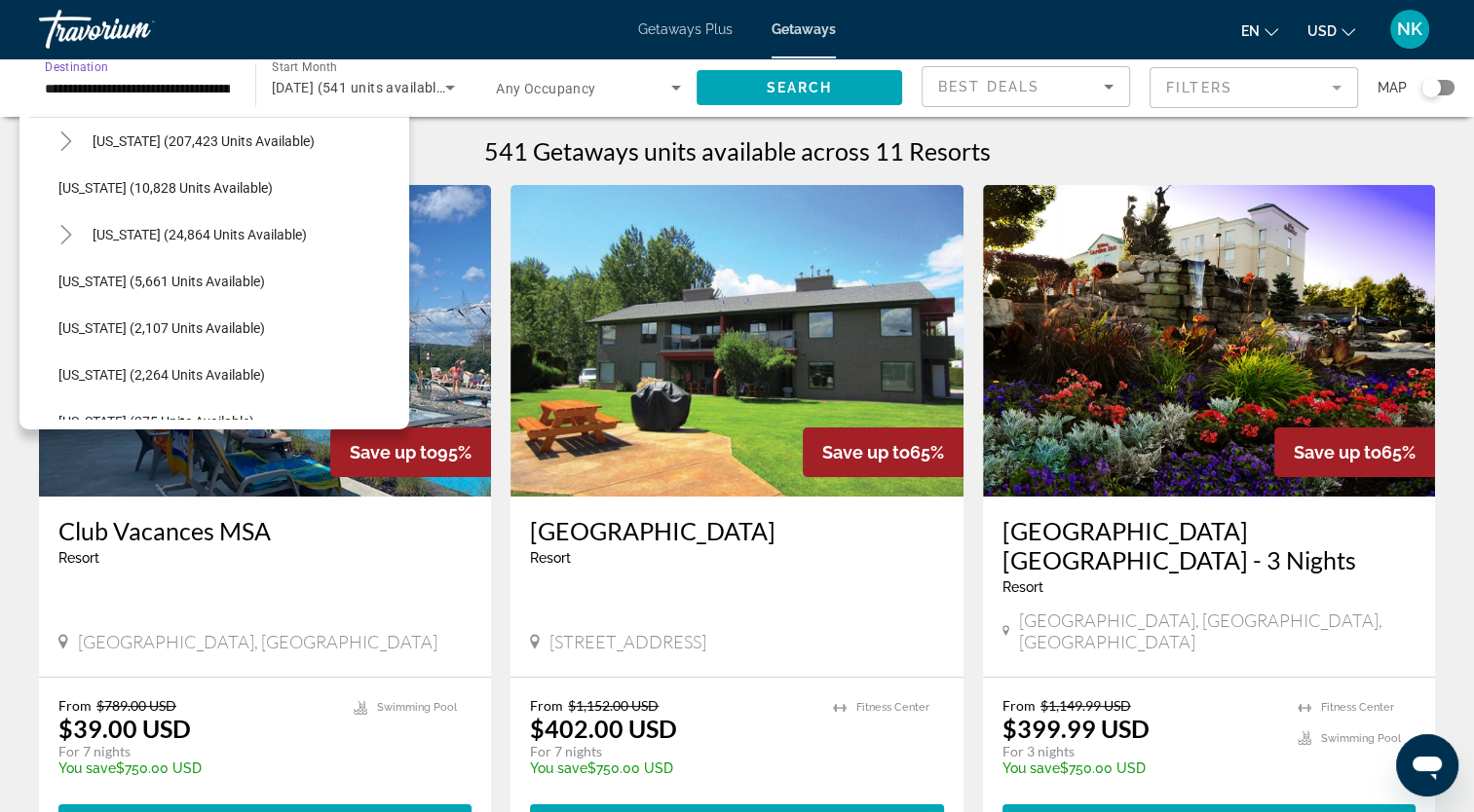
scroll to position [390, 0]
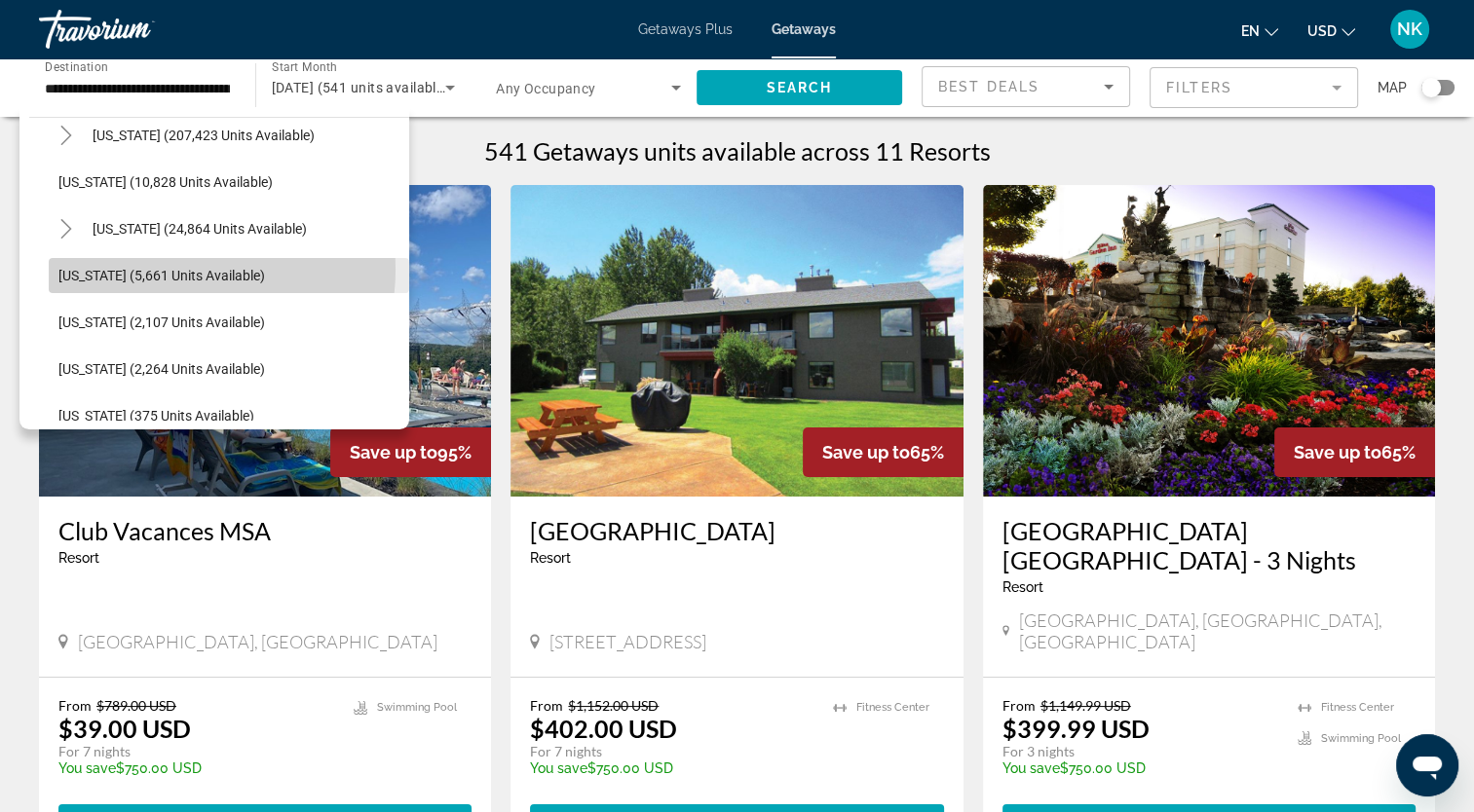
click at [162, 269] on span "[US_STATE] (5,661 units available)" at bounding box center [161, 276] width 206 height 16
type input "**********"
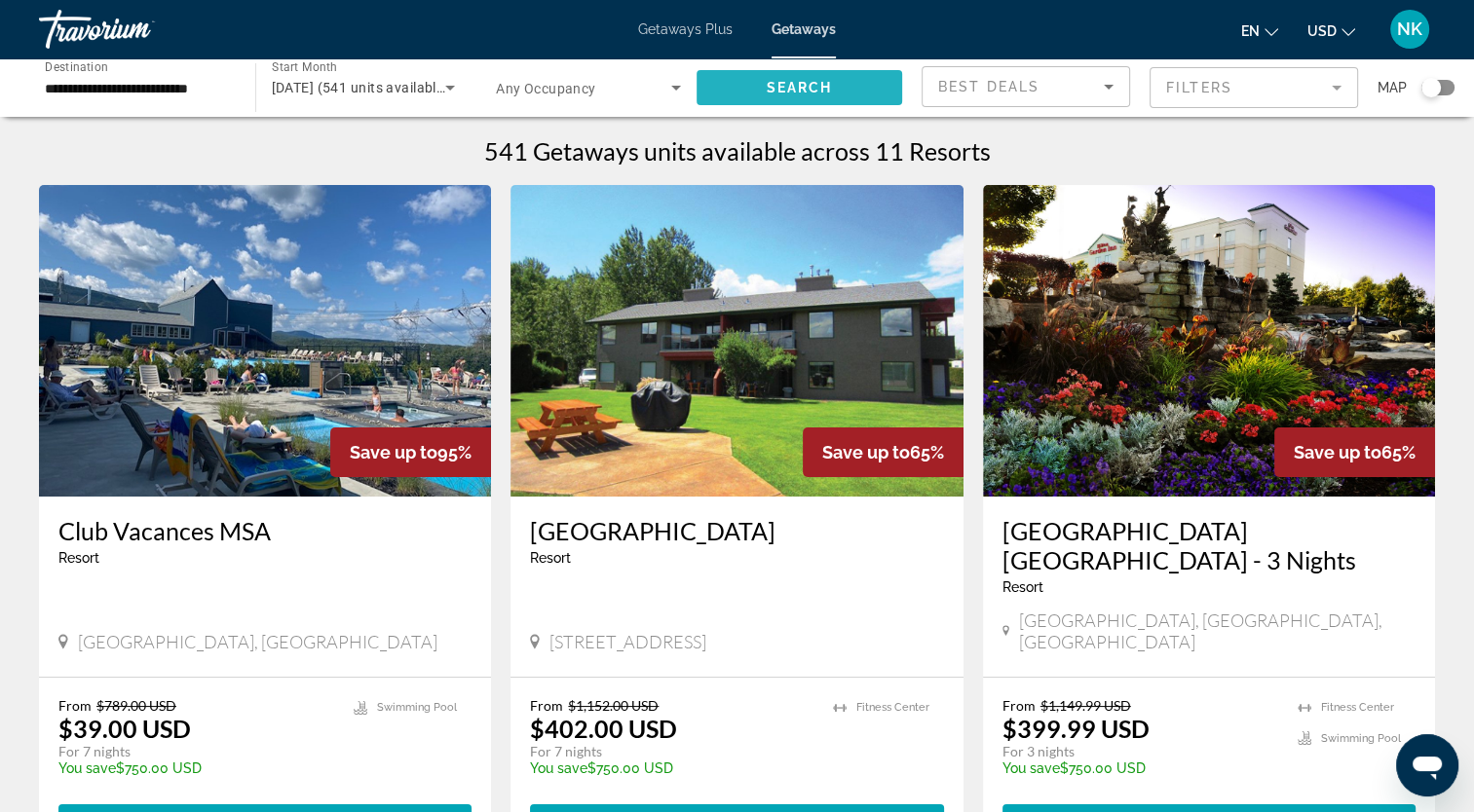
click at [842, 87] on span "Search widget" at bounding box center [800, 88] width 206 height 47
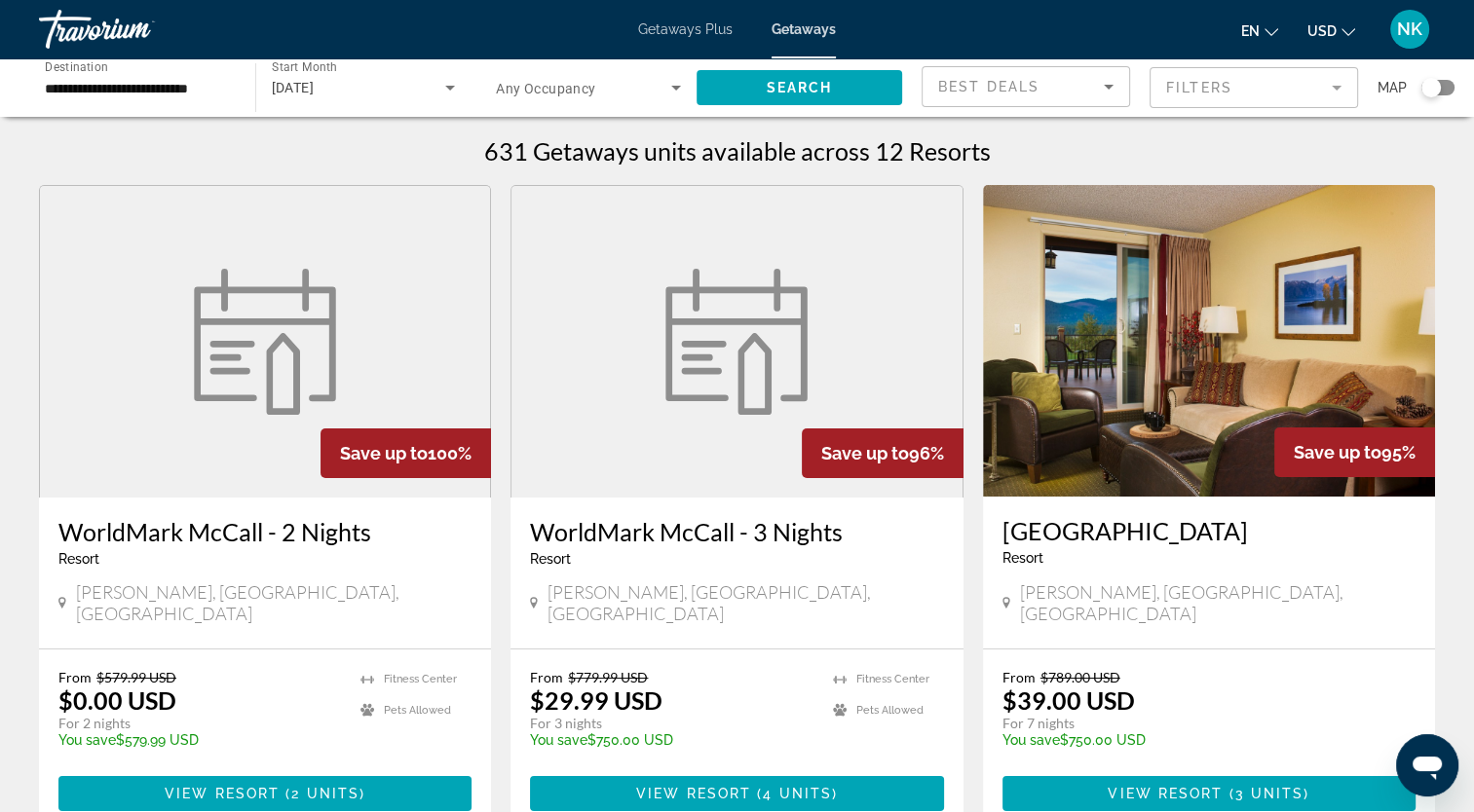
click at [1209, 323] on img "Main content" at bounding box center [1208, 340] width 452 height 312
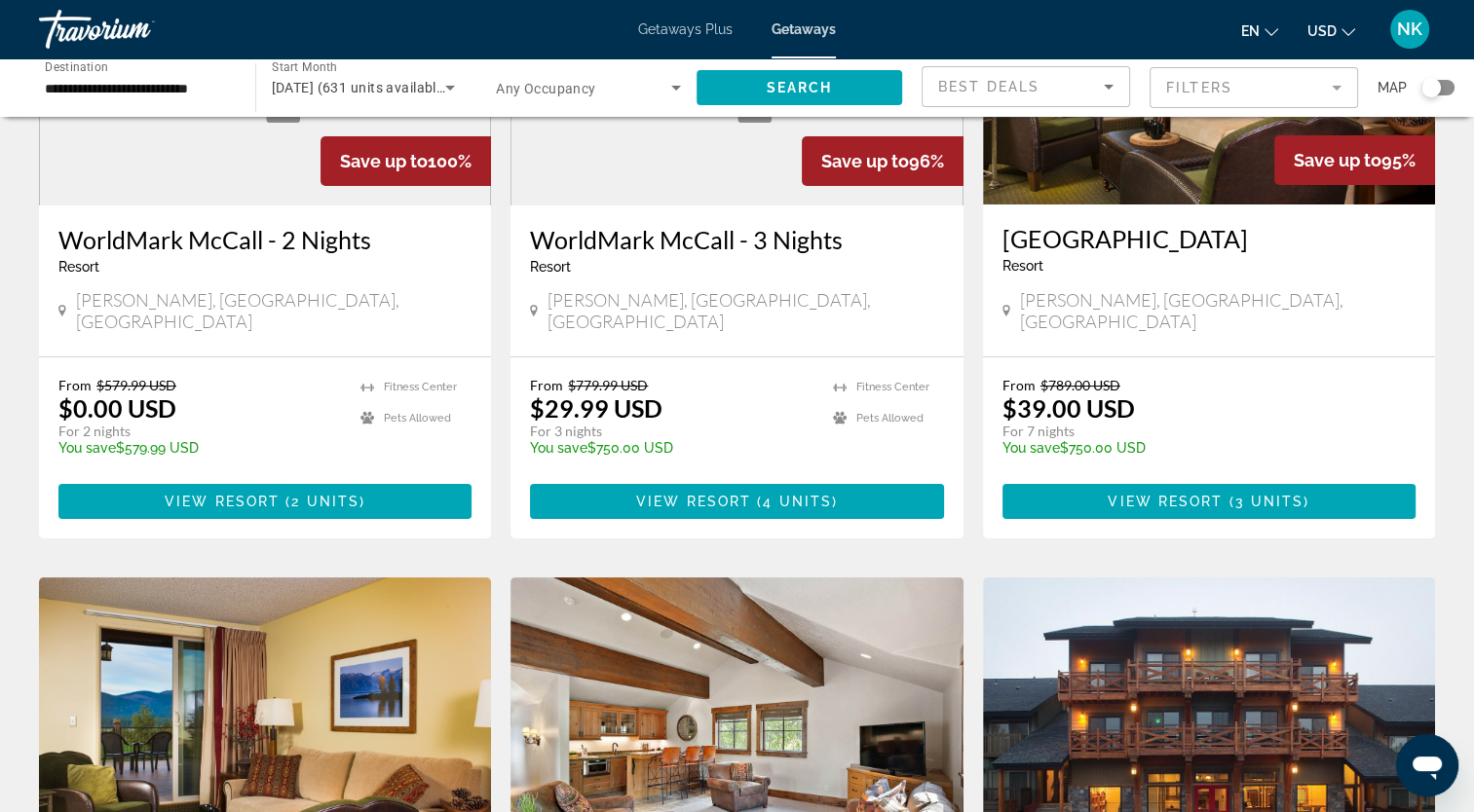
scroll to position [194, 0]
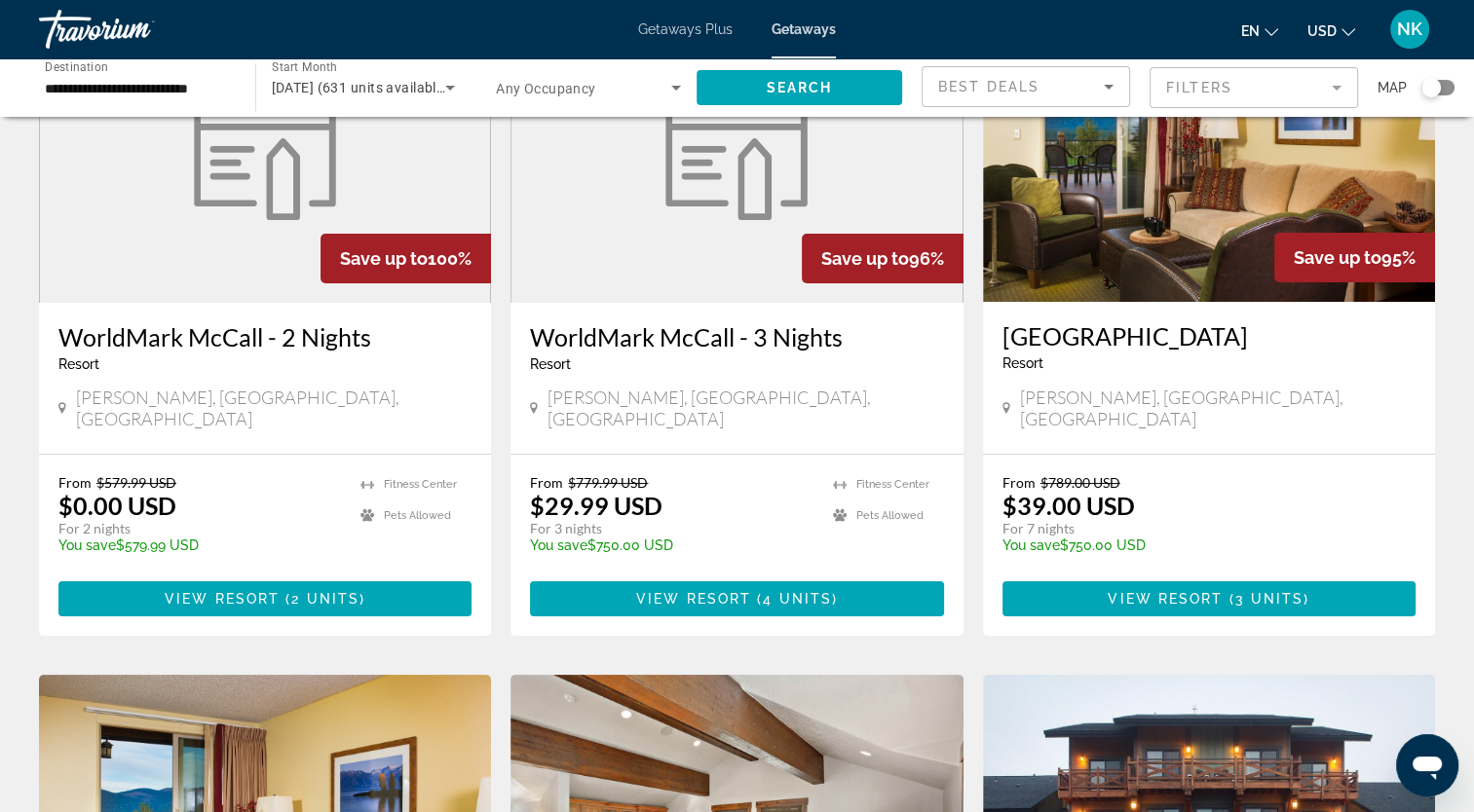
click at [708, 363] on div "Resort - This is an adults only resort" at bounding box center [736, 364] width 413 height 16
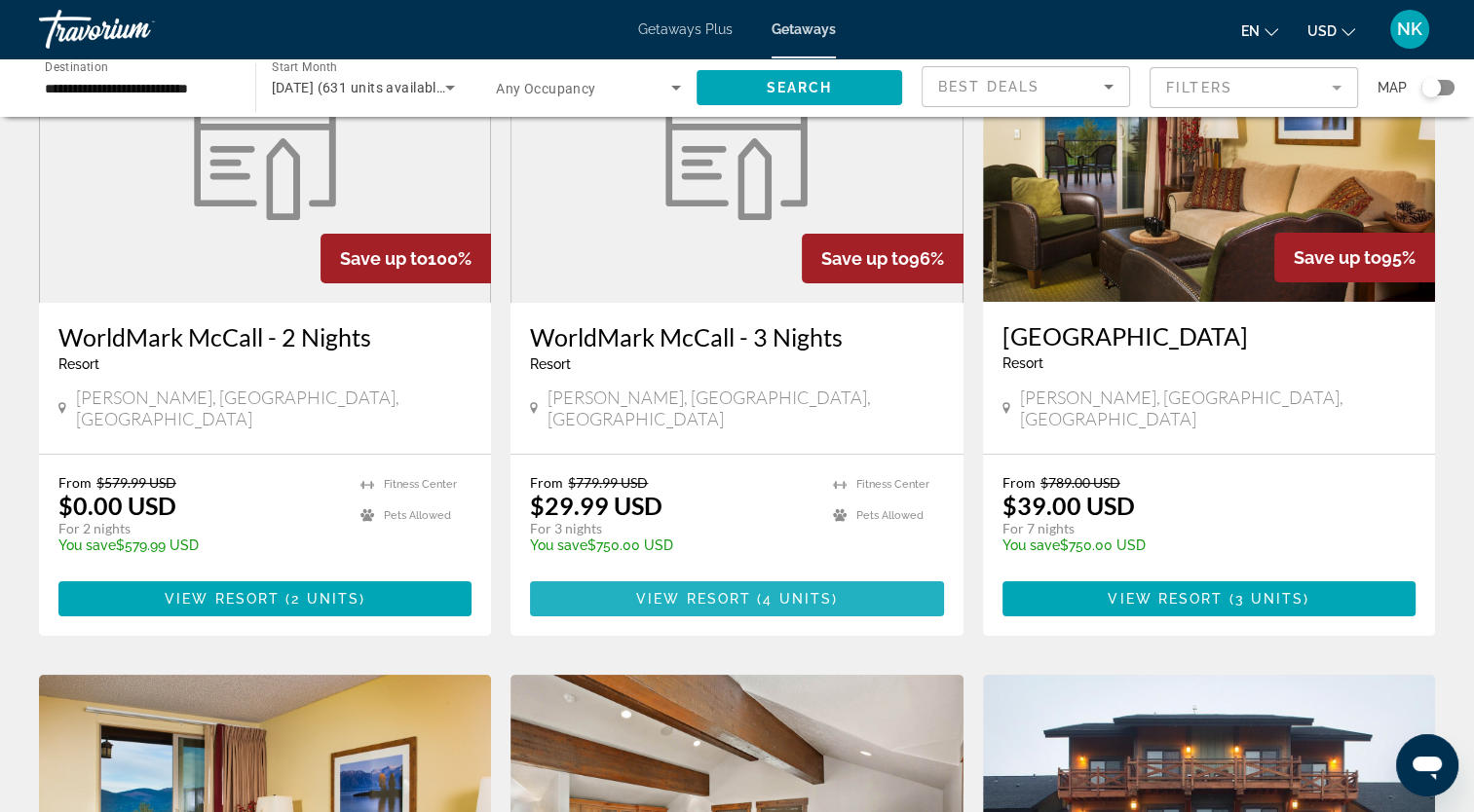
click at [715, 591] on span "View Resort" at bounding box center [694, 599] width 115 height 16
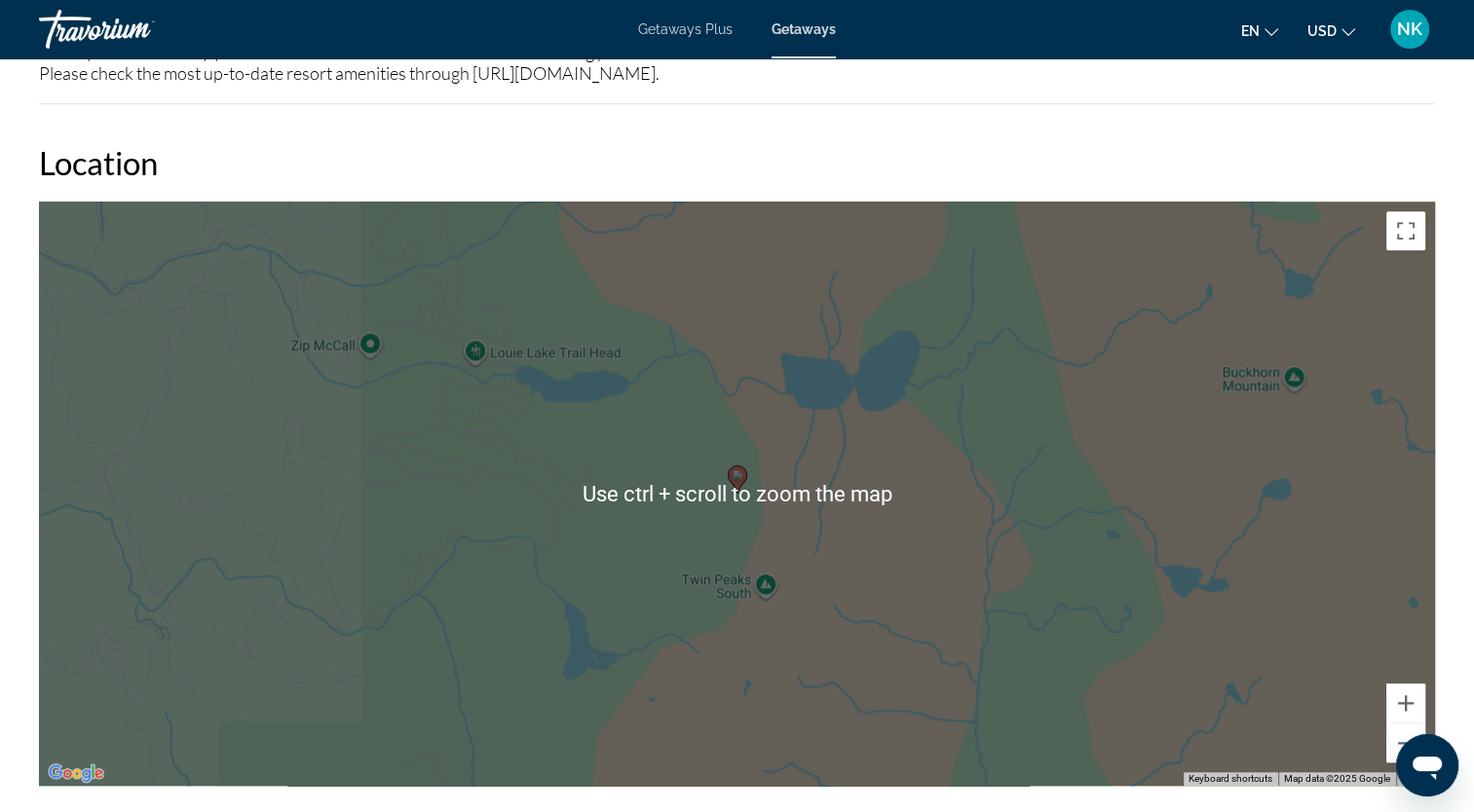
scroll to position [1558, 0]
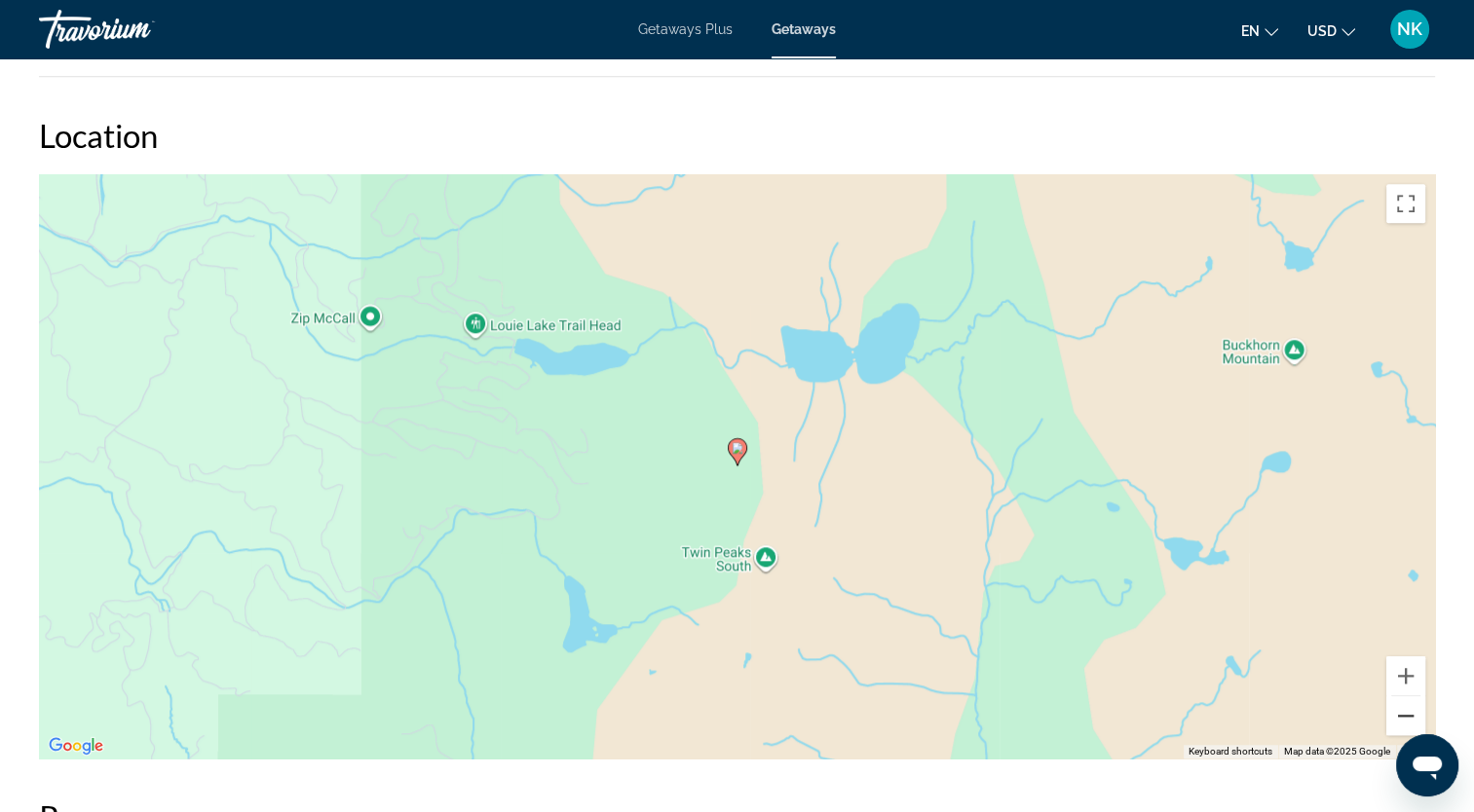
click at [1403, 709] on button "Zoom out" at bounding box center [1406, 716] width 39 height 39
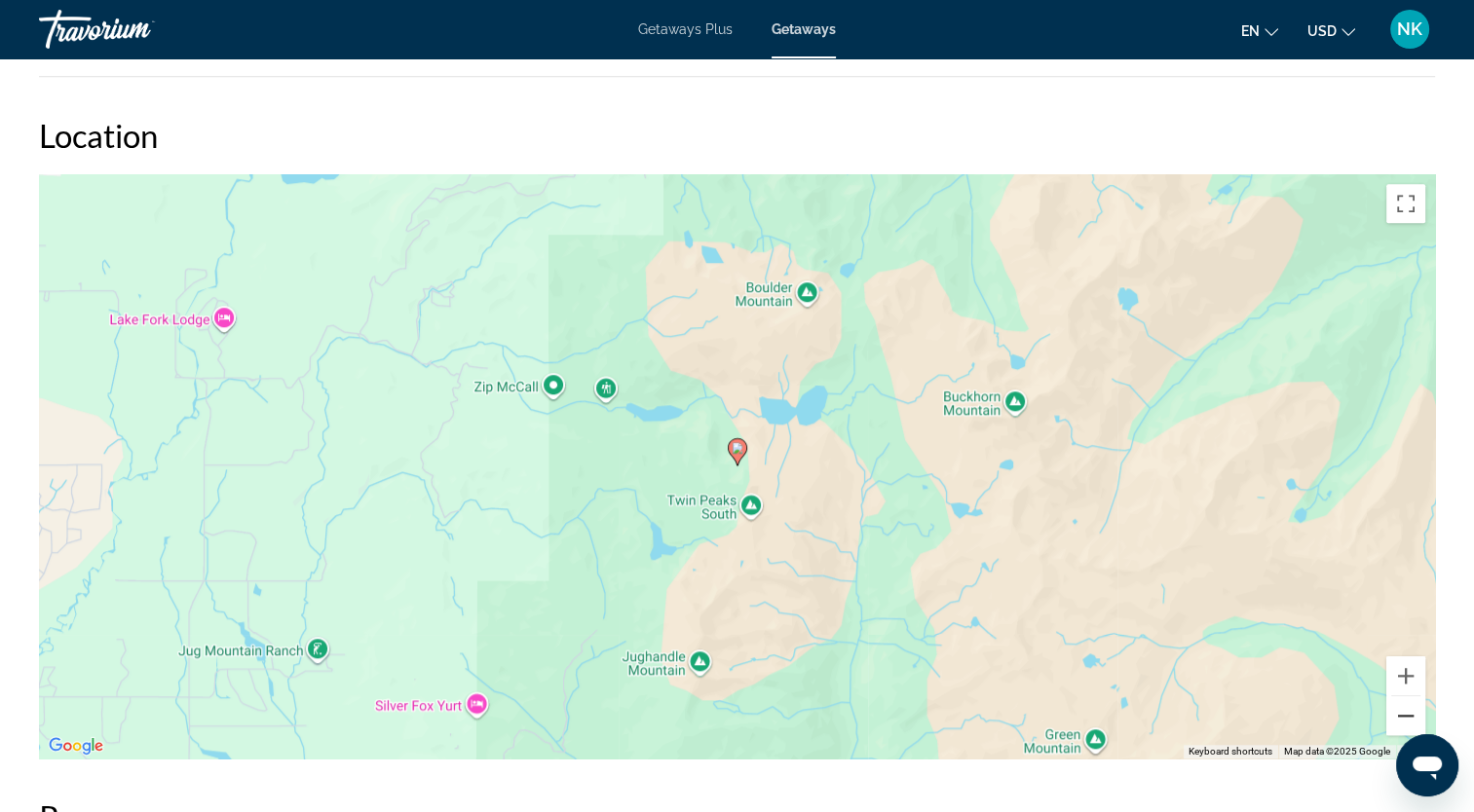
click at [1403, 709] on button "Zoom out" at bounding box center [1406, 716] width 39 height 39
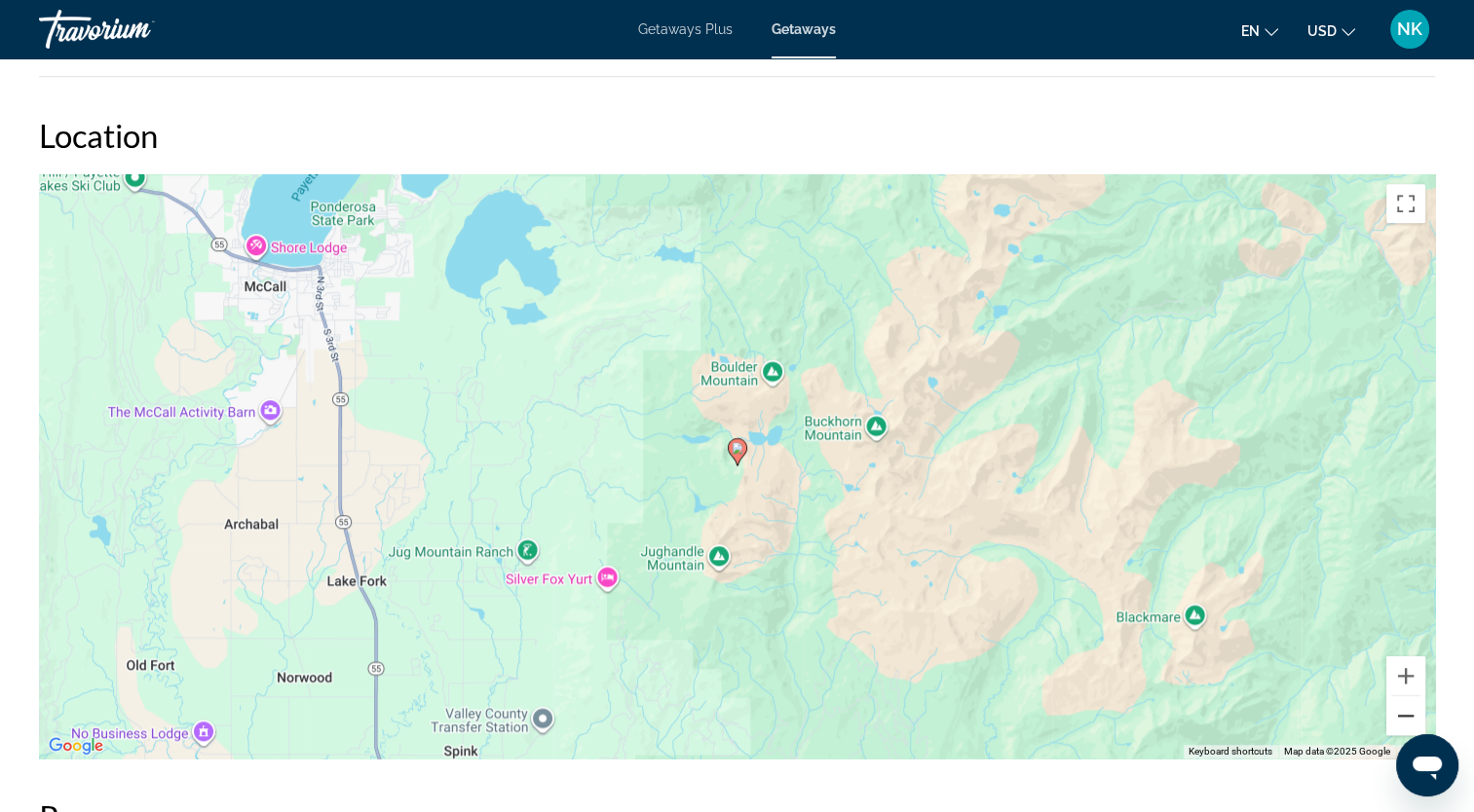
click at [1403, 709] on button "Zoom out" at bounding box center [1406, 716] width 39 height 39
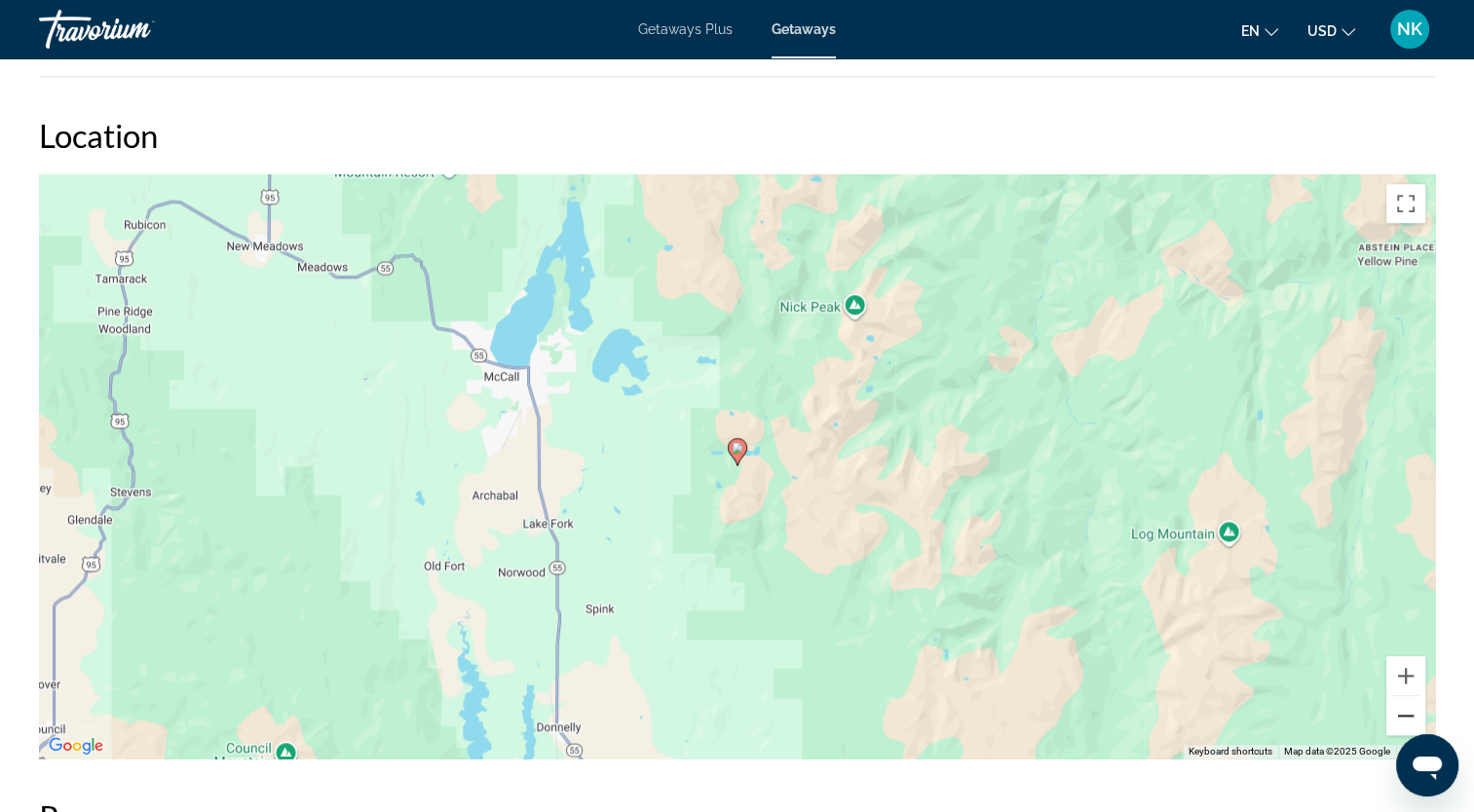
click at [1403, 709] on button "Zoom out" at bounding box center [1406, 716] width 39 height 39
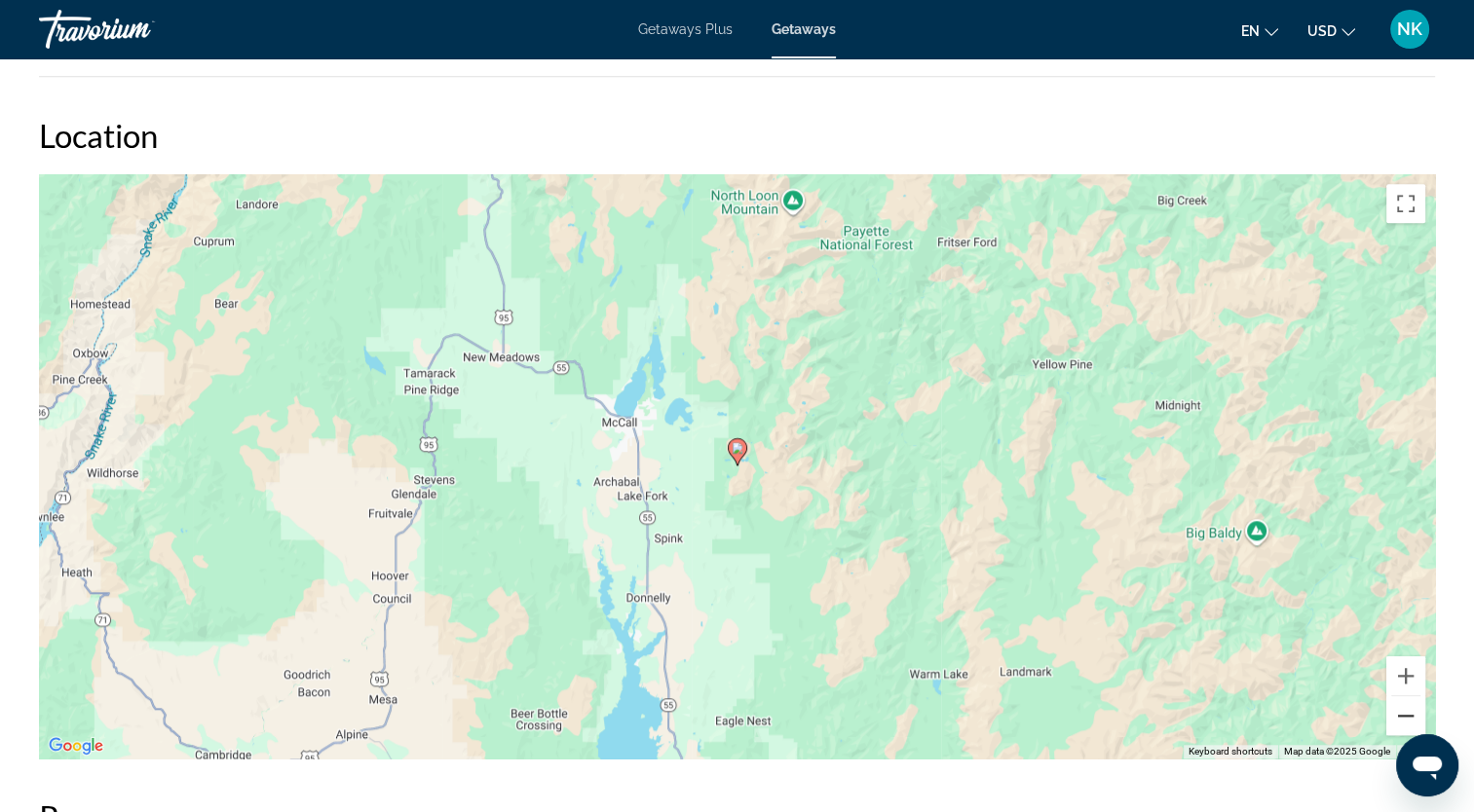
click at [1403, 709] on button "Zoom out" at bounding box center [1406, 716] width 39 height 39
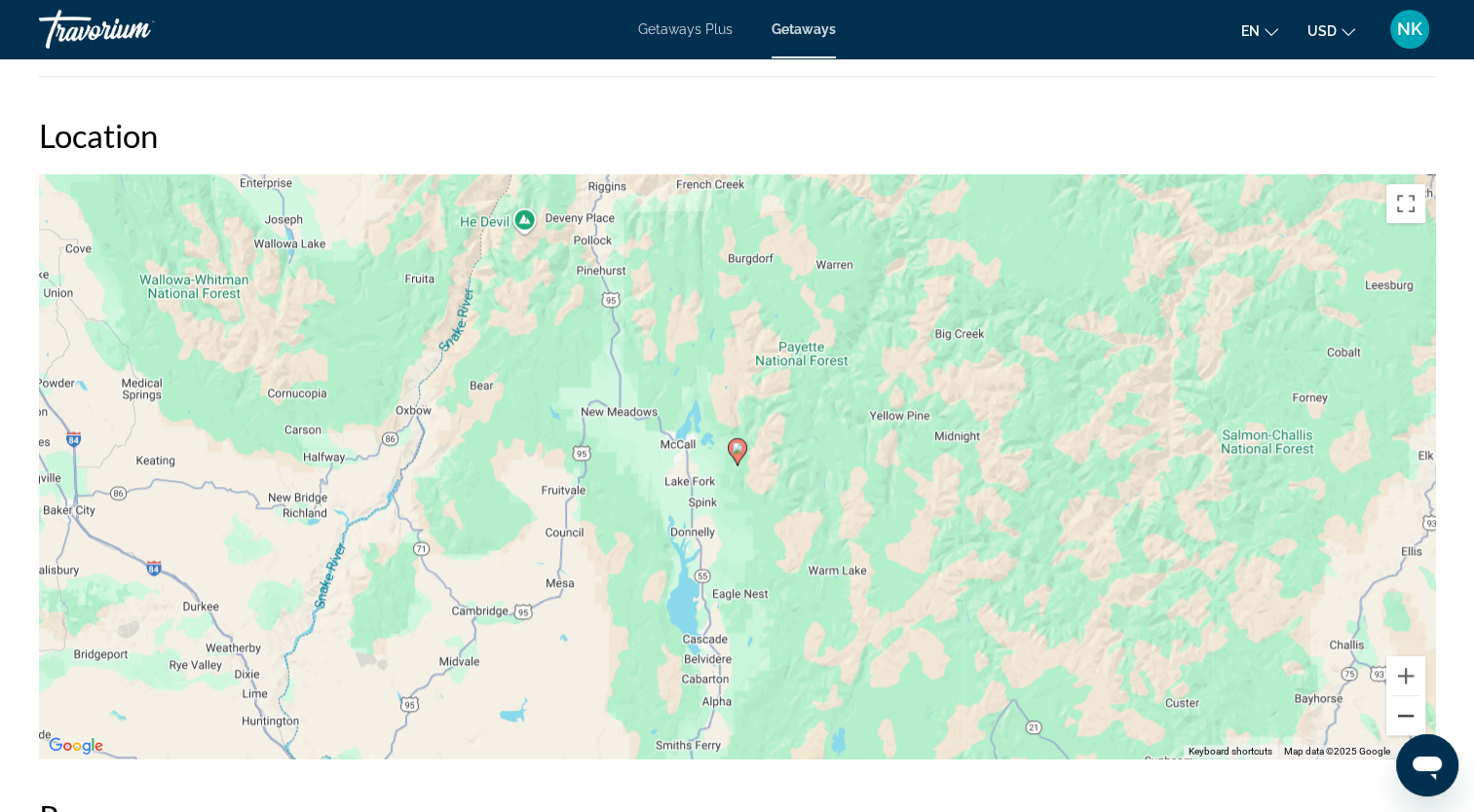
click at [1403, 709] on button "Zoom out" at bounding box center [1406, 716] width 39 height 39
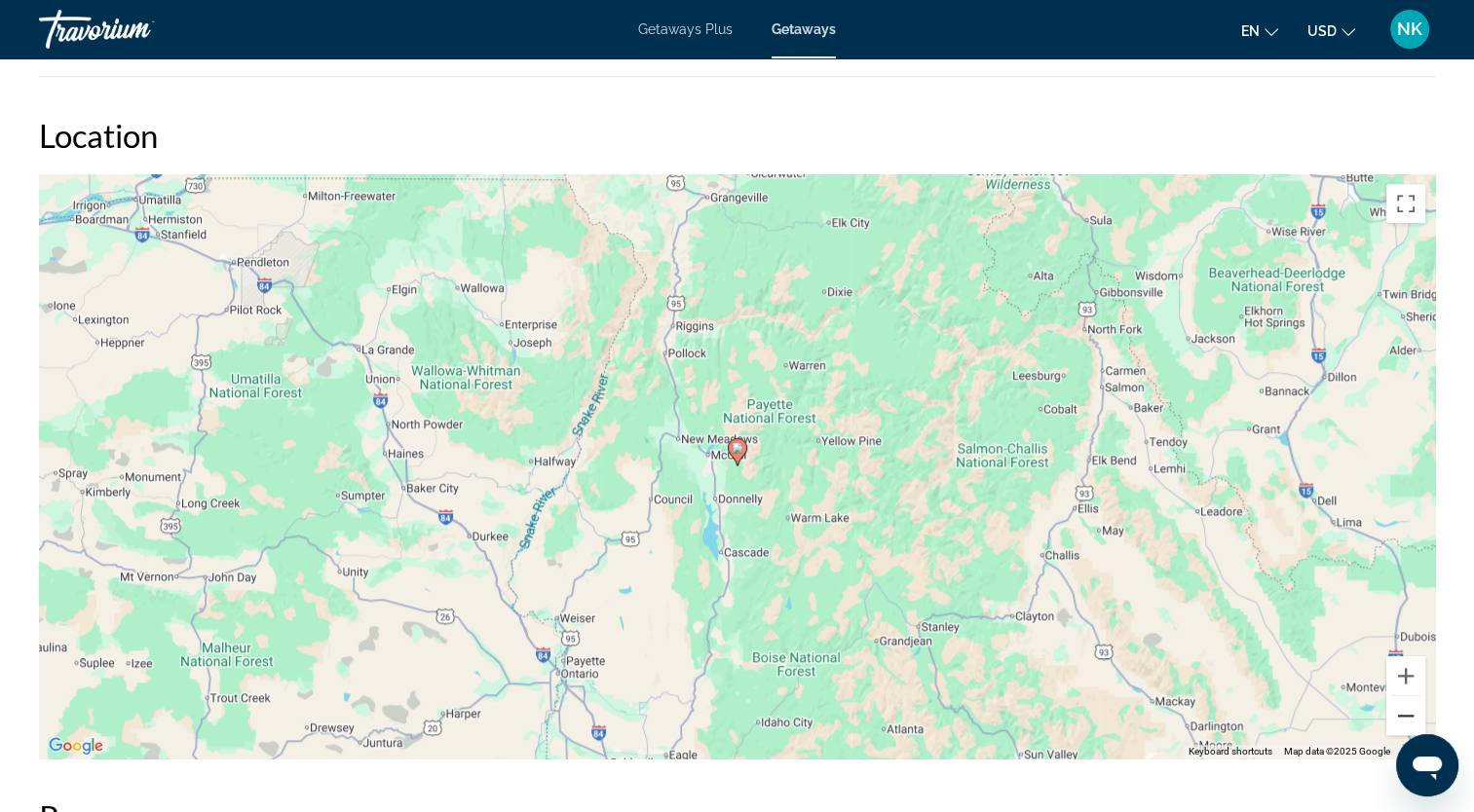
click at [1403, 709] on button "Zoom out" at bounding box center [1406, 716] width 39 height 39
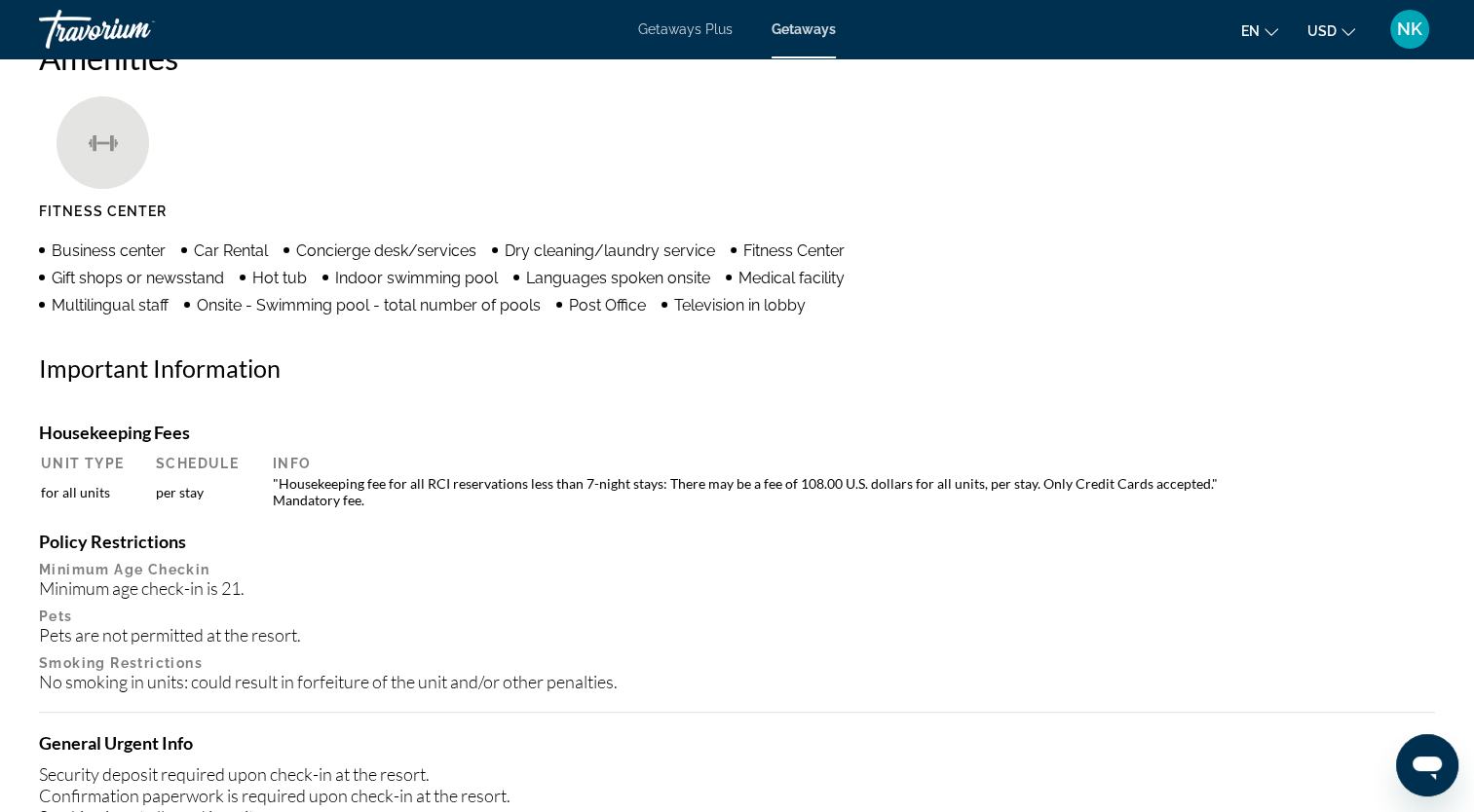
scroll to position [0, 0]
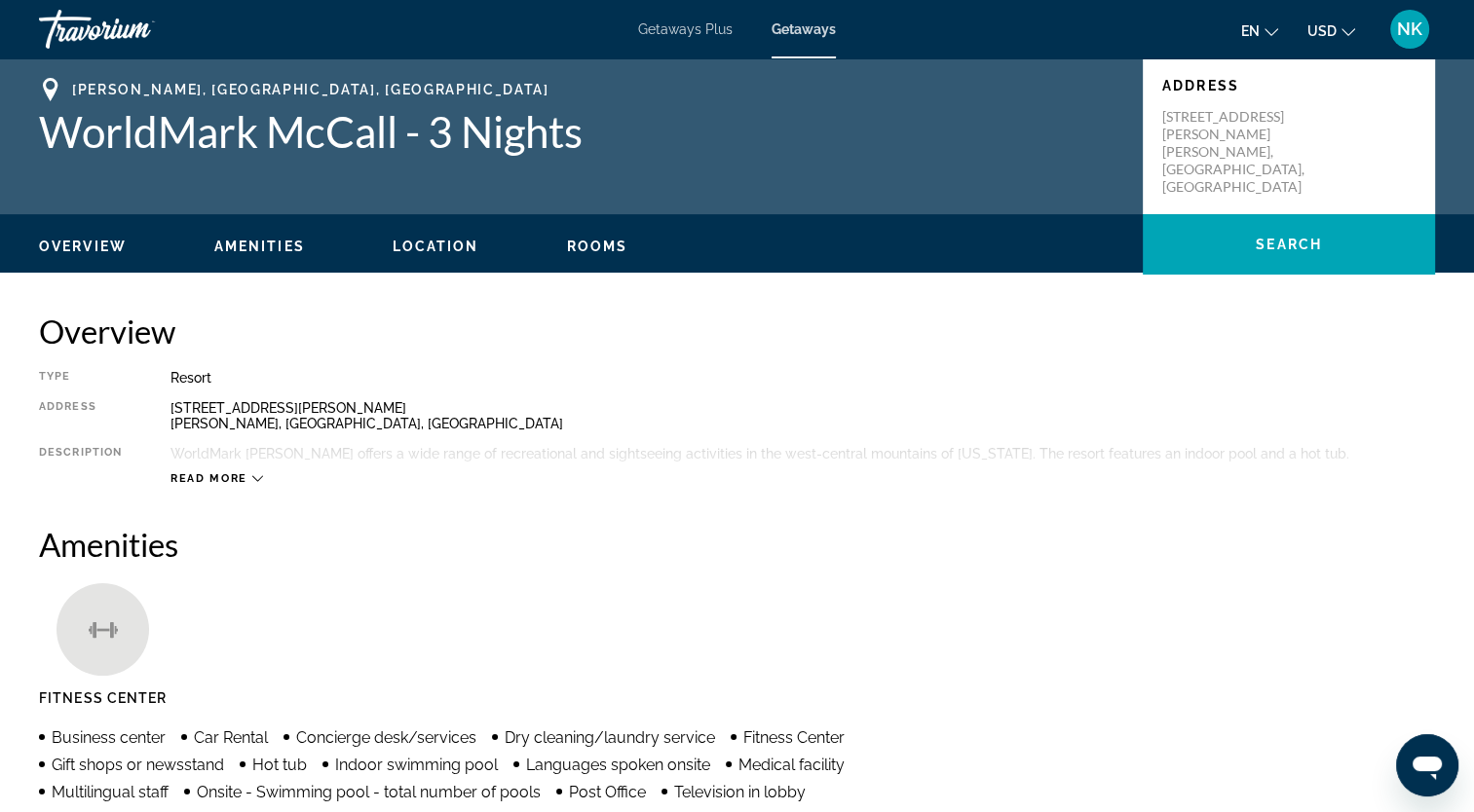
click at [75, 241] on span "Overview" at bounding box center [83, 246] width 88 height 16
click at [277, 247] on span "Amenities" at bounding box center [259, 246] width 91 height 16
click at [245, 245] on span "Amenities" at bounding box center [259, 246] width 91 height 16
click at [102, 251] on span "Overview" at bounding box center [83, 246] width 88 height 16
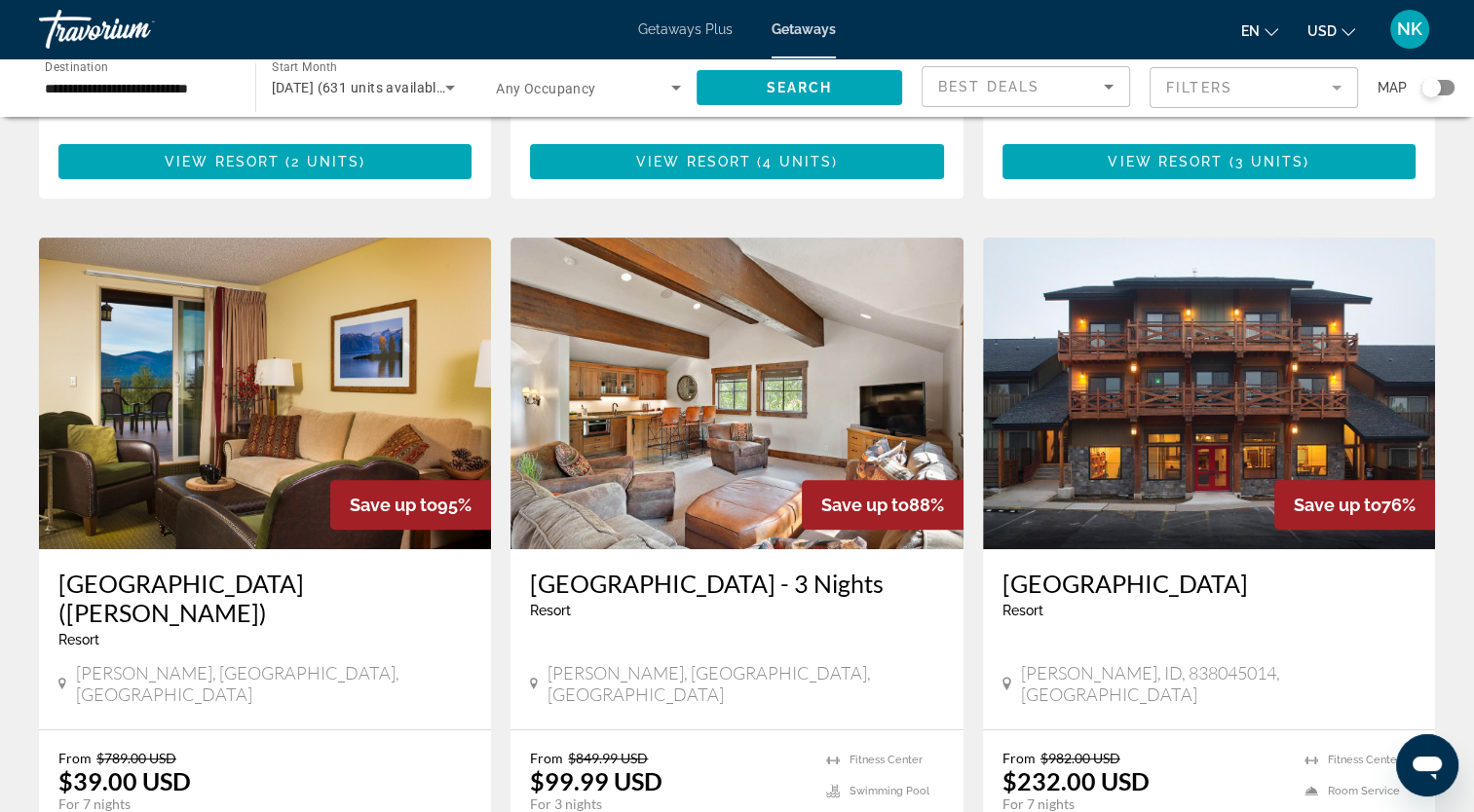
scroll to position [682, 0]
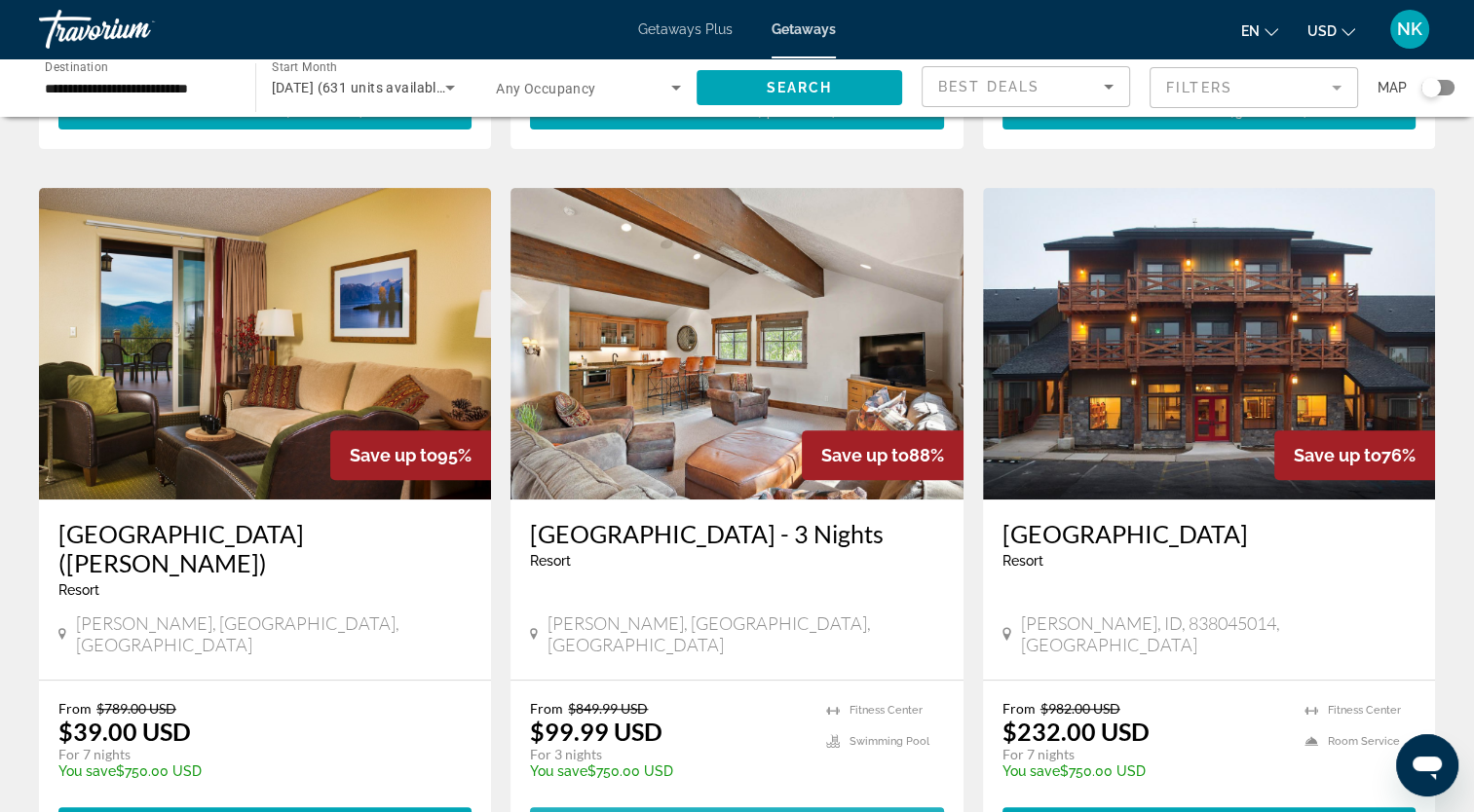
click at [759, 811] on span "132 units" at bounding box center [798, 825] width 86 height 16
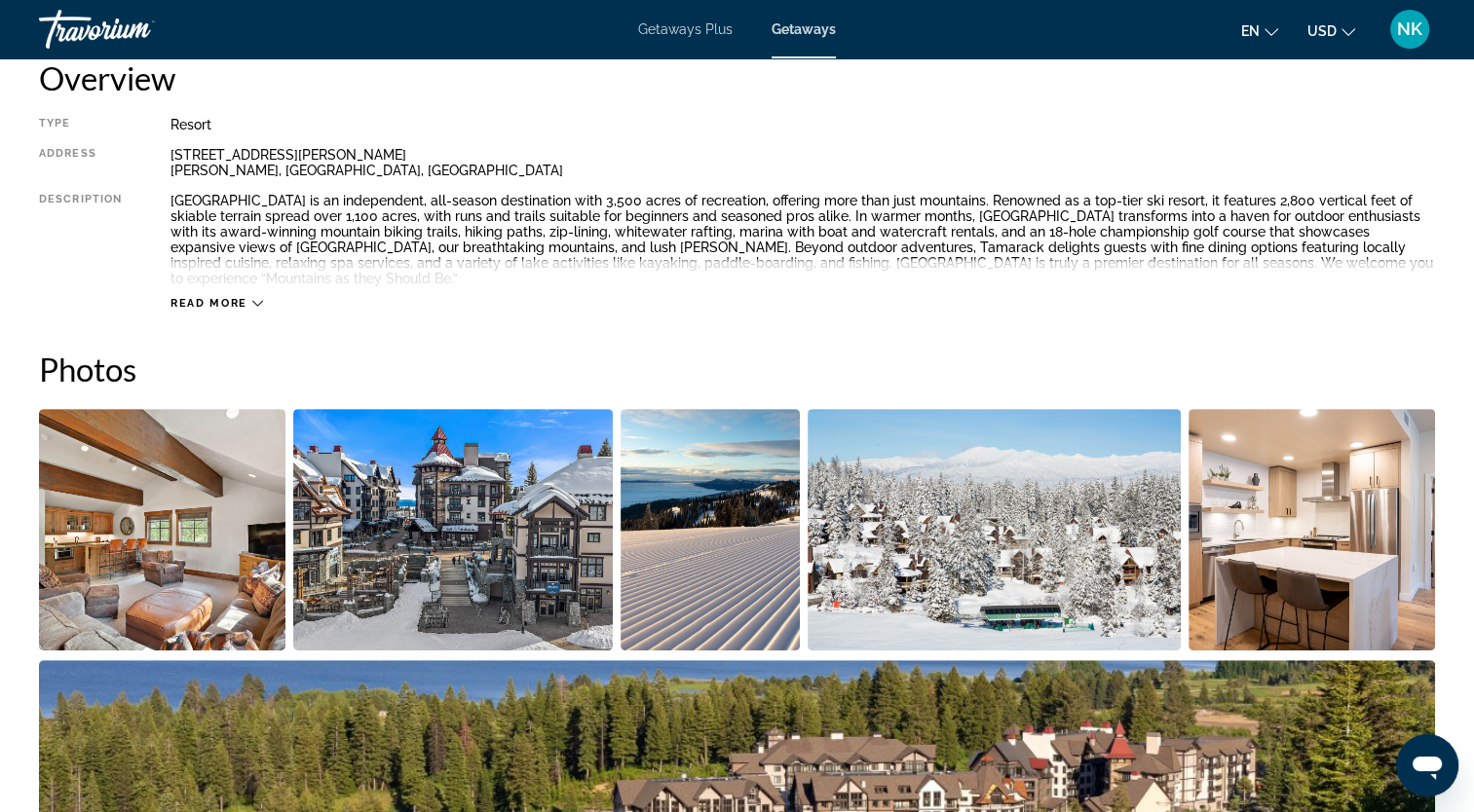
scroll to position [98, 0]
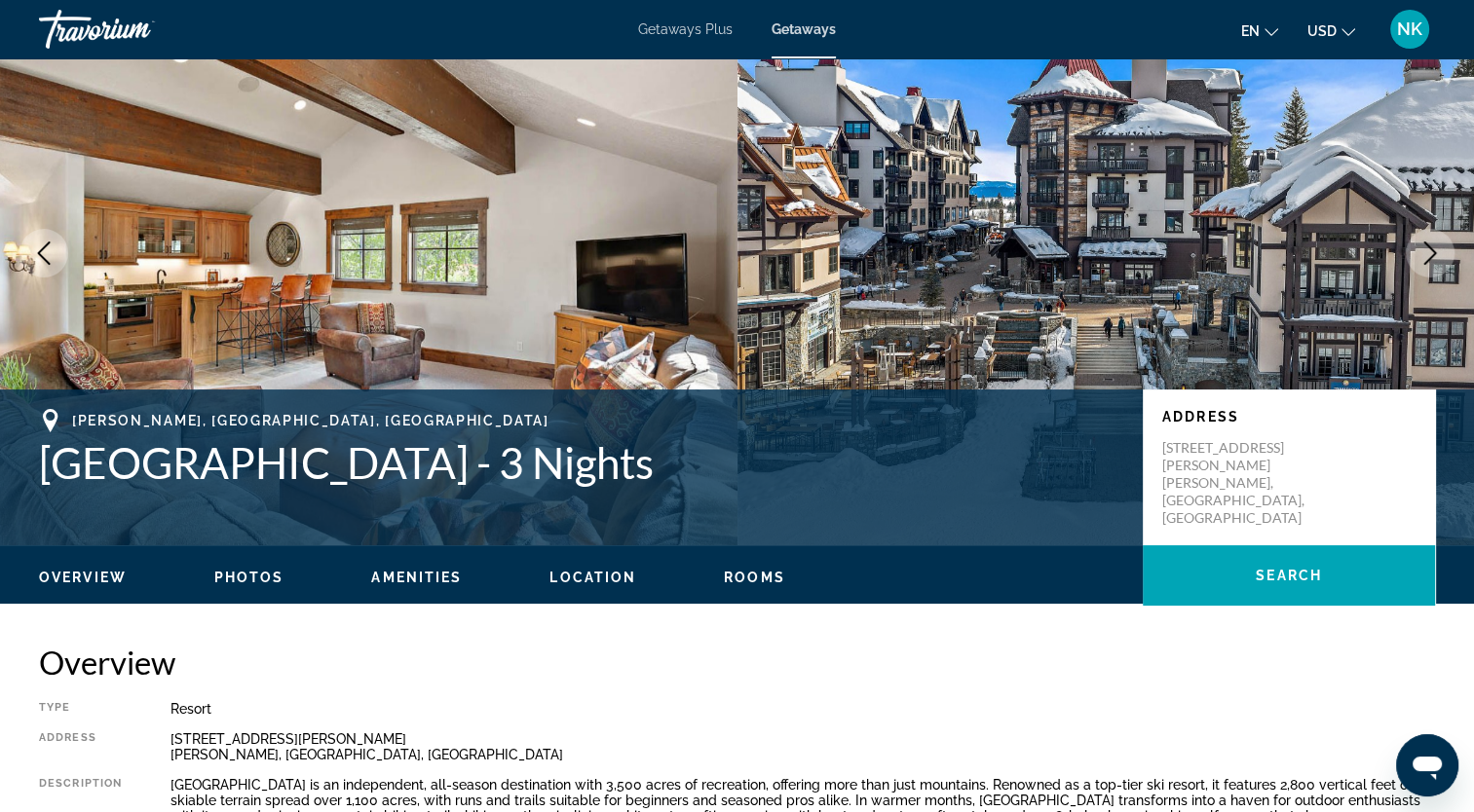
click at [263, 571] on span "Photos" at bounding box center [249, 577] width 70 height 16
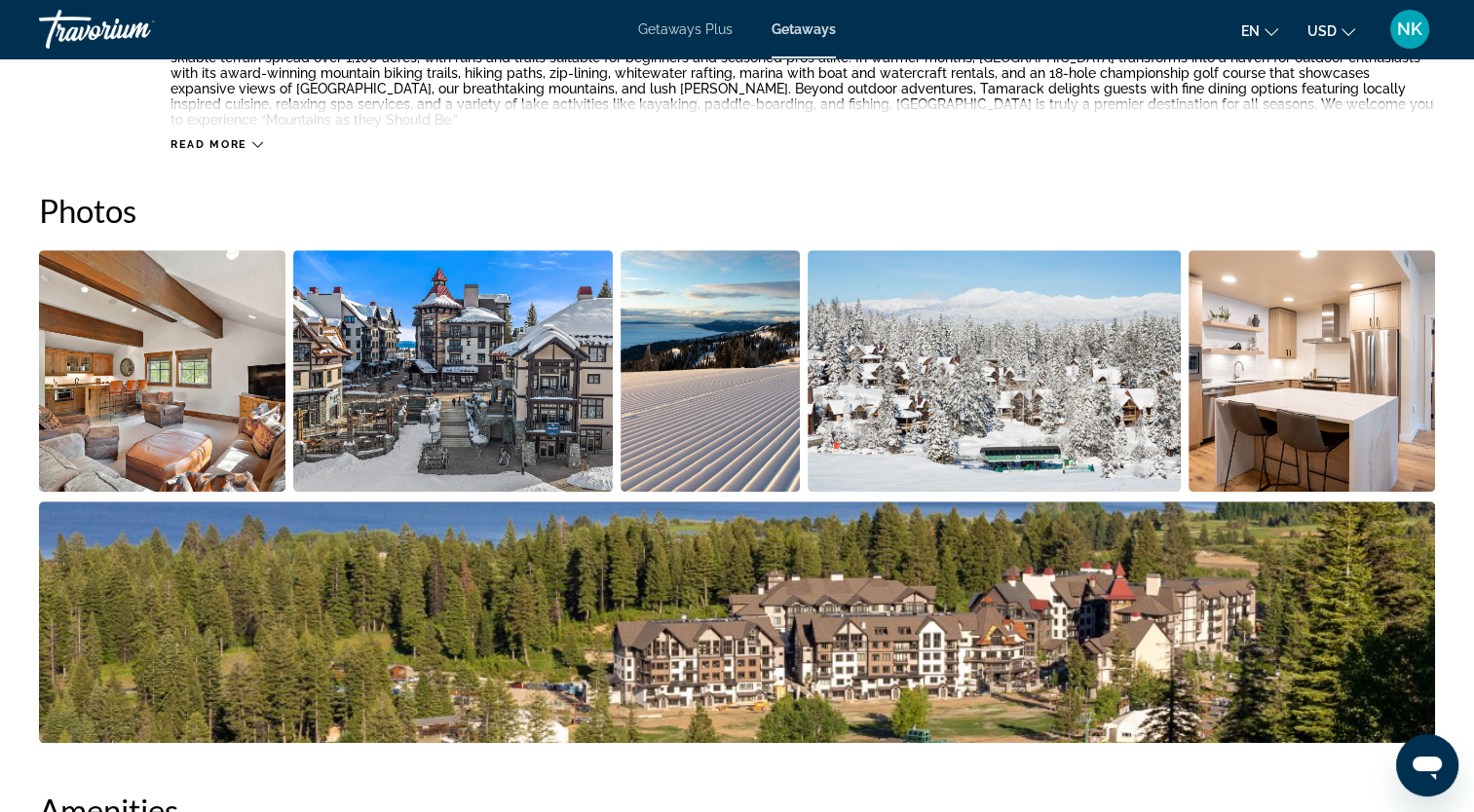
scroll to position [899, 0]
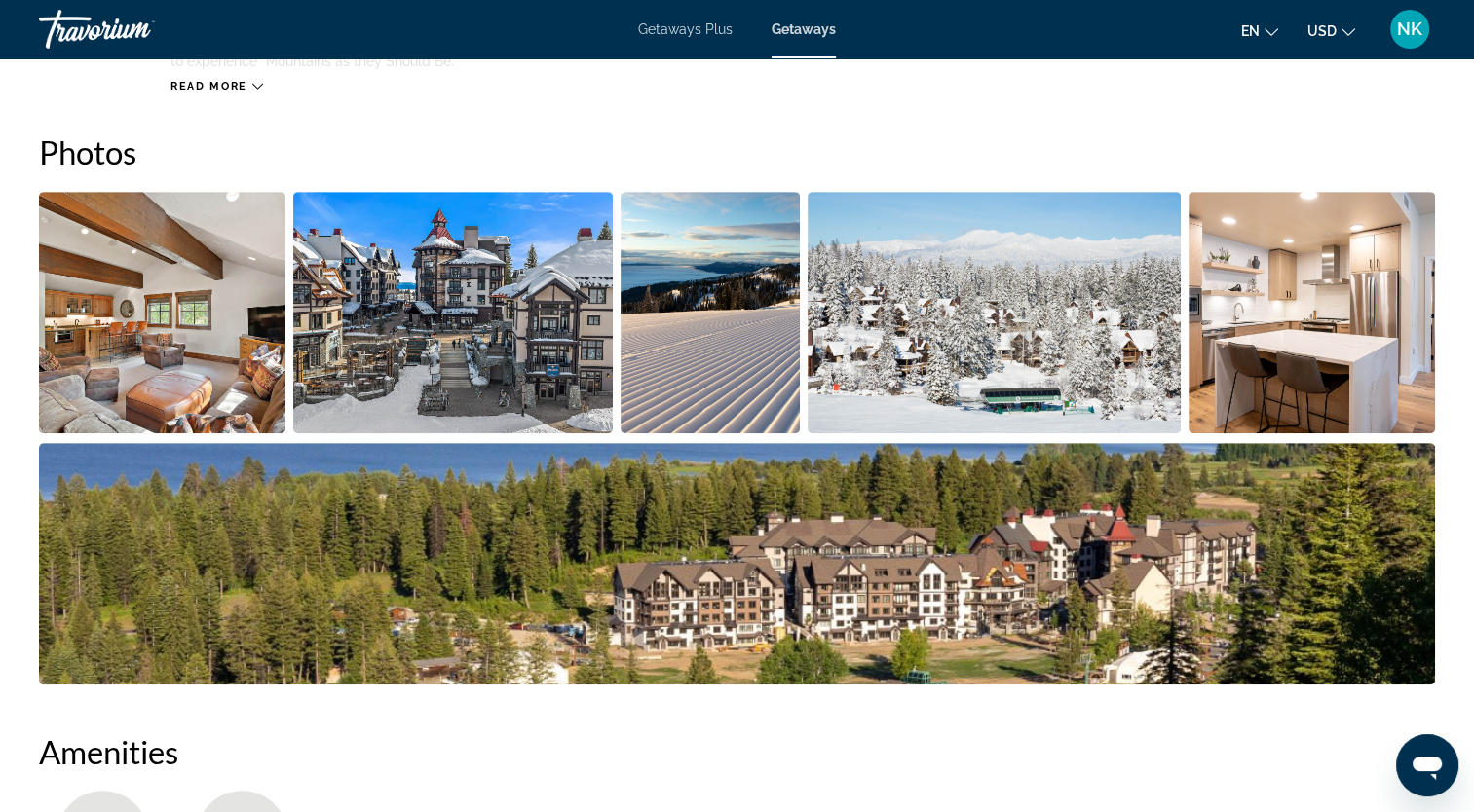
click at [1301, 305] on img "Open full-screen image slider" at bounding box center [1312, 312] width 246 height 241
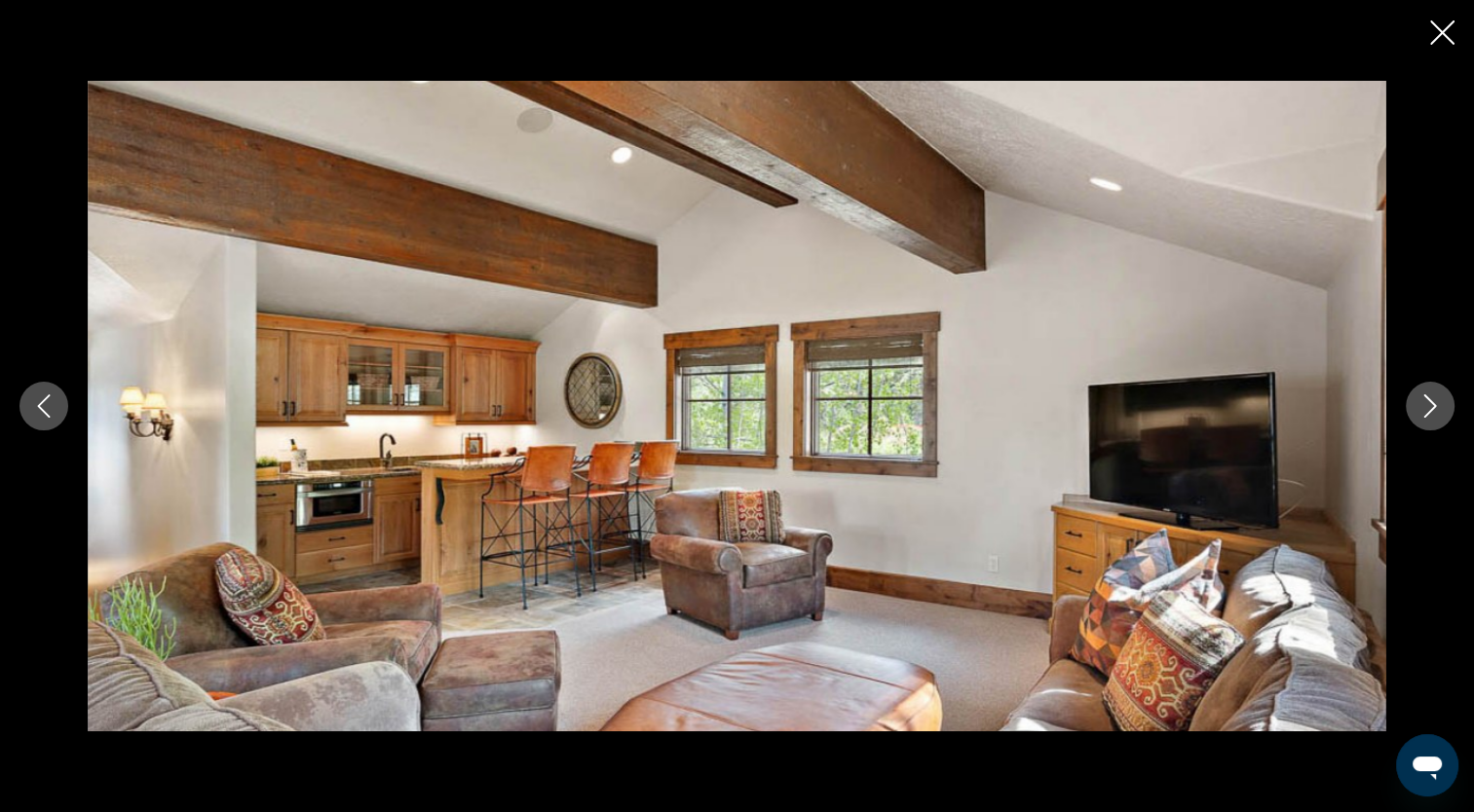
scroll to position [412, 0]
click at [1446, 32] on icon "Close slideshow" at bounding box center [1442, 32] width 24 height 24
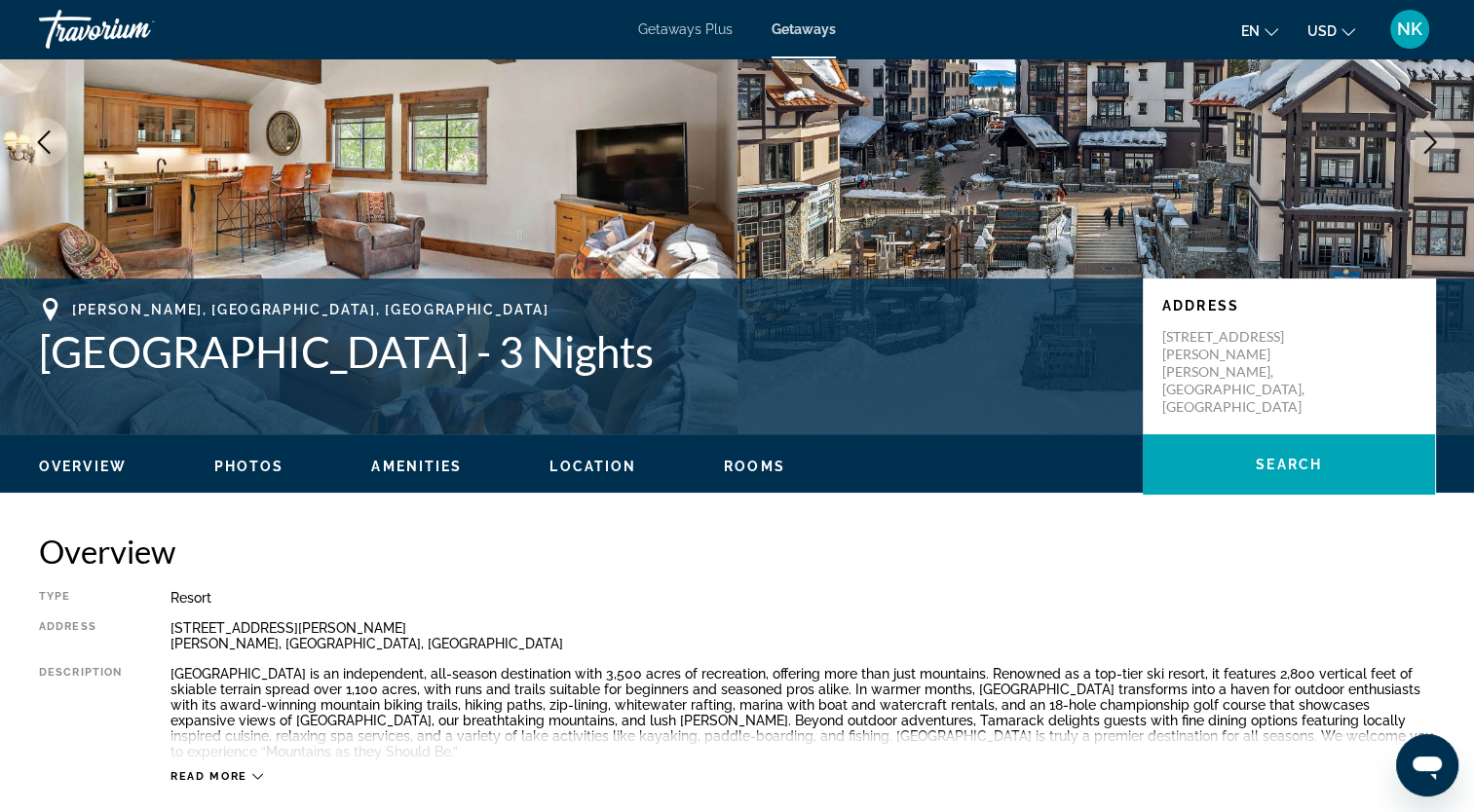
scroll to position [0, 0]
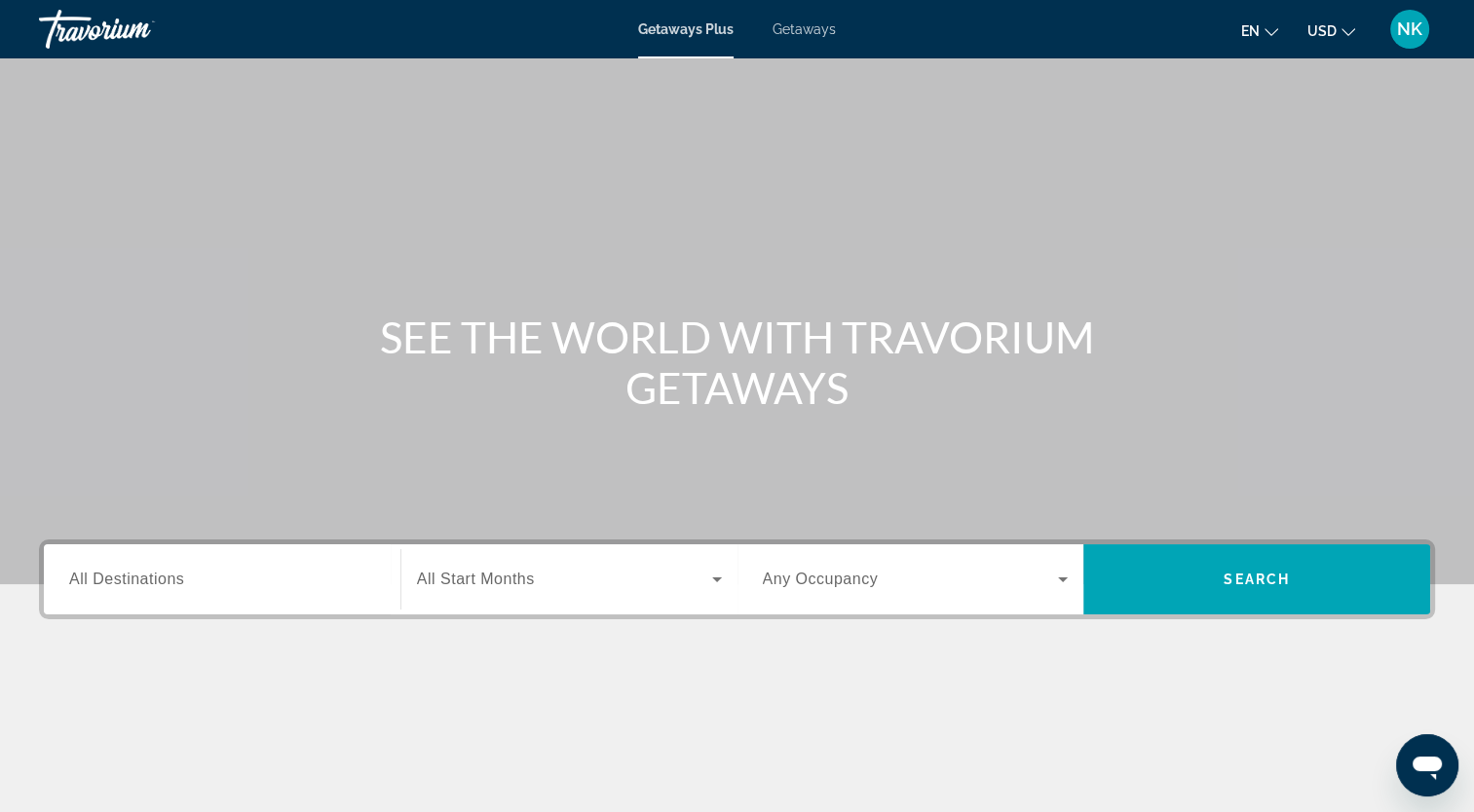
click at [143, 578] on span "All Destinations" at bounding box center [127, 578] width 115 height 17
click at [143, 578] on input "Destination All Destinations" at bounding box center [222, 580] width 306 height 23
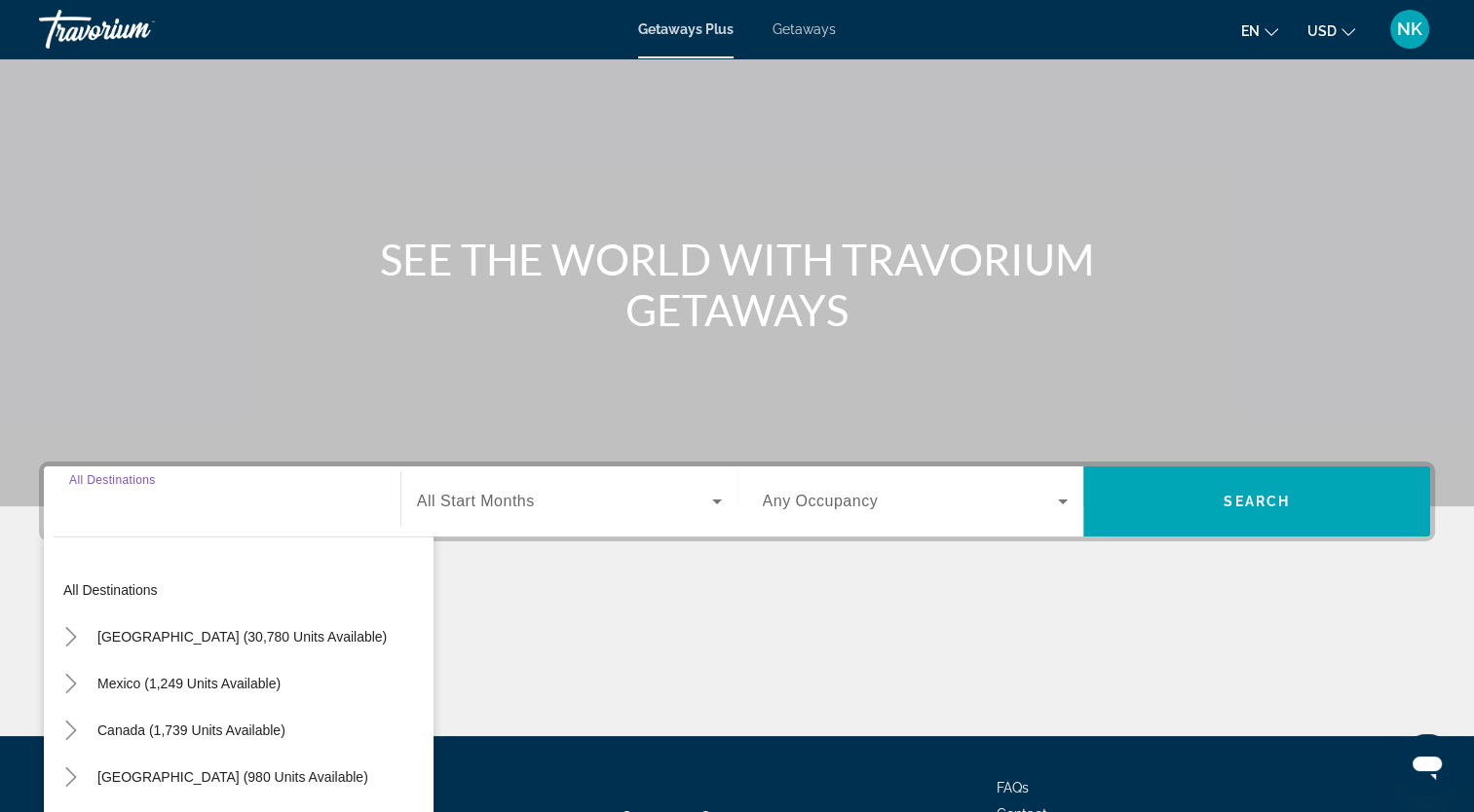
scroll to position [239, 0]
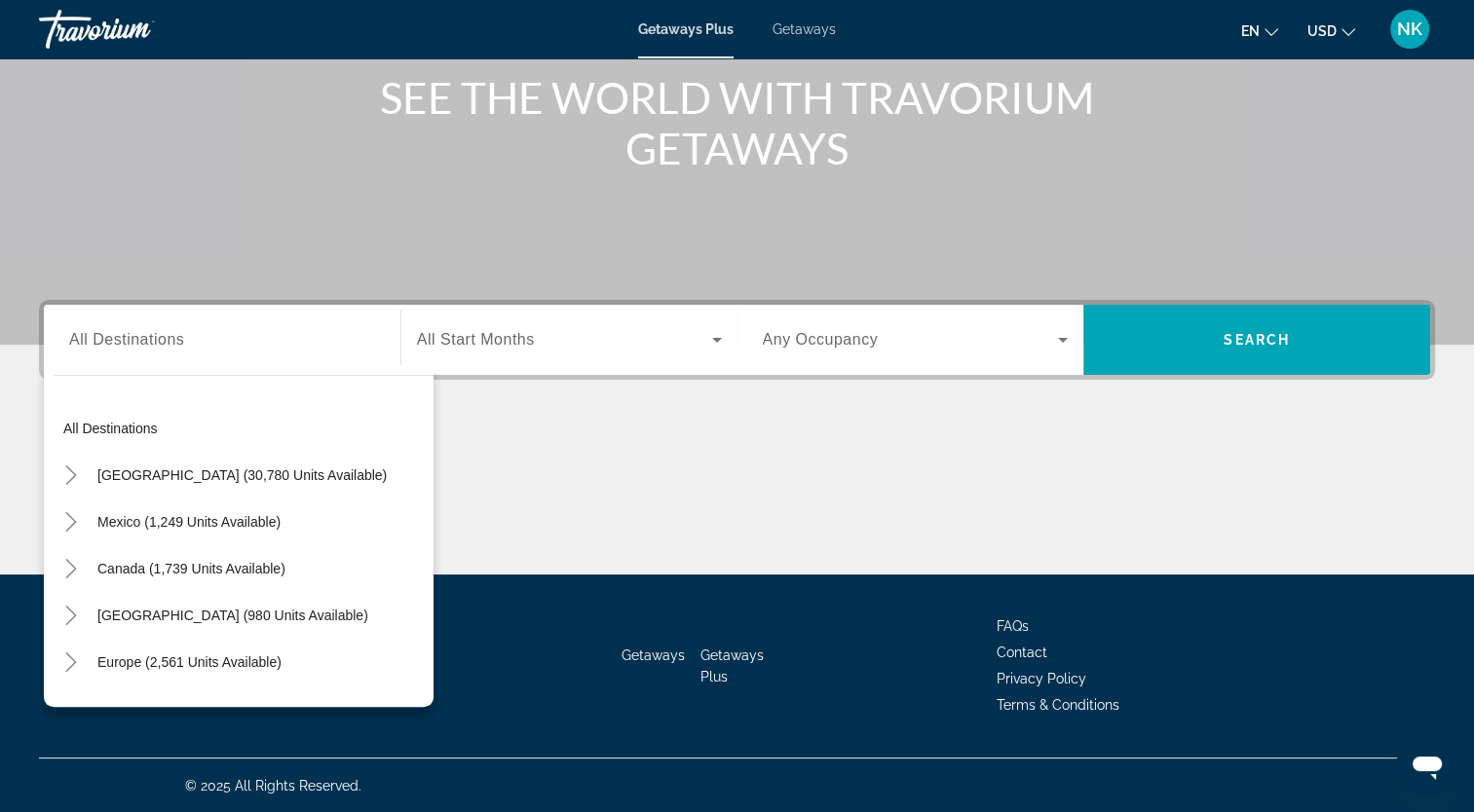
click at [804, 23] on span "Getaways" at bounding box center [803, 29] width 64 height 16
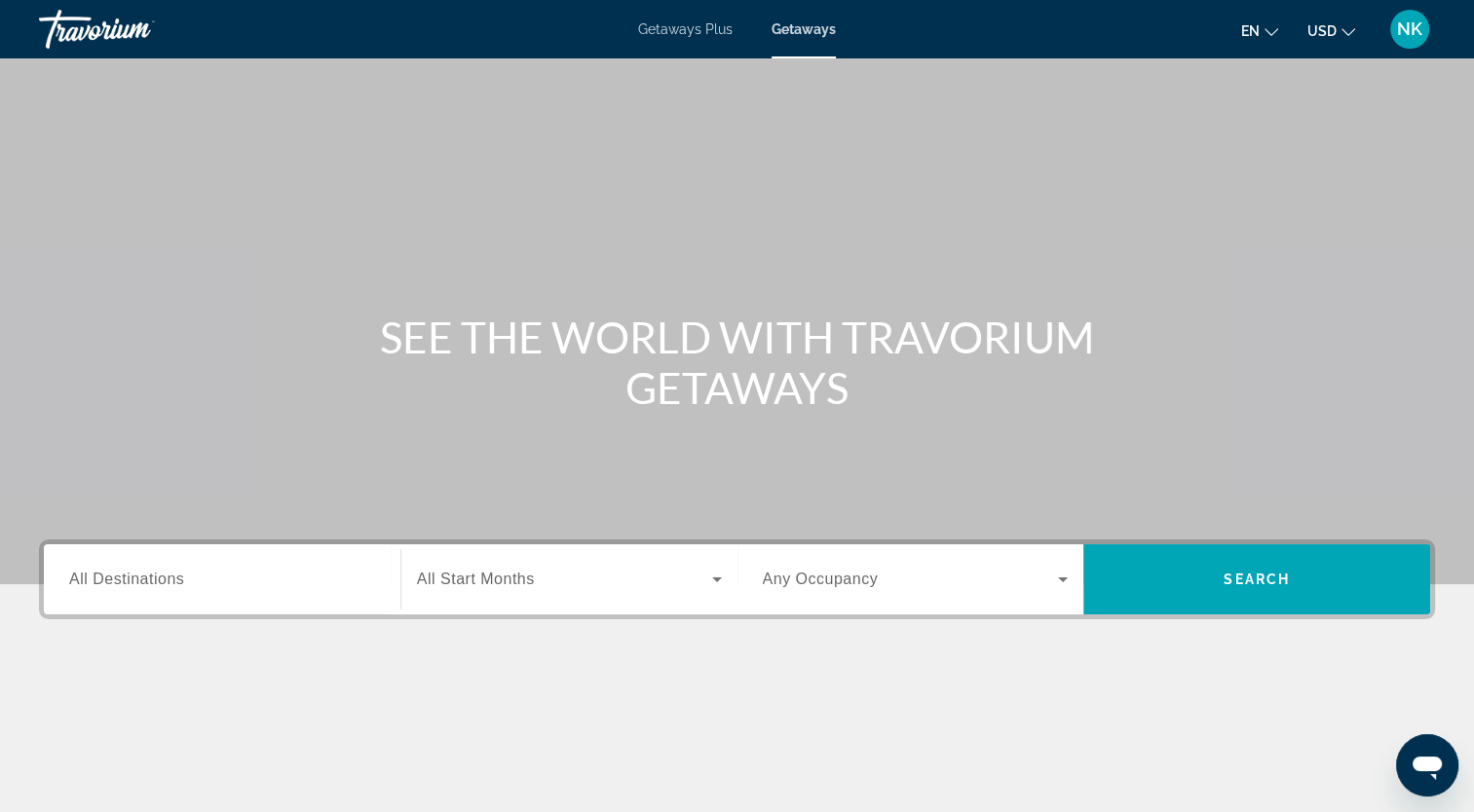
click at [166, 564] on div "Search widget" at bounding box center [222, 579] width 306 height 56
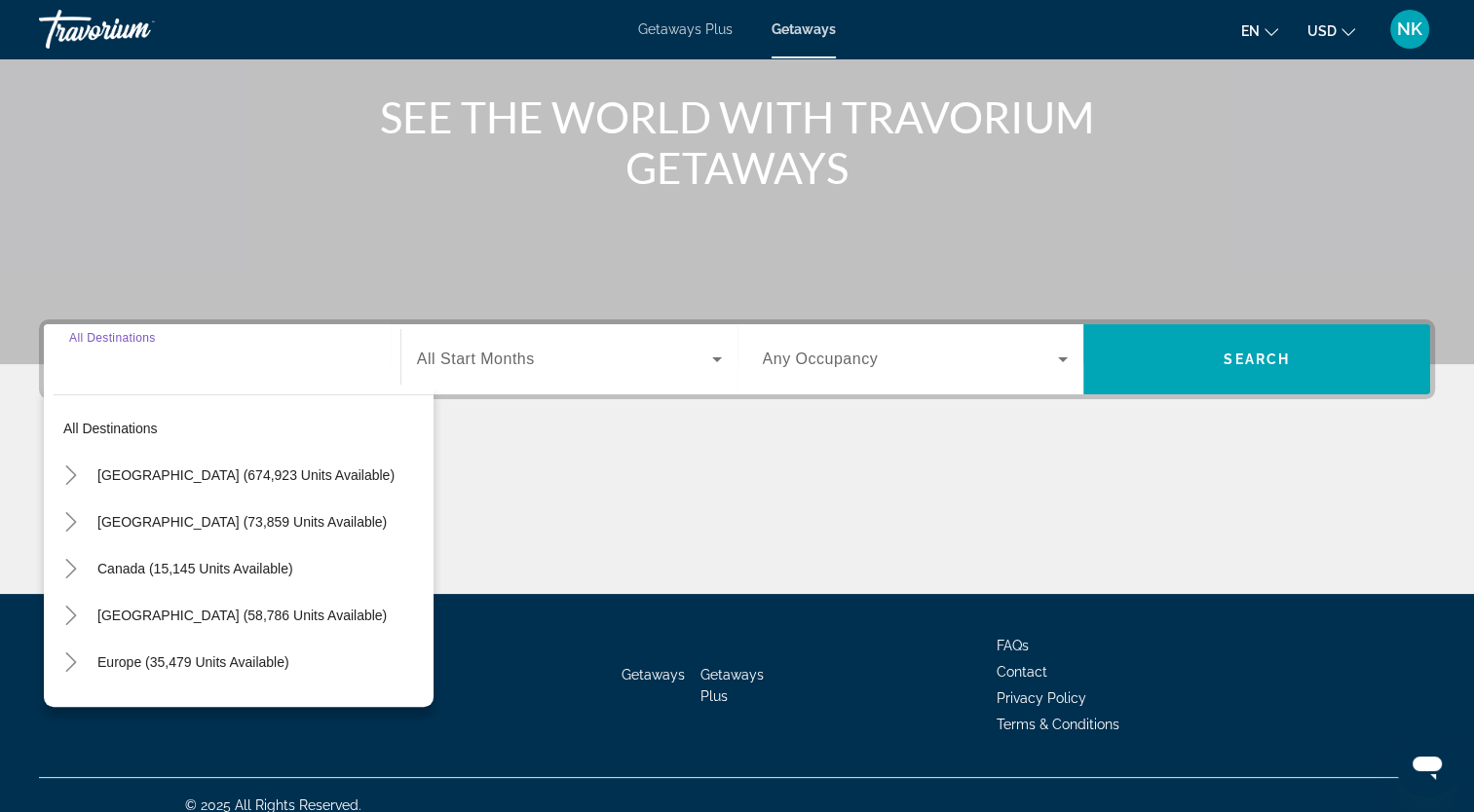
scroll to position [239, 0]
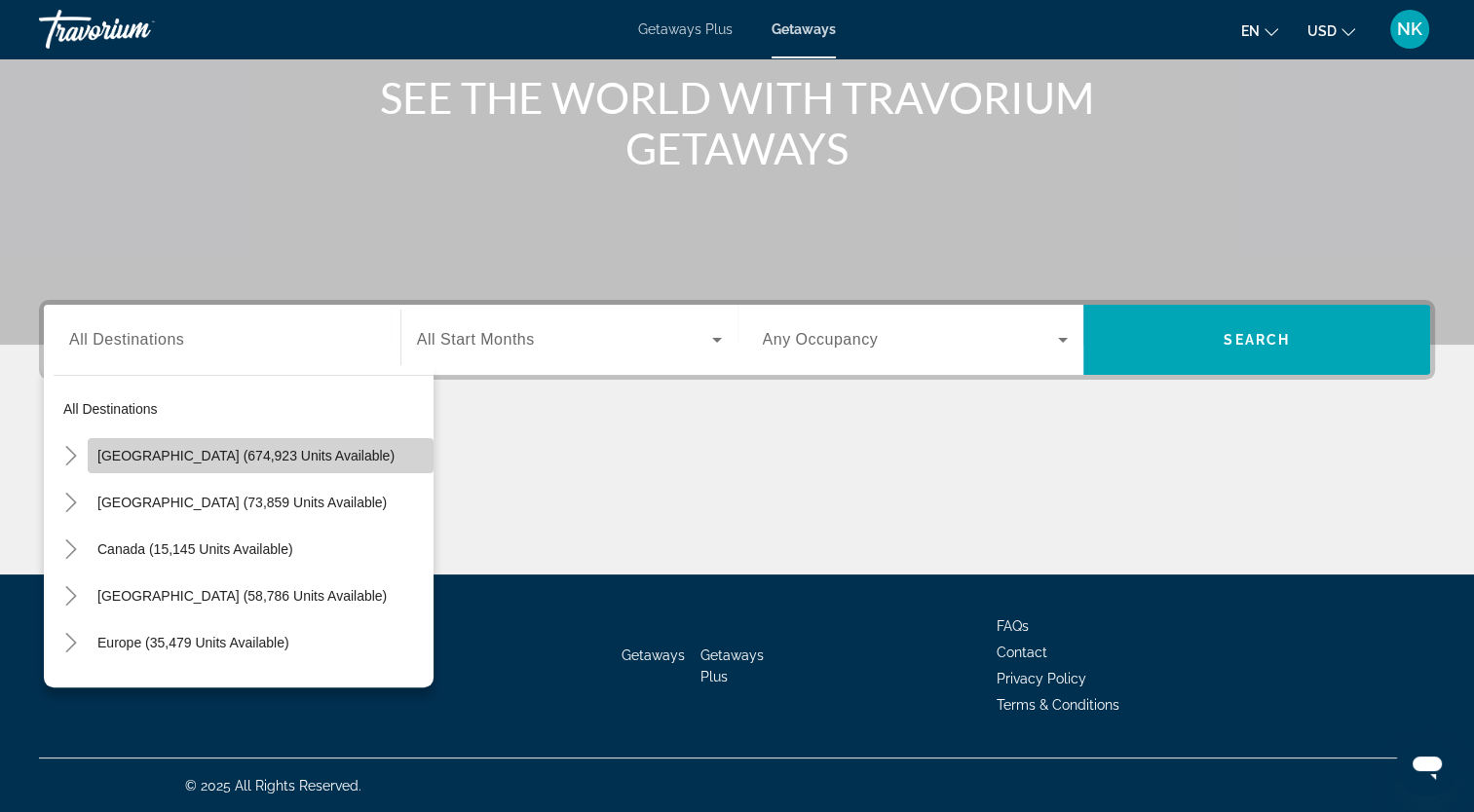
click at [261, 451] on span "[GEOGRAPHIC_DATA] (674,923 units available)" at bounding box center [246, 455] width 297 height 16
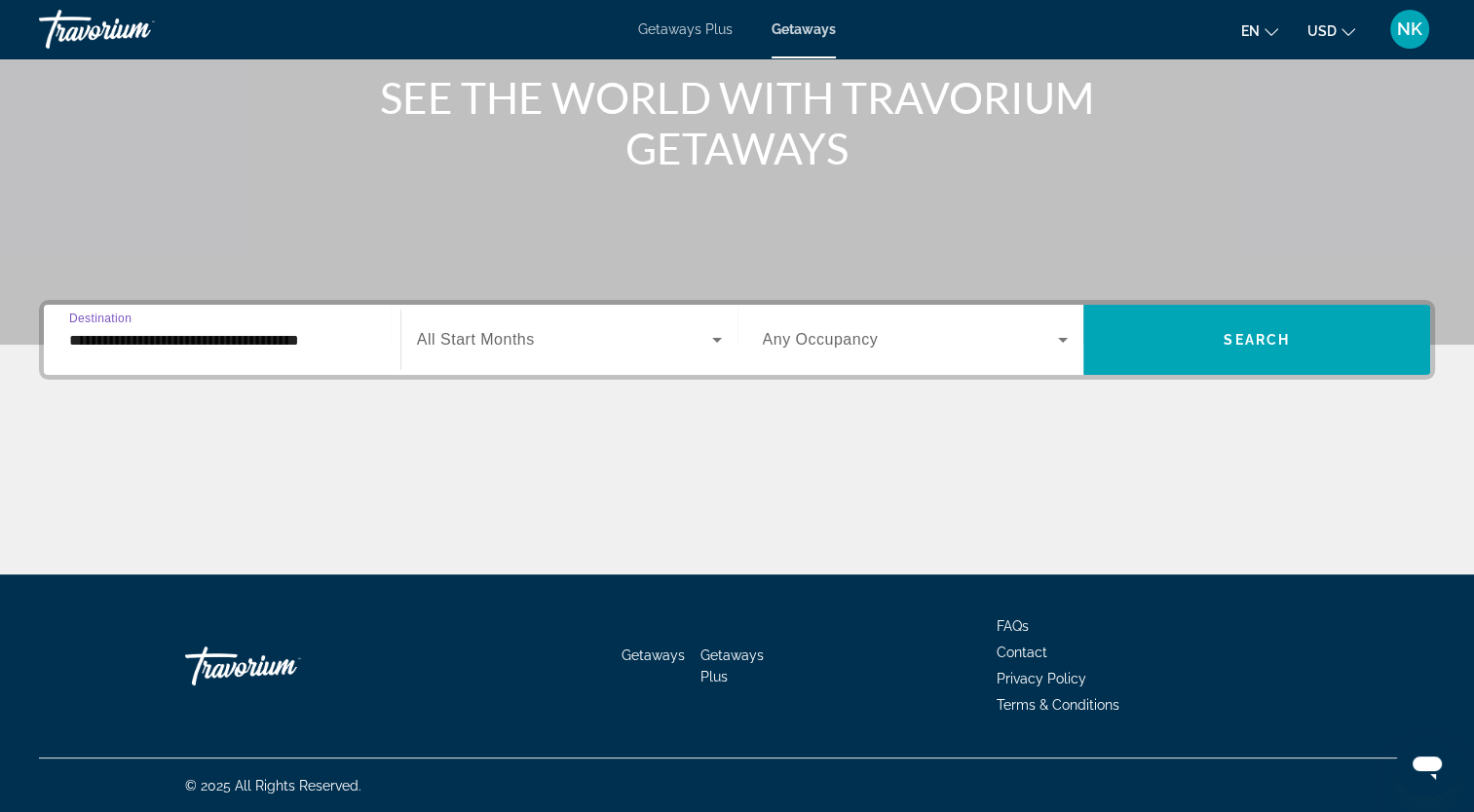
click at [212, 339] on input "**********" at bounding box center [222, 341] width 306 height 23
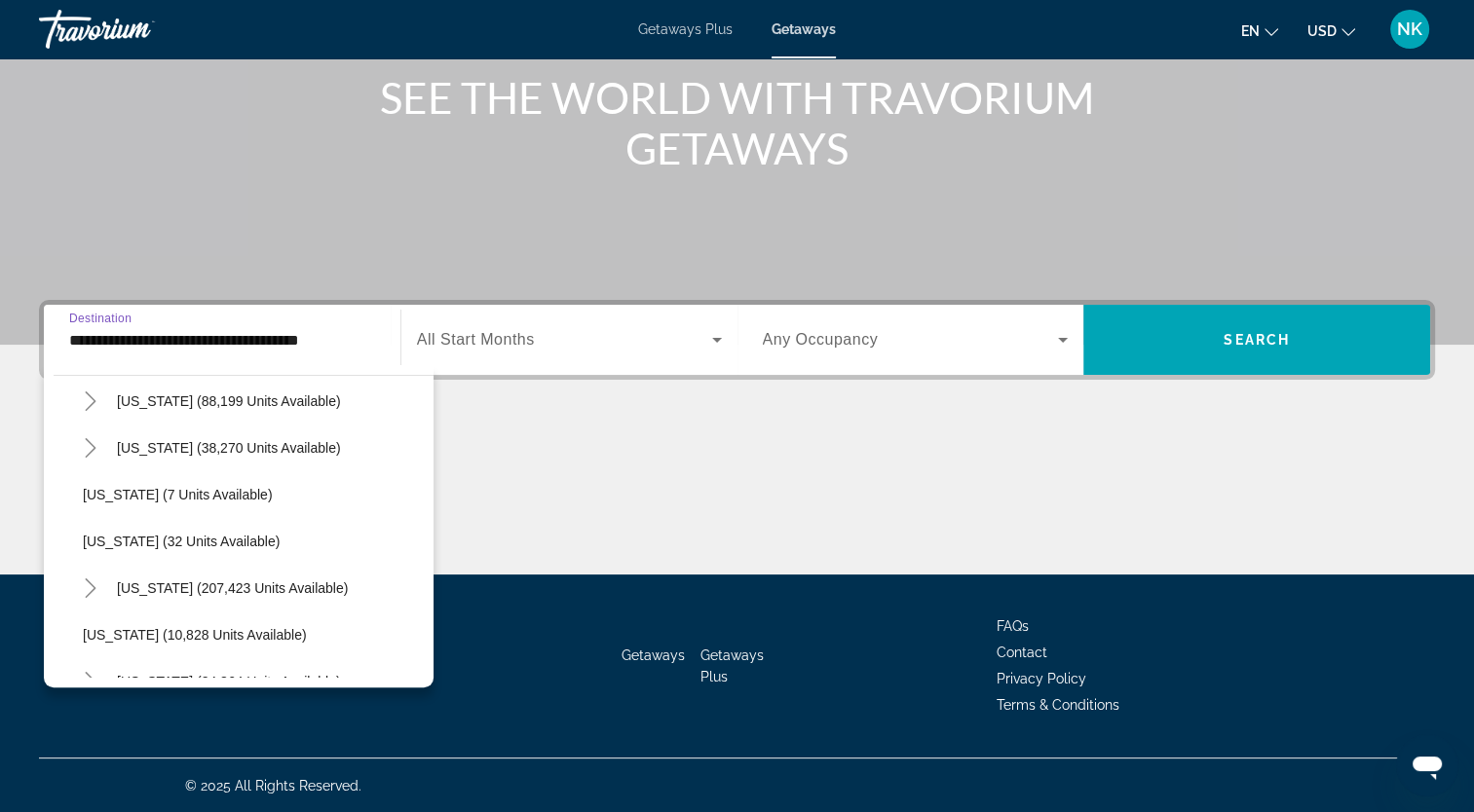
scroll to position [292, 0]
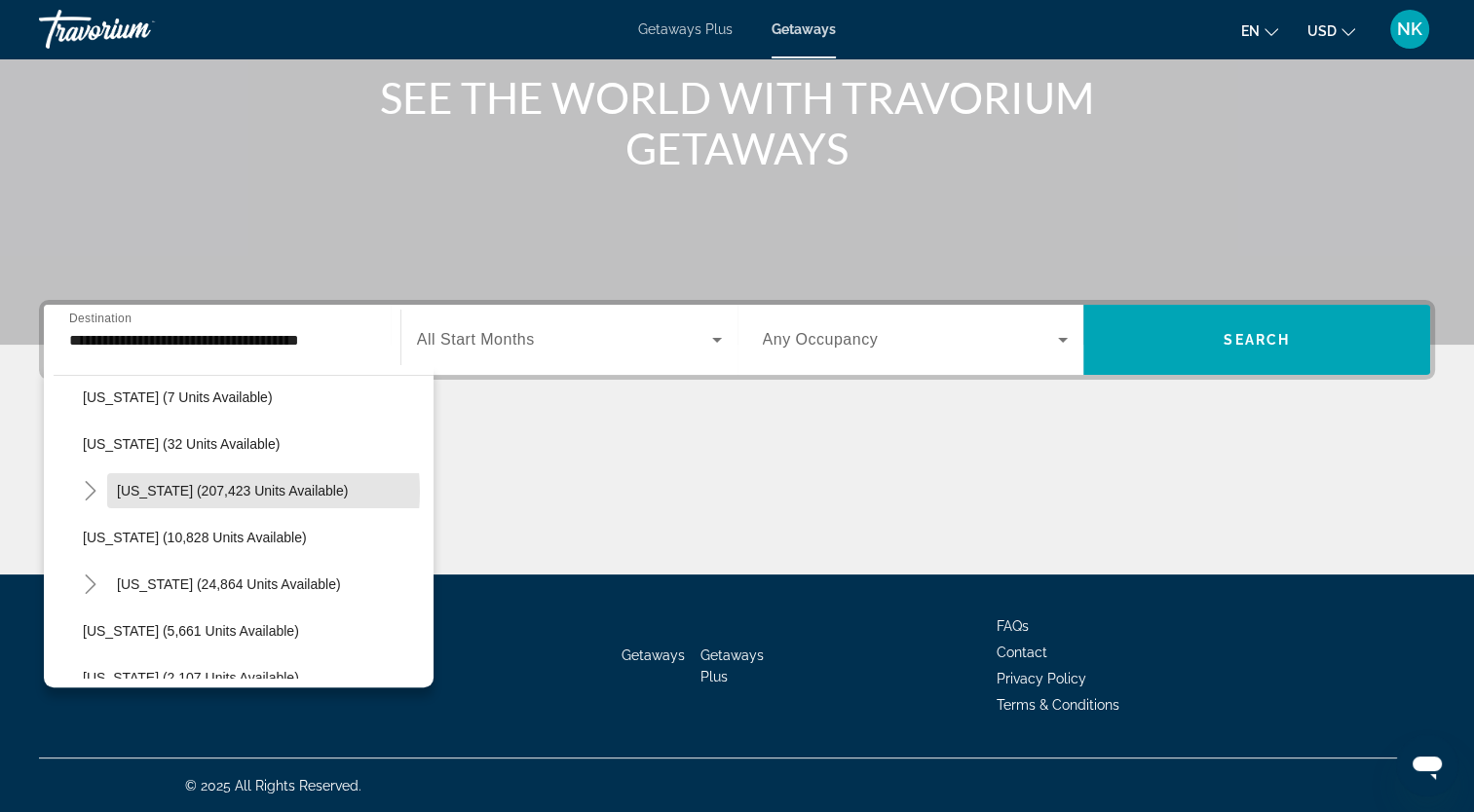
click at [211, 491] on span "[US_STATE] (207,423 units available)" at bounding box center [233, 491] width 231 height 16
type input "**********"
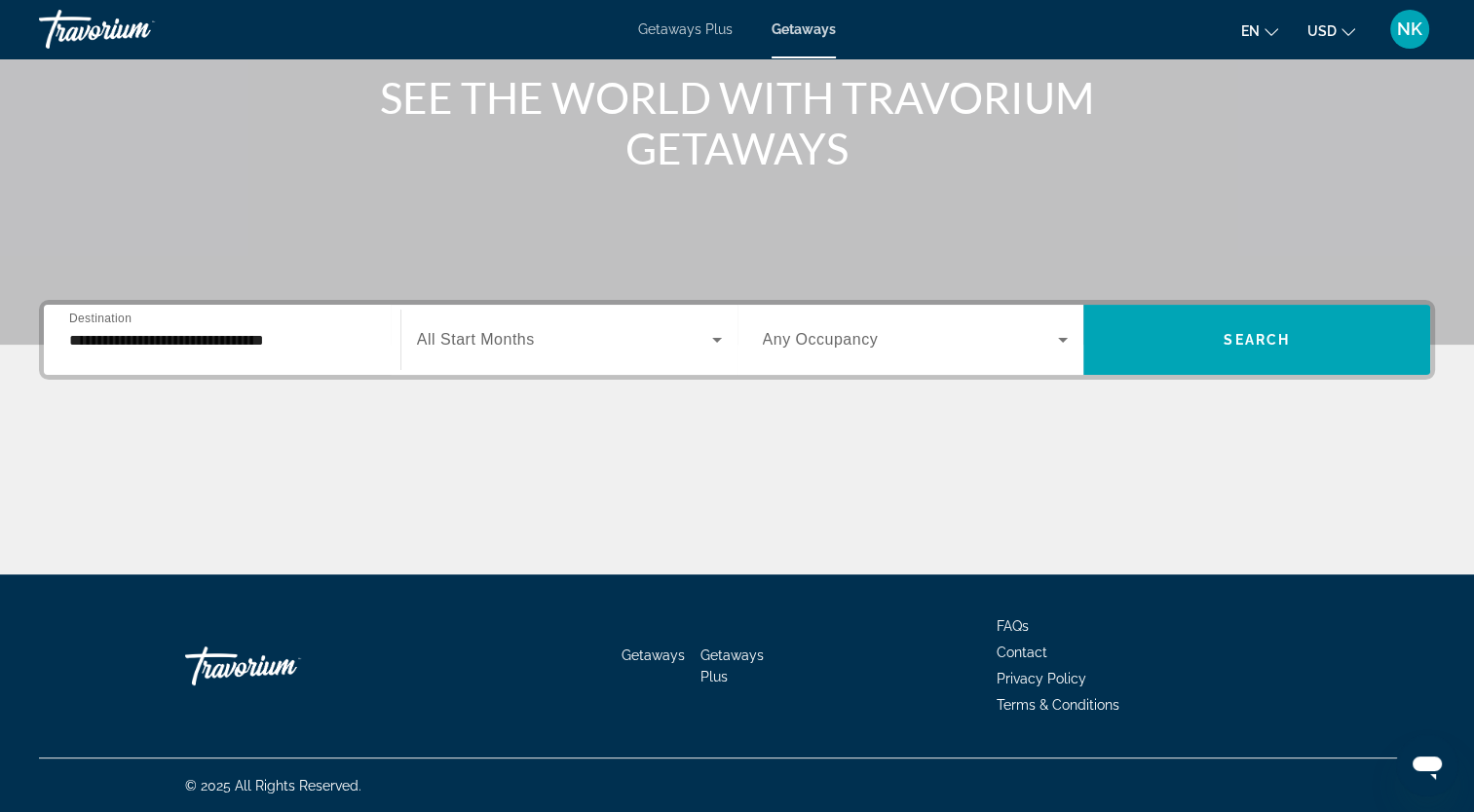
click at [481, 338] on span "All Start Months" at bounding box center [476, 339] width 118 height 17
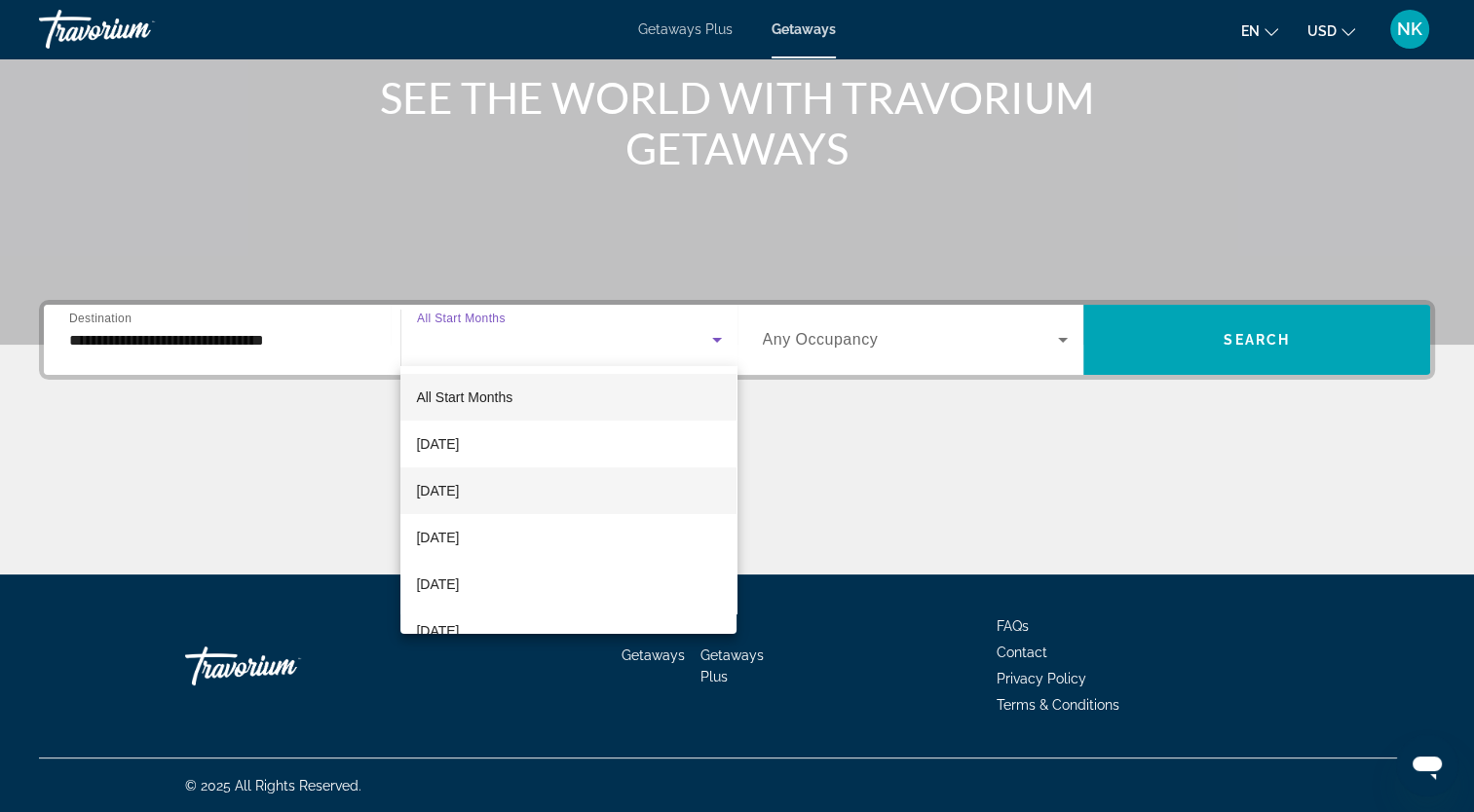
click at [507, 491] on mat-option "[DATE]" at bounding box center [569, 491] width 336 height 47
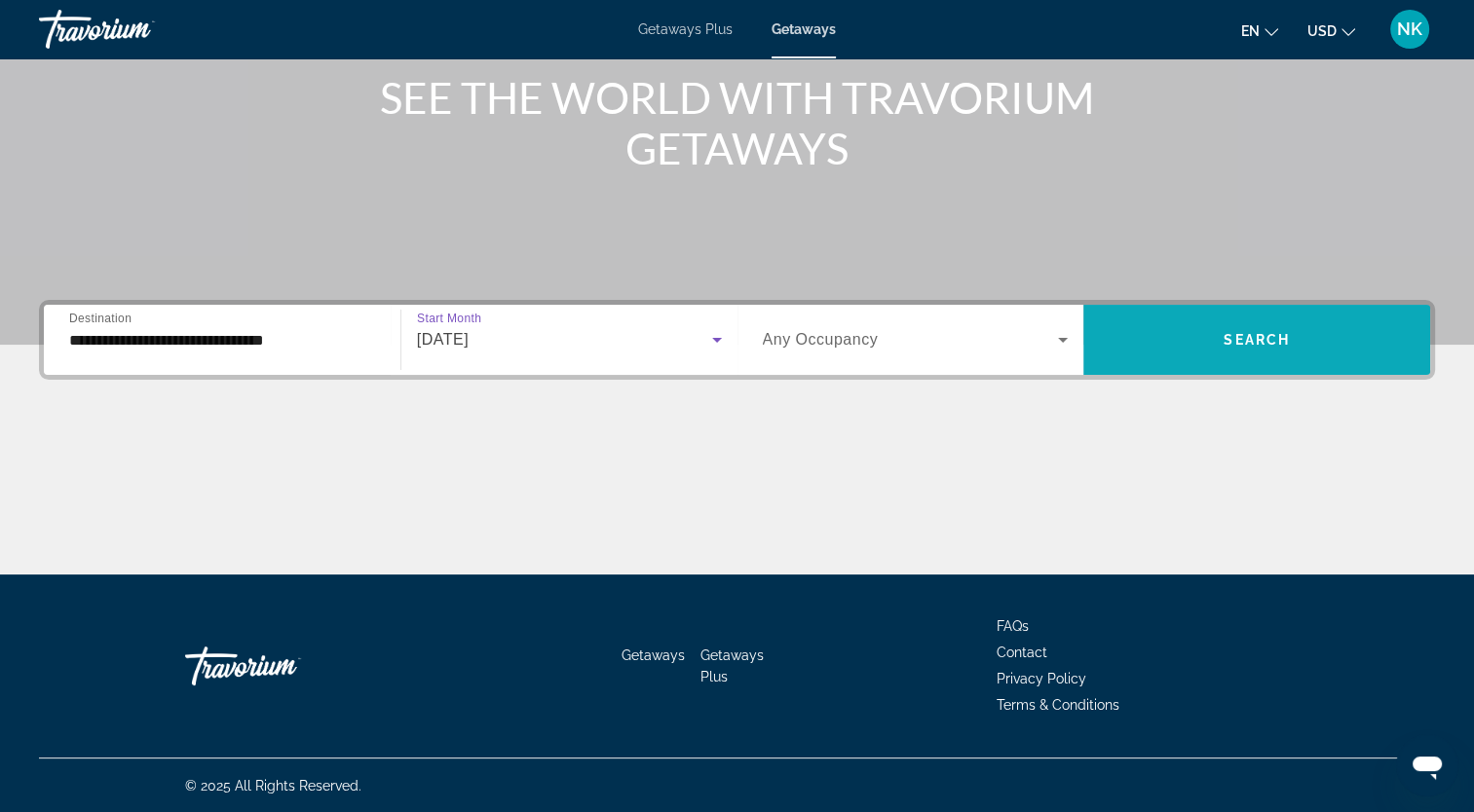
click at [1142, 333] on span "Search widget" at bounding box center [1256, 340] width 347 height 47
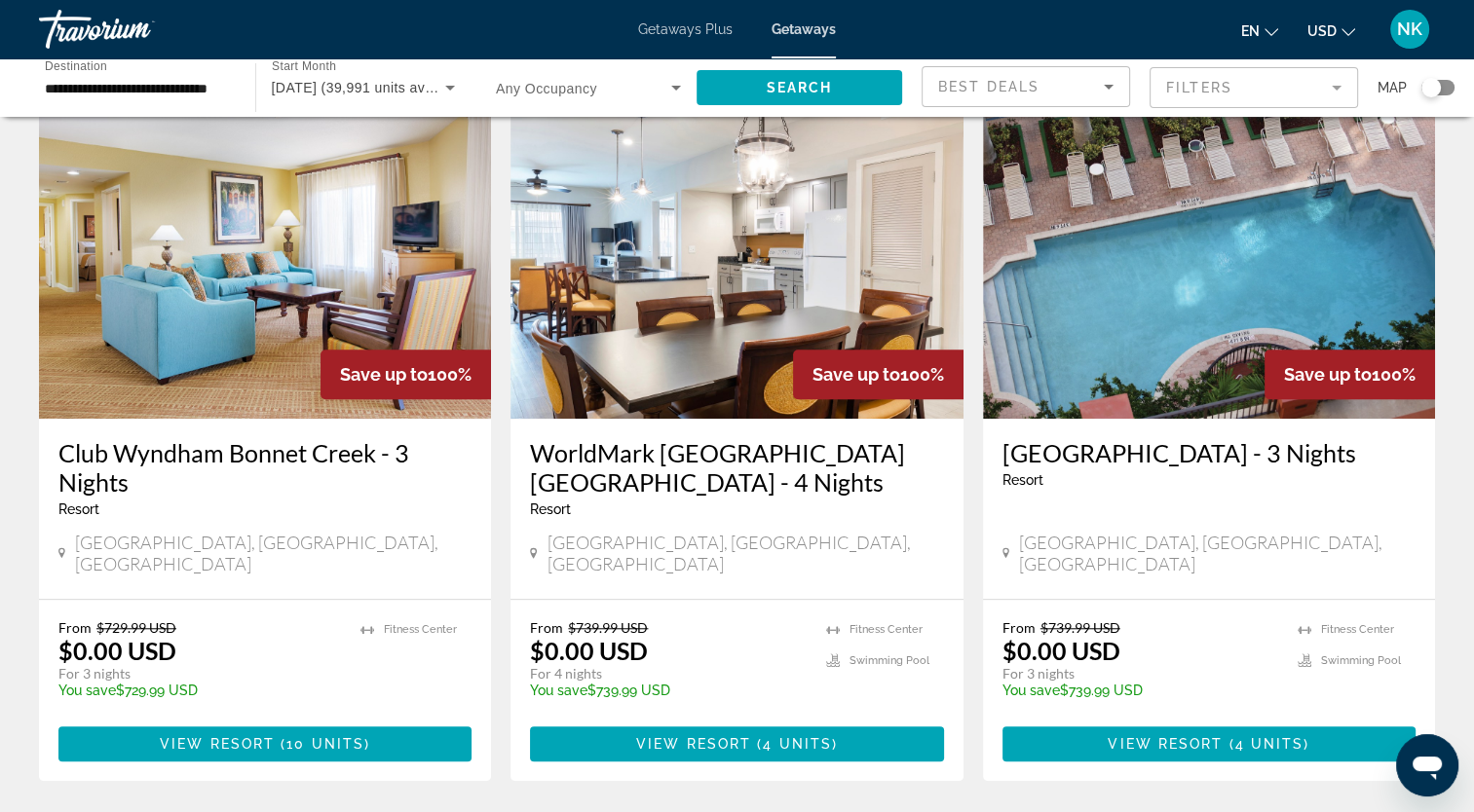
scroll to position [1461, 0]
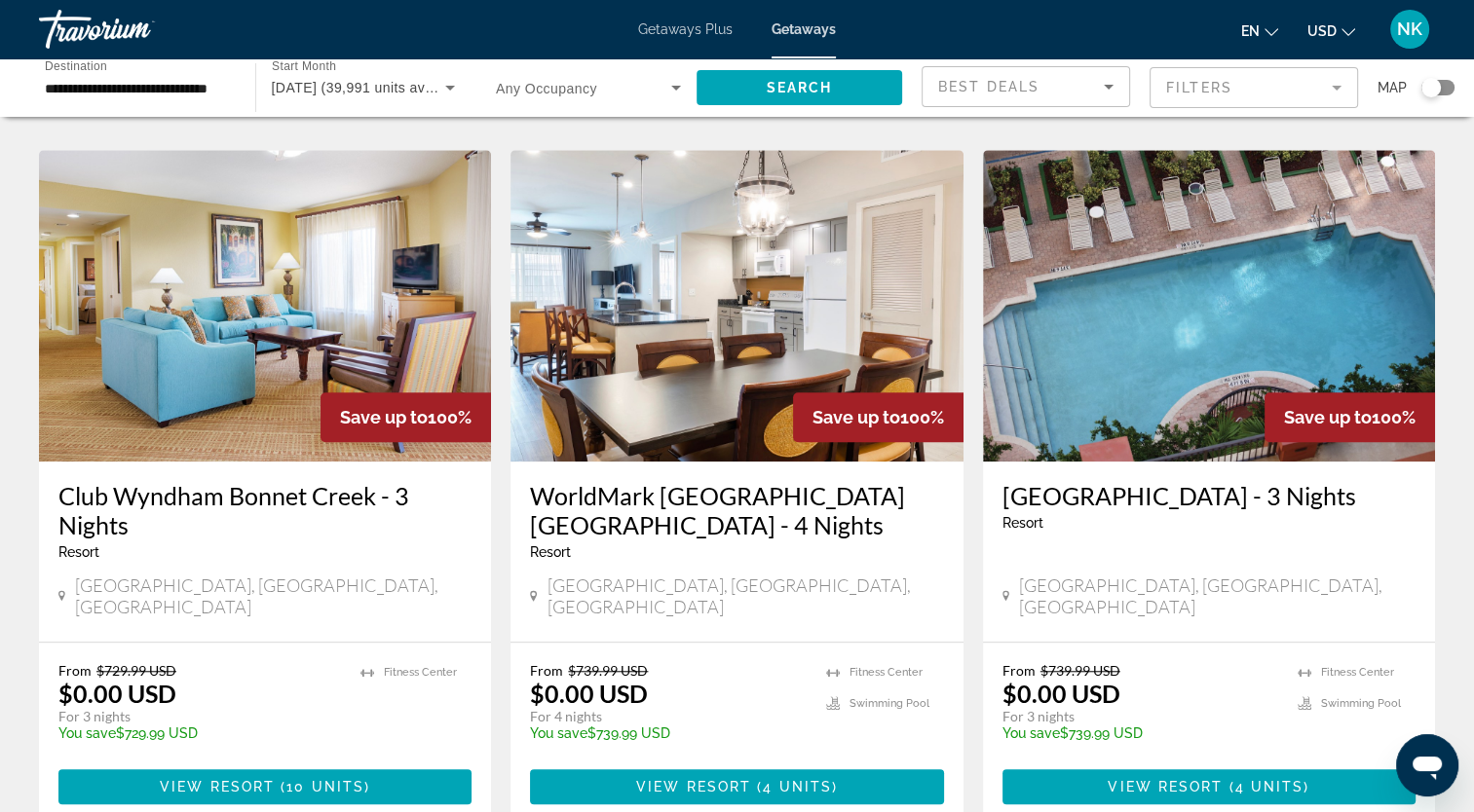
click at [660, 271] on img "Main content" at bounding box center [736, 305] width 452 height 312
